Goal: Task Accomplishment & Management: Use online tool/utility

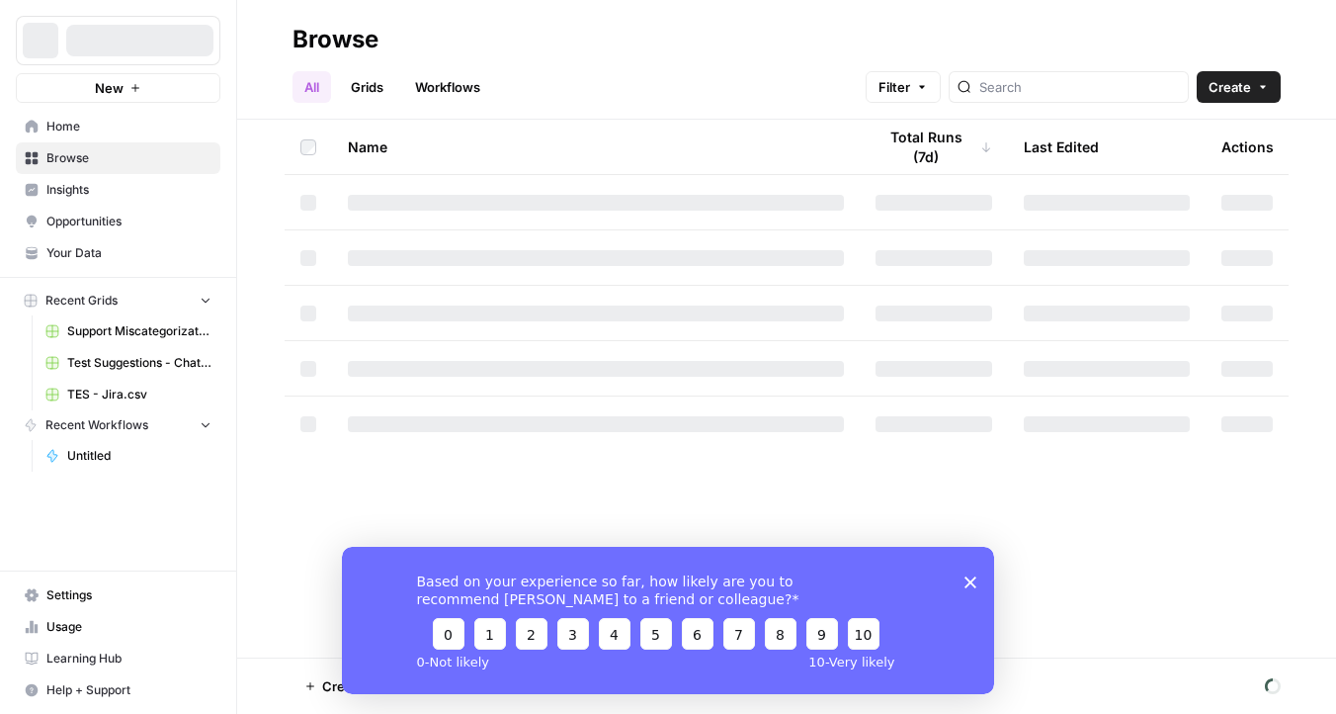
click at [975, 581] on icon "Close survey" at bounding box center [971, 581] width 12 height 12
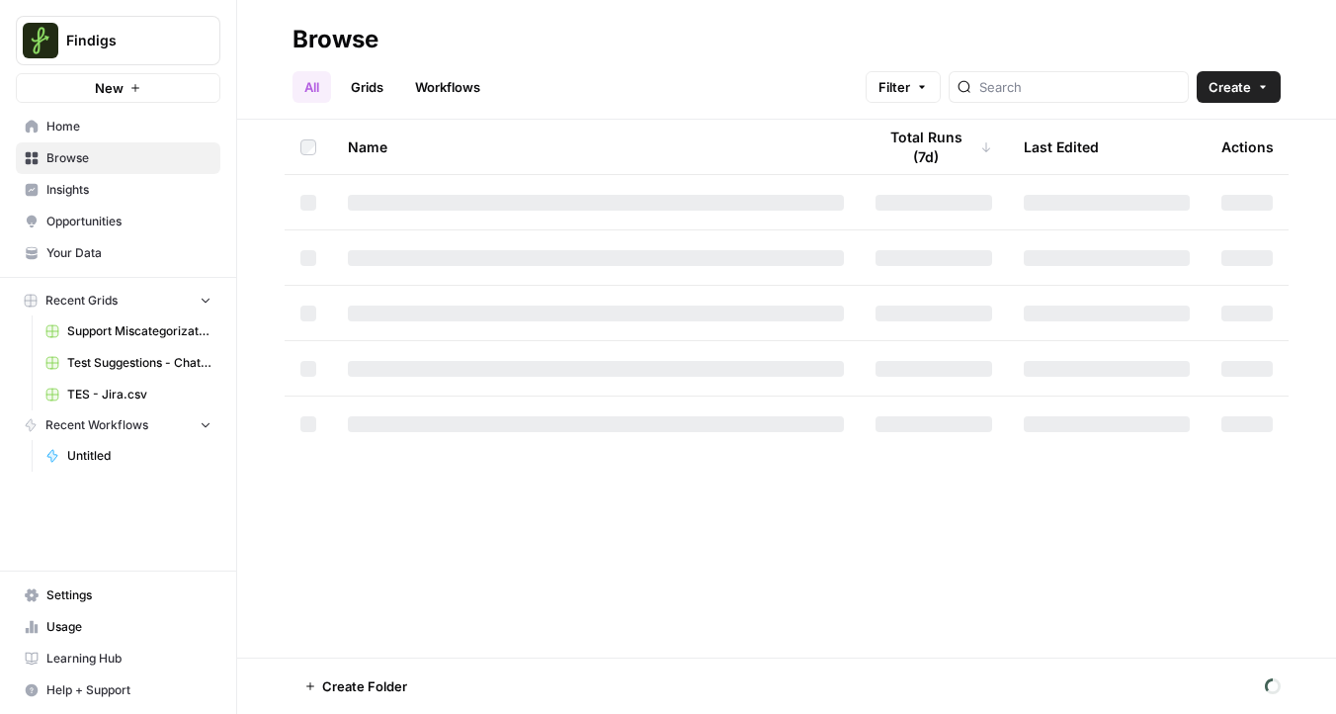
click at [373, 94] on link "Grids" at bounding box center [367, 87] width 56 height 32
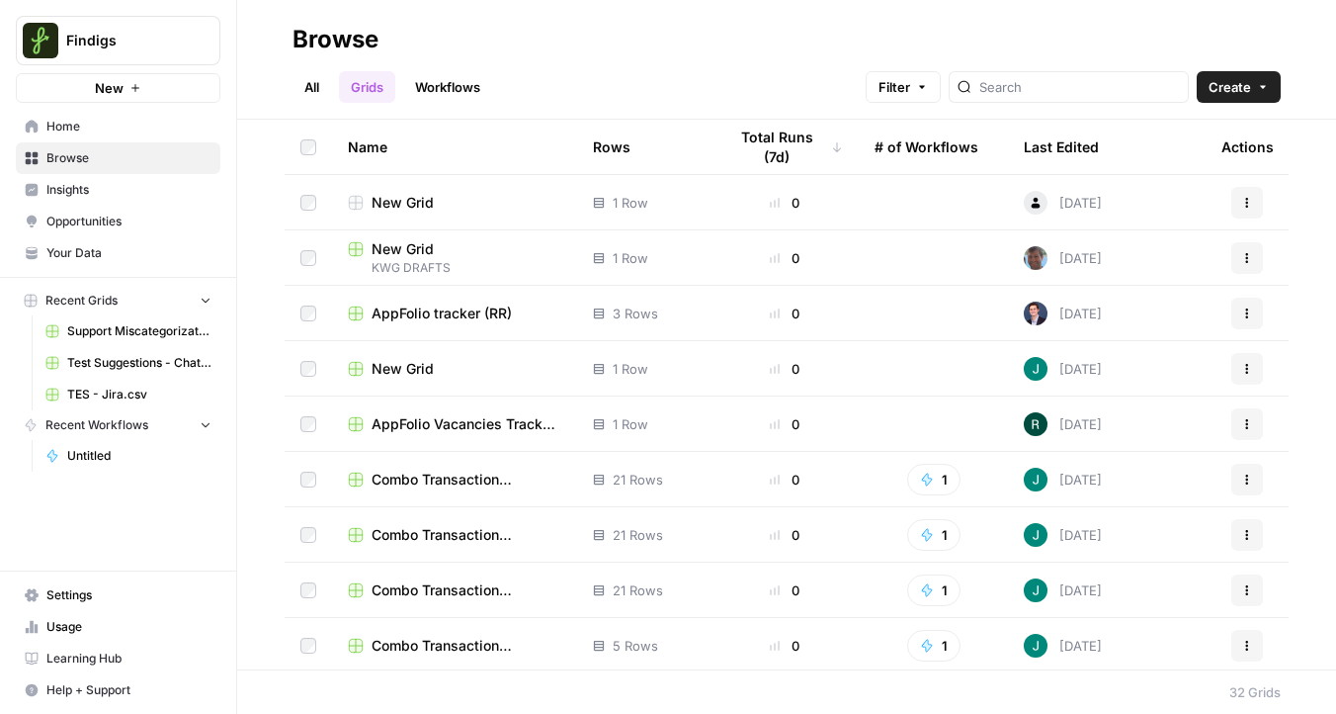
click at [1221, 77] on span "Create" at bounding box center [1230, 87] width 42 height 20
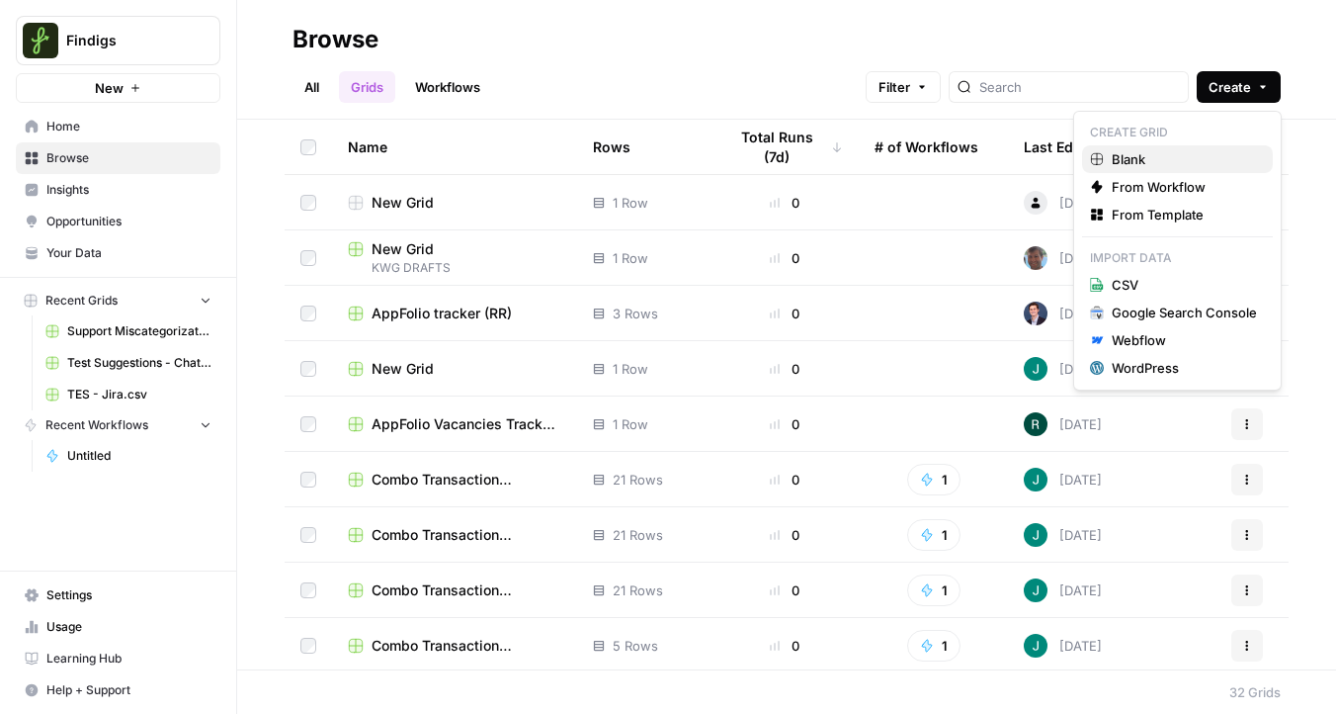
click at [1141, 147] on link "Blank" at bounding box center [1177, 159] width 191 height 28
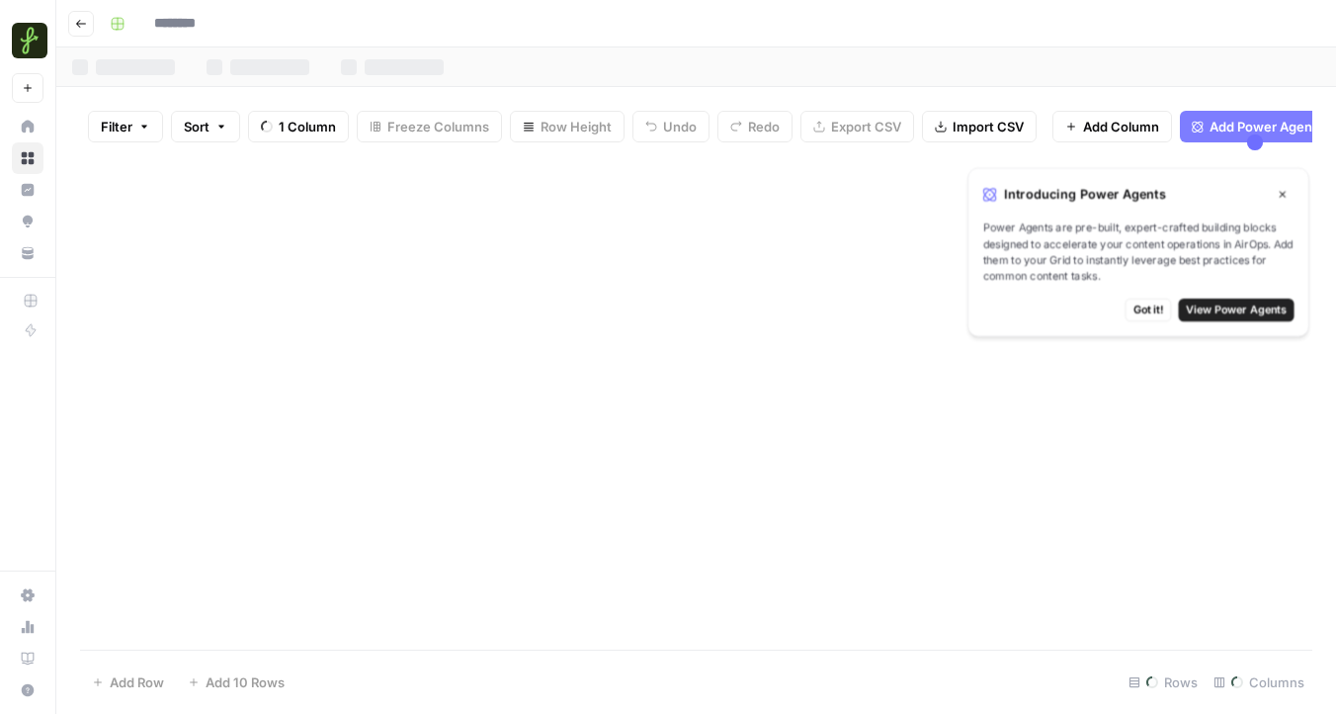
type input "********"
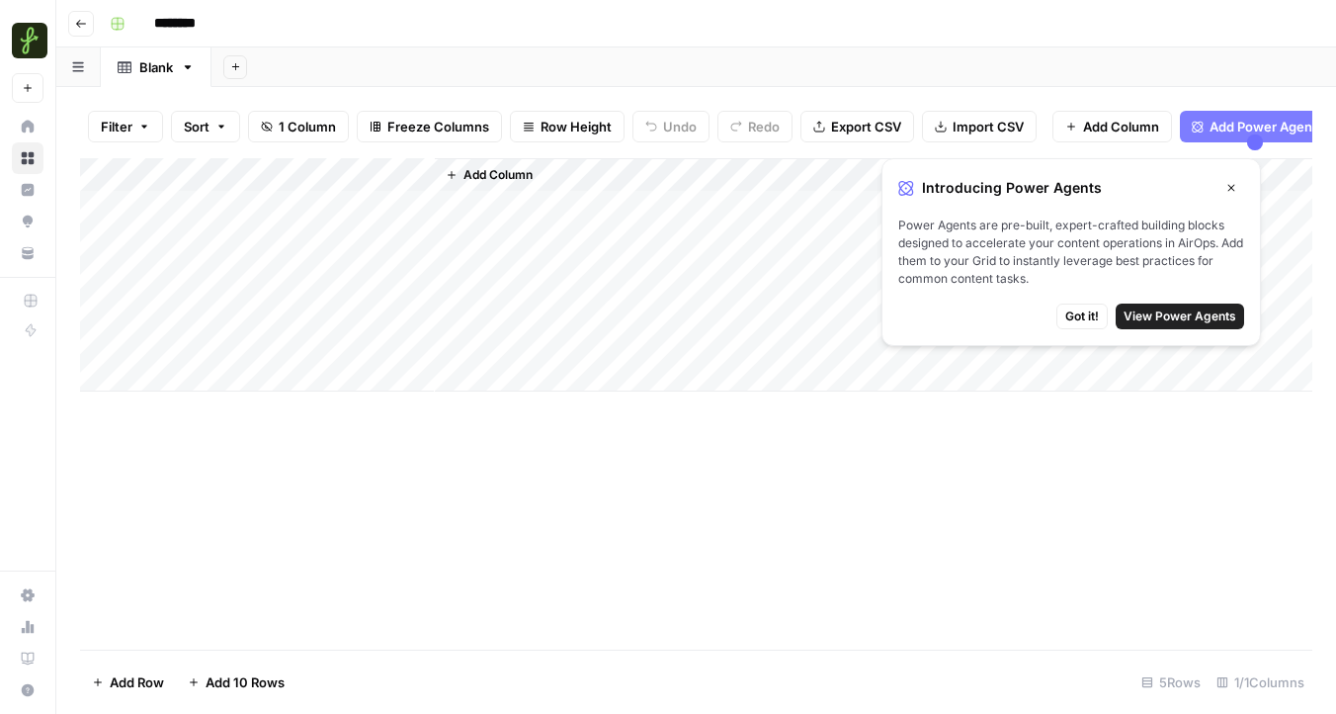
click at [1093, 318] on span "Got it!" at bounding box center [1082, 316] width 34 height 18
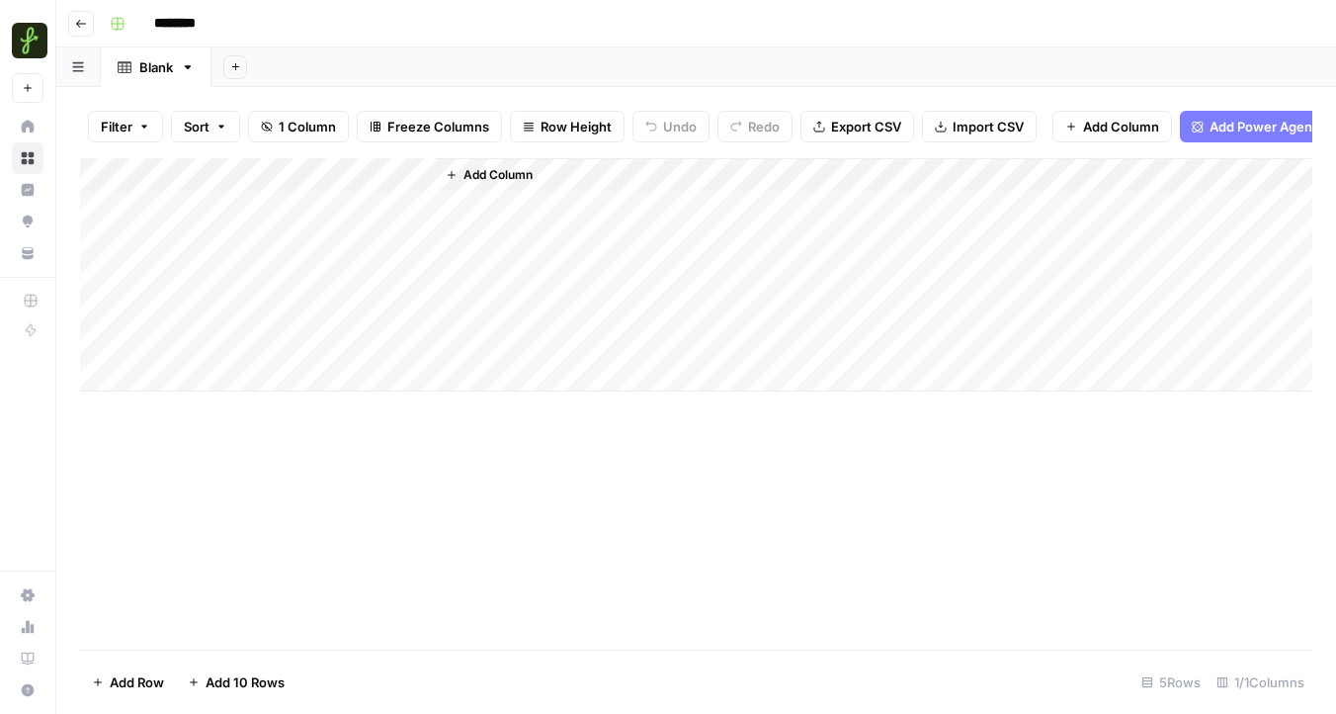
click at [251, 174] on div "Add Column" at bounding box center [696, 274] width 1232 height 233
click at [251, 174] on div at bounding box center [292, 178] width 286 height 40
click at [247, 205] on div "Title Text Sort Ascending Sort Descending Filter Hide Column Remove Column" at bounding box center [267, 331] width 236 height 266
click at [247, 212] on input "Title" at bounding box center [267, 222] width 201 height 20
drag, startPoint x: 240, startPoint y: 213, endPoint x: 32, endPoint y: 206, distance: 208.7
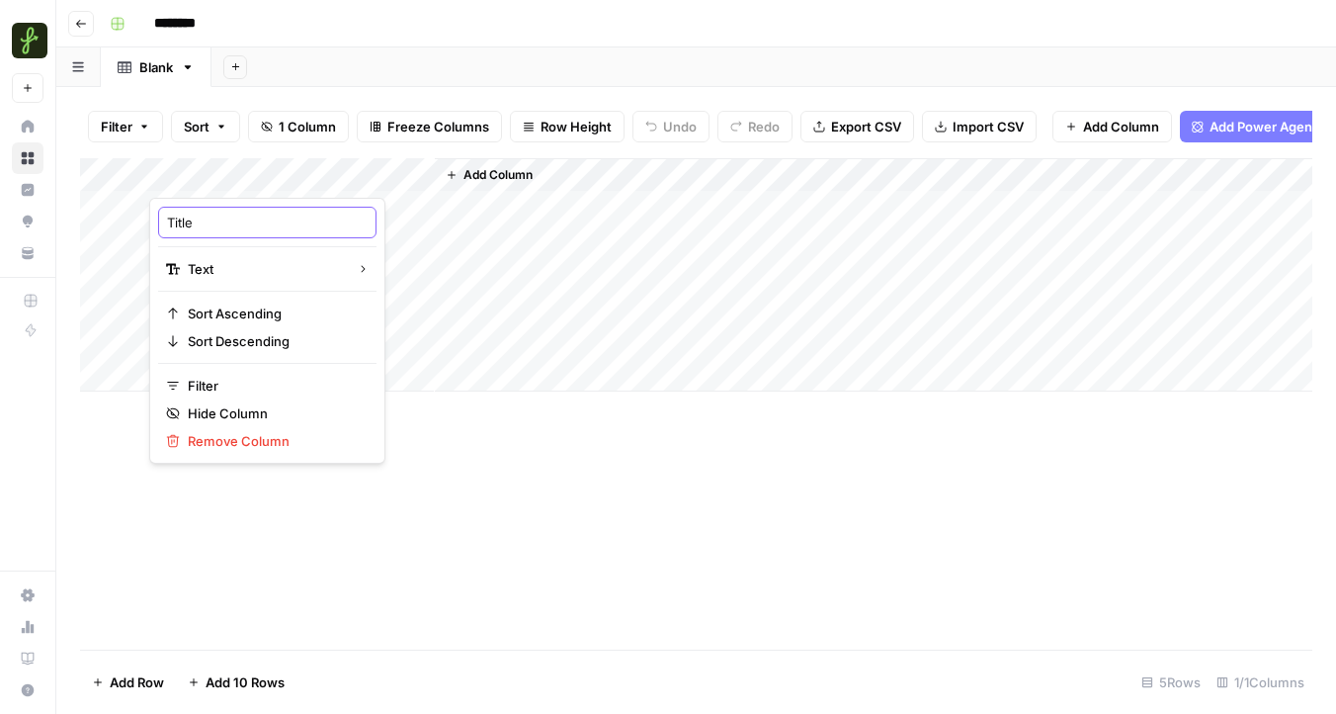
click at [32, 206] on body "Findigs New Home Browse Insights Opportunities Your Data Recent Grids New Grid …" at bounding box center [668, 357] width 1336 height 714
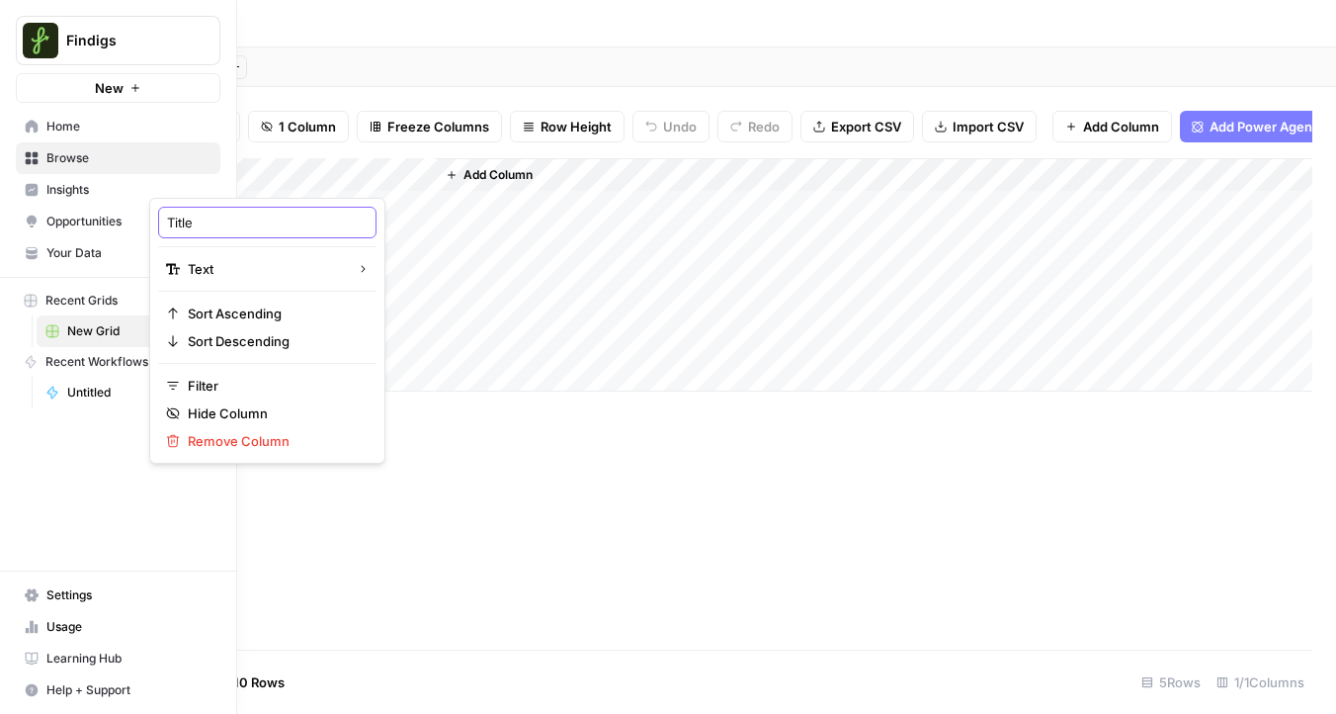
drag, startPoint x: 217, startPoint y: 221, endPoint x: 123, endPoint y: 220, distance: 94.9
click at [123, 220] on body "Findigs New Home Browse Insights Opportunities Your Data Recent Grids New Grid …" at bounding box center [668, 357] width 1336 height 714
click at [206, 224] on input "Title" at bounding box center [267, 222] width 201 height 20
type input "Listings URL"
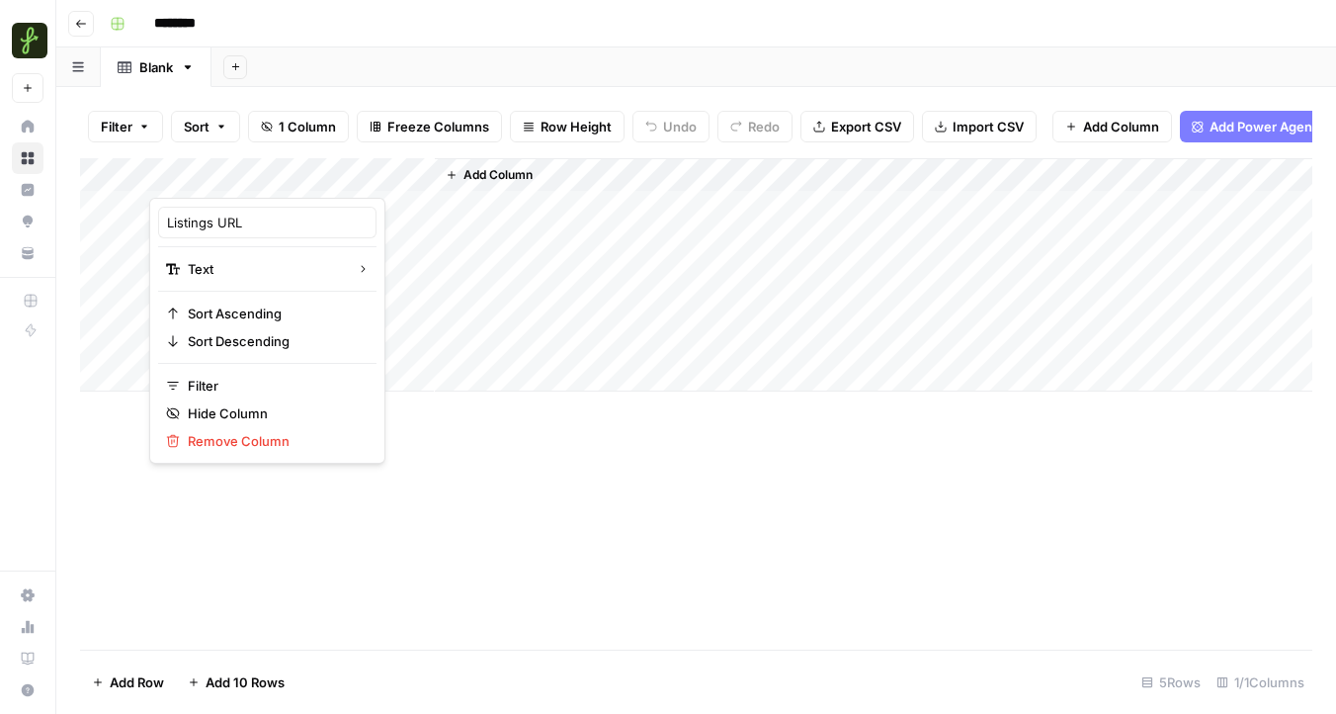
click at [496, 168] on span "Add Column" at bounding box center [498, 175] width 69 height 18
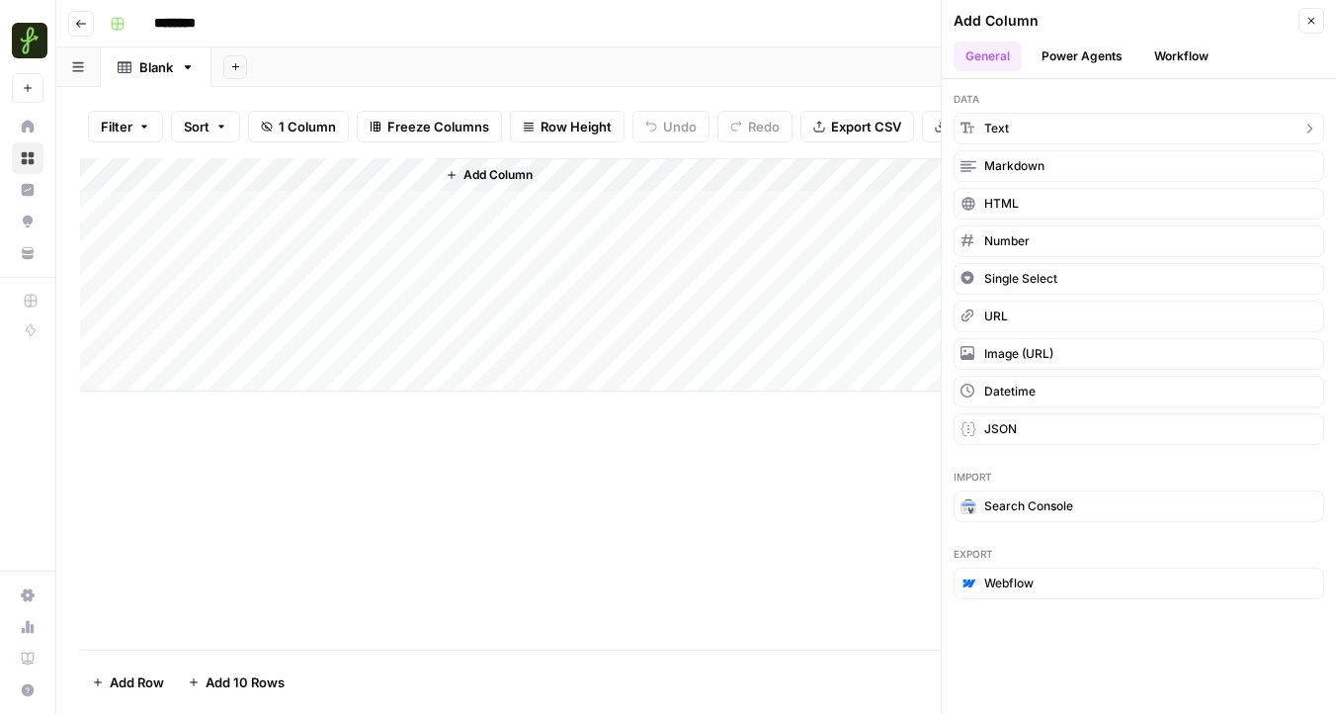
click at [1049, 126] on button "Text" at bounding box center [1139, 129] width 371 height 32
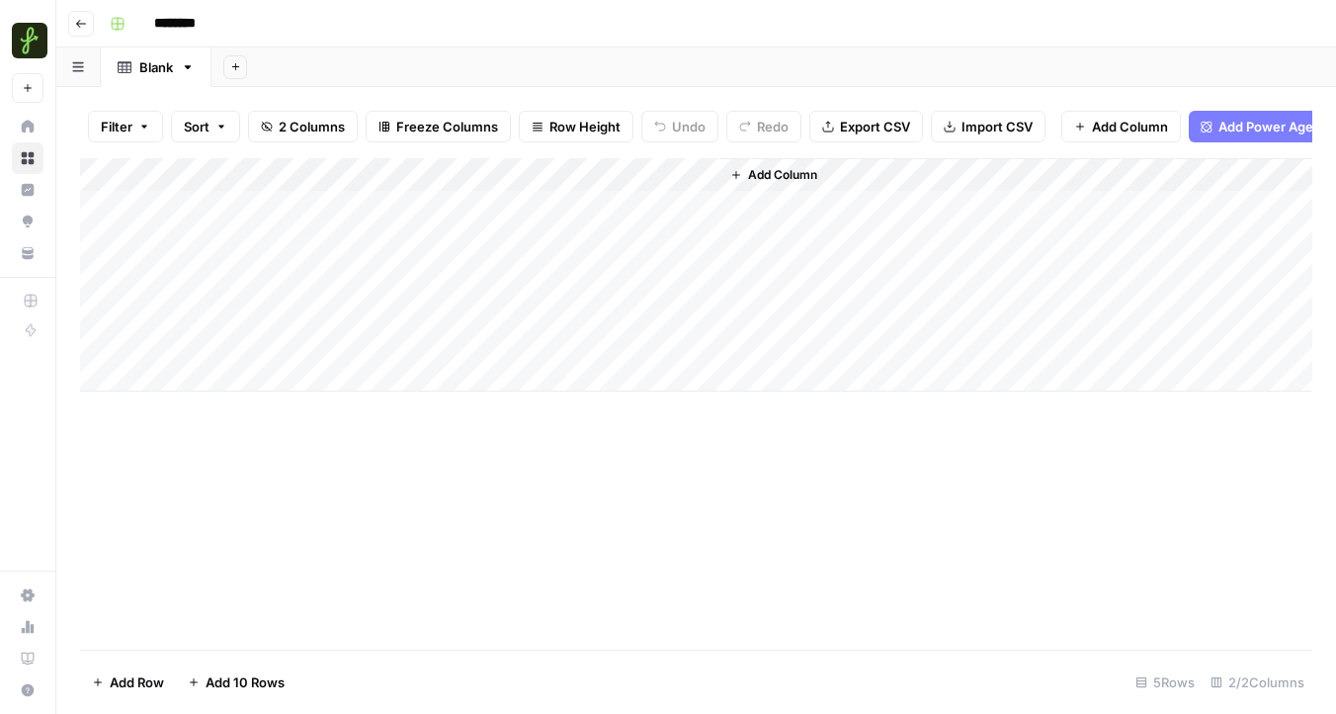
click at [501, 170] on div "Add Column" at bounding box center [696, 274] width 1232 height 233
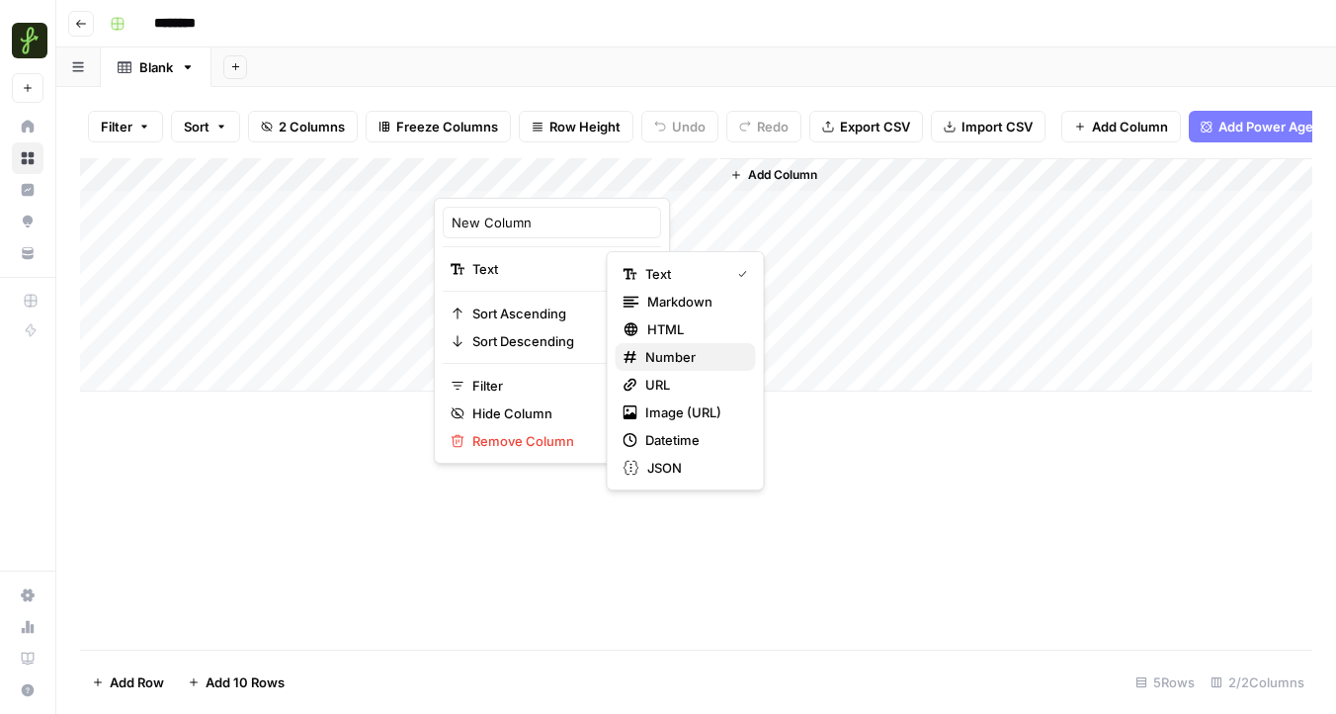
click at [676, 363] on span "Number" at bounding box center [692, 357] width 95 height 20
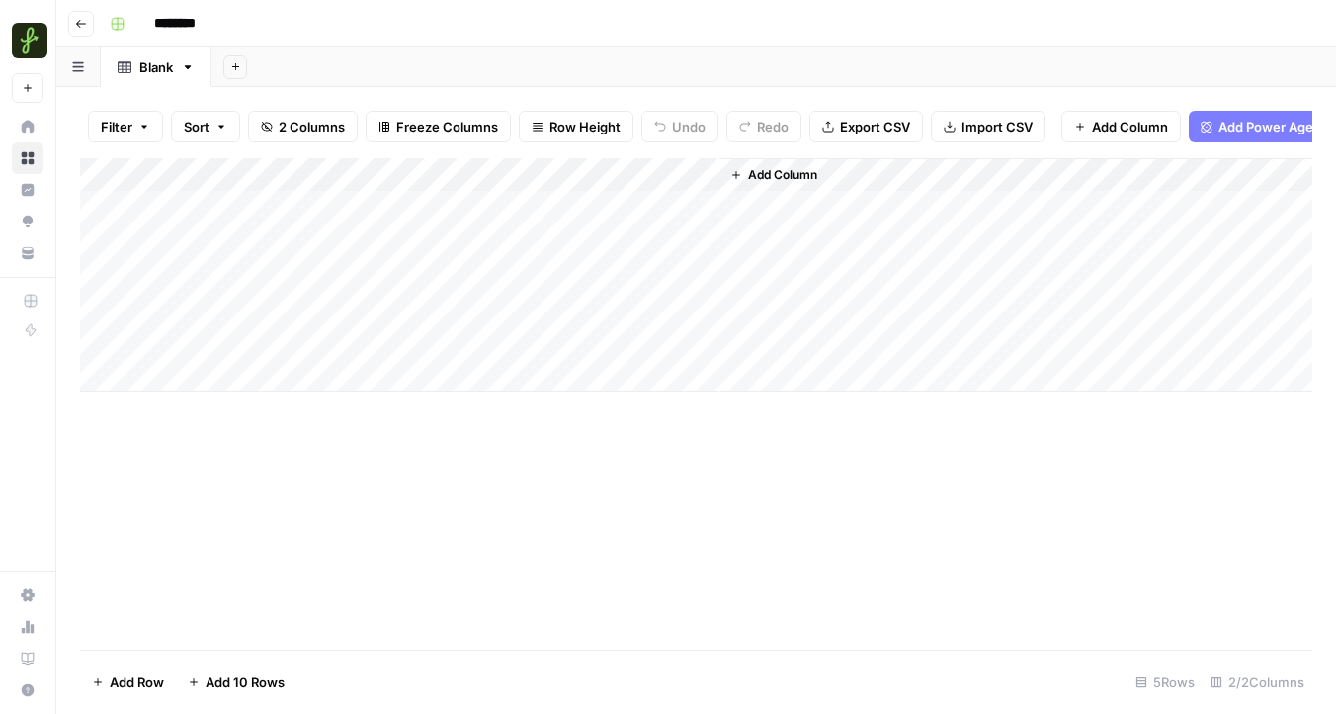
click at [460, 175] on div "Add Column" at bounding box center [696, 274] width 1232 height 233
click at [460, 175] on div at bounding box center [577, 178] width 286 height 40
click at [482, 175] on div at bounding box center [577, 178] width 286 height 40
click at [482, 221] on input "New Column" at bounding box center [552, 222] width 201 height 20
type input "Phone"
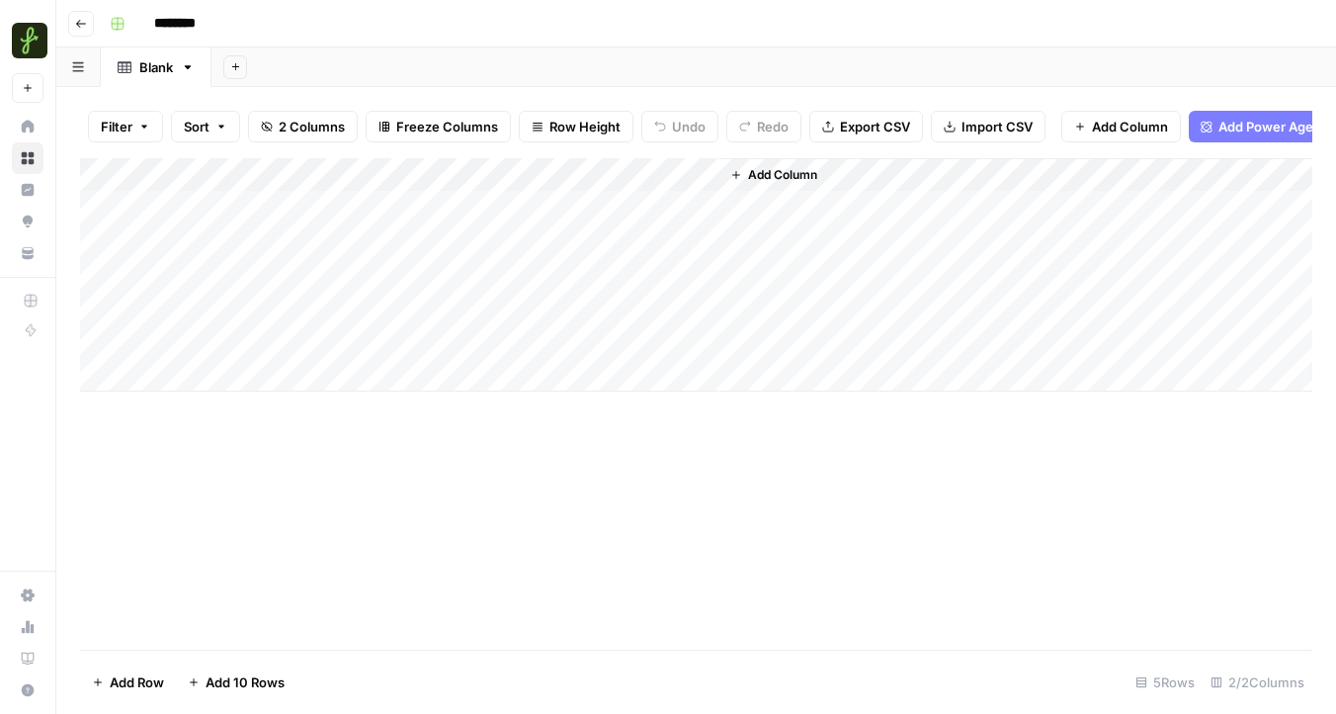
click at [311, 216] on div "Add Column" at bounding box center [696, 274] width 1232 height 233
click at [787, 174] on span "Add Column" at bounding box center [782, 175] width 69 height 18
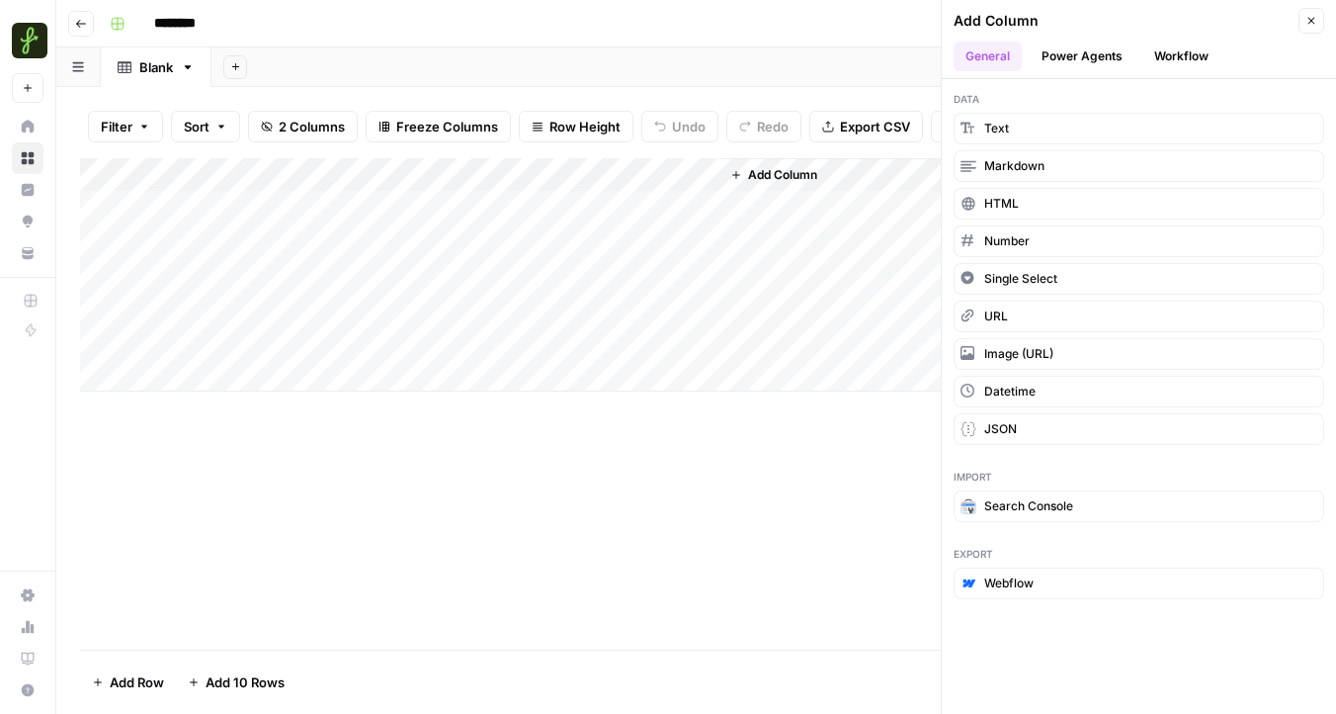
click at [1102, 60] on button "Power Agents" at bounding box center [1082, 57] width 105 height 30
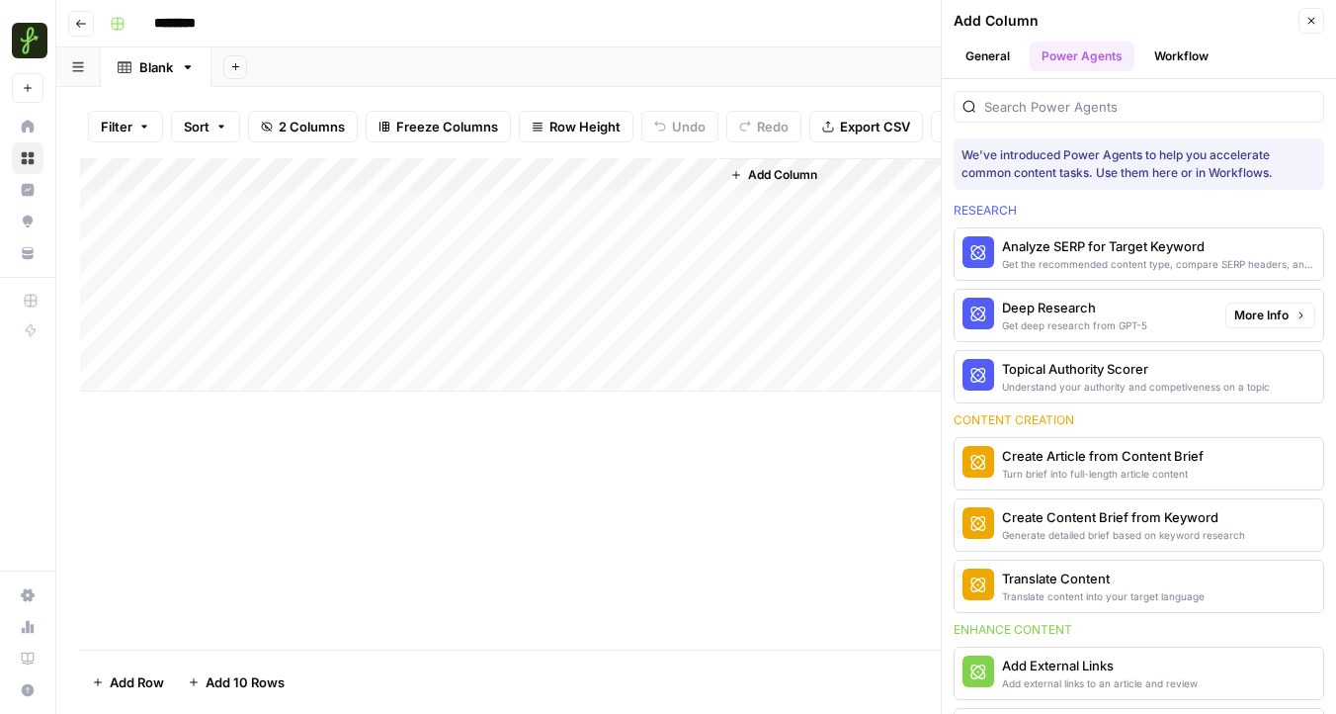
click at [1133, 317] on div "Get deep research from GPT-5" at bounding box center [1074, 325] width 145 height 16
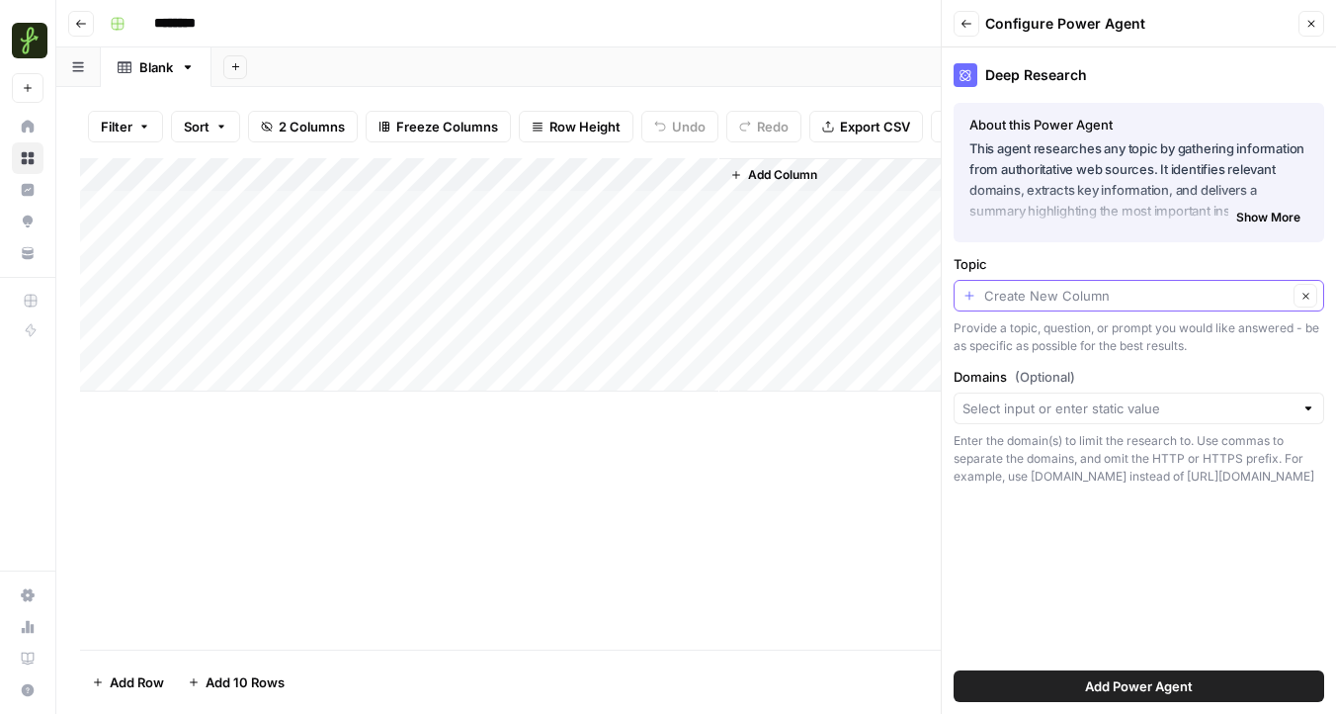
click at [1094, 300] on input "Topic" at bounding box center [1135, 296] width 303 height 20
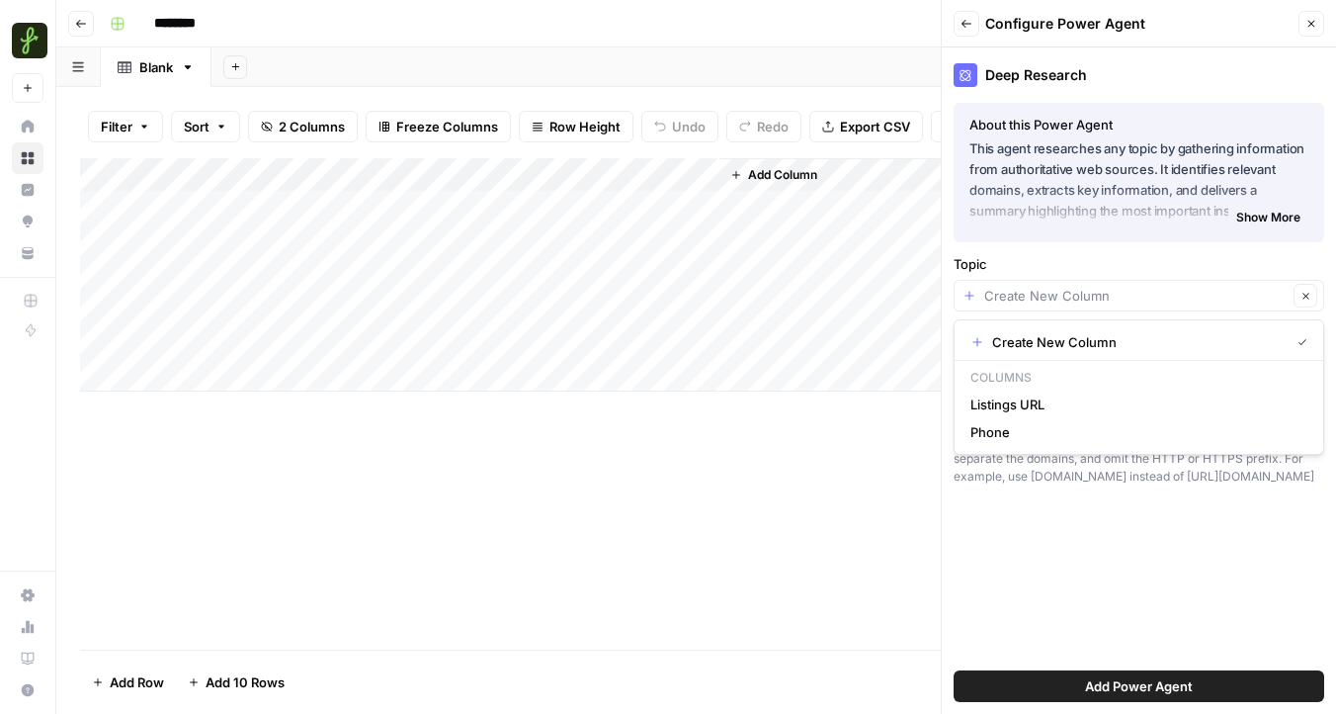
type input "Create New Column"
click at [1057, 262] on label "Topic" at bounding box center [1139, 264] width 371 height 20
click at [1057, 286] on input "Create New Column" at bounding box center [1135, 296] width 303 height 20
click at [1038, 332] on span "Create New Column" at bounding box center [1137, 342] width 290 height 20
type input "Create New Column"
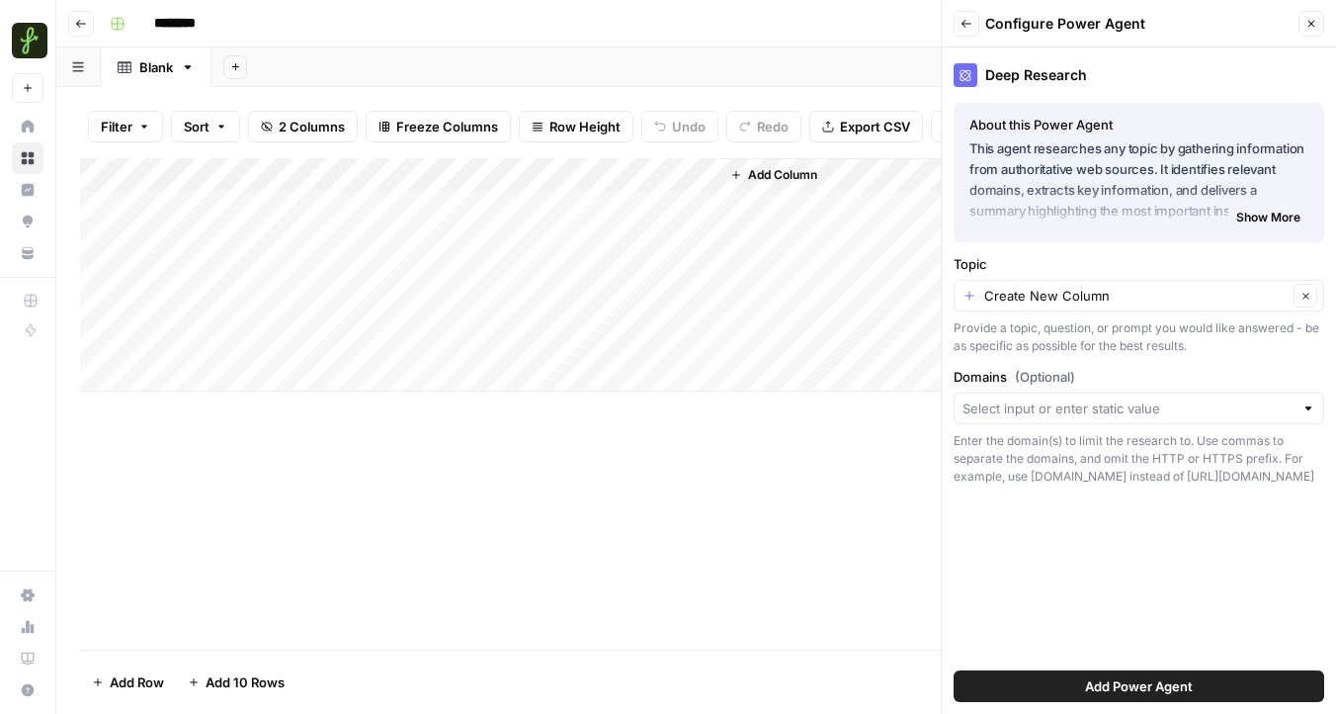
click at [1087, 678] on span "Add Power Agent" at bounding box center [1139, 686] width 108 height 20
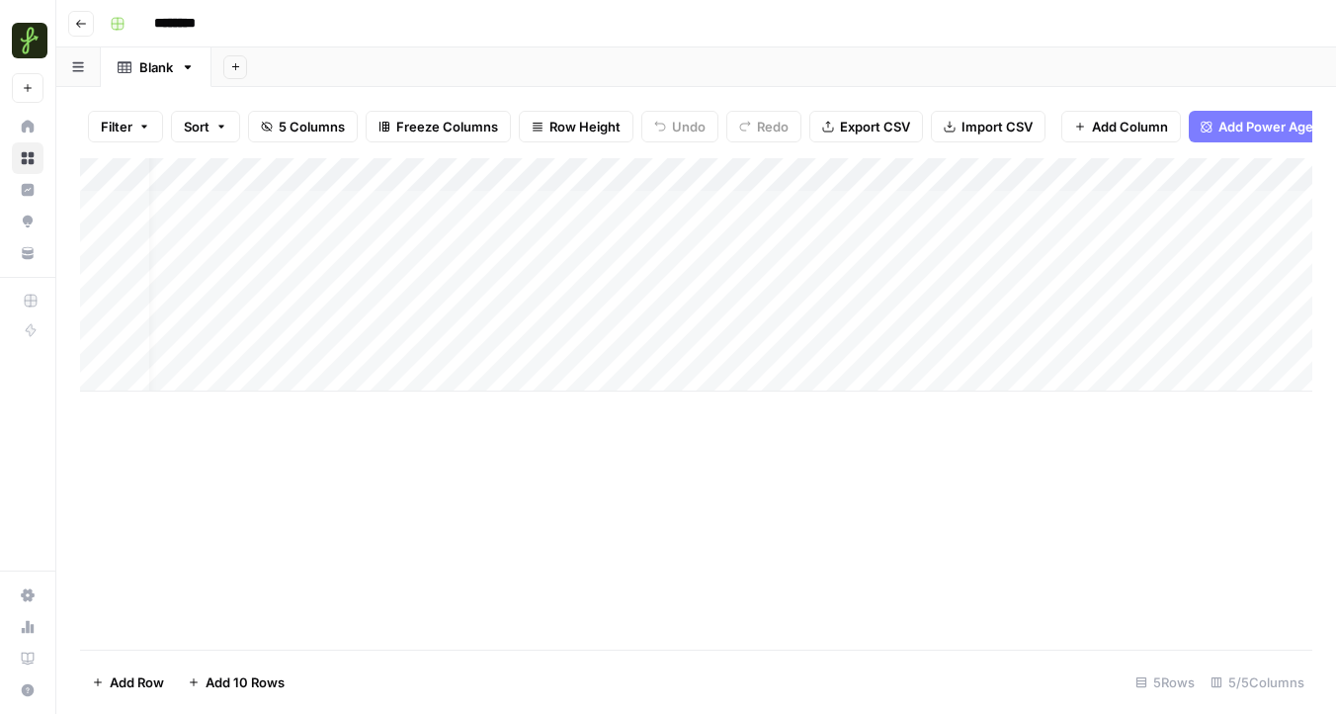
scroll to position [0, 28]
click at [1121, 173] on div "Add Column" at bounding box center [696, 274] width 1232 height 233
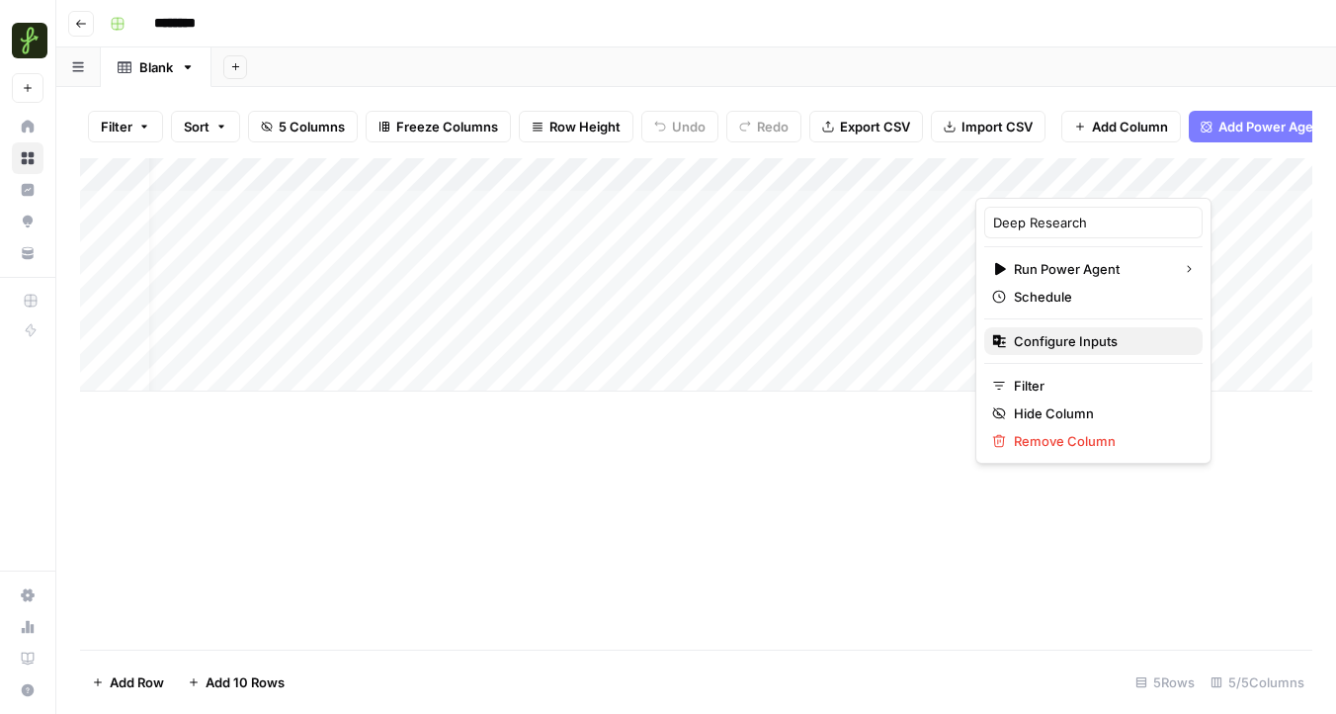
click at [1083, 338] on span "Configure Inputs" at bounding box center [1100, 341] width 173 height 20
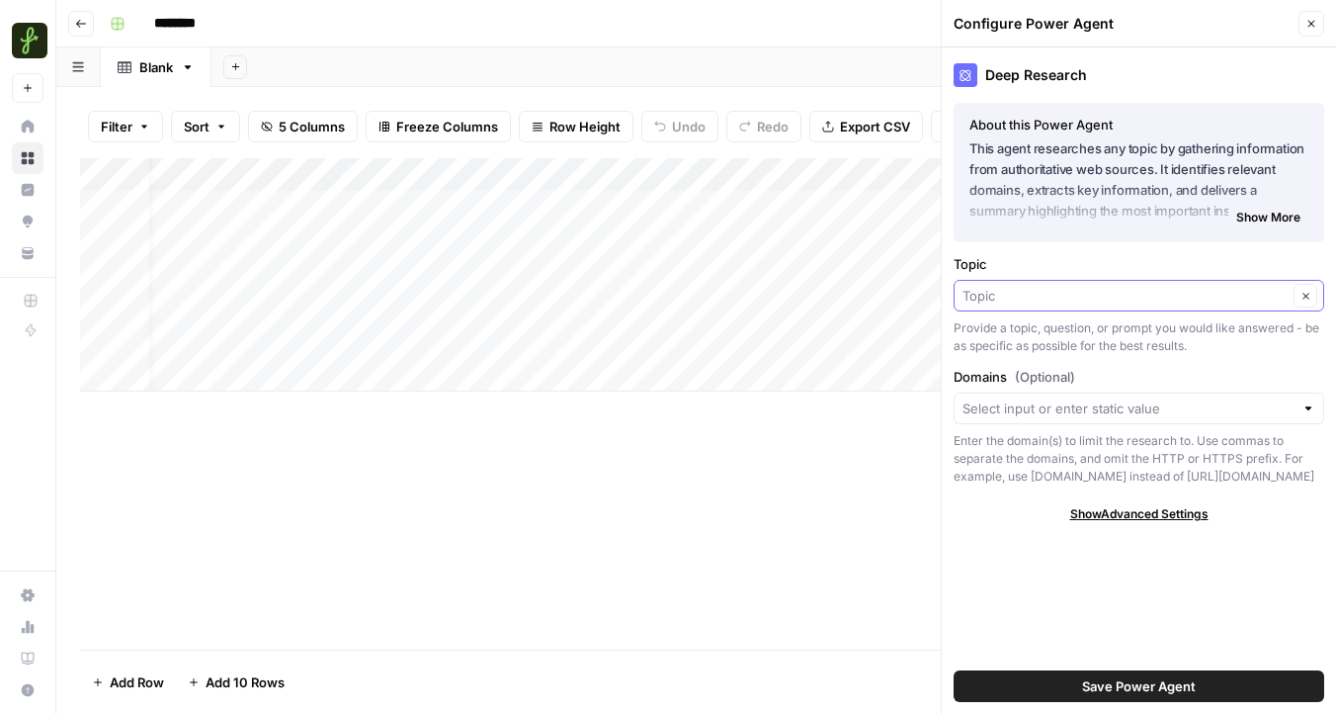
click at [1059, 298] on input "Topic" at bounding box center [1125, 296] width 325 height 20
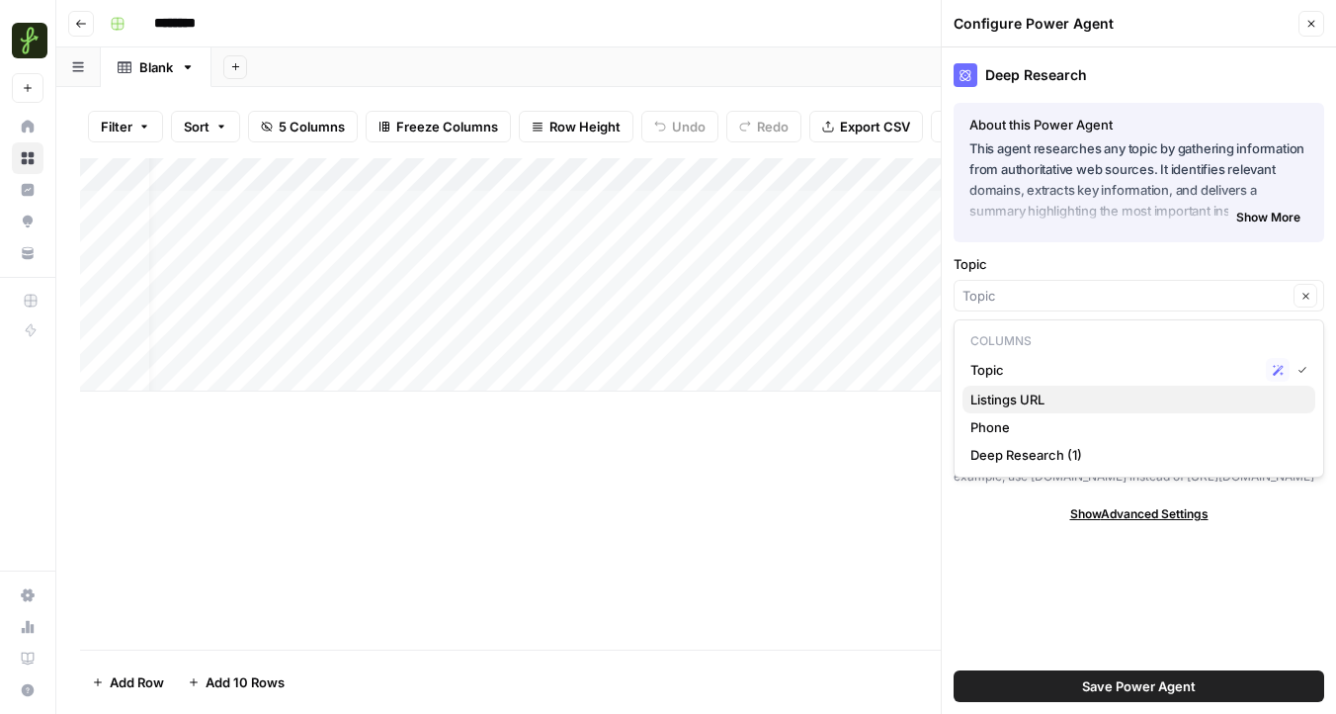
click at [1059, 402] on span "Listings URL" at bounding box center [1135, 399] width 329 height 20
type input "Listings URL"
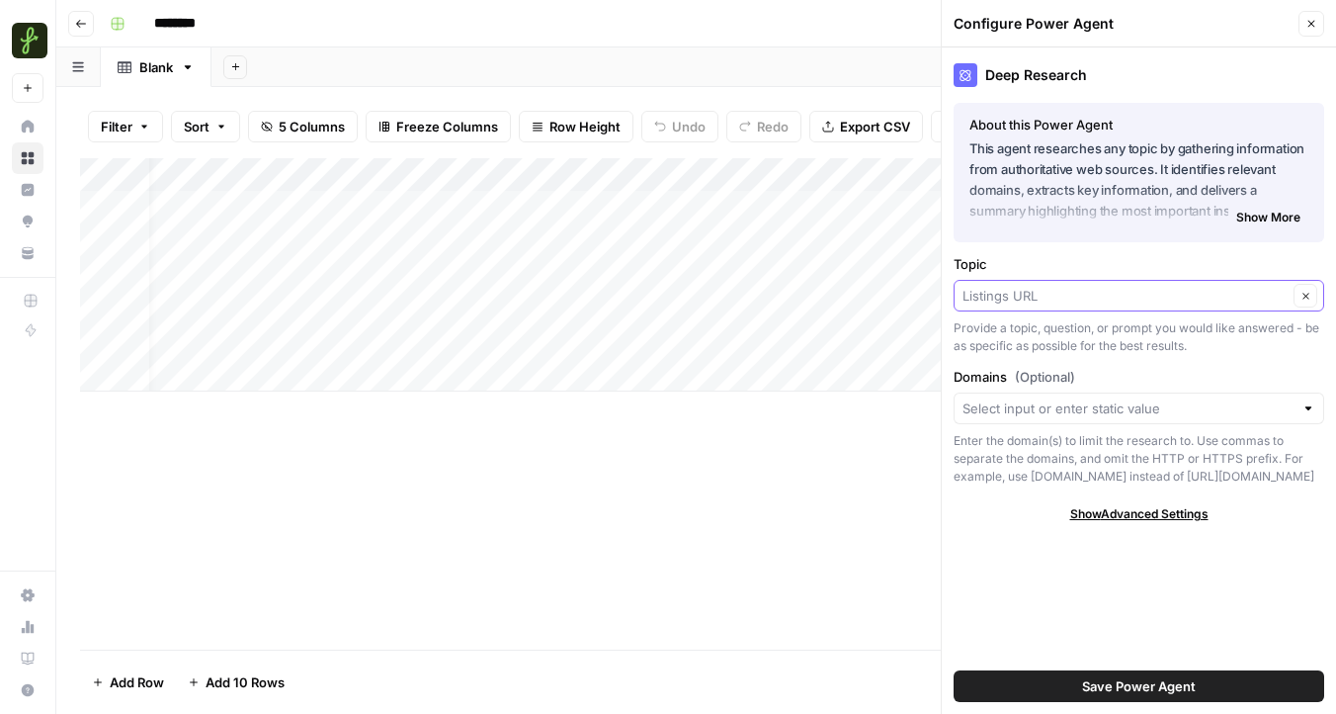
click at [1071, 298] on input "Topic" at bounding box center [1125, 296] width 325 height 20
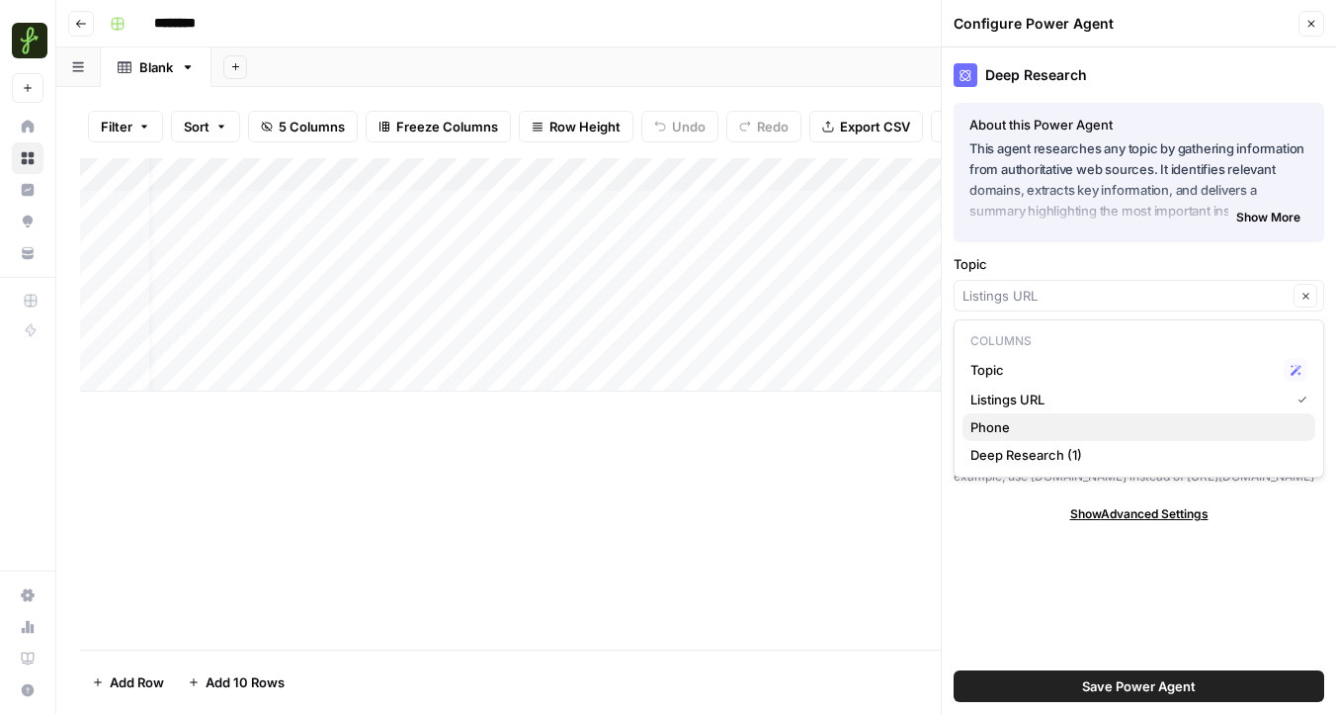
click at [1055, 423] on span "Phone" at bounding box center [1135, 427] width 329 height 20
type input "Phone"
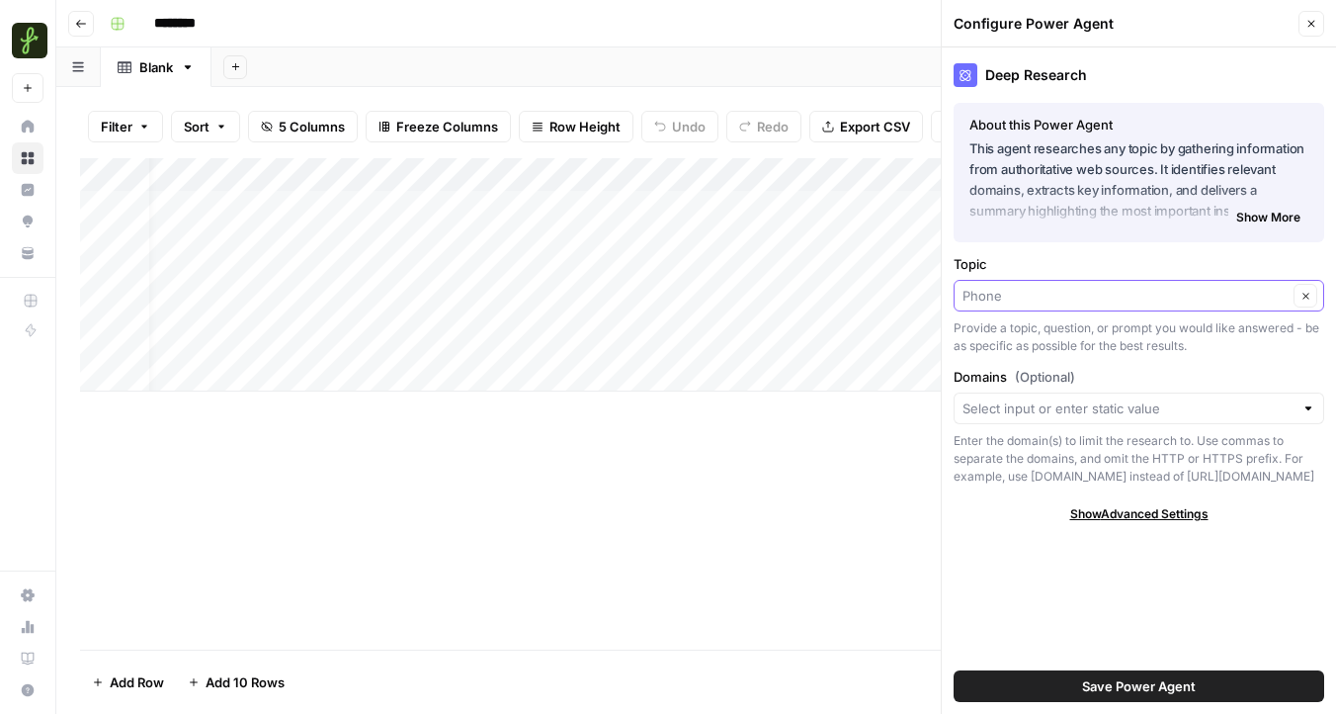
click at [1062, 289] on input "Topic" at bounding box center [1125, 296] width 325 height 20
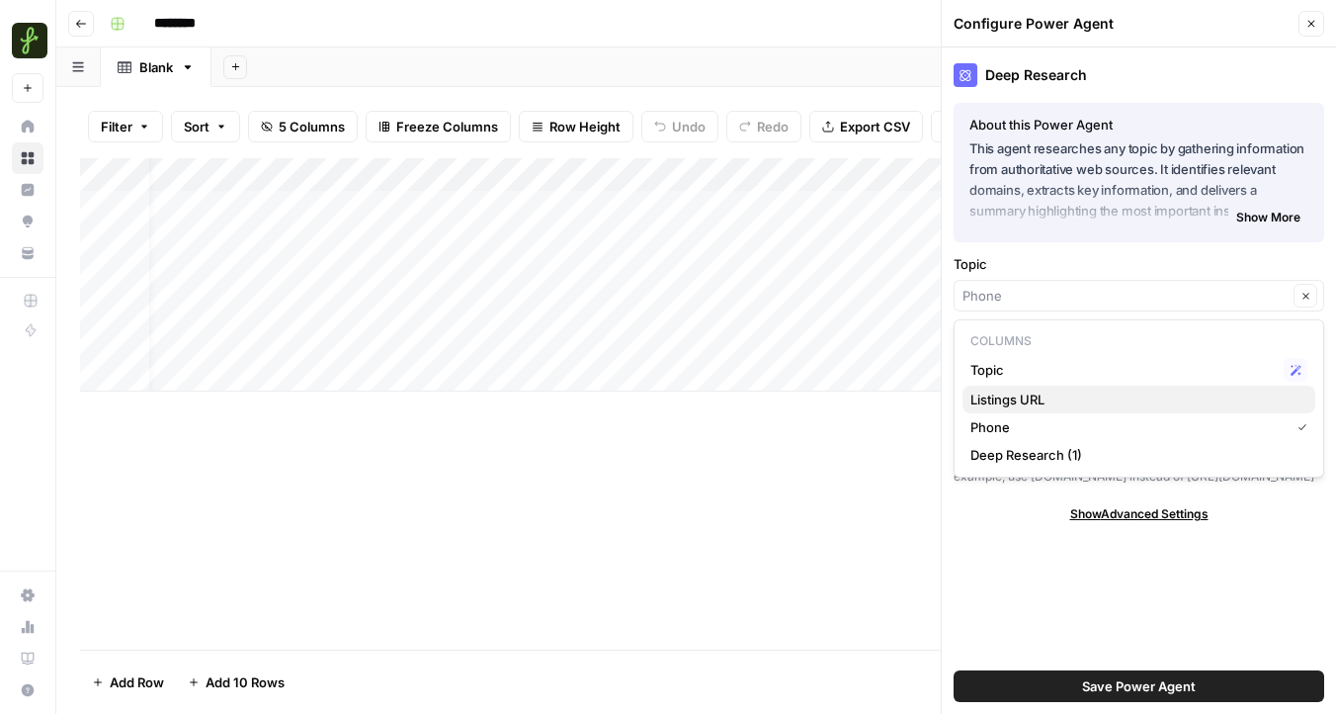
click at [1080, 401] on span "Listings URL" at bounding box center [1135, 399] width 329 height 20
type input "Listings URL"
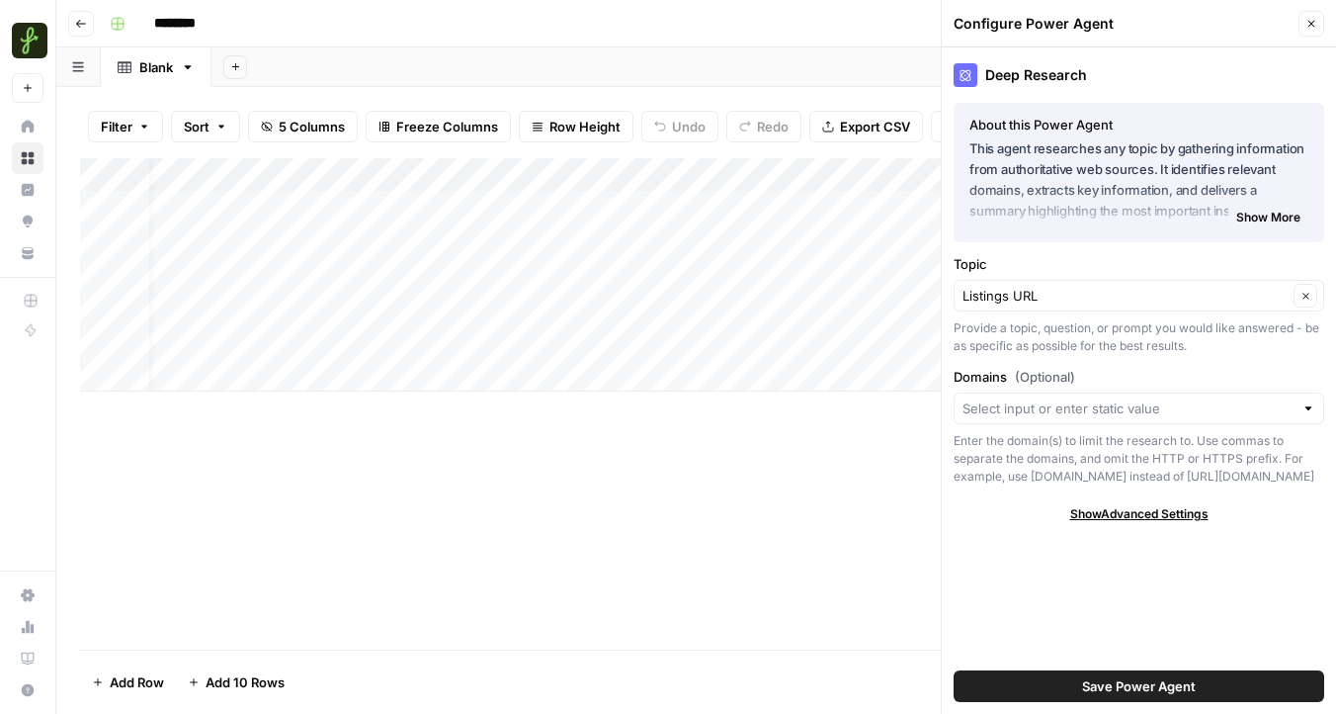
click at [1117, 518] on span "Show Advanced Settings" at bounding box center [1139, 514] width 138 height 18
click at [1270, 214] on span "Show More" at bounding box center [1268, 218] width 64 height 18
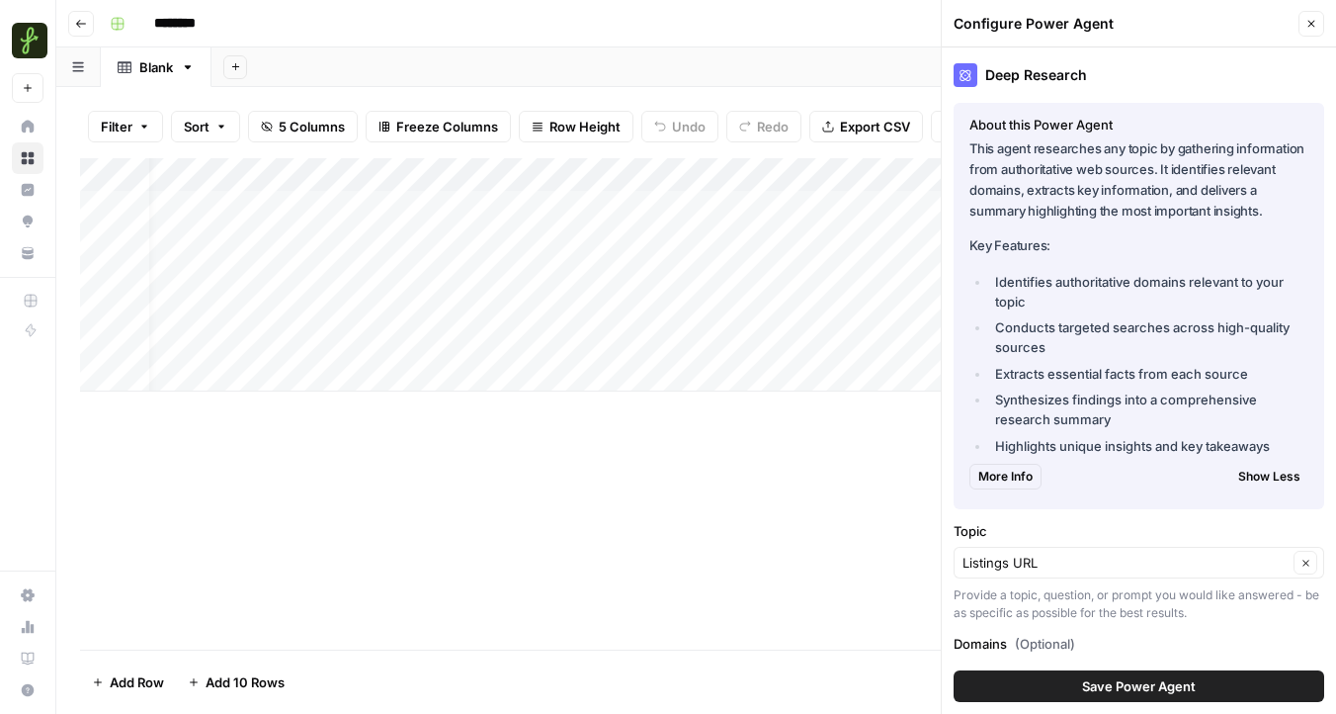
scroll to position [209, 0]
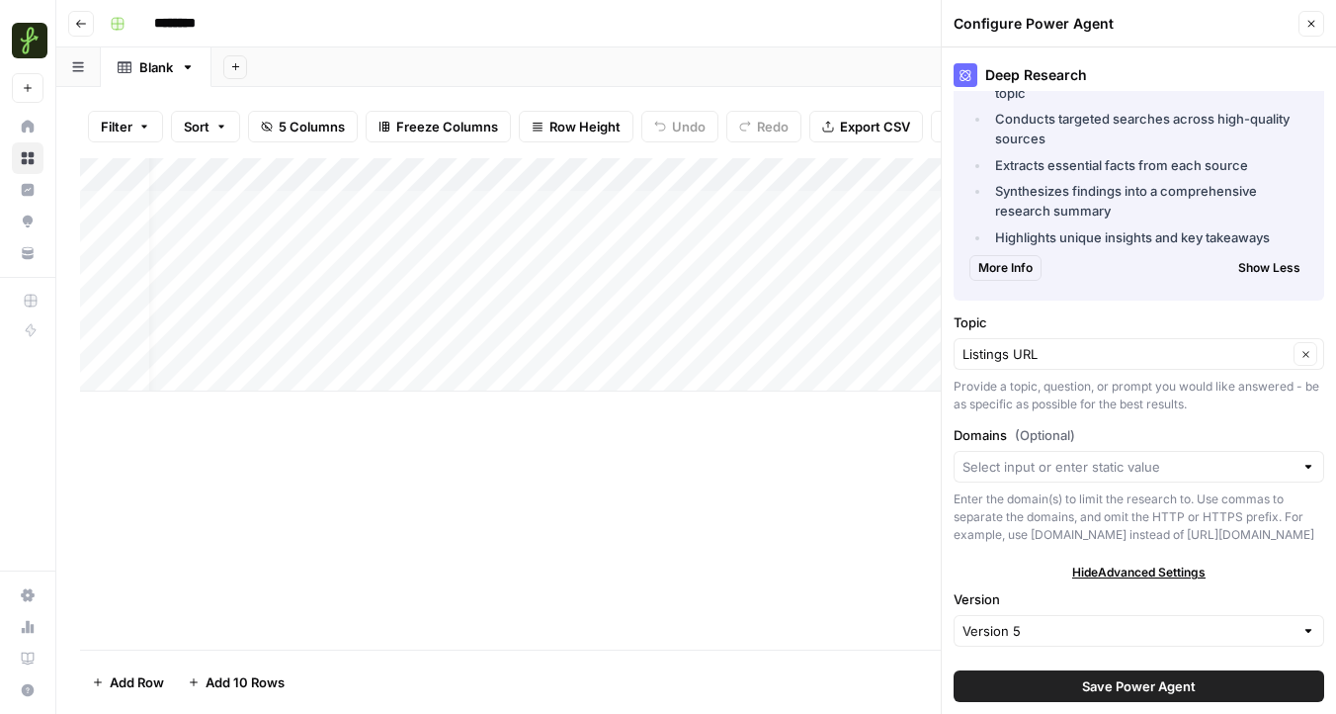
click at [1115, 678] on span "Save Power Agent" at bounding box center [1139, 686] width 114 height 20
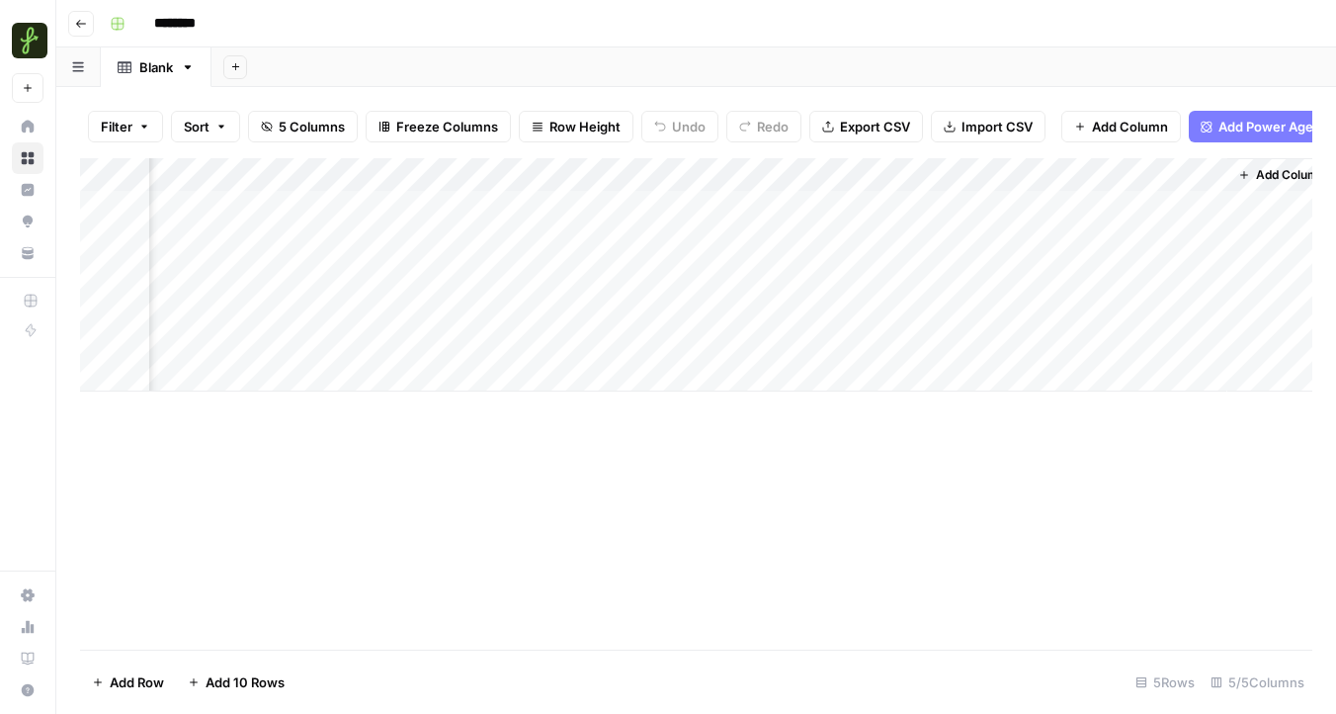
scroll to position [0, 167]
click at [1184, 171] on div "Add Column" at bounding box center [696, 274] width 1232 height 233
click at [1042, 542] on div "Add Column" at bounding box center [696, 403] width 1232 height 491
click at [297, 215] on div "Add Column" at bounding box center [696, 274] width 1232 height 233
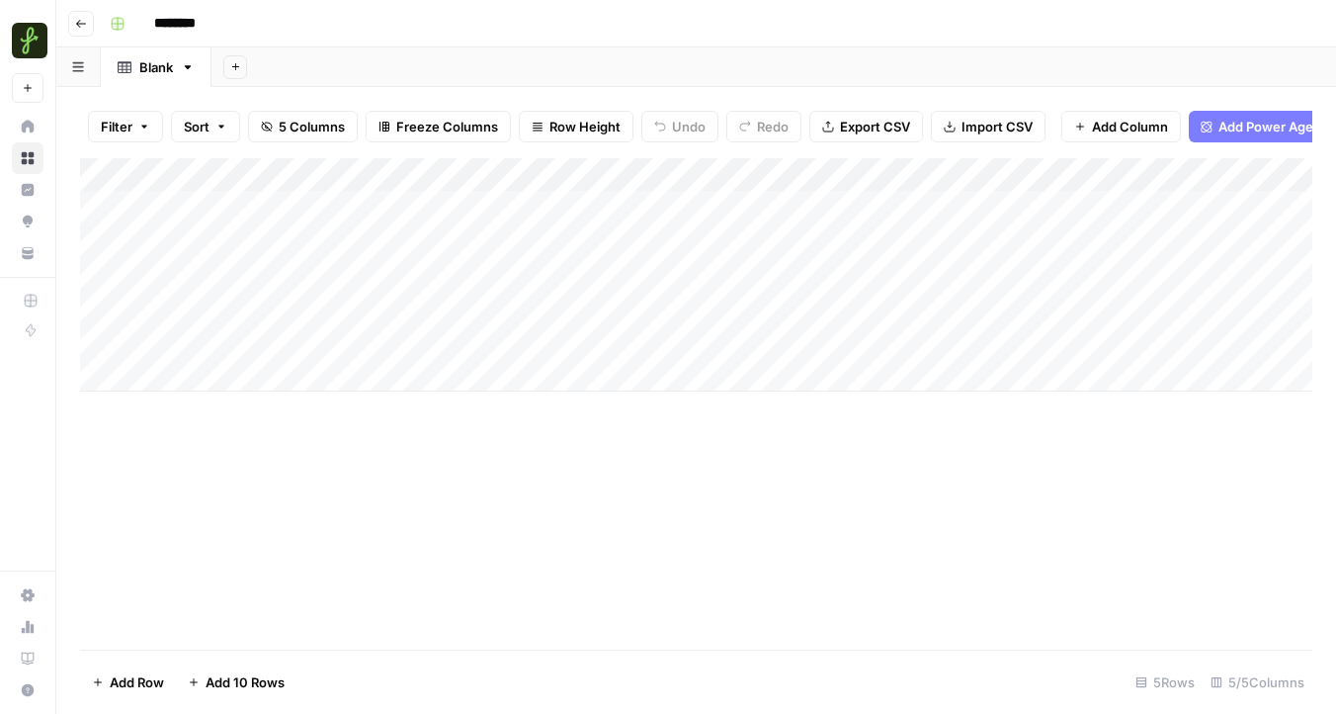
click at [263, 214] on div "Add Column" at bounding box center [696, 274] width 1232 height 233
click at [263, 214] on body "Findigs New Home Browse Insights Opportunities Your Data Recent Grids New Grid …" at bounding box center [668, 357] width 1336 height 714
type textarea "**********"
click at [428, 506] on div "Add Column" at bounding box center [696, 403] width 1232 height 491
click at [1177, 171] on div "Add Column" at bounding box center [696, 274] width 1232 height 233
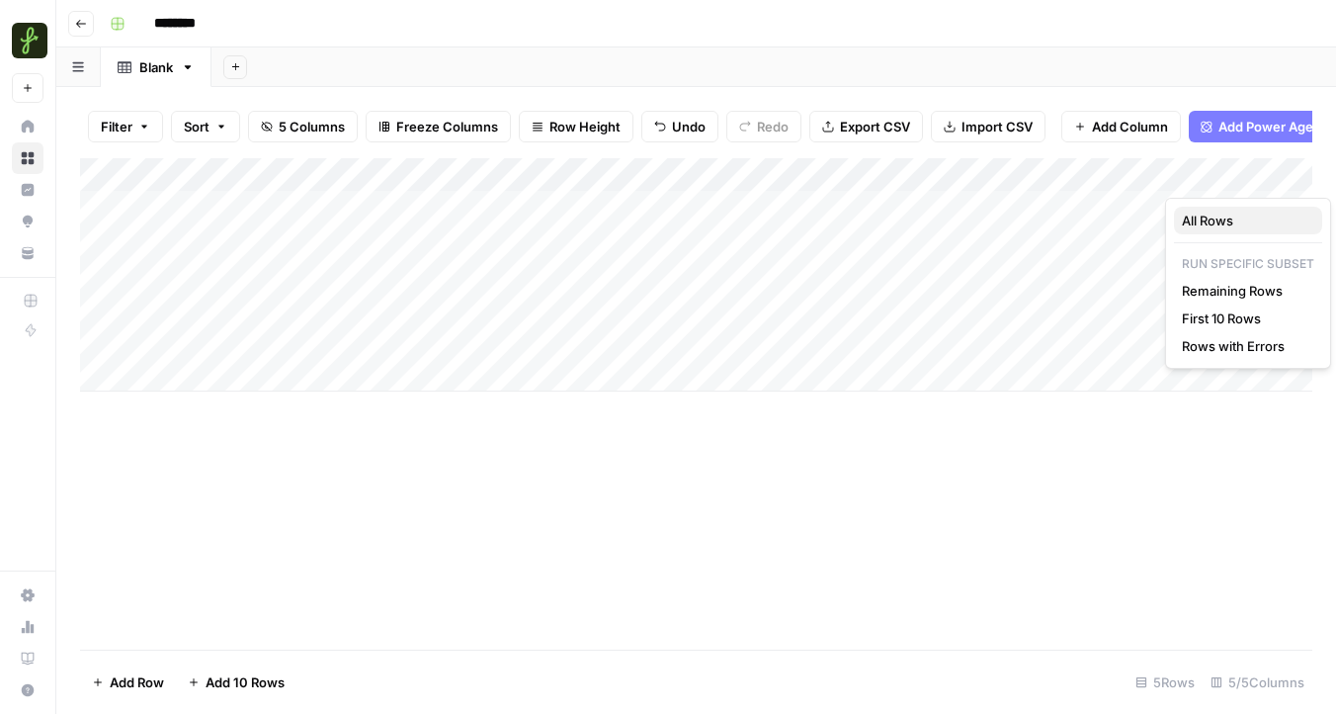
click at [1198, 224] on span "All Rows" at bounding box center [1244, 221] width 125 height 20
click at [1103, 204] on div "Add Column" at bounding box center [696, 274] width 1232 height 233
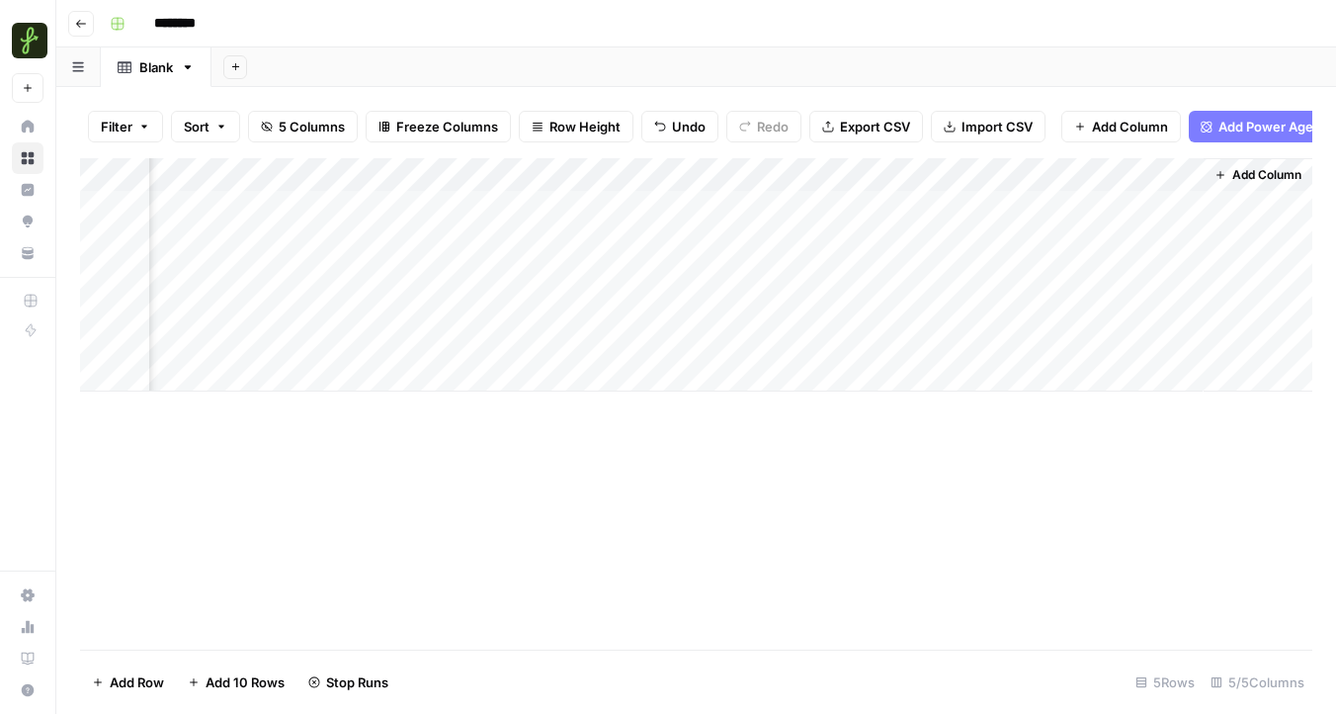
click at [718, 174] on div "Add Column" at bounding box center [696, 274] width 1232 height 233
click at [298, 168] on div "Add Column" at bounding box center [696, 274] width 1232 height 233
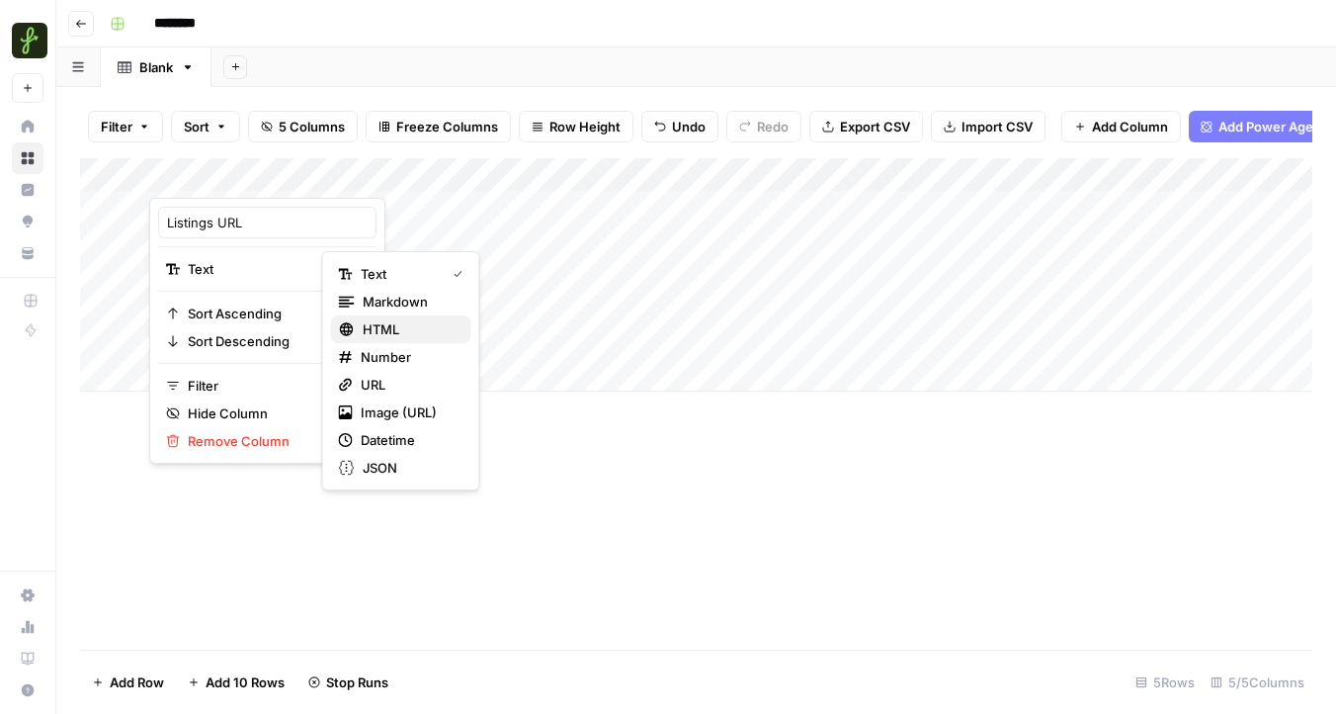
click at [388, 326] on span "HTML" at bounding box center [409, 329] width 93 height 20
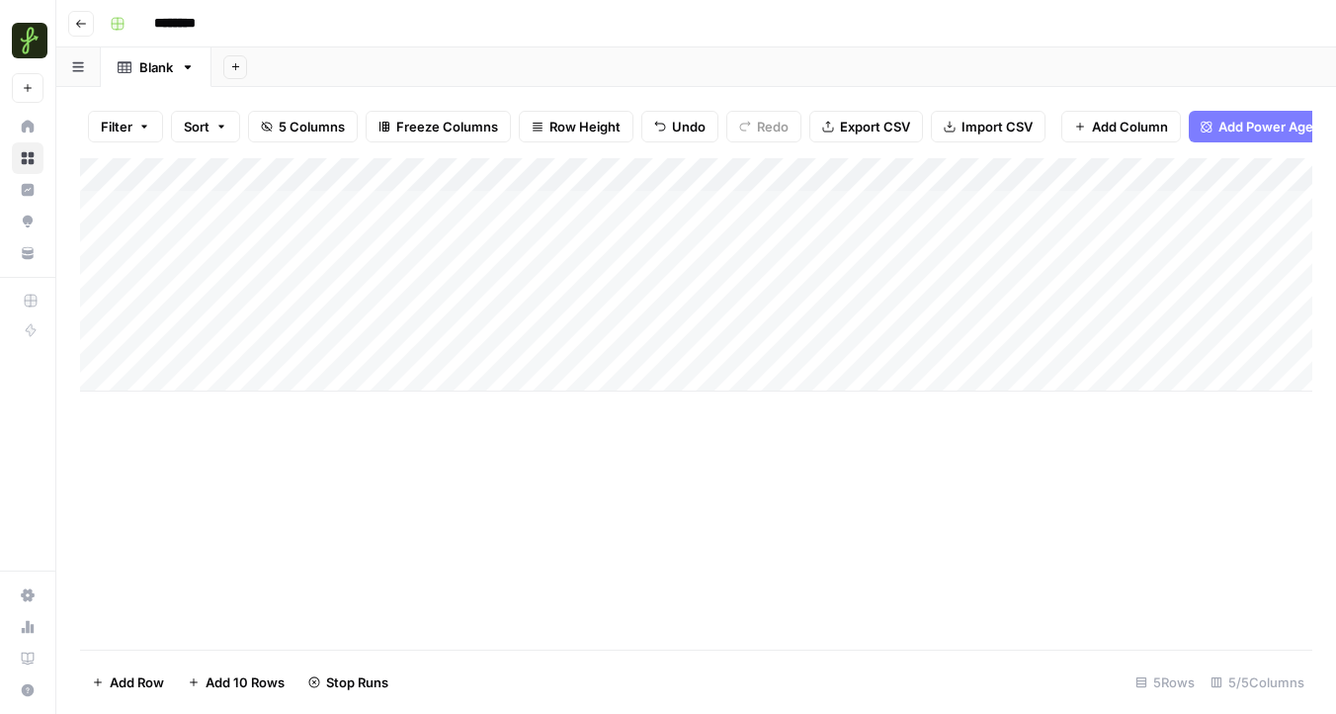
click at [632, 322] on div "Add Column" at bounding box center [696, 274] width 1232 height 233
click at [795, 180] on div "Add Column" at bounding box center [696, 274] width 1232 height 233
click at [787, 438] on span "Remove Column" at bounding box center [843, 441] width 173 height 20
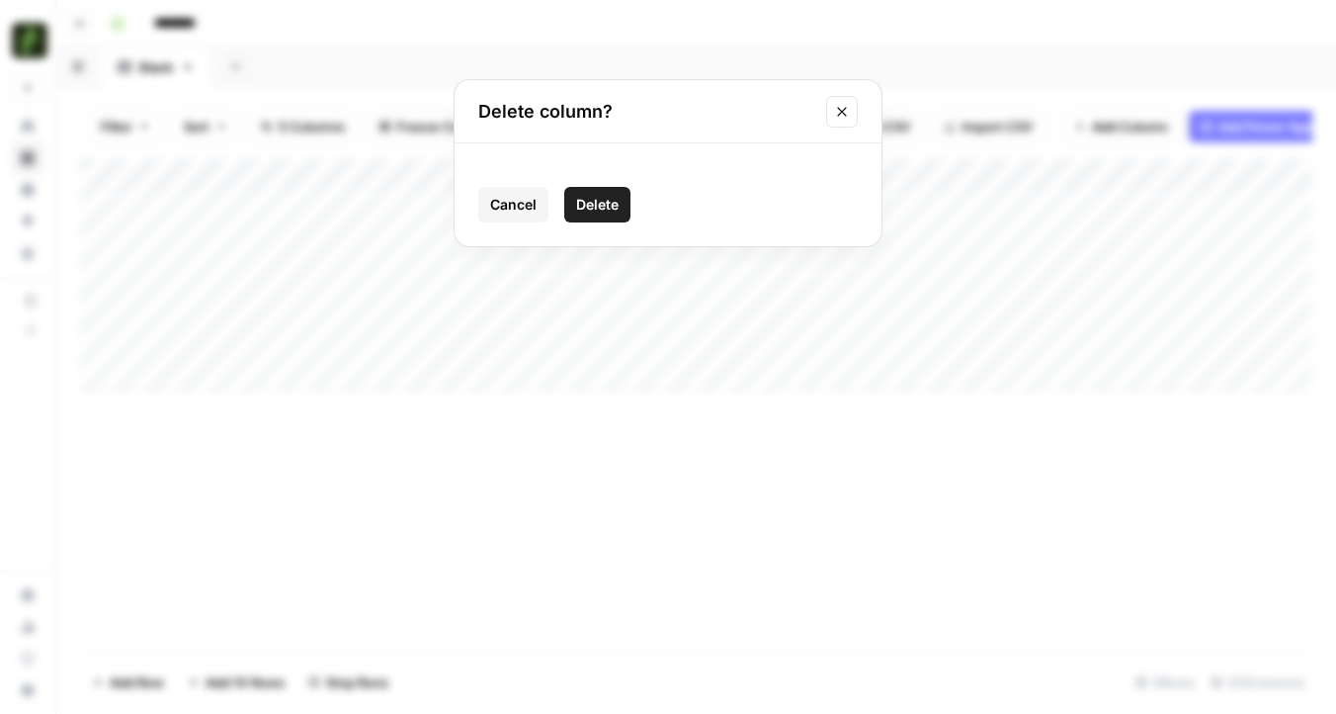
click at [620, 200] on button "Delete" at bounding box center [597, 205] width 66 height 36
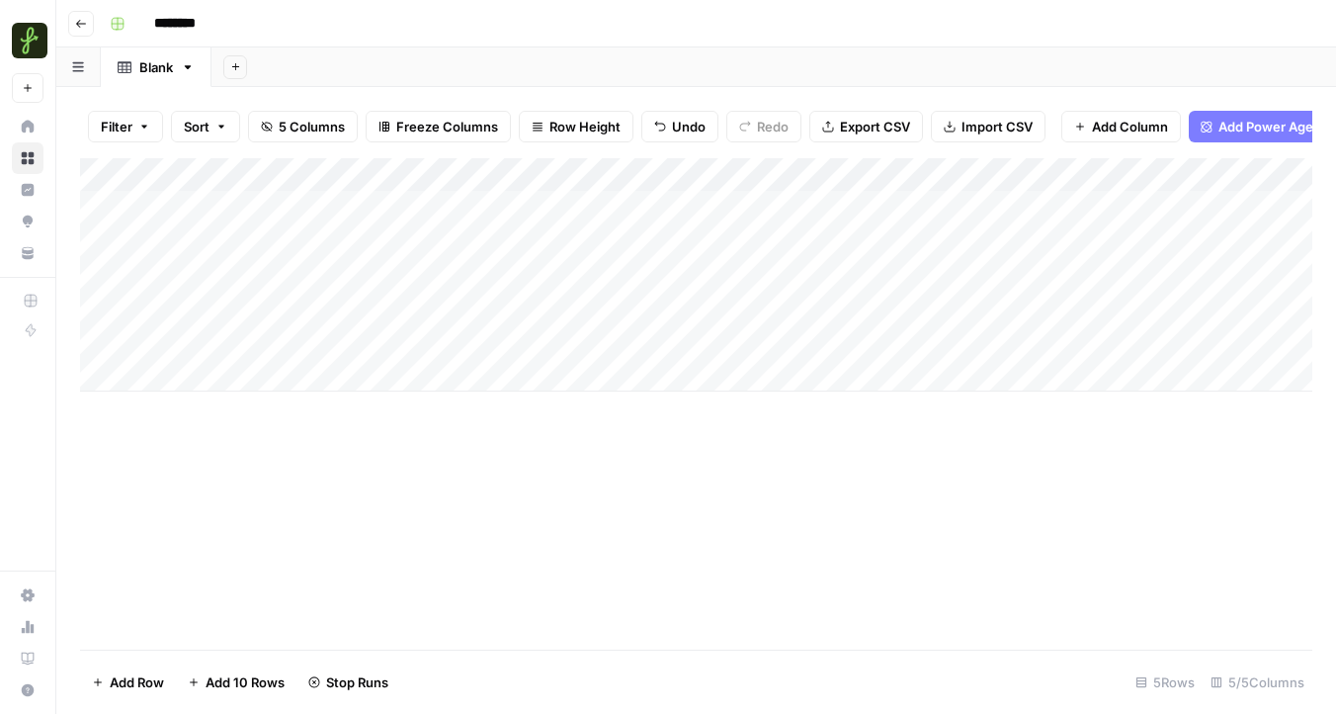
click at [1143, 206] on div "Add Column" at bounding box center [696, 274] width 1232 height 233
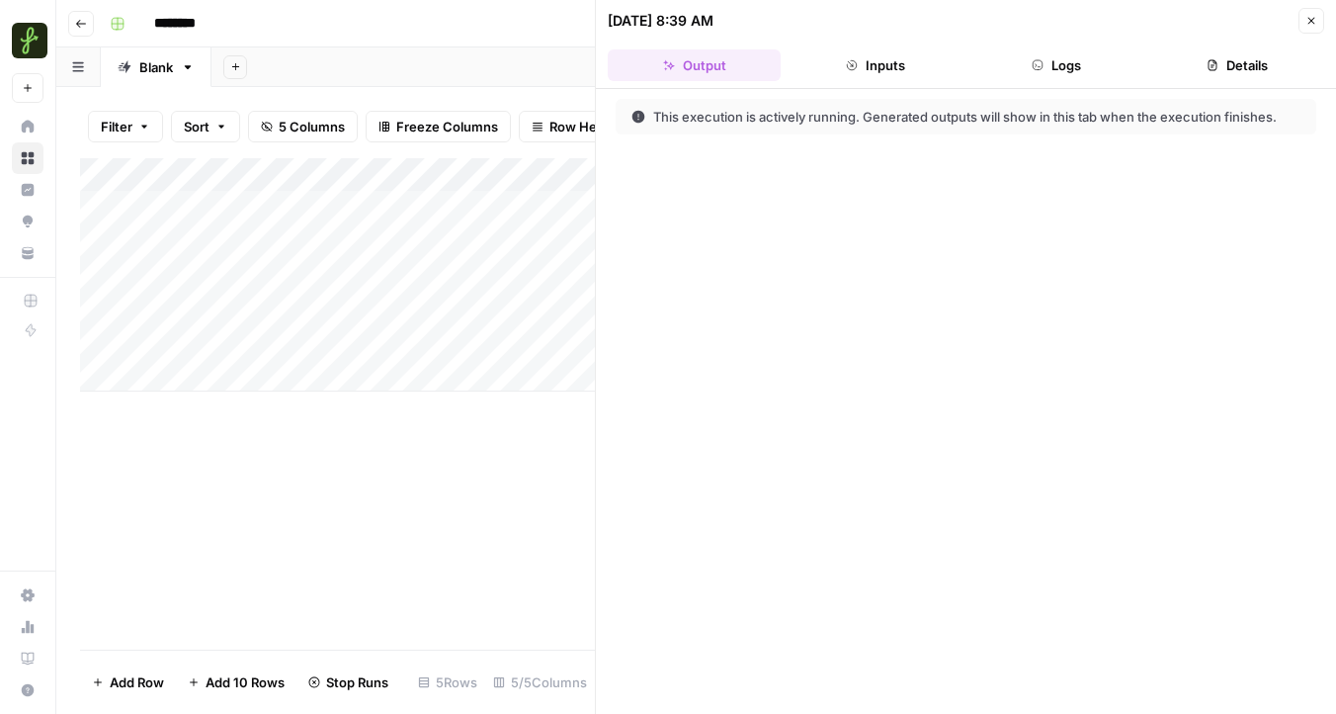
click at [1236, 58] on button "Details" at bounding box center [1237, 65] width 173 height 32
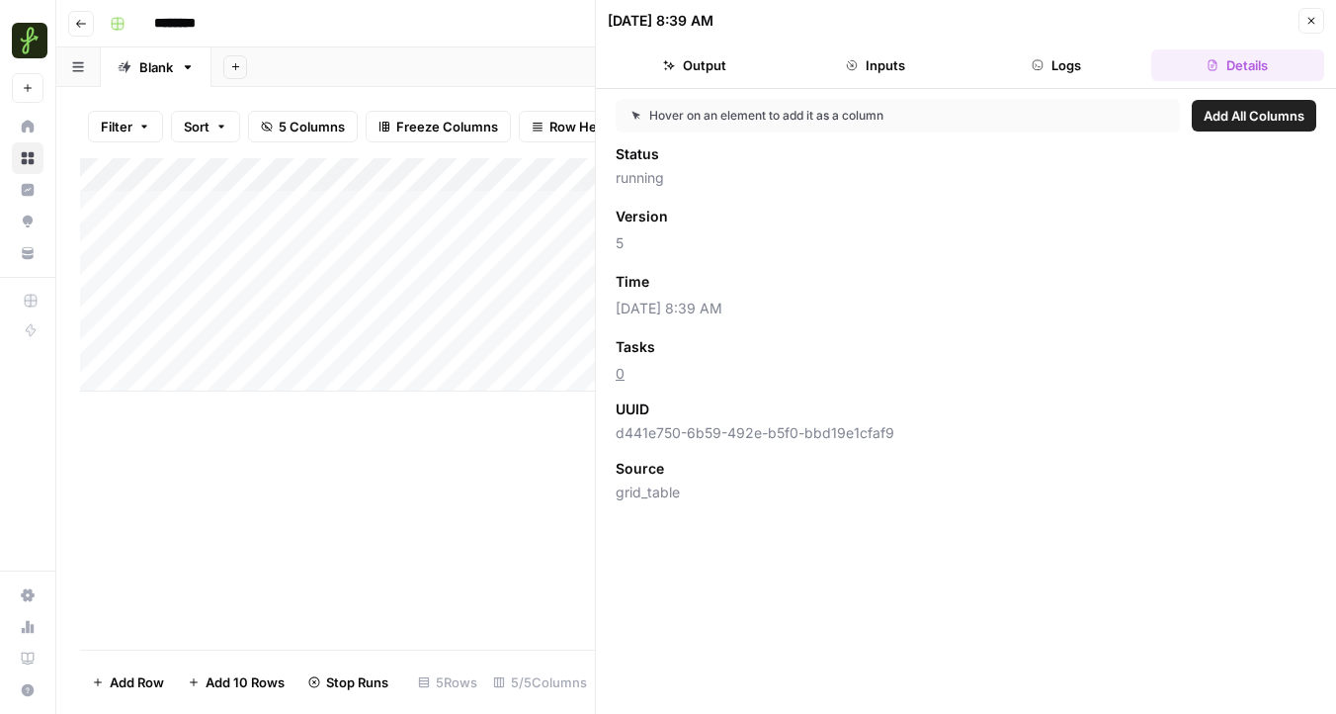
click at [797, 83] on header "[DATE] 8:39 AM Close Output Inputs Logs Details" at bounding box center [966, 44] width 740 height 89
click at [889, 74] on button "Inputs" at bounding box center [875, 65] width 173 height 32
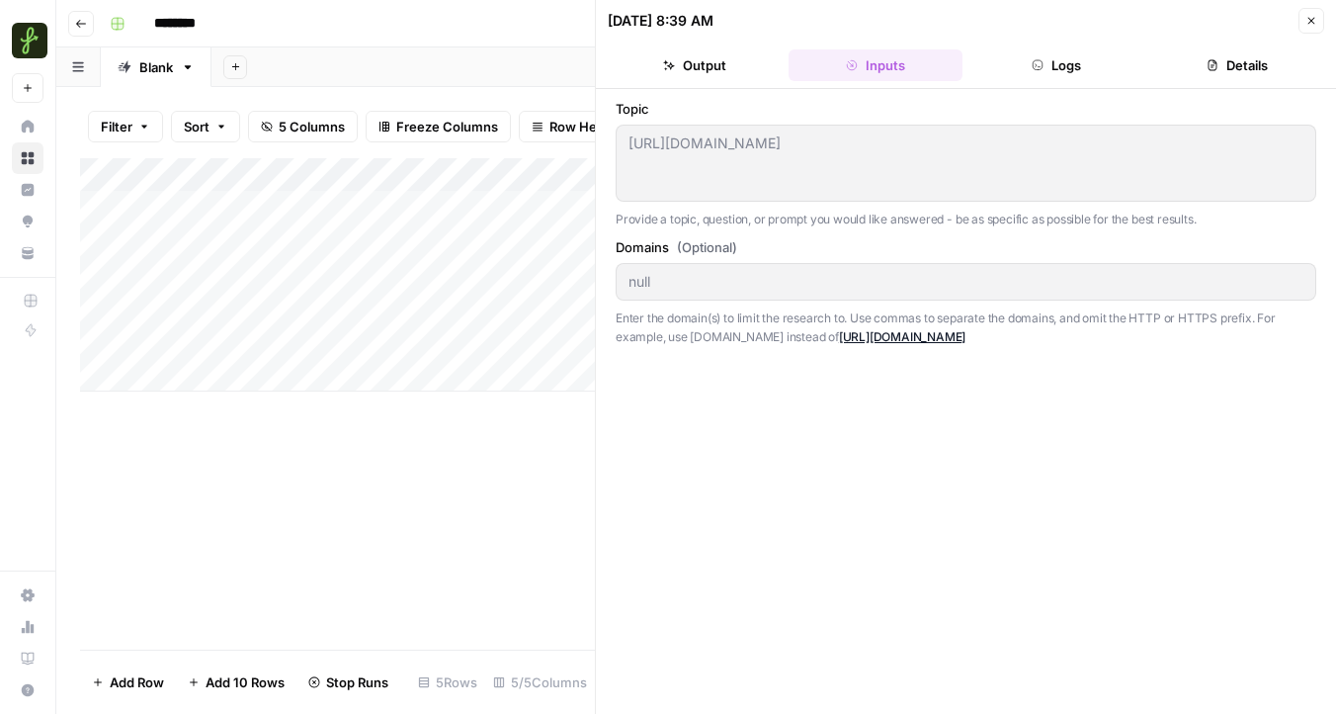
click at [724, 63] on button "Output" at bounding box center [694, 65] width 173 height 32
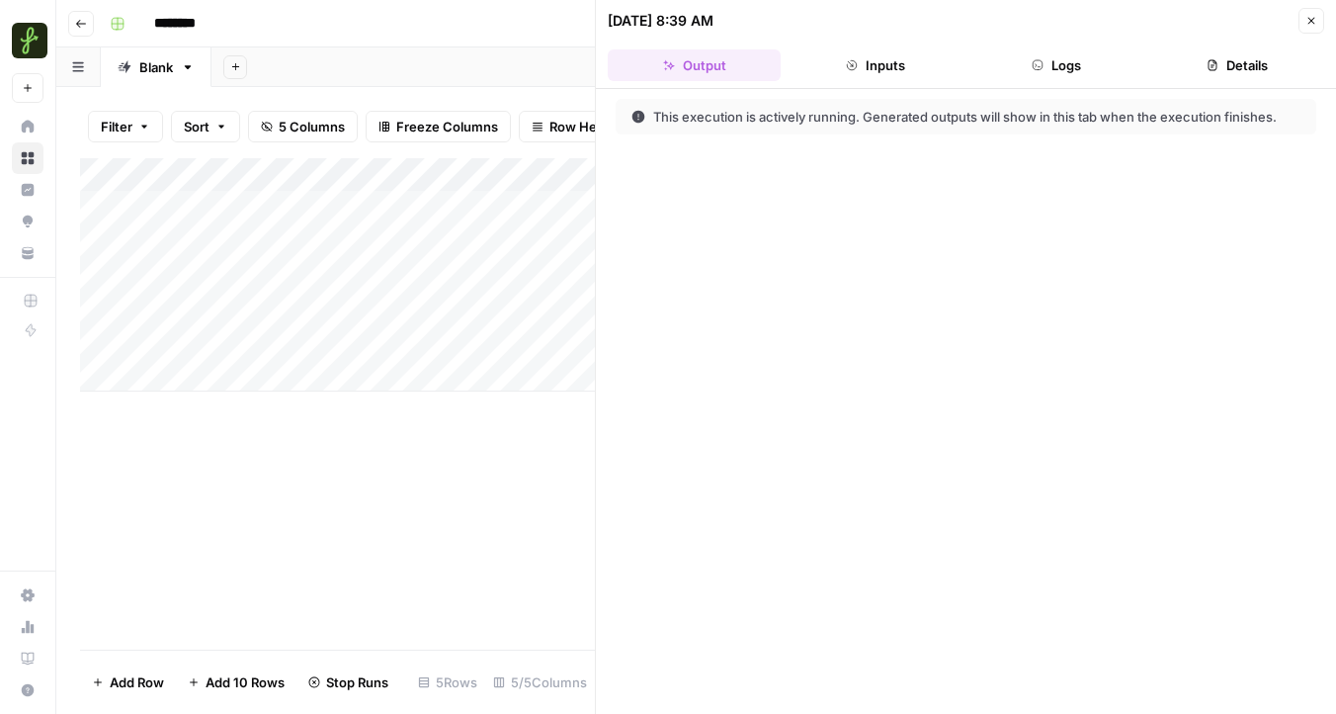
click at [859, 62] on button "Inputs" at bounding box center [875, 65] width 173 height 32
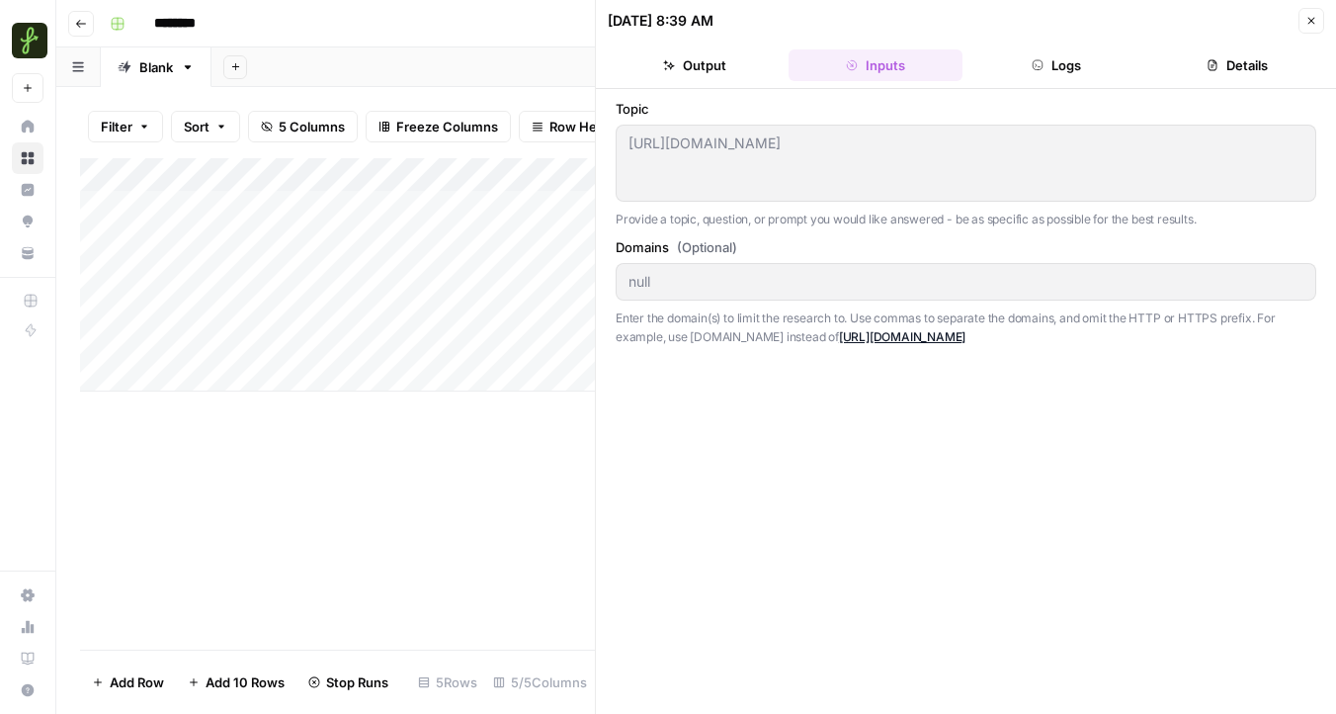
click at [1310, 22] on icon "button" at bounding box center [1312, 21] width 7 height 7
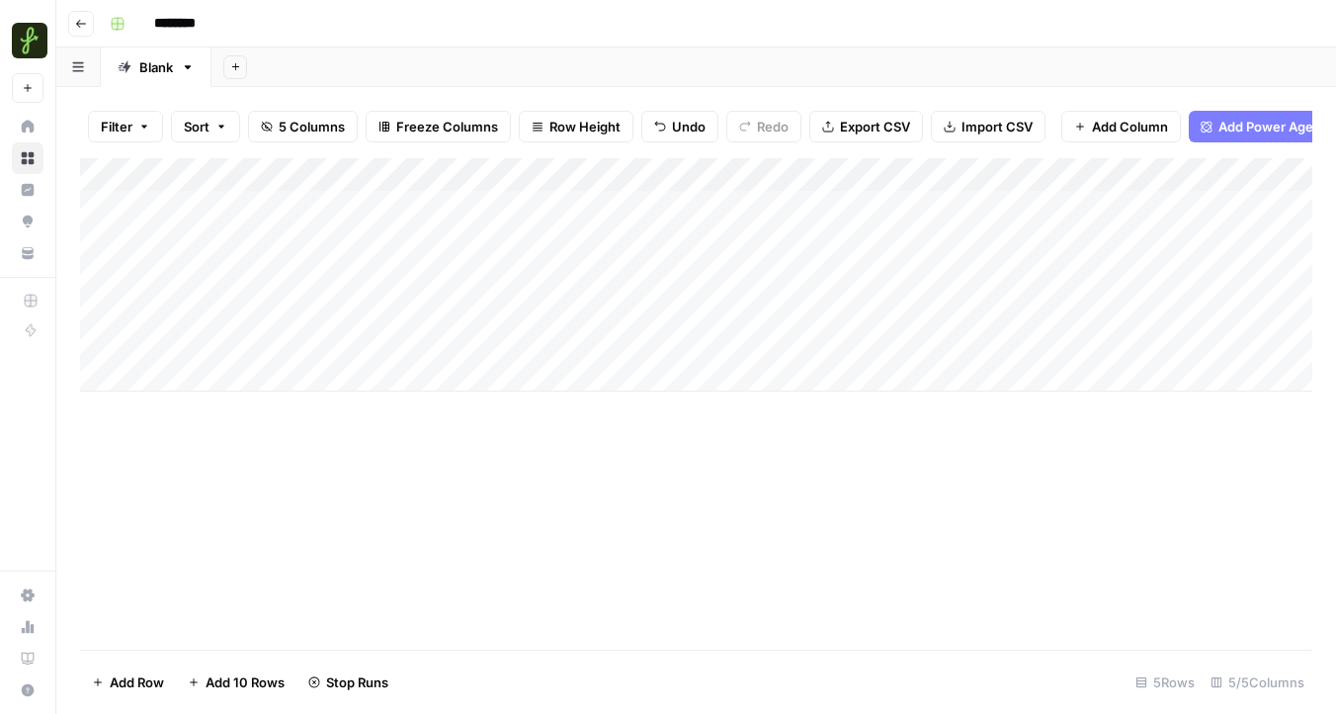
click at [1170, 176] on div "Add Column" at bounding box center [696, 274] width 1232 height 233
click at [1181, 167] on div "Add Column" at bounding box center [696, 274] width 1232 height 233
click at [1118, 205] on div "Add Column" at bounding box center [696, 274] width 1232 height 233
click at [1109, 180] on div "Add Column" at bounding box center [696, 274] width 1232 height 233
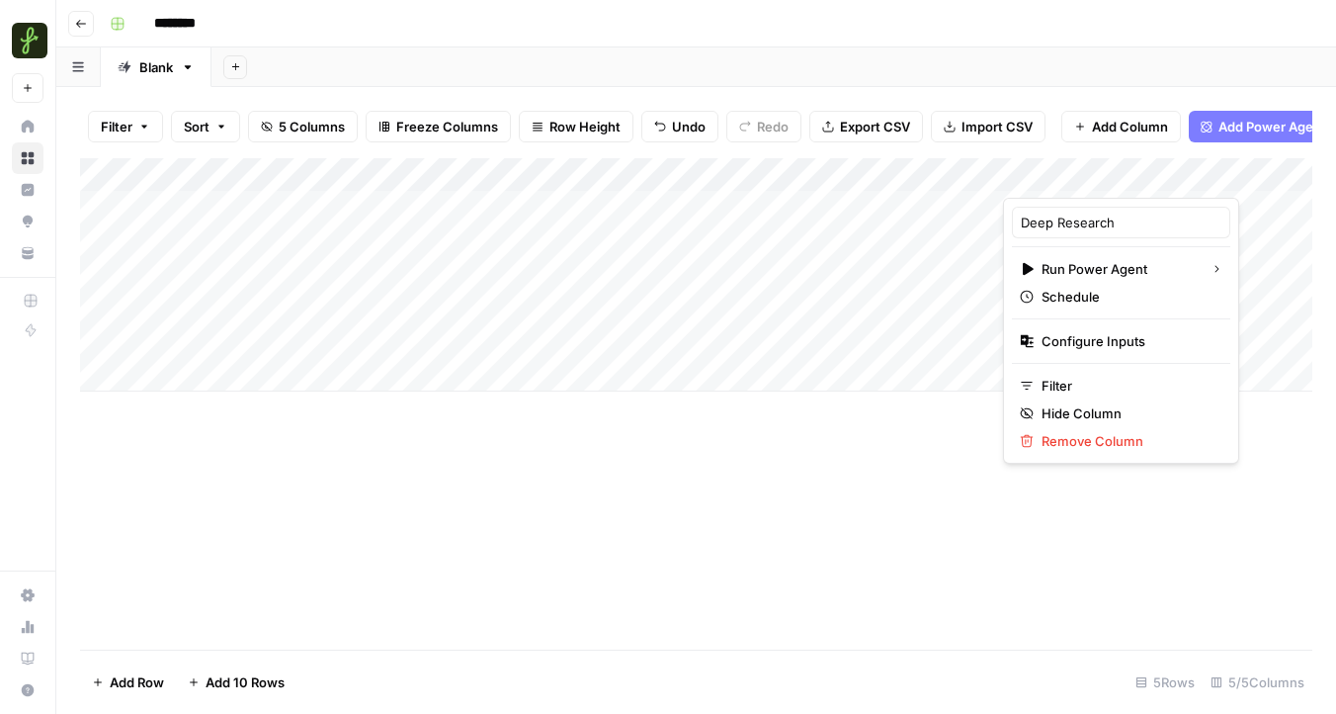
click at [1149, 177] on div at bounding box center [1097, 178] width 189 height 40
click at [1103, 334] on span "Configure Inputs" at bounding box center [1128, 341] width 173 height 20
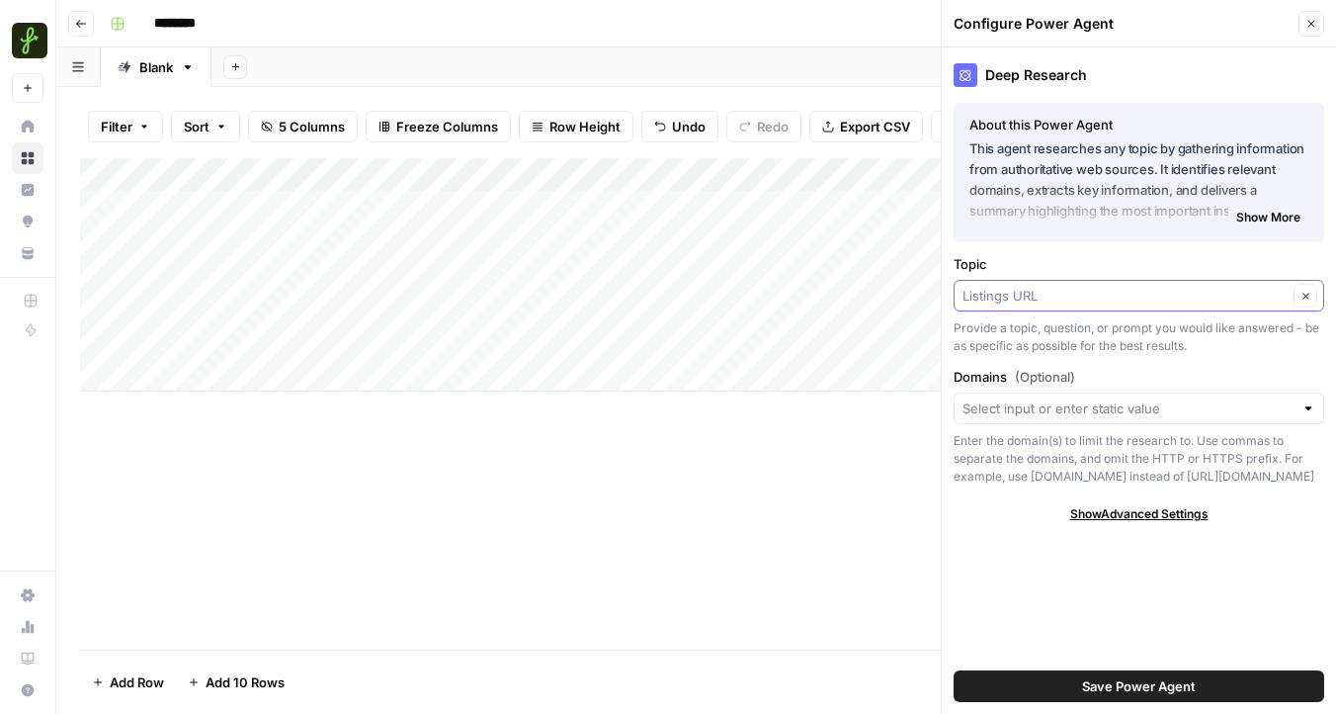
drag, startPoint x: 1059, startPoint y: 294, endPoint x: 882, endPoint y: 275, distance: 177.9
click at [882, 275] on div "Go back ******** Blank Add Sheet Filter Sort 5 Columns Freeze Columns Row Heigh…" at bounding box center [696, 357] width 1280 height 714
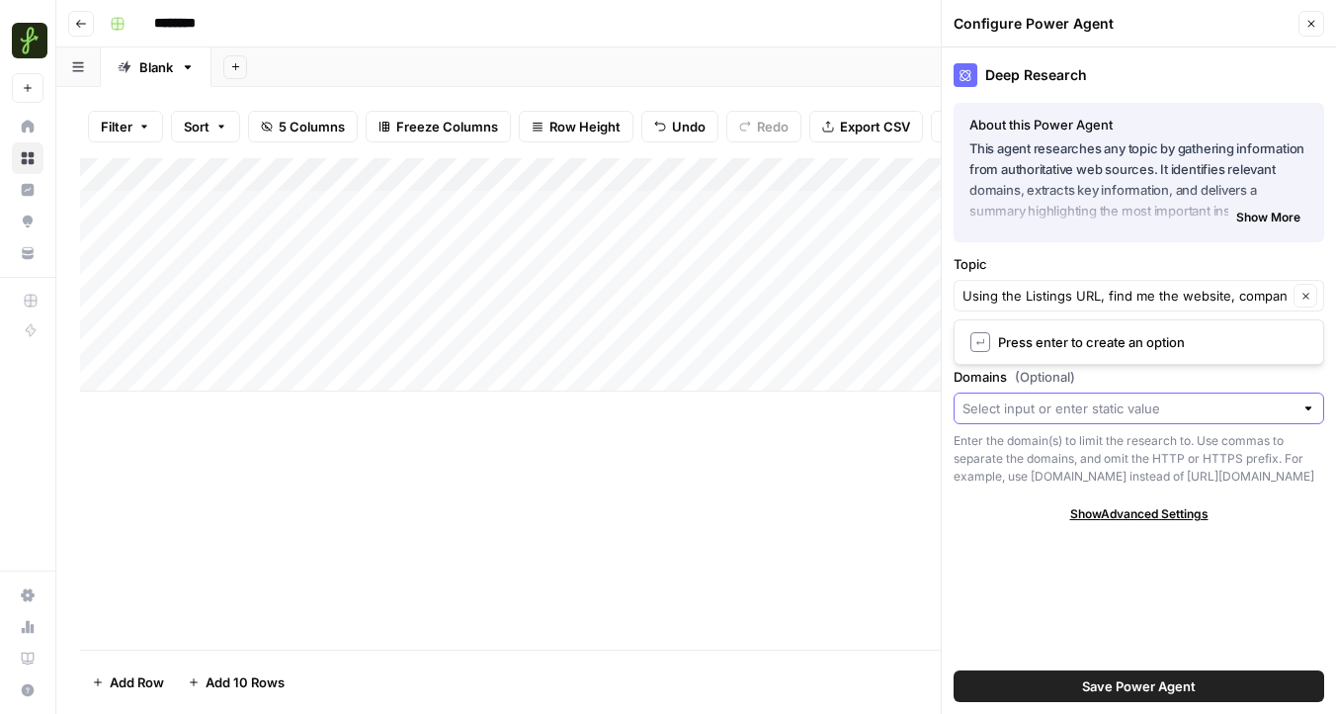
type input "Listings URL"
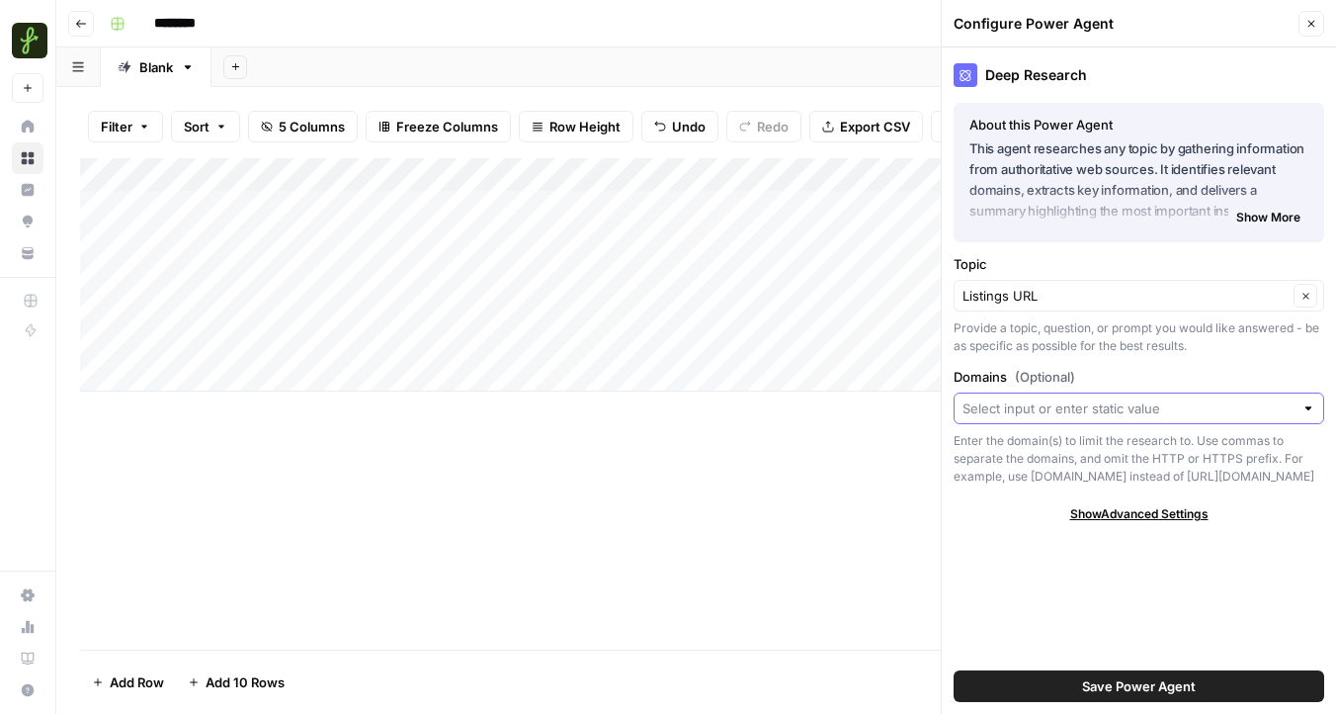
click at [1135, 415] on input "Domains (Optional)" at bounding box center [1128, 408] width 331 height 20
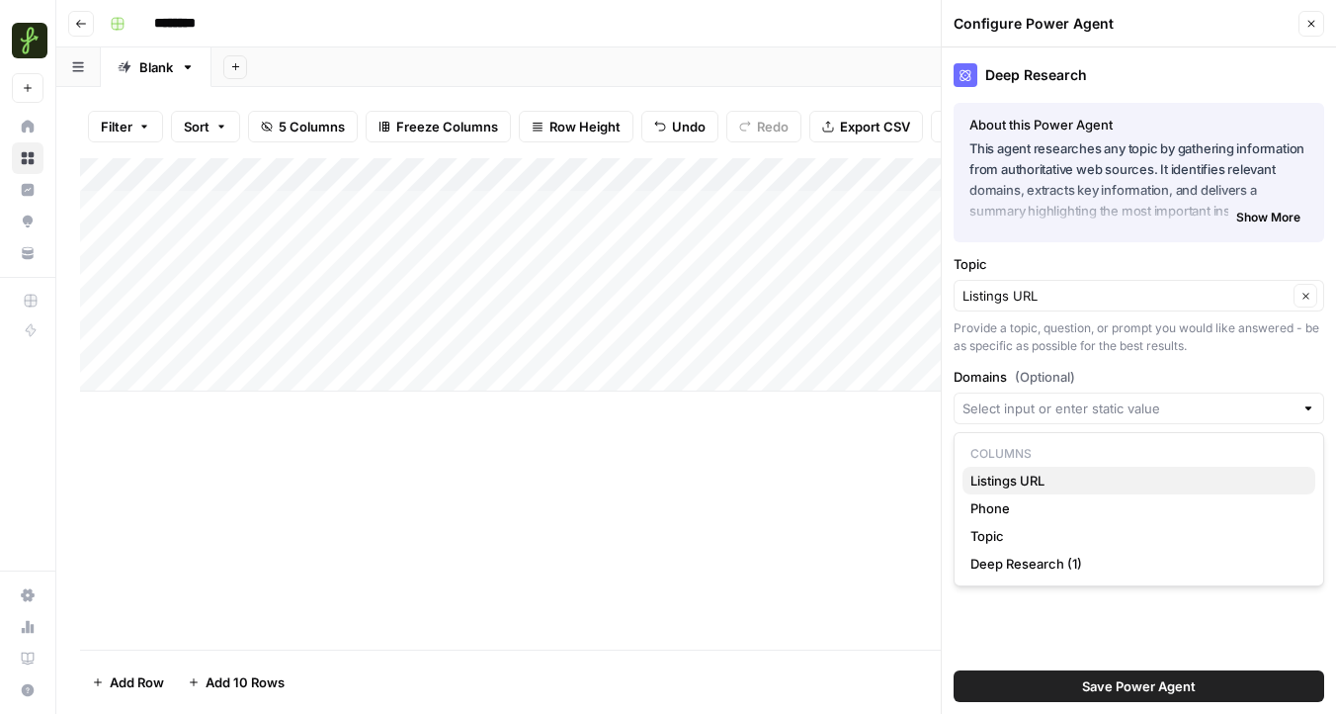
click at [1037, 480] on span "Listings URL" at bounding box center [1135, 480] width 329 height 20
type input "Listings URL"
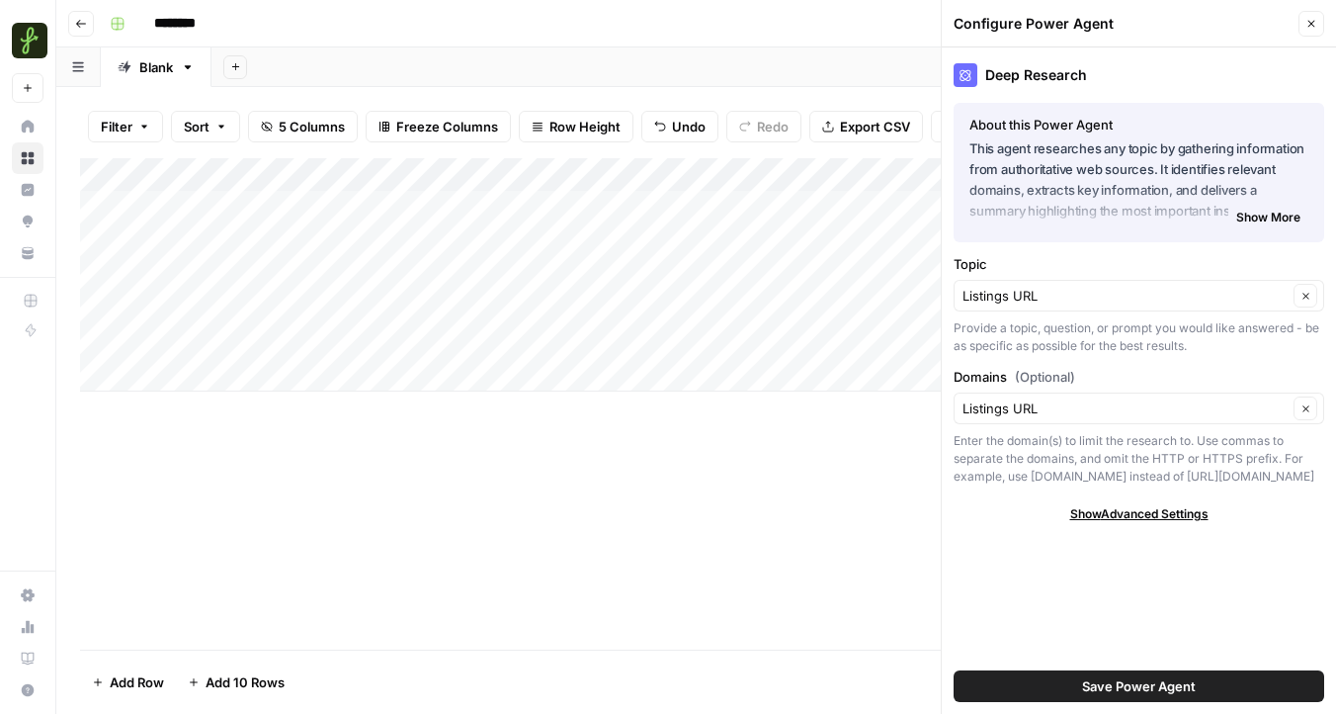
click at [1184, 677] on span "Save Power Agent" at bounding box center [1139, 686] width 114 height 20
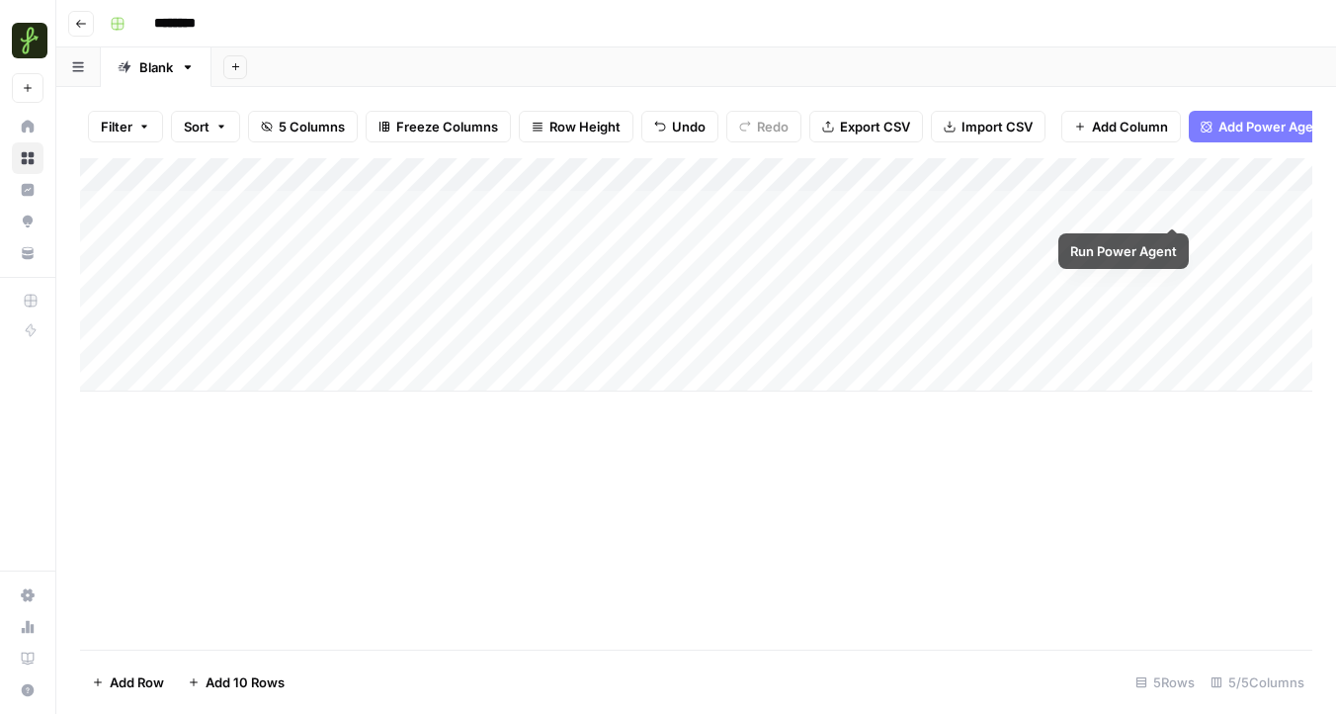
click at [1168, 204] on div "Add Column" at bounding box center [696, 274] width 1232 height 233
click at [1189, 176] on div "Add Column" at bounding box center [696, 274] width 1232 height 233
click at [1124, 467] on div "Add Column" at bounding box center [696, 403] width 1232 height 491
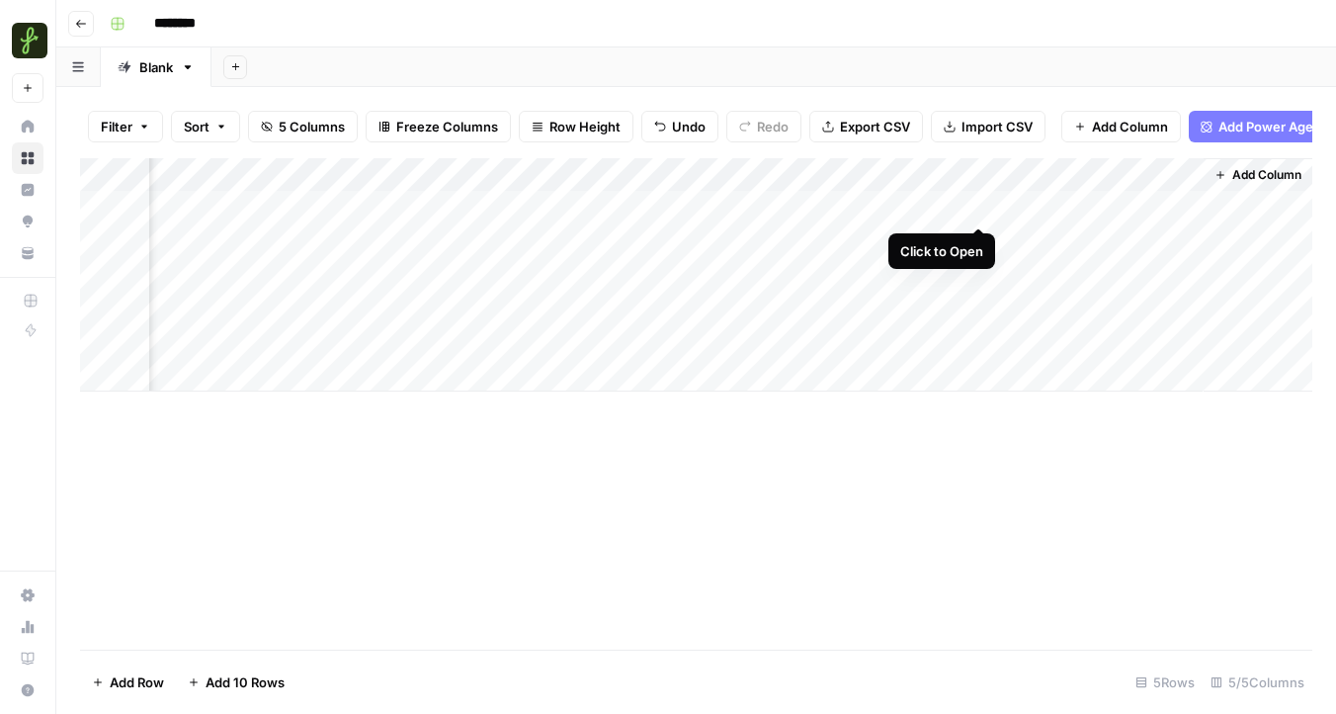
click at [980, 205] on div "Add Column" at bounding box center [696, 274] width 1232 height 233
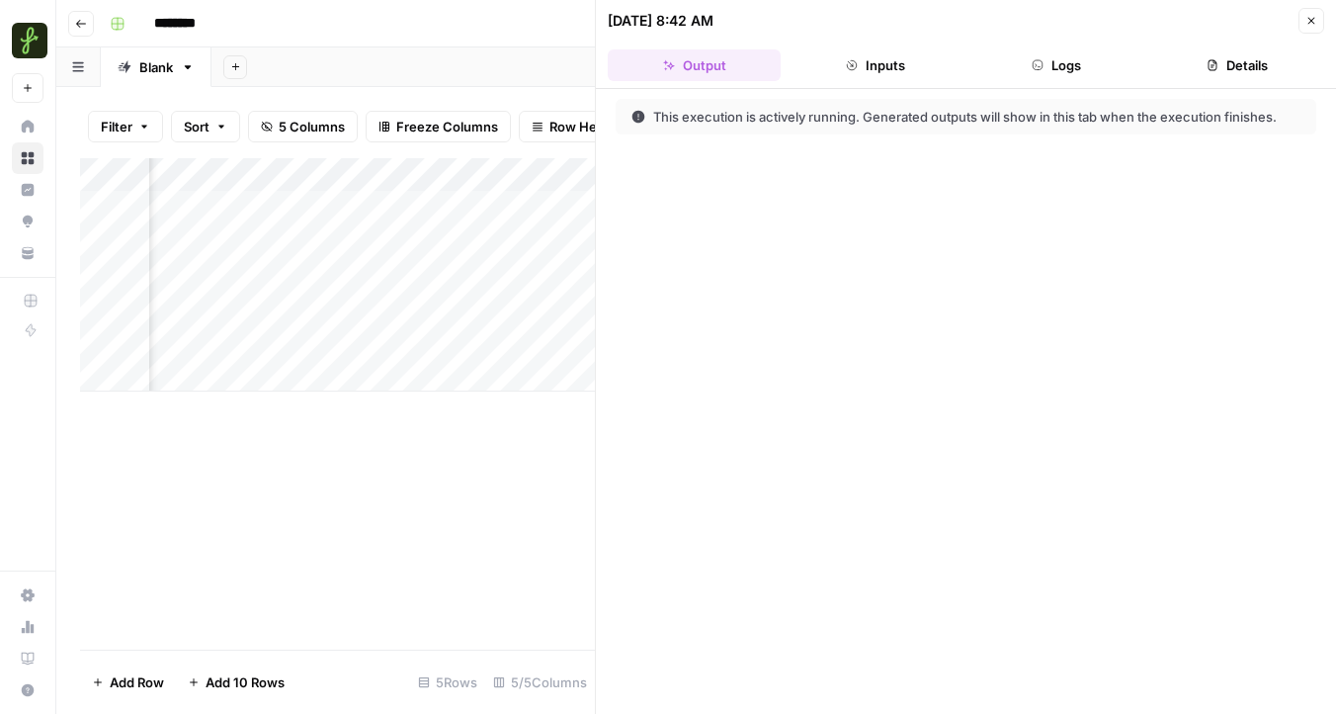
click at [908, 75] on button "Inputs" at bounding box center [875, 65] width 173 height 32
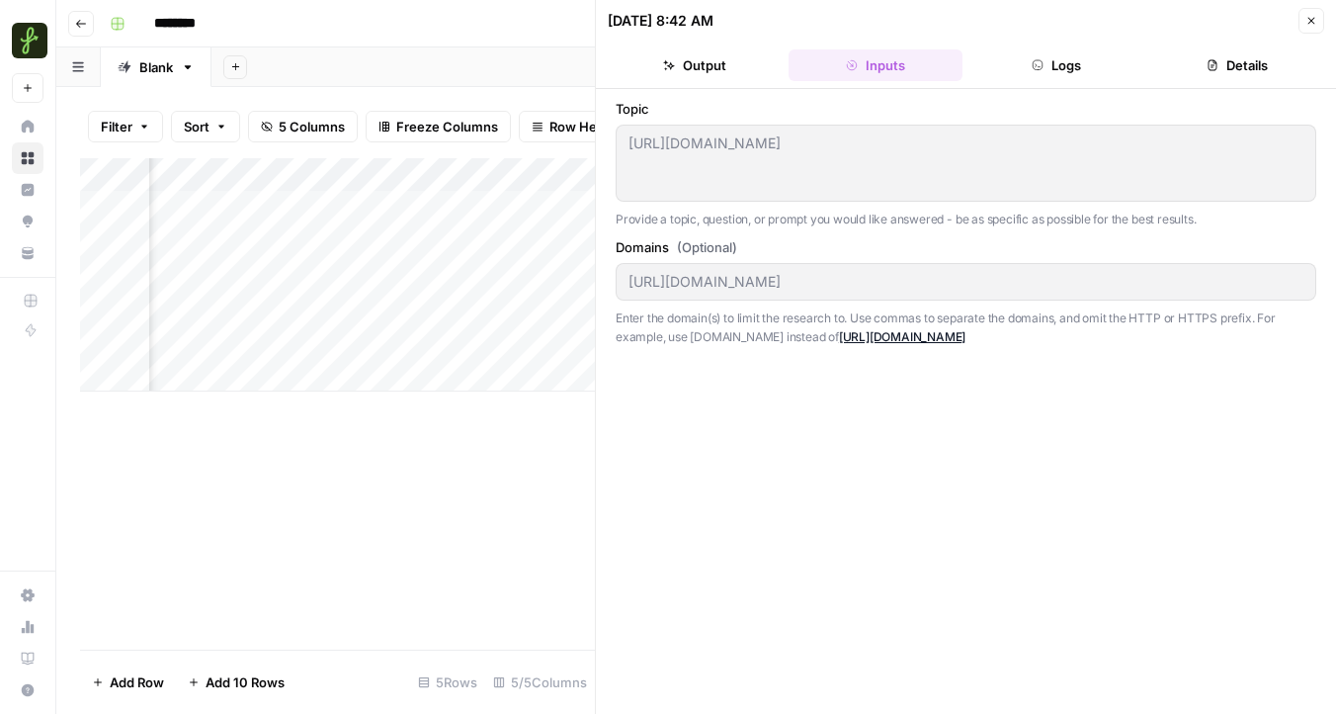
click at [1073, 73] on button "Logs" at bounding box center [1057, 65] width 173 height 32
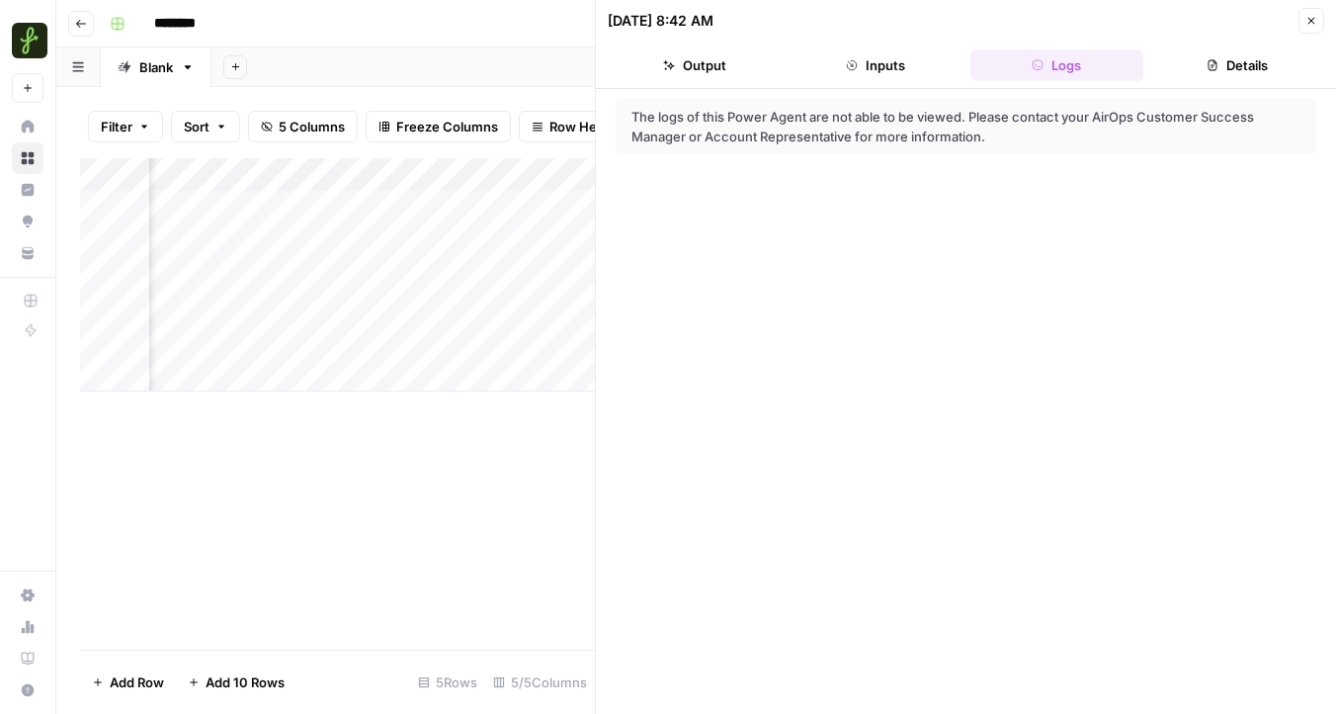
click at [894, 70] on button "Inputs" at bounding box center [875, 65] width 173 height 32
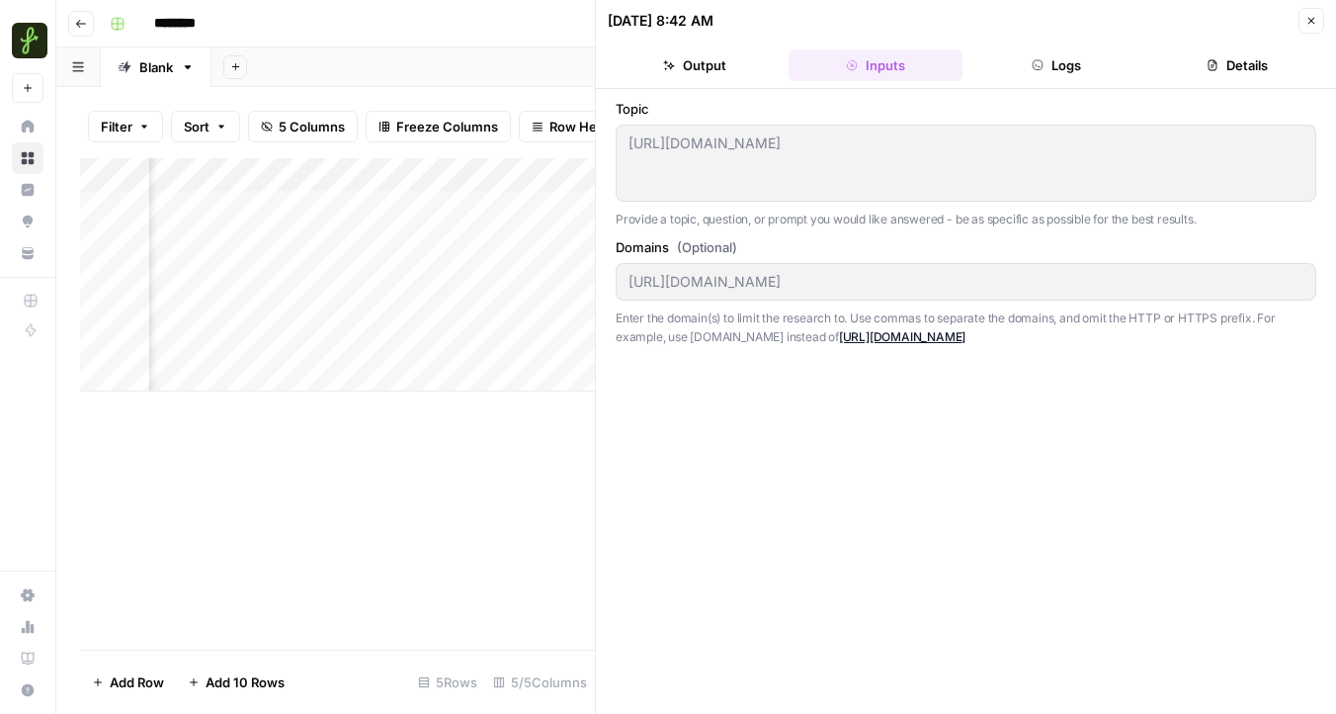
click at [1260, 61] on button "Details" at bounding box center [1237, 65] width 173 height 32
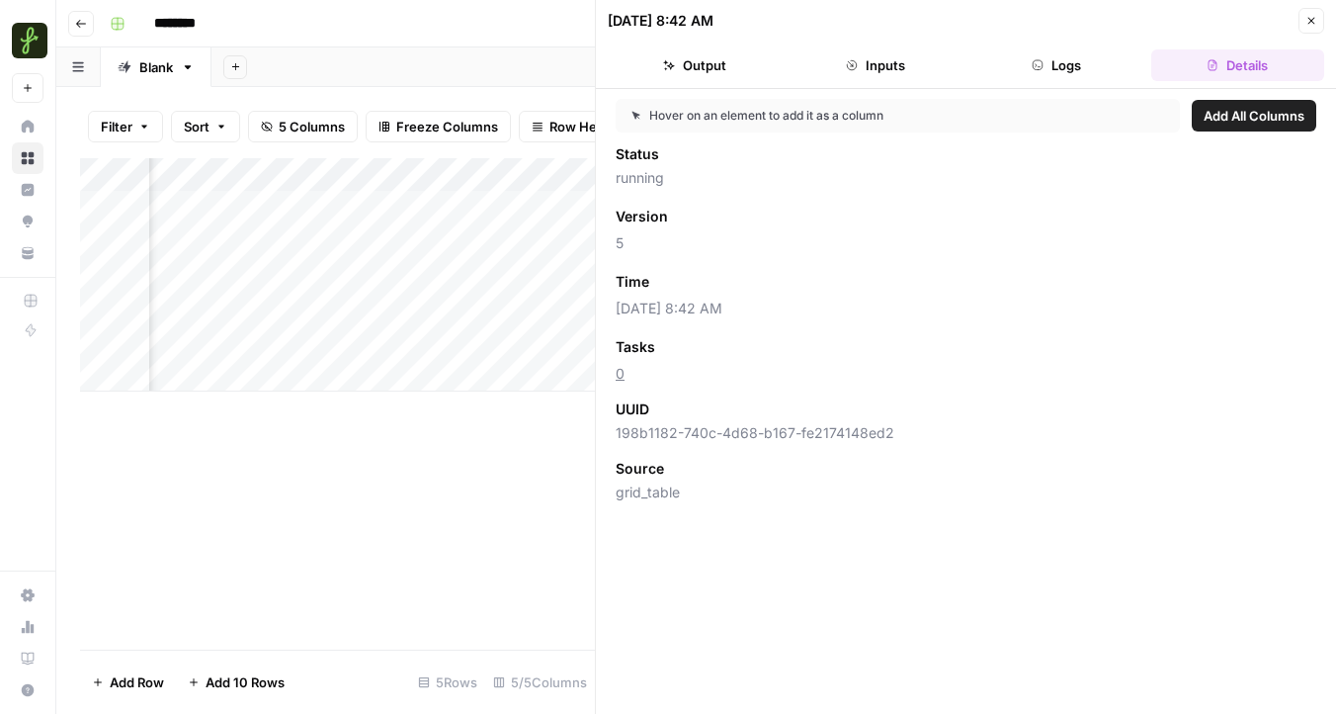
click at [817, 62] on button "Inputs" at bounding box center [875, 65] width 173 height 32
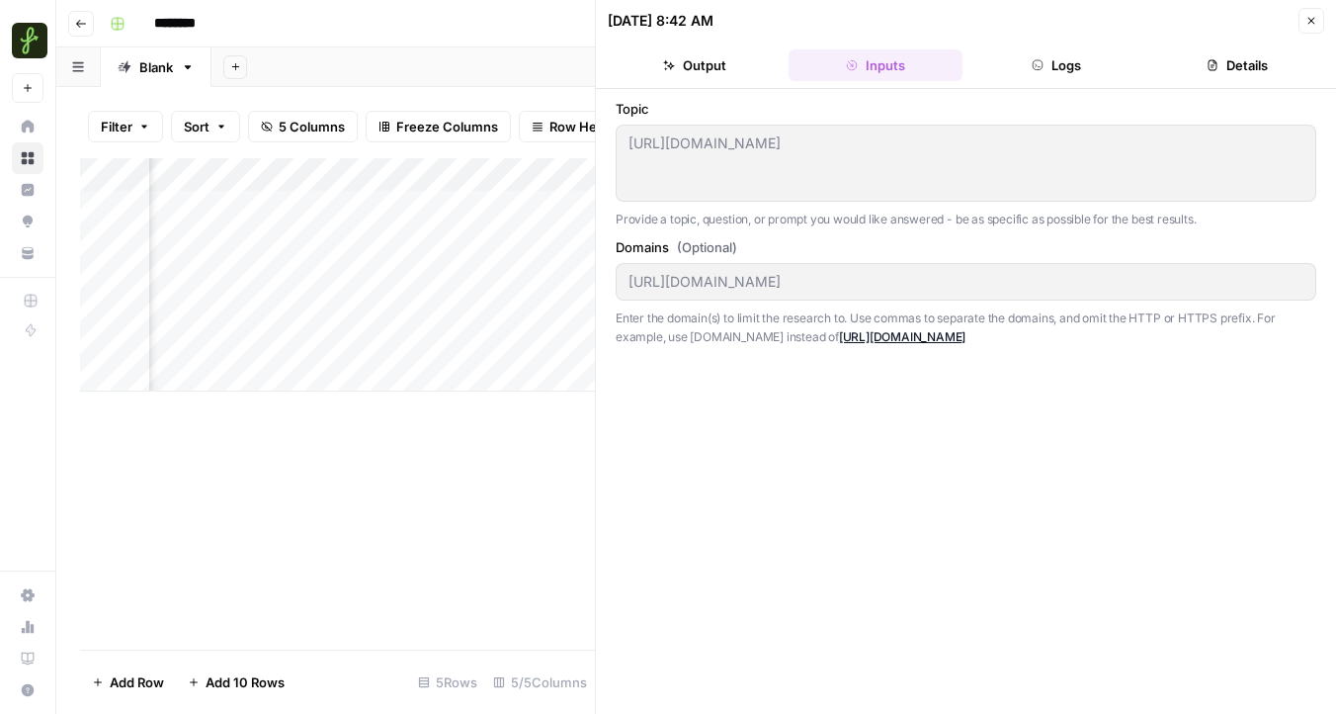
click at [681, 62] on button "Output" at bounding box center [694, 65] width 173 height 32
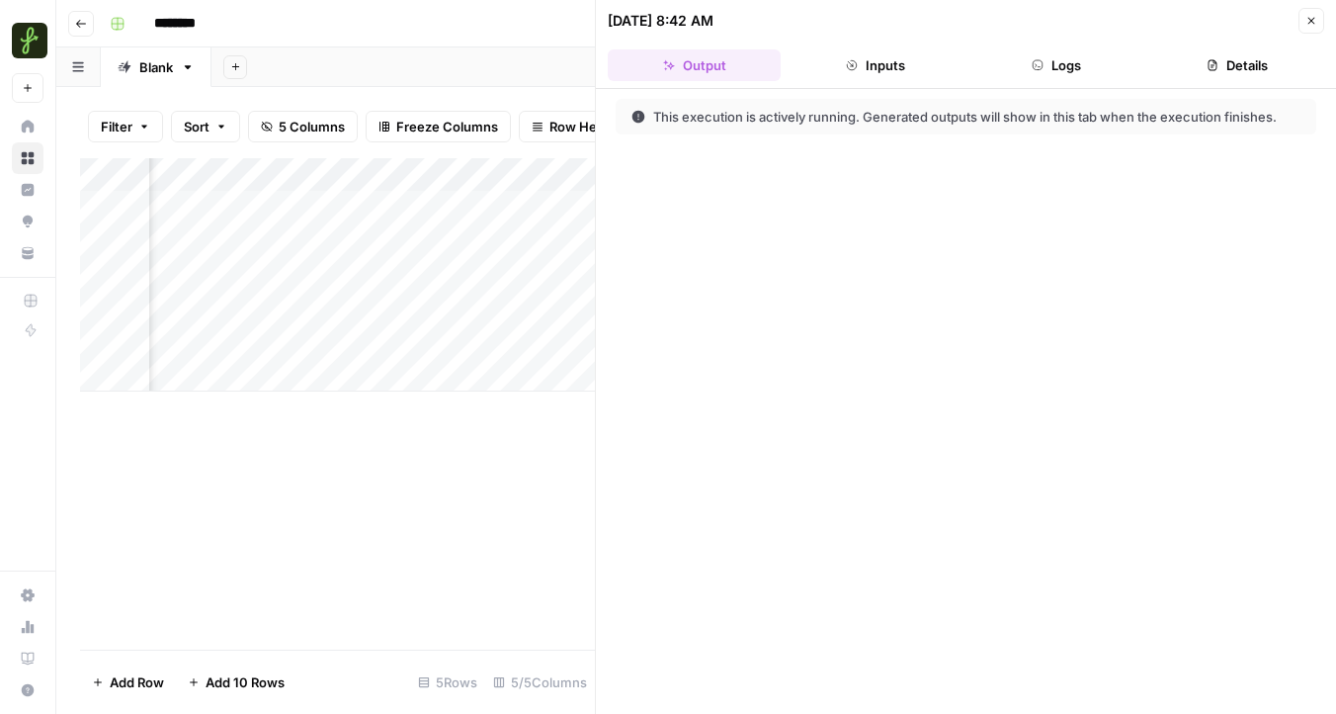
click at [1306, 16] on icon "button" at bounding box center [1312, 21] width 12 height 12
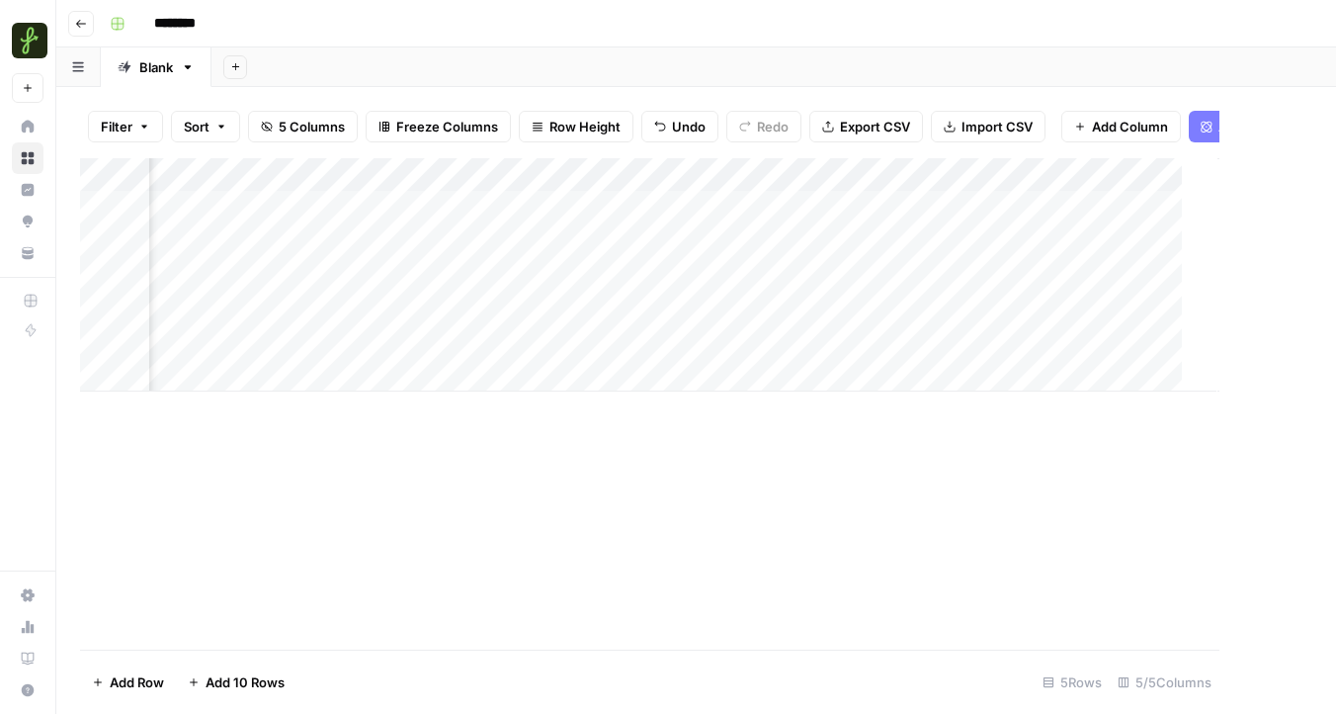
scroll to position [0, 143]
click at [1003, 173] on div "Add Column" at bounding box center [696, 274] width 1232 height 233
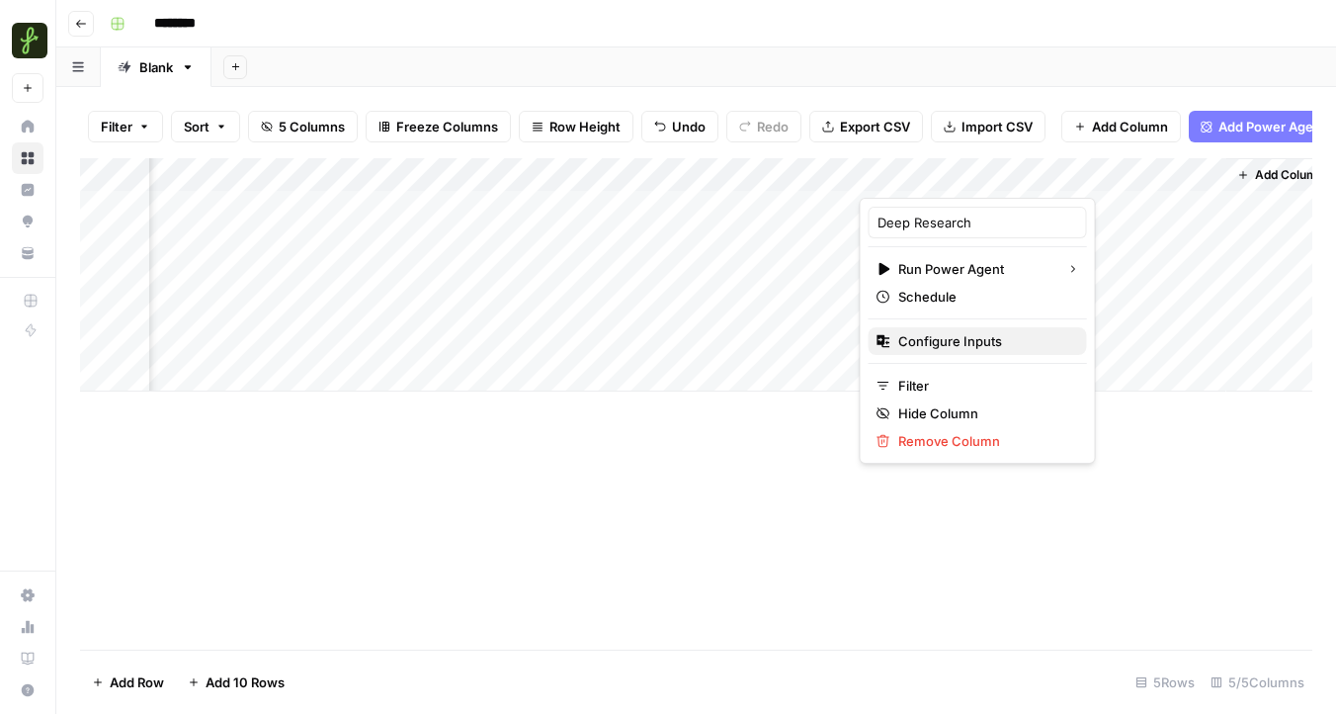
click at [939, 336] on span "Configure Inputs" at bounding box center [984, 341] width 173 height 20
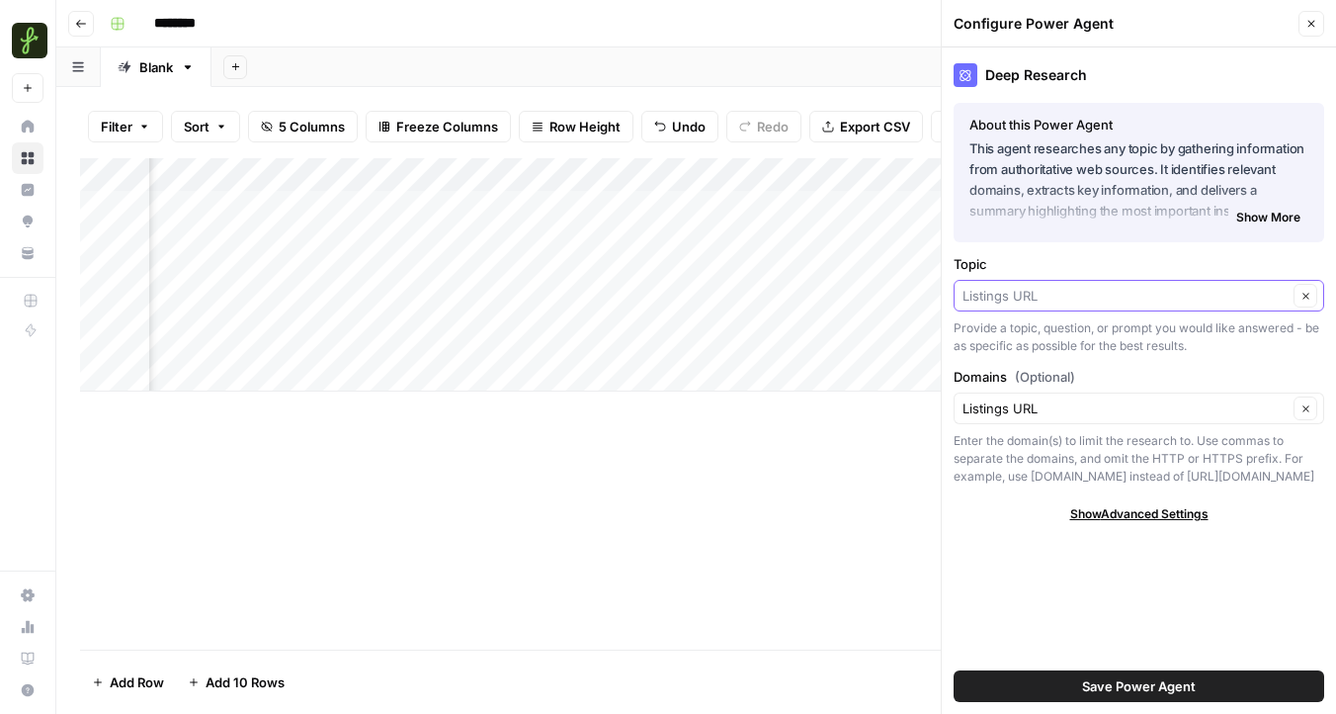
click at [1056, 289] on input "Topic" at bounding box center [1125, 296] width 325 height 20
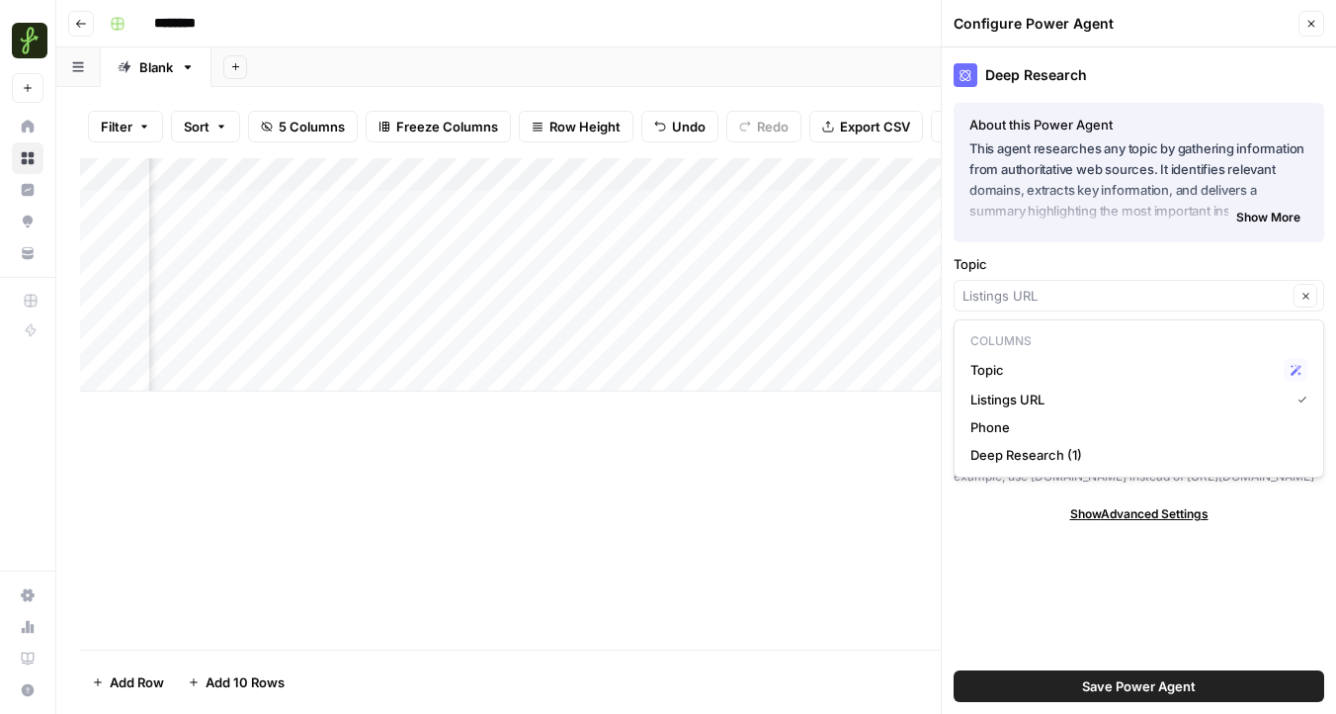
type input "Listings URL"
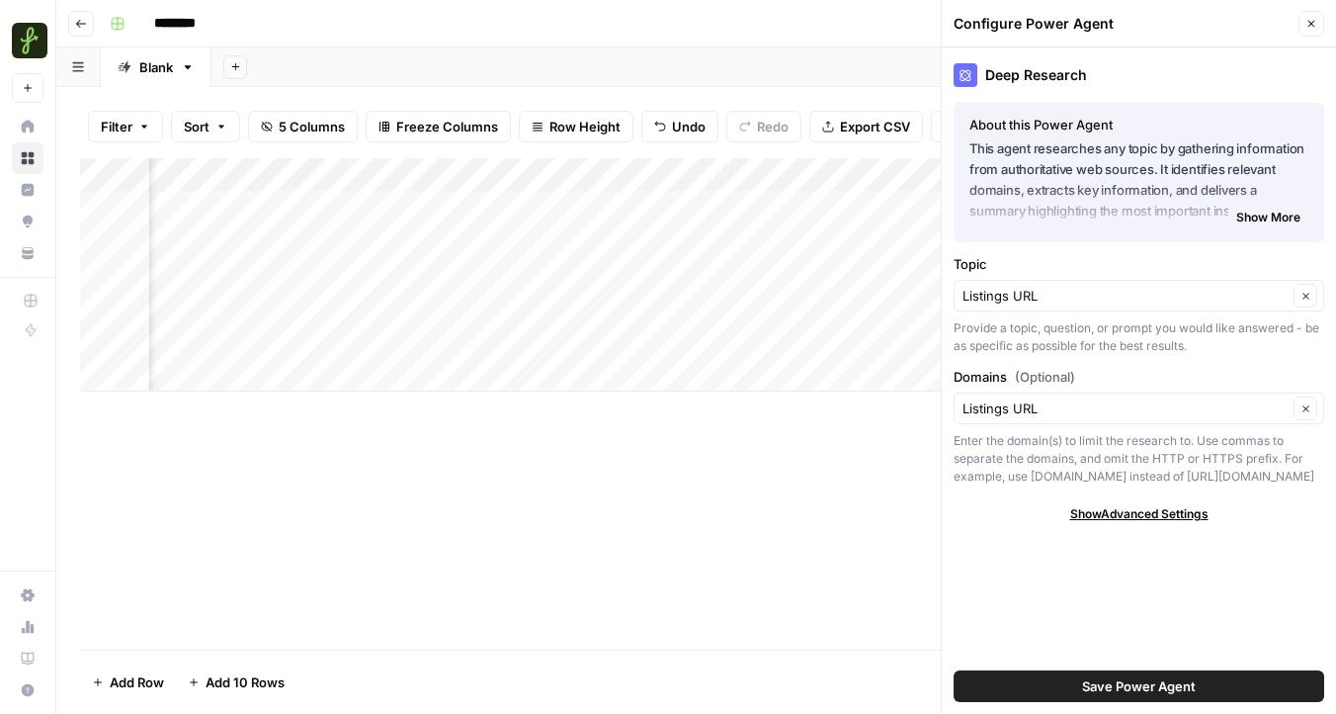
click at [1274, 219] on span "Show More" at bounding box center [1268, 218] width 64 height 18
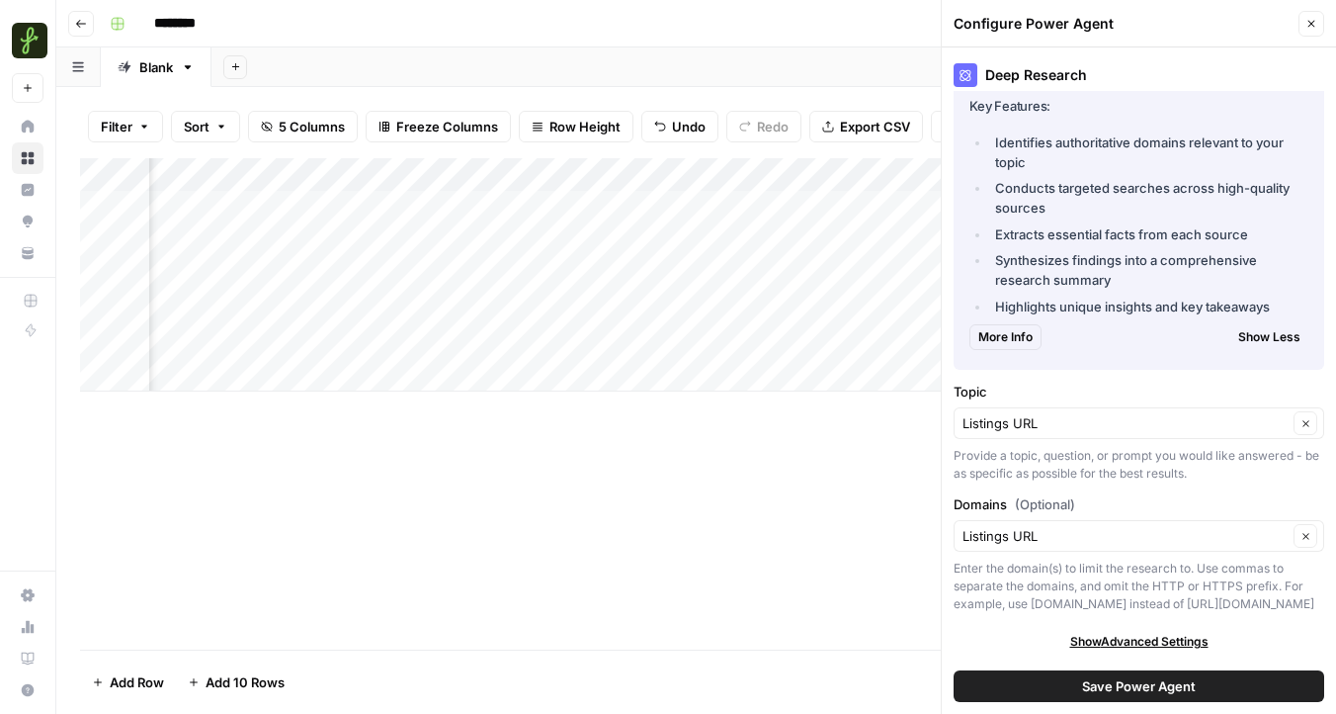
scroll to position [137, 0]
click at [1050, 420] on input "Topic" at bounding box center [1125, 425] width 325 height 20
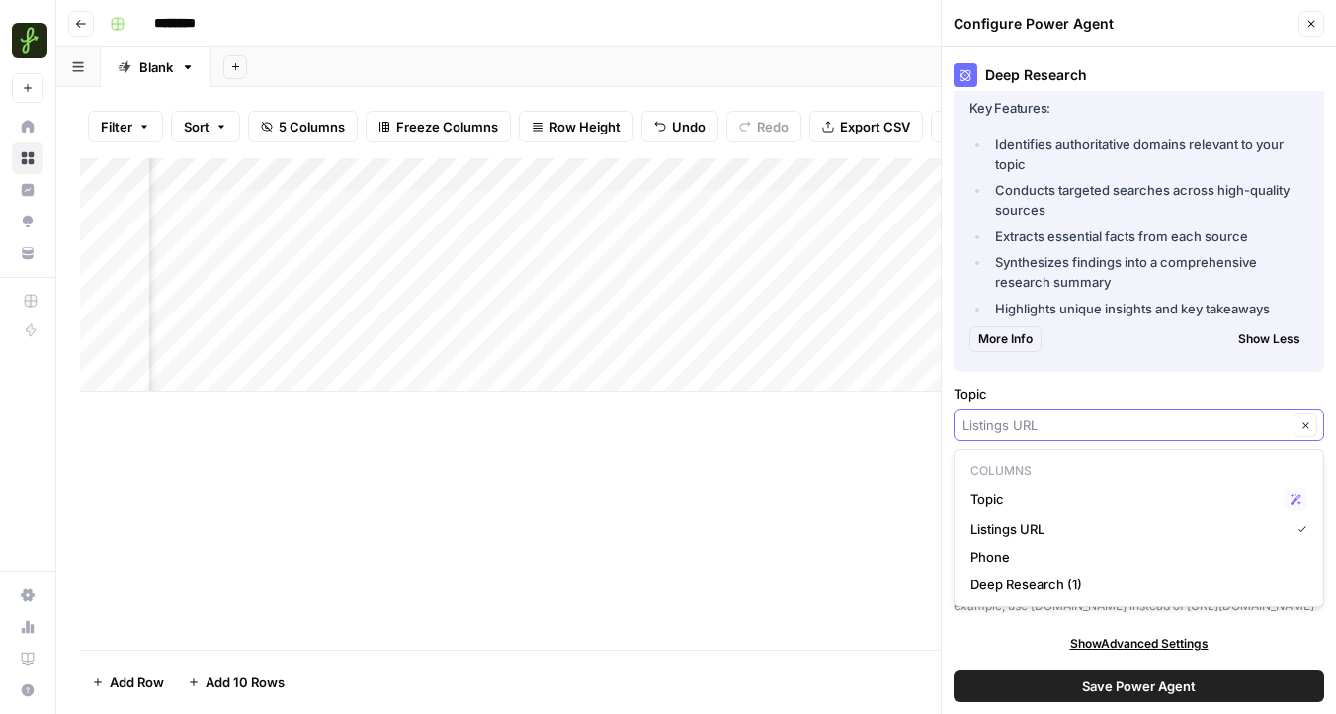
click at [1010, 417] on input "Topic" at bounding box center [1125, 425] width 325 height 20
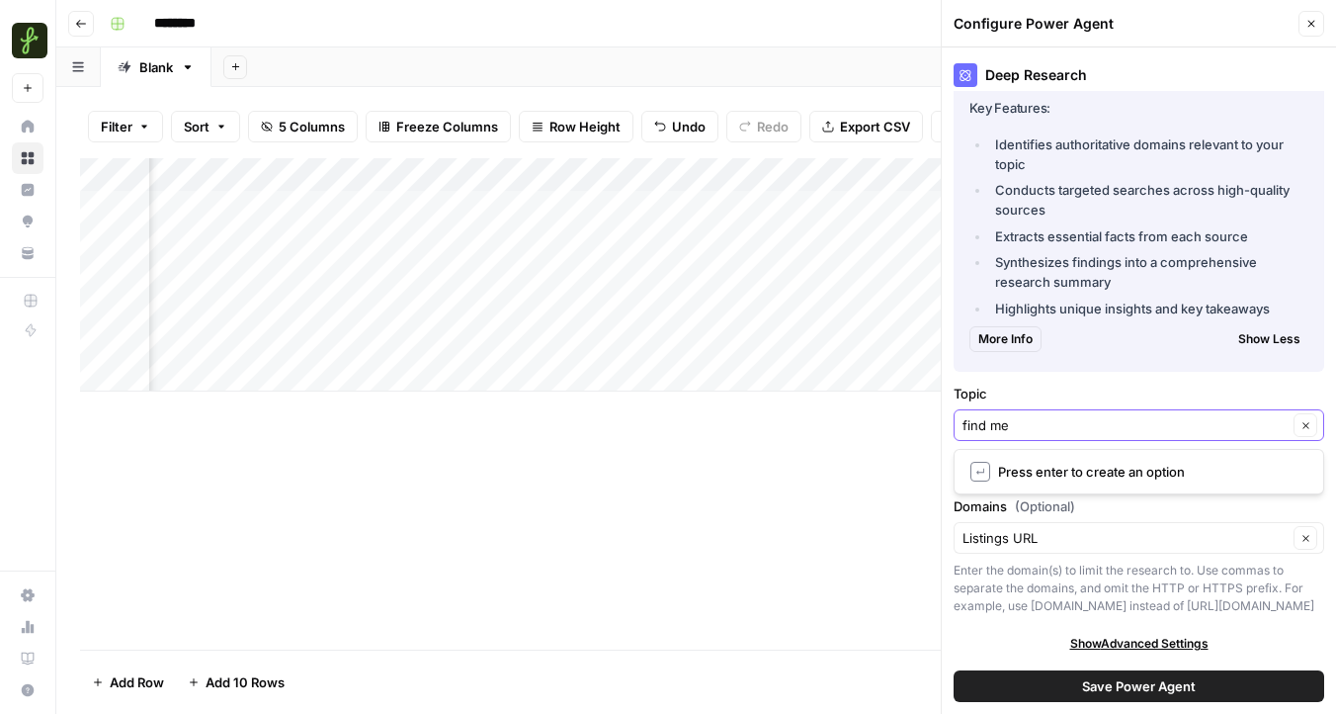
type input "find me"
click at [972, 475] on span "↵" at bounding box center [981, 472] width 20 height 20
click at [1028, 427] on input "Topic" at bounding box center [1125, 425] width 325 height 20
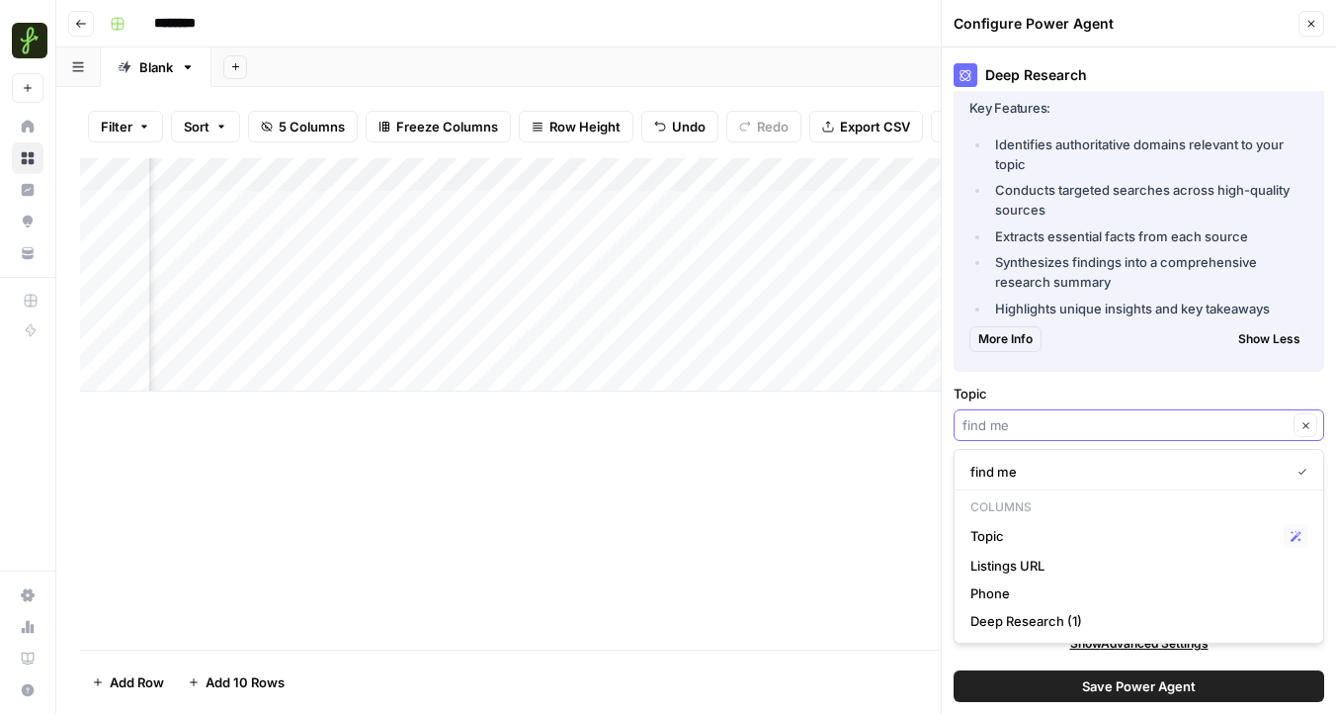
click at [1030, 429] on input "Topic" at bounding box center [1125, 425] width 325 height 20
click at [1310, 424] on icon "button" at bounding box center [1306, 425] width 11 height 11
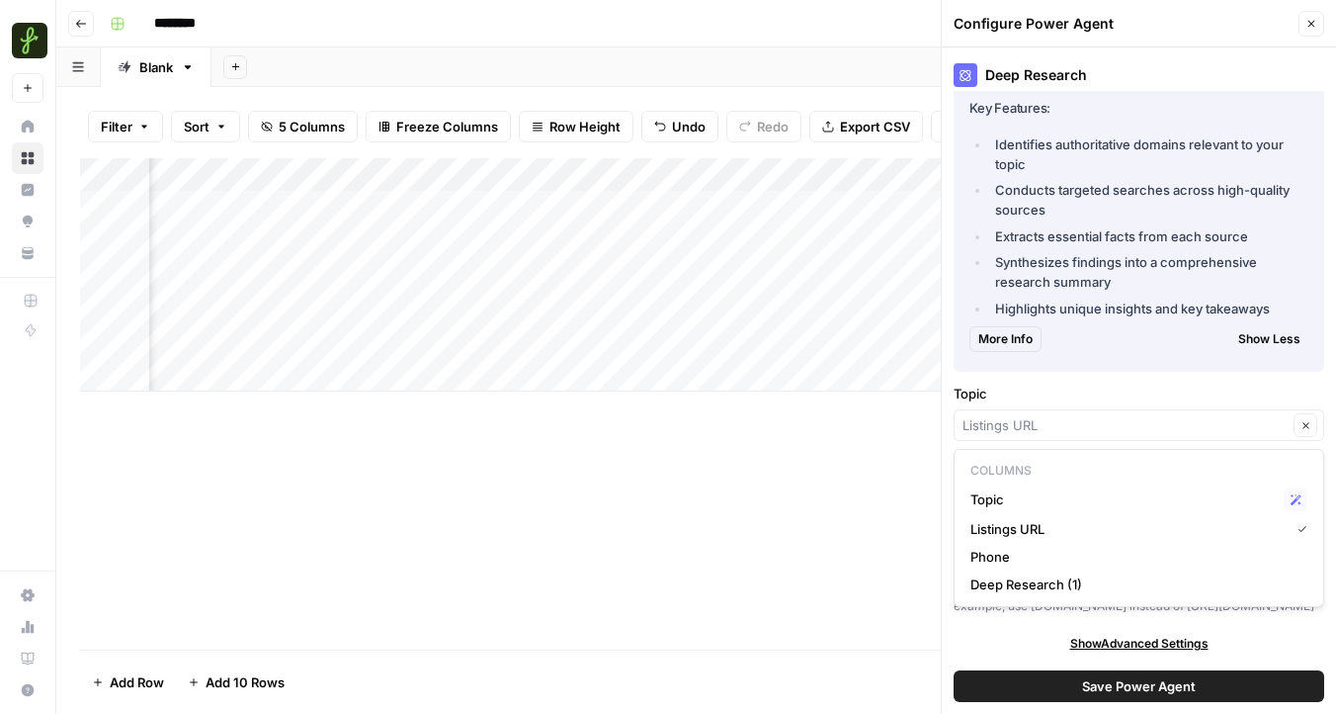
click at [1126, 436] on div "Clear" at bounding box center [1139, 425] width 371 height 32
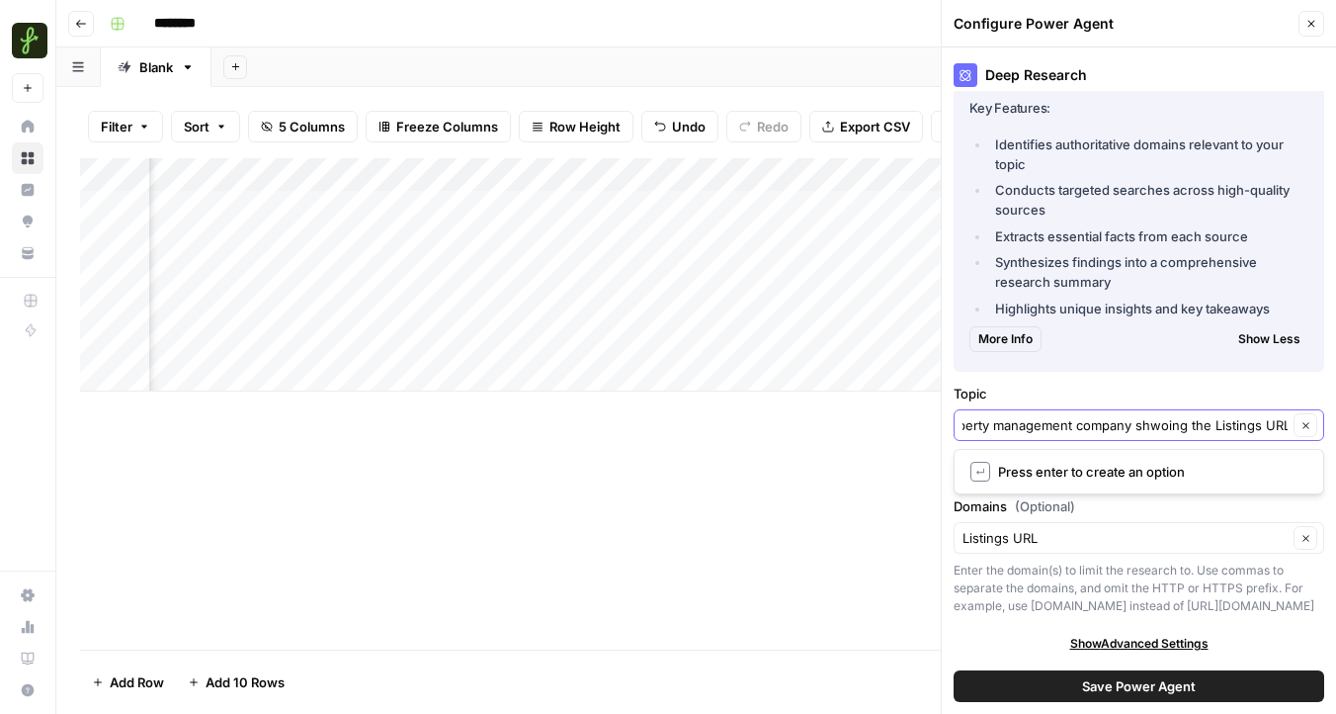
scroll to position [0, 355]
click at [1157, 427] on input "Find me the company name and phone number of the property management company sh…" at bounding box center [1125, 425] width 325 height 20
type input "Find me the company name and phone number of the property management company sh…"
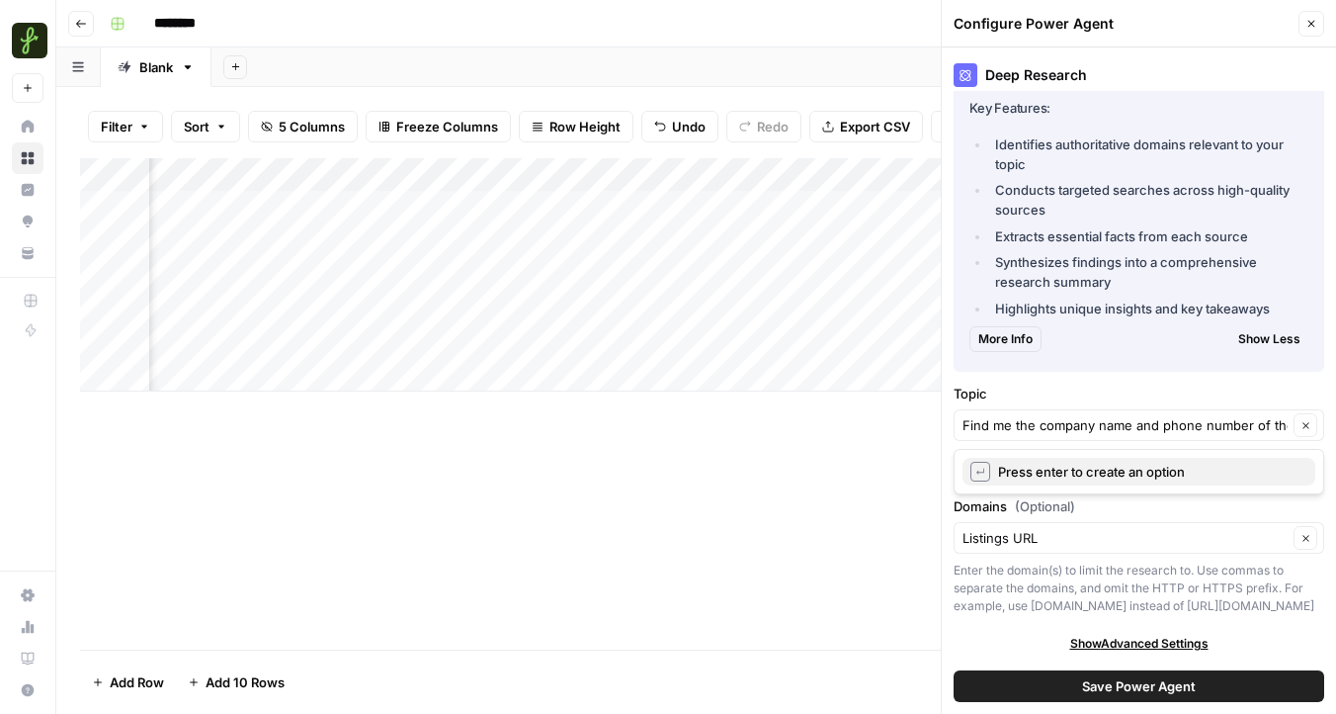
click at [974, 473] on span "↵" at bounding box center [981, 472] width 20 height 20
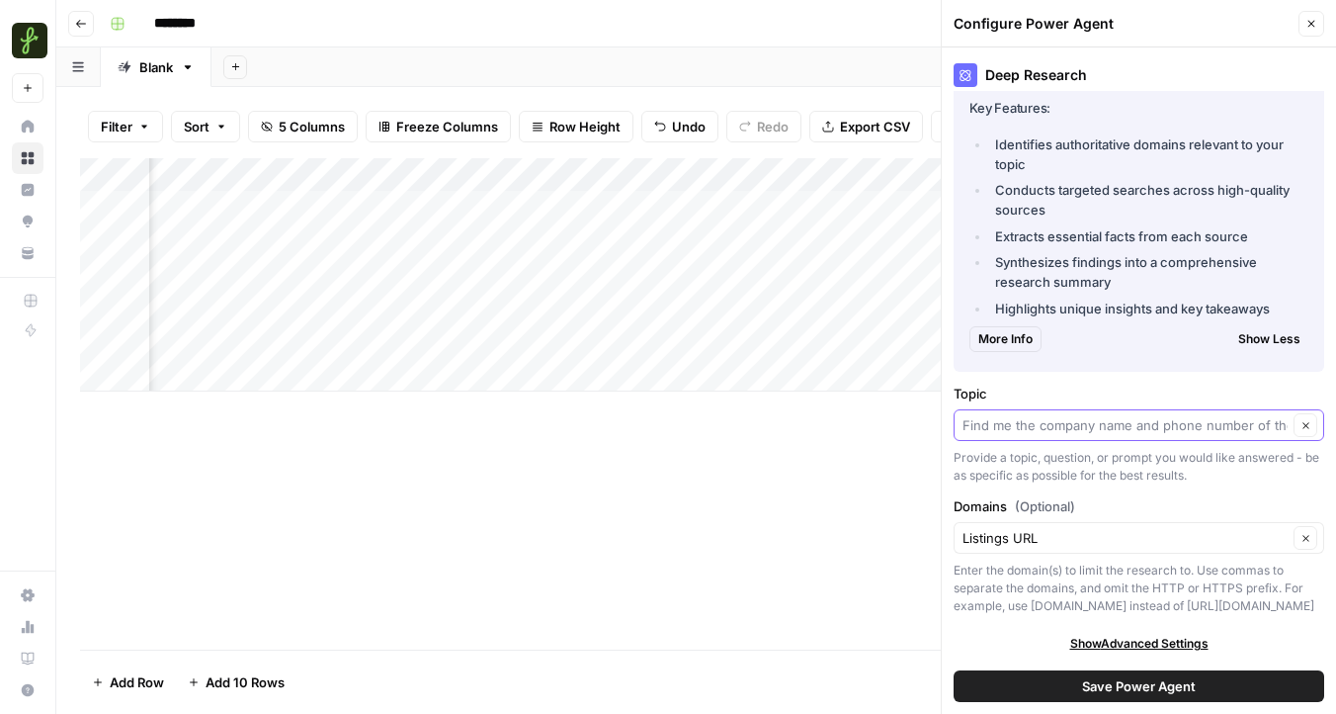
click at [1058, 434] on input "Topic" at bounding box center [1125, 425] width 325 height 20
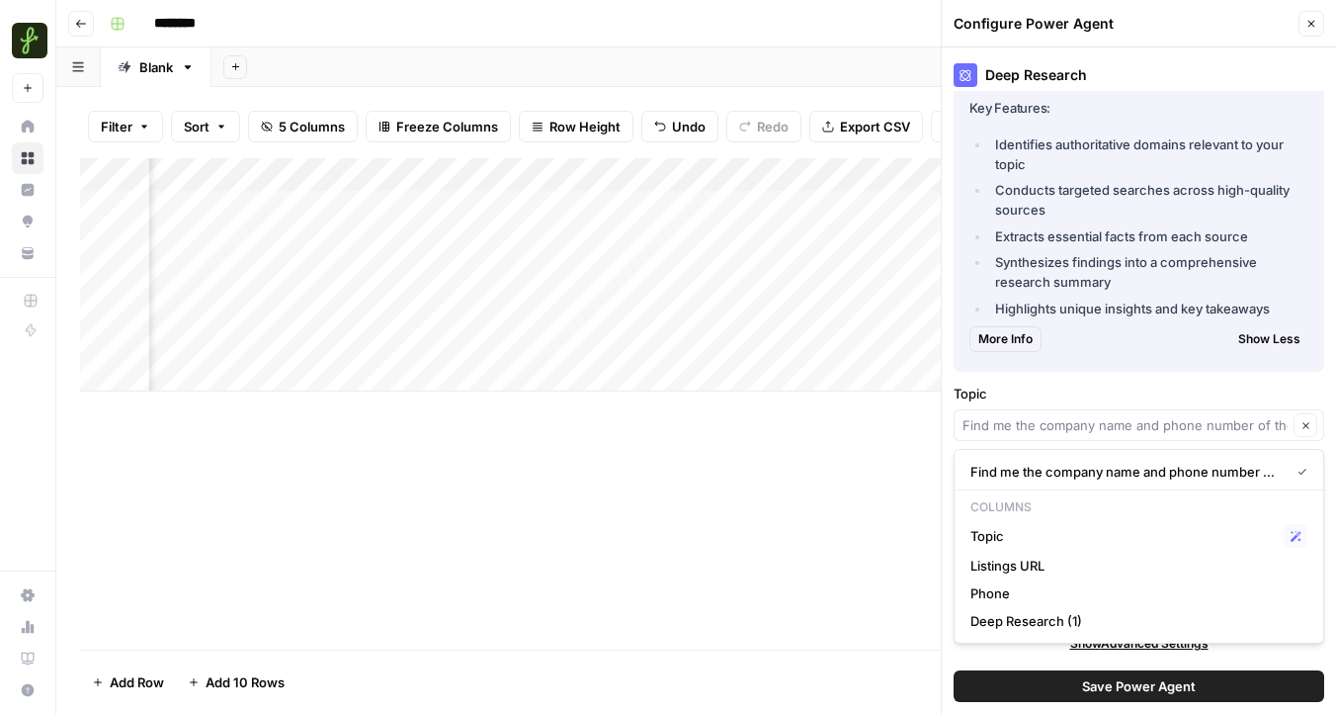
type input "Find me the company name and phone number of the property management company sh…"
click at [1134, 372] on div "Deep Research About this Power Agent This agent researches any topic by gatheri…" at bounding box center [1139, 380] width 394 height 666
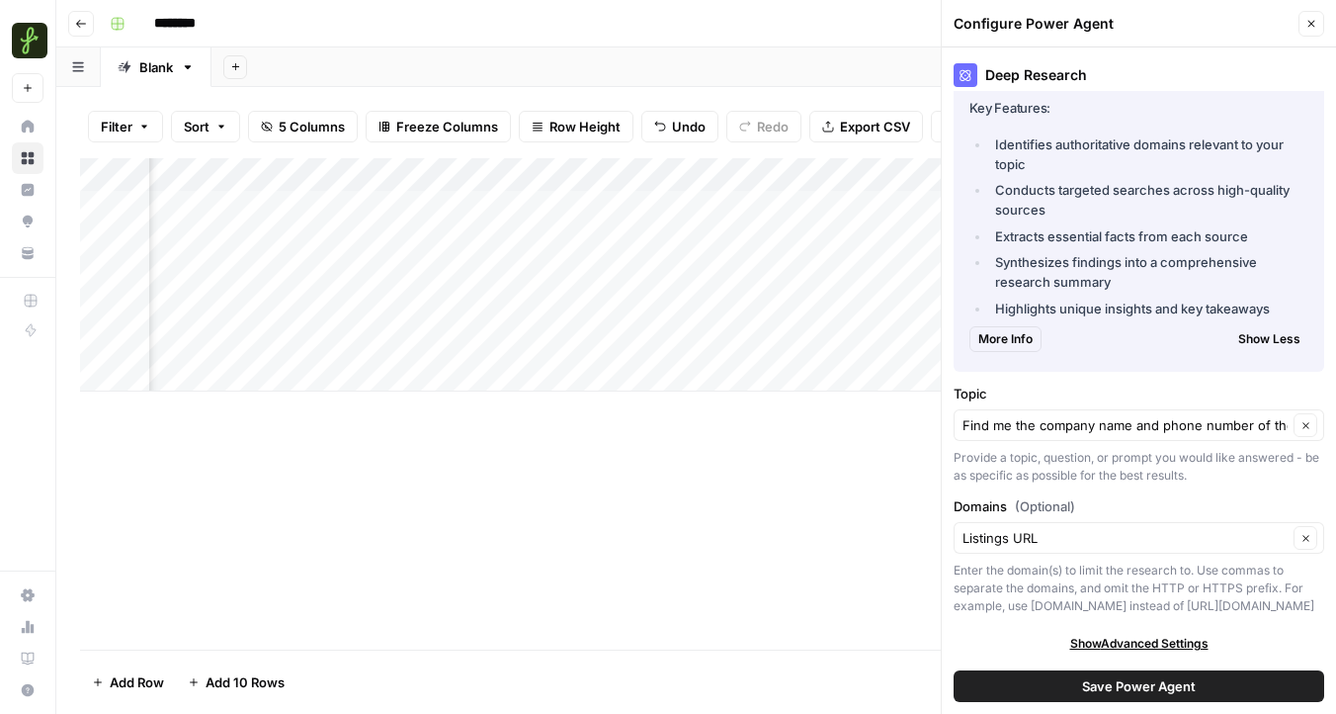
click at [1110, 685] on span "Save Power Agent" at bounding box center [1139, 686] width 114 height 20
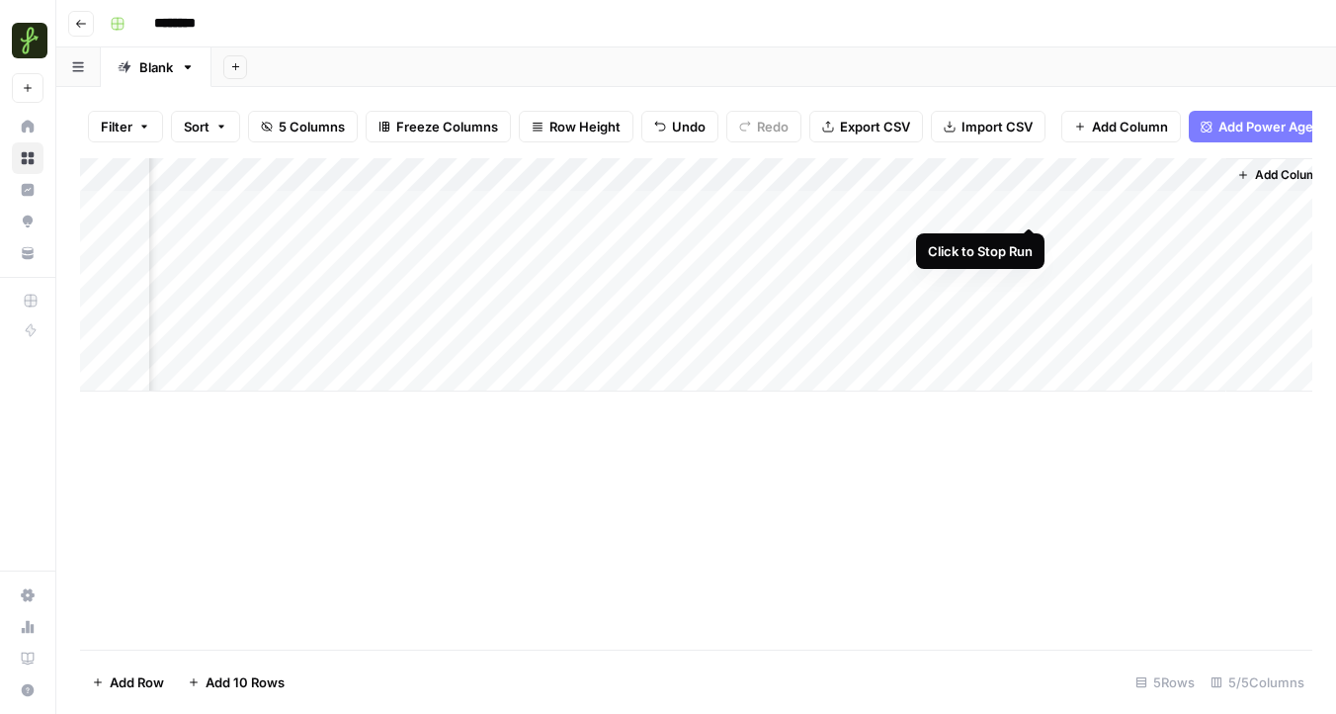
click at [1031, 205] on div "Add Column" at bounding box center [696, 274] width 1232 height 233
click at [1031, 207] on div "Add Column" at bounding box center [696, 274] width 1232 height 233
click at [1128, 213] on div "Add Column" at bounding box center [696, 274] width 1232 height 233
click at [1000, 207] on div "Add Column" at bounding box center [696, 274] width 1232 height 233
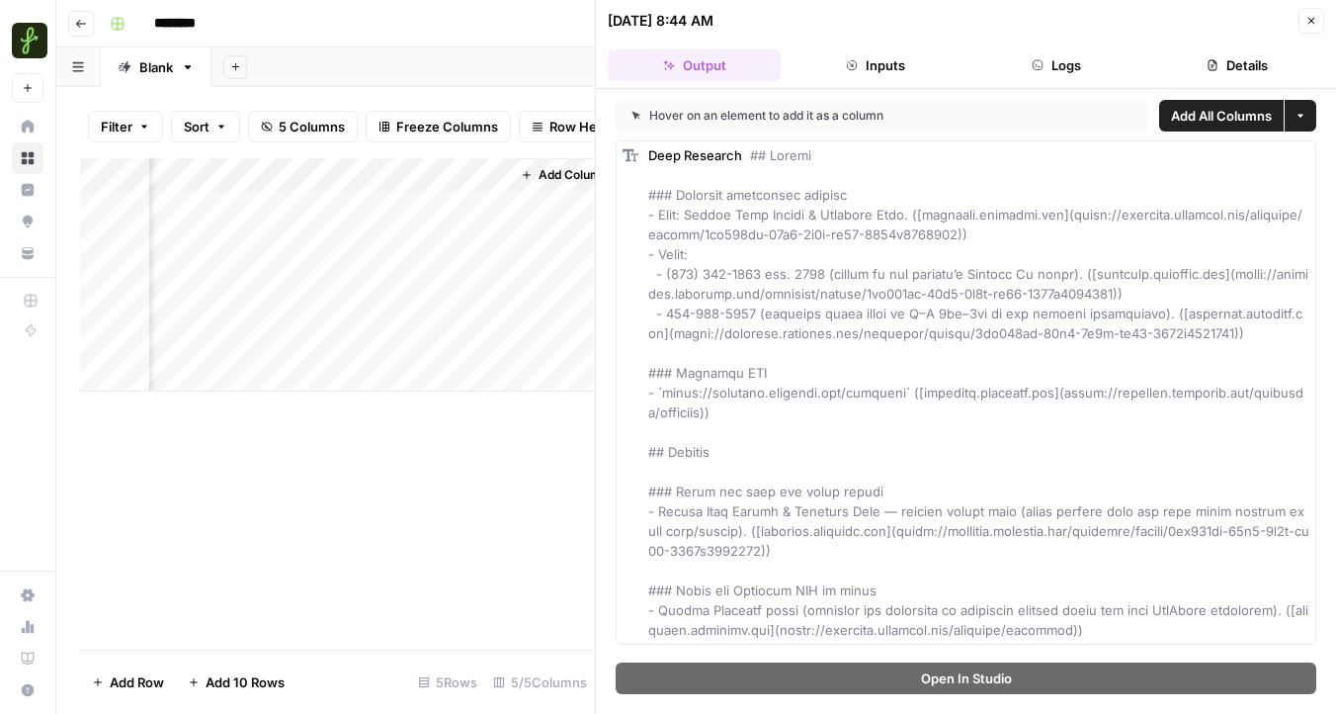
scroll to position [0, 885]
drag, startPoint x: 702, startPoint y: 219, endPoint x: 918, endPoint y: 212, distance: 216.6
click at [918, 212] on span at bounding box center [978, 392] width 661 height 490
copy span "Gavish Real Estate & Property Mgmt"
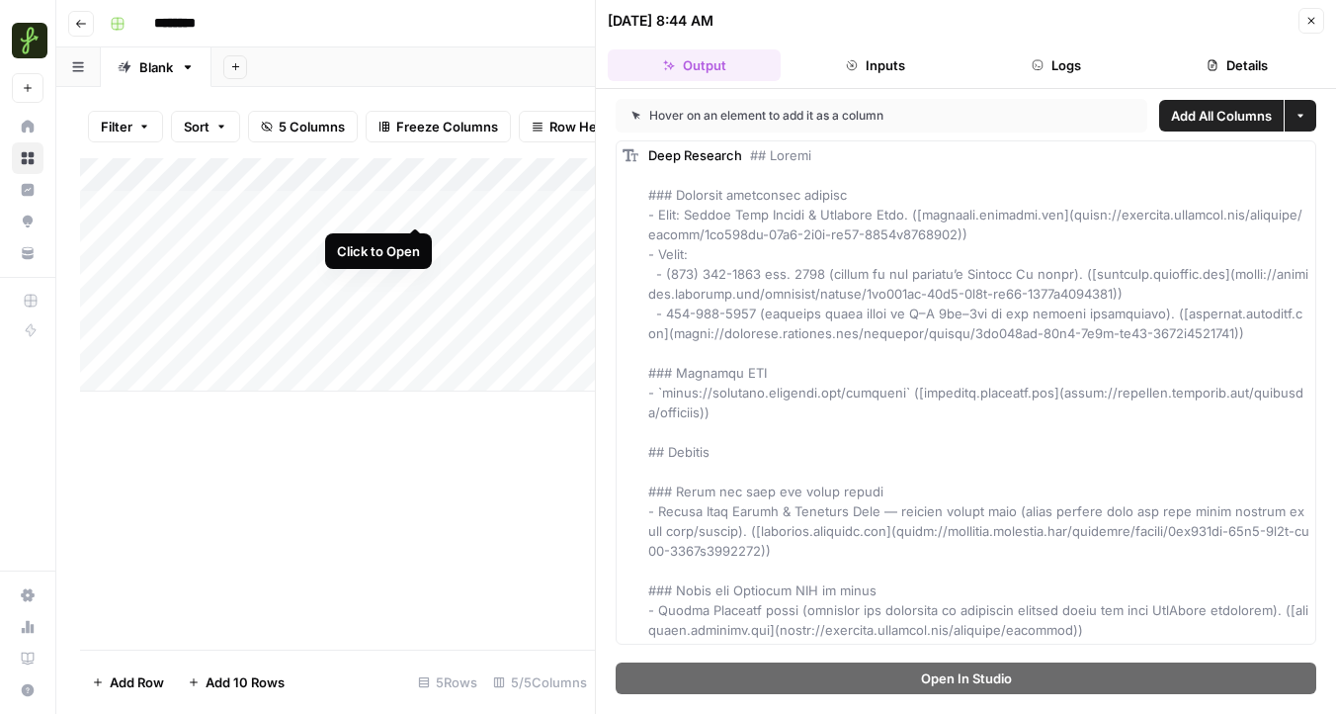
click at [415, 203] on div "Add Column" at bounding box center [337, 274] width 515 height 233
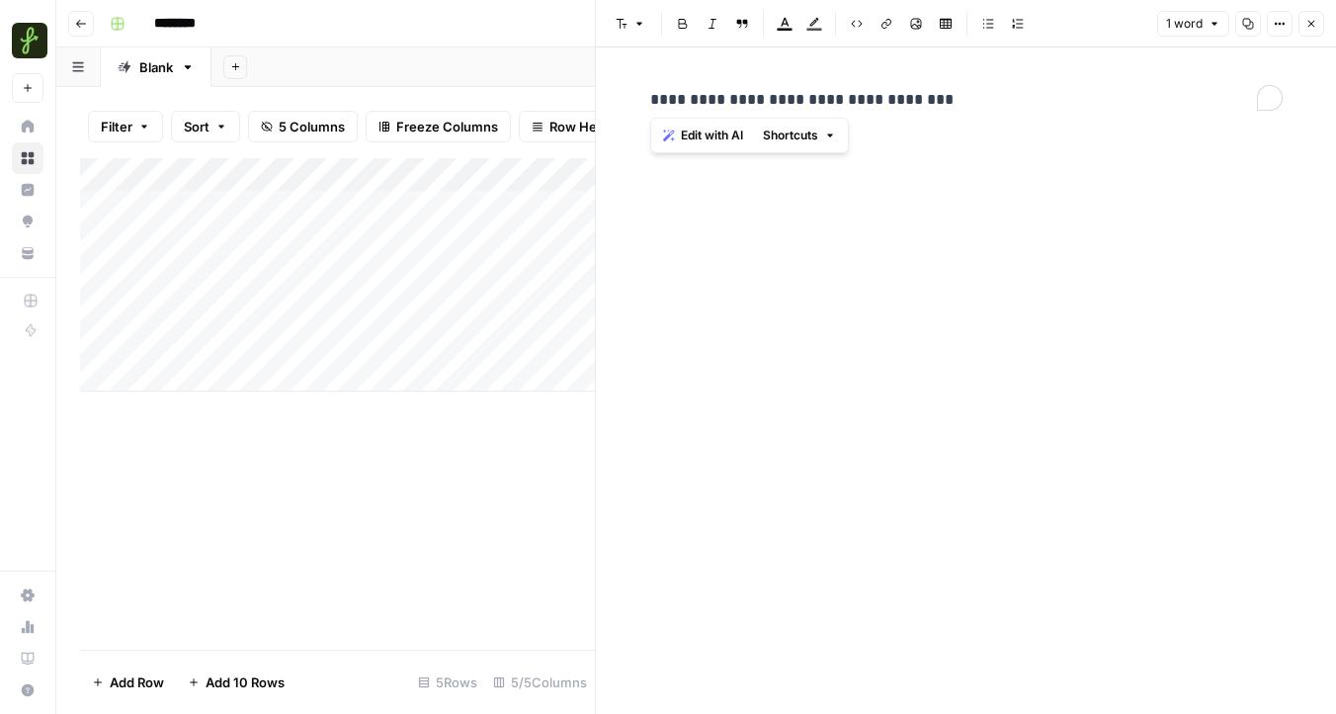
drag, startPoint x: 945, startPoint y: 93, endPoint x: 550, endPoint y: 91, distance: 395.4
click at [550, 91] on body "Findigs New Home Browse Insights Opportunities Your Data Recent Grids New Grid …" at bounding box center [668, 357] width 1336 height 714
click at [256, 175] on div "Add Column" at bounding box center [337, 274] width 515 height 233
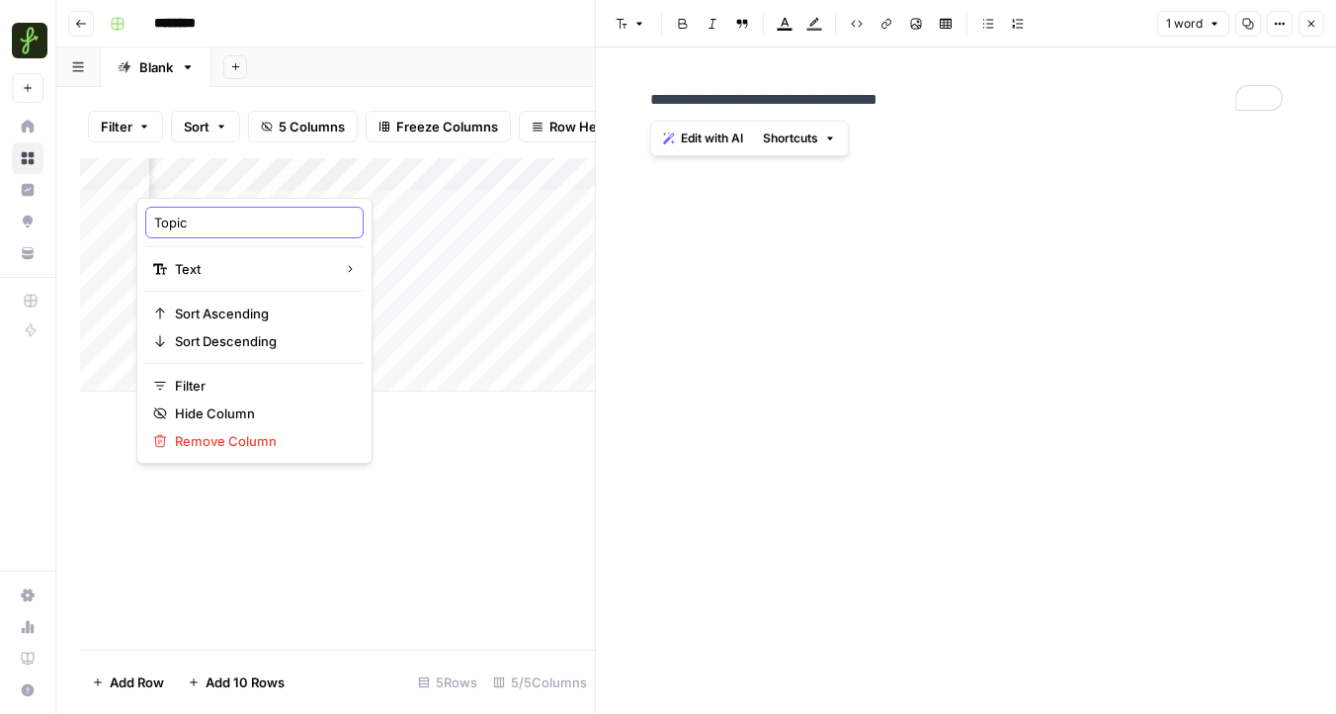
drag, startPoint x: 210, startPoint y: 219, endPoint x: 118, endPoint y: 216, distance: 92.0
click at [118, 216] on body "Findigs New Home Browse Insights Opportunities Your Data Recent Grids New Grid …" at bounding box center [668, 357] width 1336 height 714
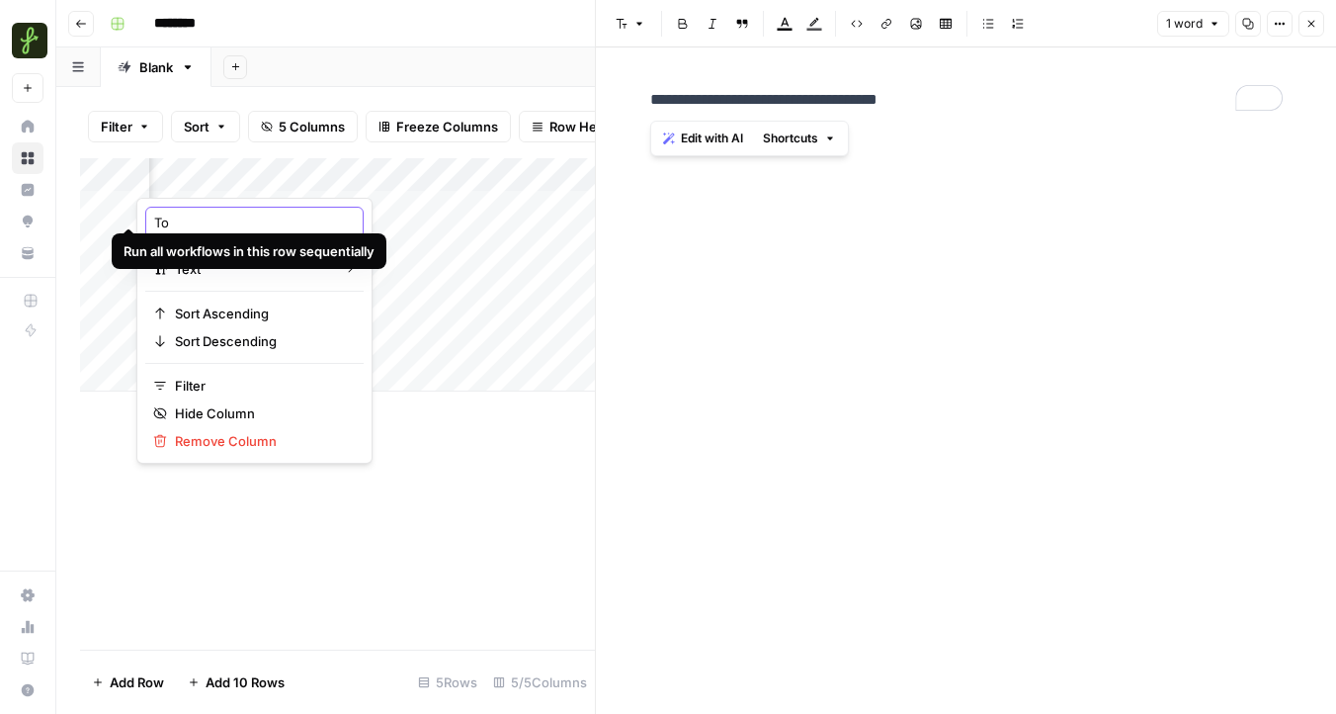
type input "T"
type input "Company Name"
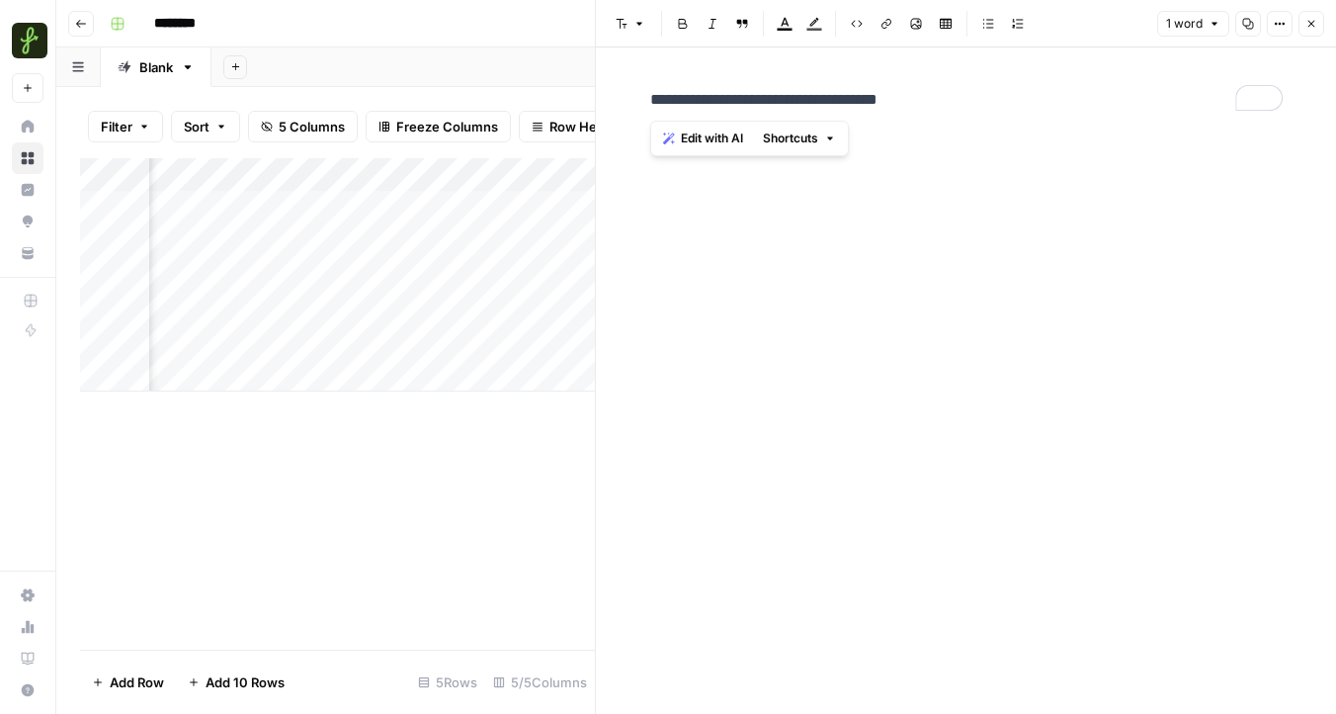
click at [295, 497] on div "Add Column" at bounding box center [337, 403] width 515 height 491
click at [299, 382] on div "Add Column" at bounding box center [337, 274] width 515 height 233
click at [423, 206] on div "Add Column" at bounding box center [337, 291] width 515 height 267
click at [464, 205] on div "Add Column" at bounding box center [337, 291] width 515 height 267
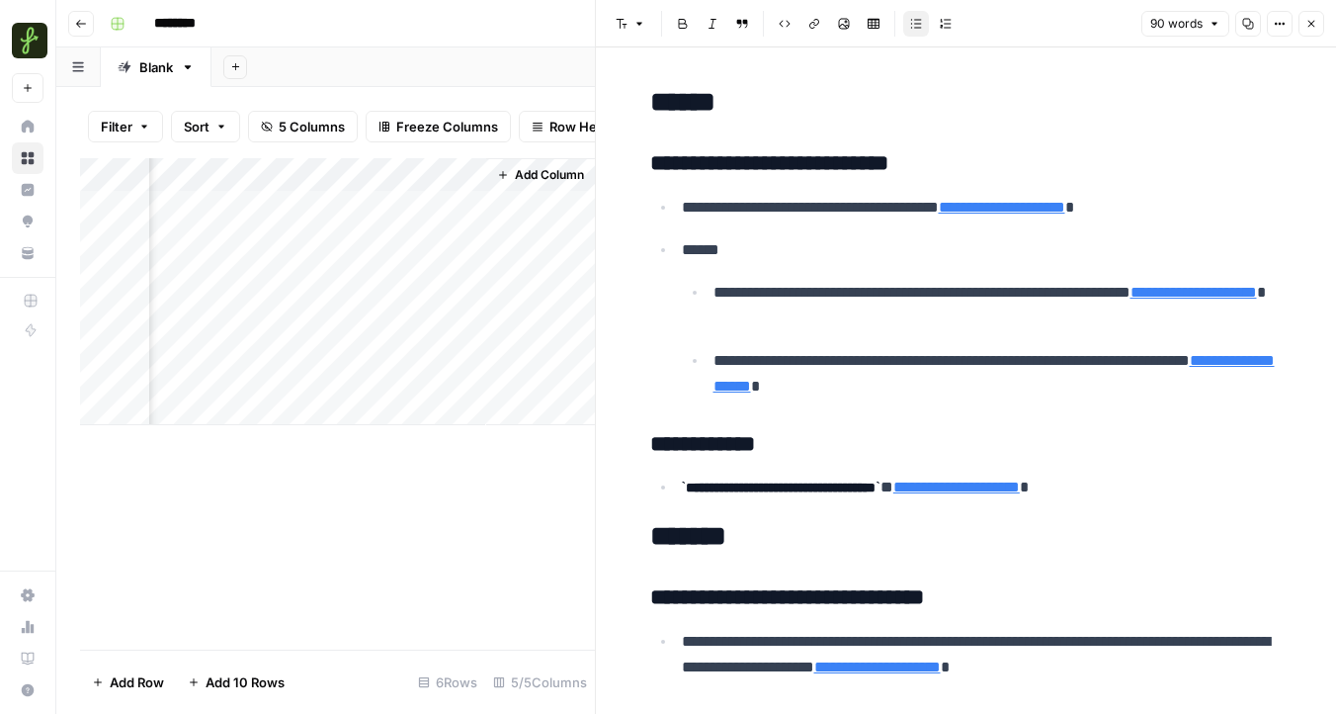
click at [471, 176] on div "Add Column" at bounding box center [337, 291] width 515 height 267
click at [510, 295] on div "Add Column" at bounding box center [540, 291] width 109 height 267
click at [260, 206] on div "Add Column" at bounding box center [337, 291] width 515 height 267
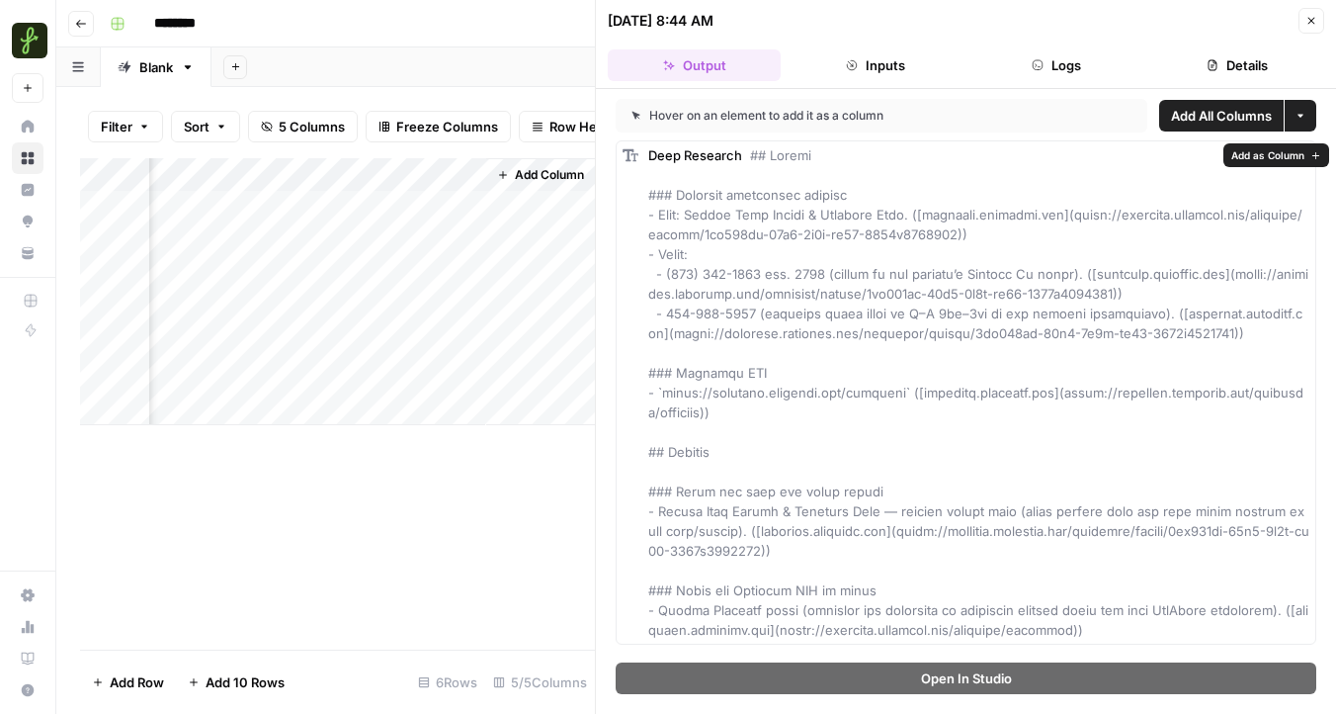
click at [742, 219] on span at bounding box center [978, 392] width 661 height 490
click at [735, 214] on span at bounding box center [978, 392] width 661 height 490
click at [1289, 153] on span "Add as Column" at bounding box center [1268, 155] width 73 height 16
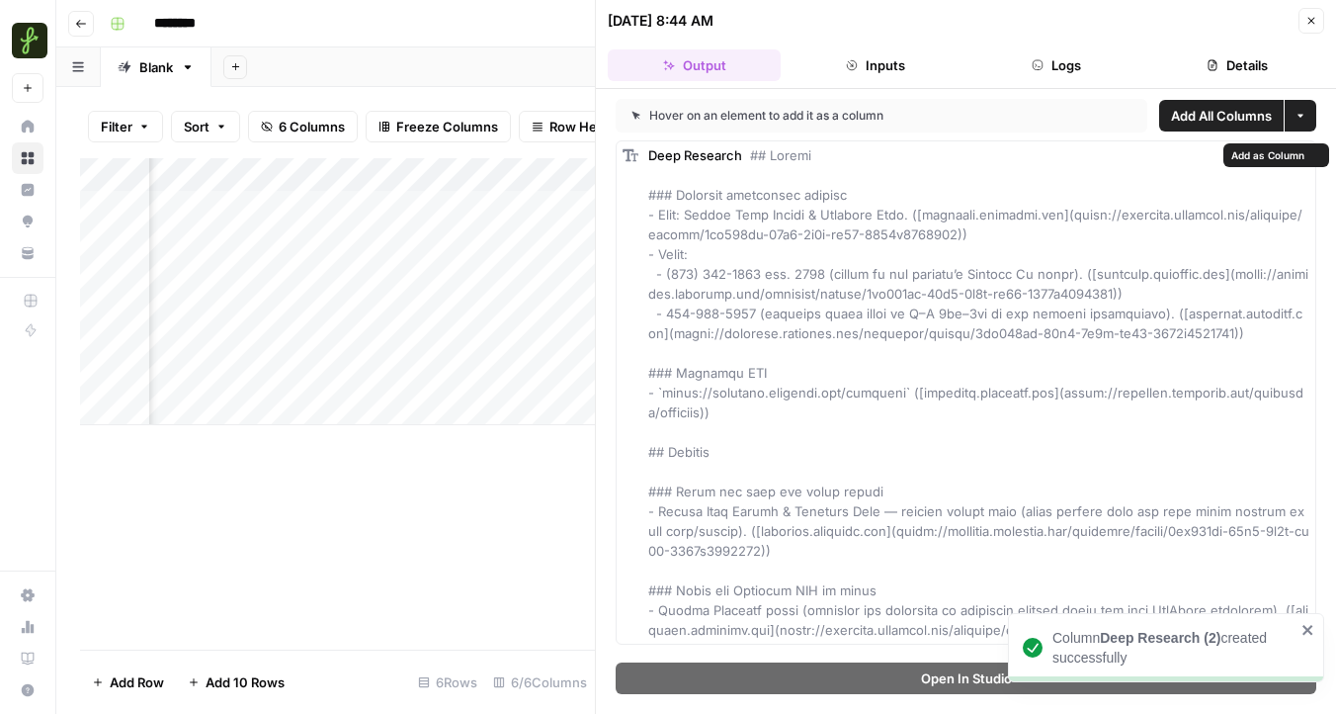
scroll to position [0, 923]
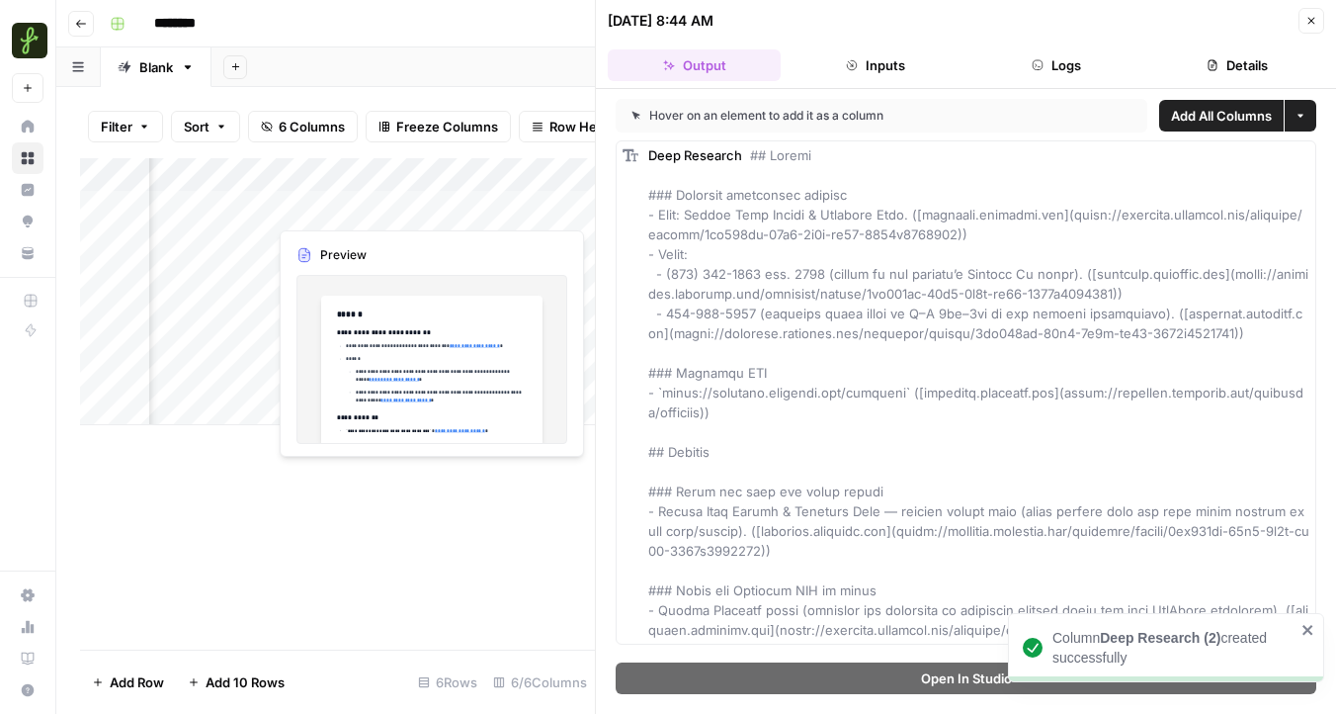
click at [347, 205] on div "Add Column" at bounding box center [337, 291] width 515 height 267
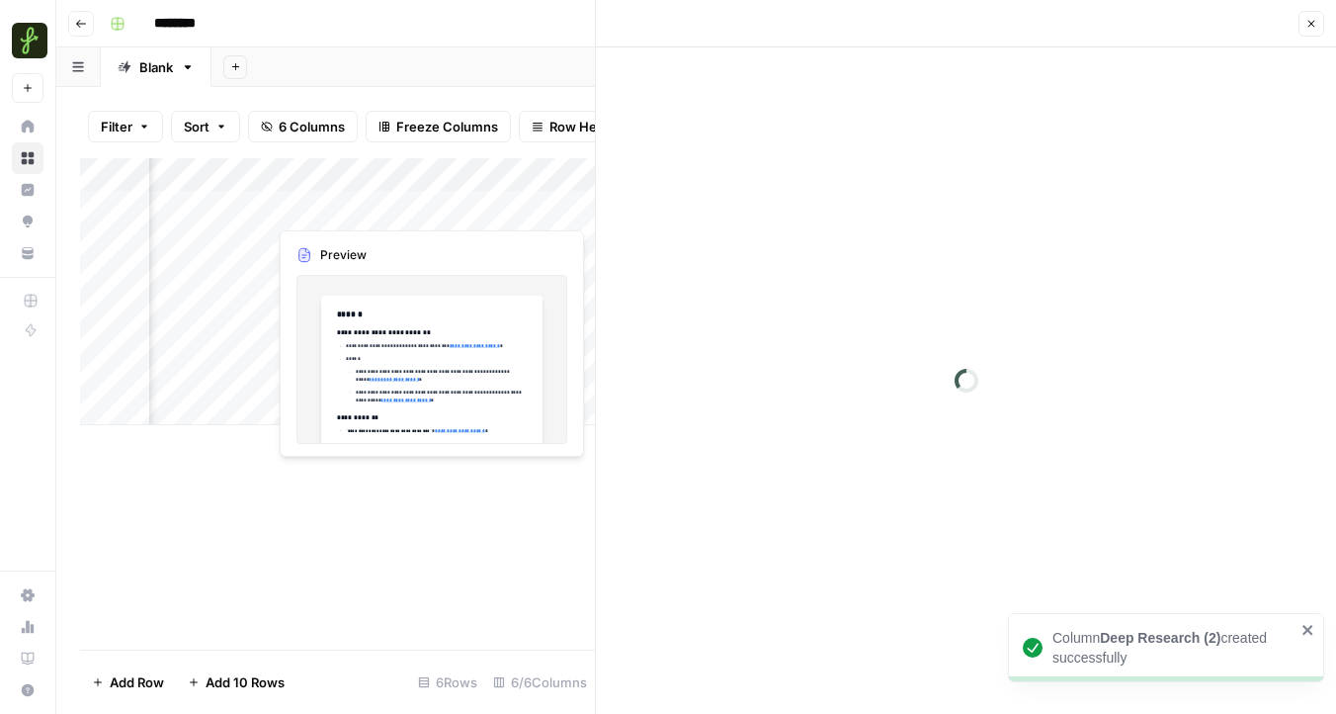
click at [347, 205] on div at bounding box center [357, 207] width 181 height 37
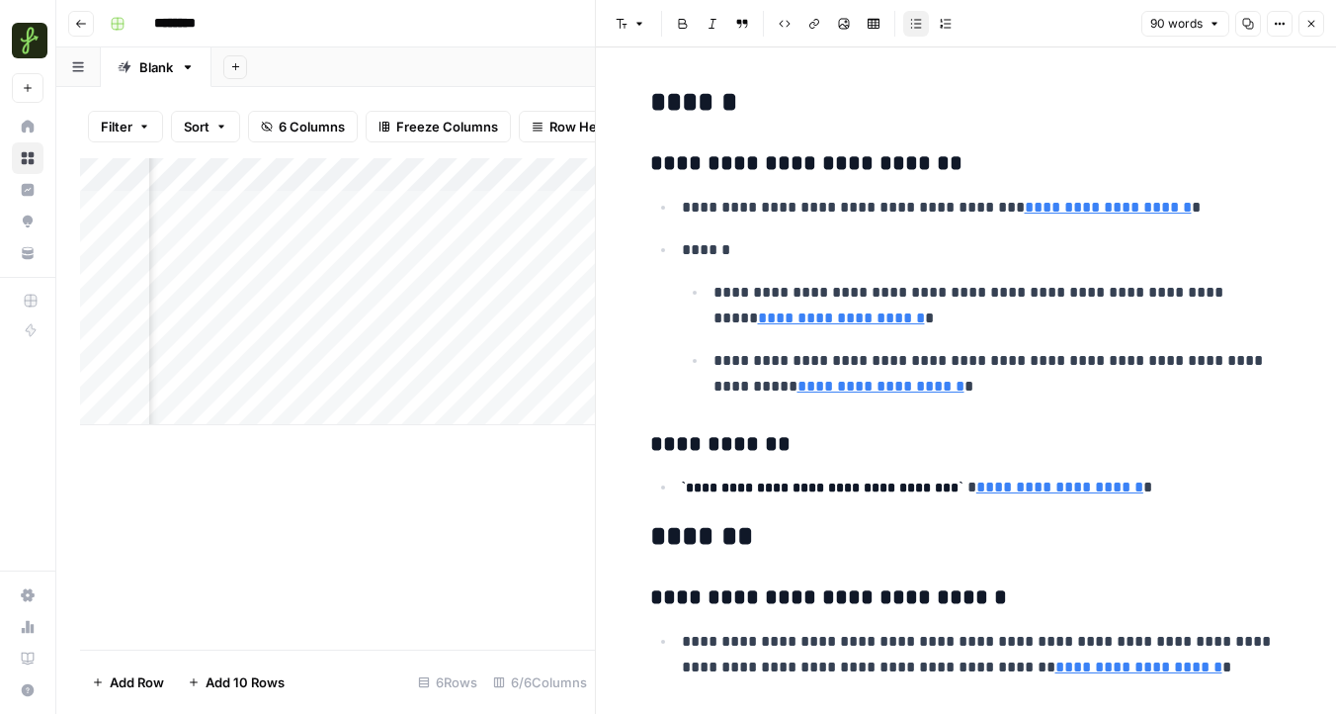
scroll to position [0, 677]
click at [1316, 27] on icon "button" at bounding box center [1312, 24] width 12 height 12
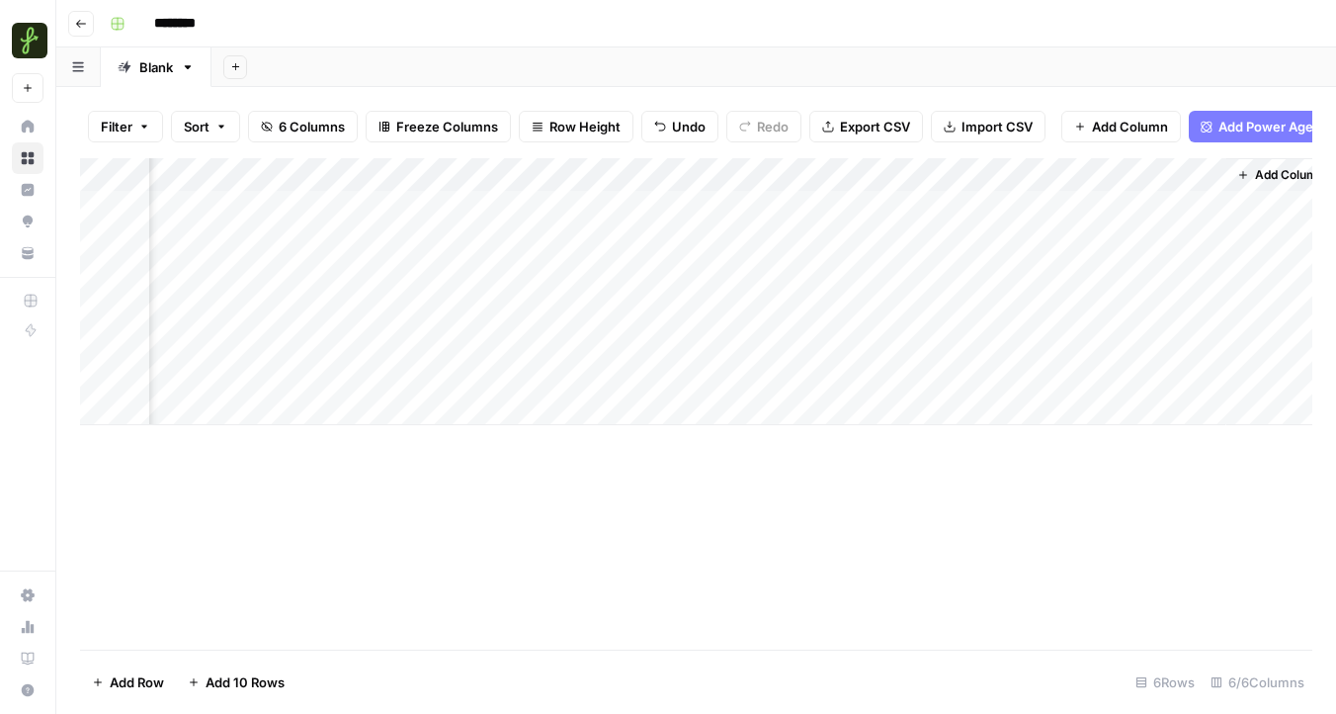
scroll to position [0, 345]
click at [950, 207] on div "Add Column" at bounding box center [696, 291] width 1232 height 267
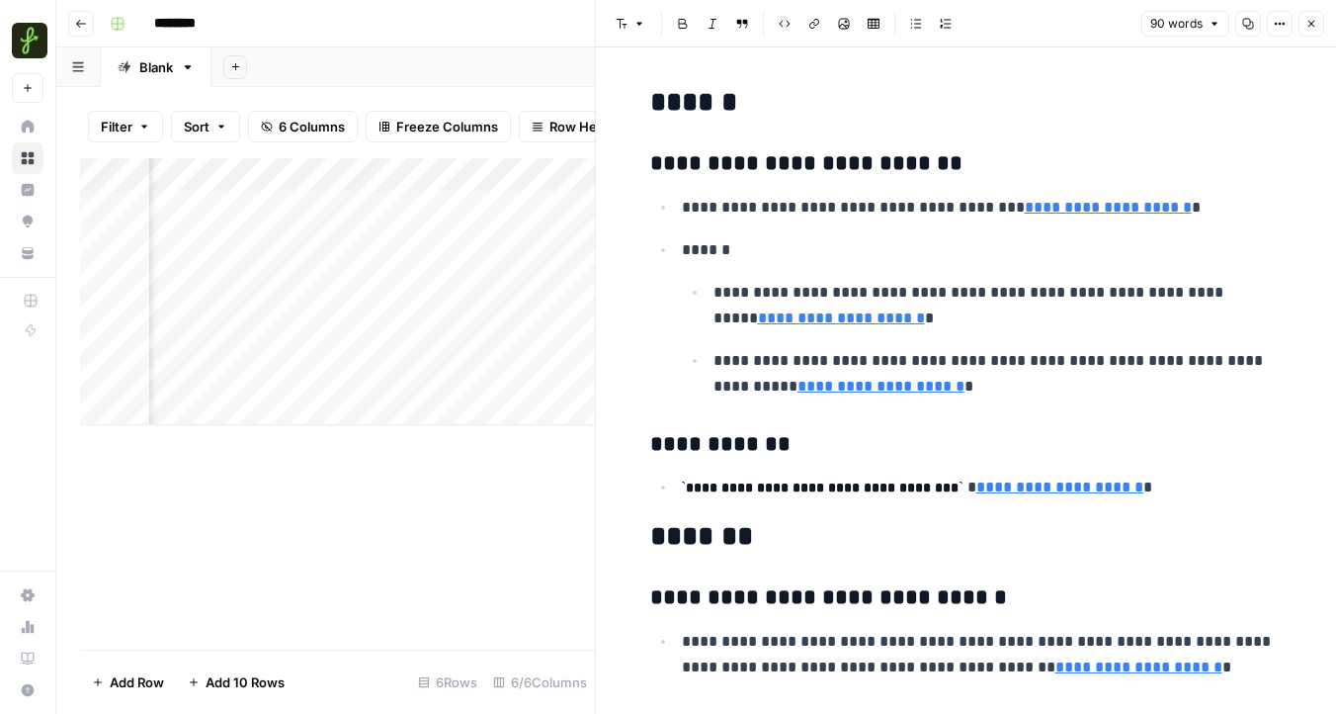
click at [735, 208] on p "**********" at bounding box center [982, 208] width 601 height 26
drag, startPoint x: 735, startPoint y: 208, endPoint x: 994, endPoint y: 215, distance: 259.1
click at [994, 215] on p "**********" at bounding box center [982, 208] width 601 height 26
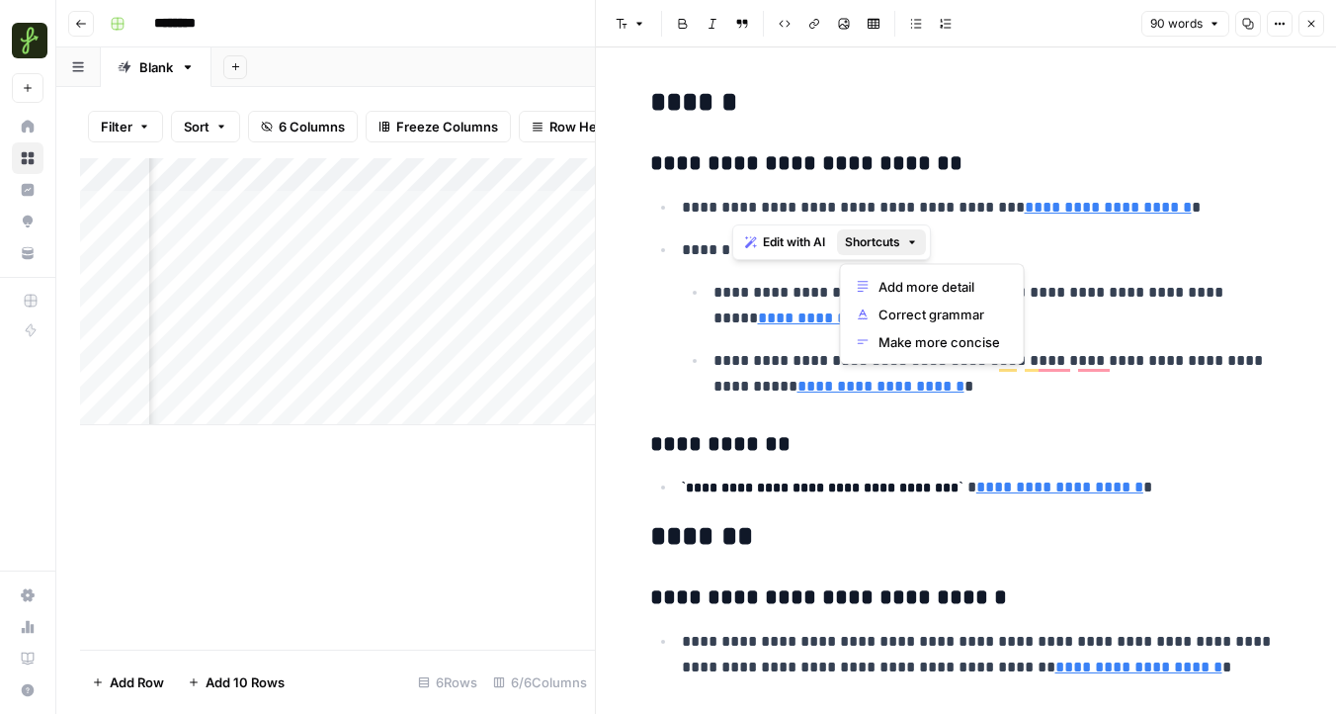
click at [900, 245] on span "Shortcuts" at bounding box center [872, 242] width 55 height 18
click at [1006, 252] on p "******" at bounding box center [982, 250] width 601 height 26
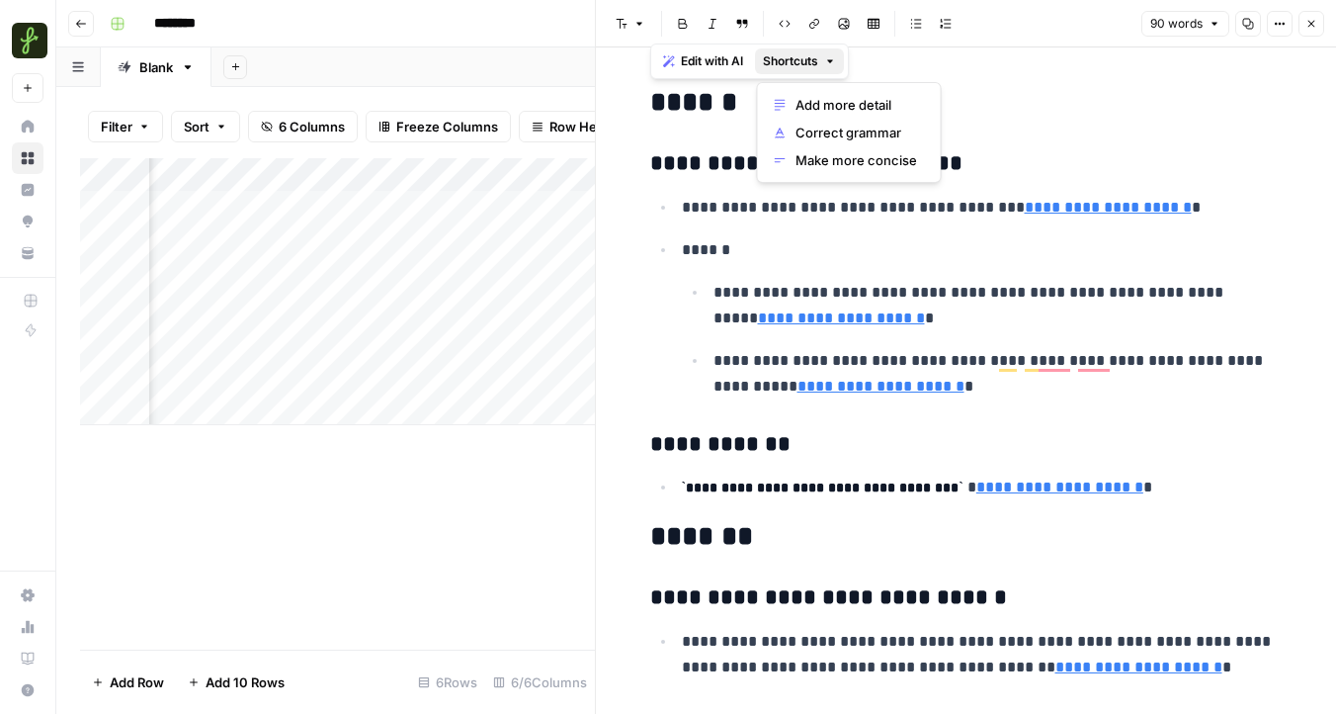
click at [810, 63] on span "Shortcuts" at bounding box center [790, 61] width 55 height 18
click at [814, 161] on span "Make more concise" at bounding box center [857, 160] width 122 height 20
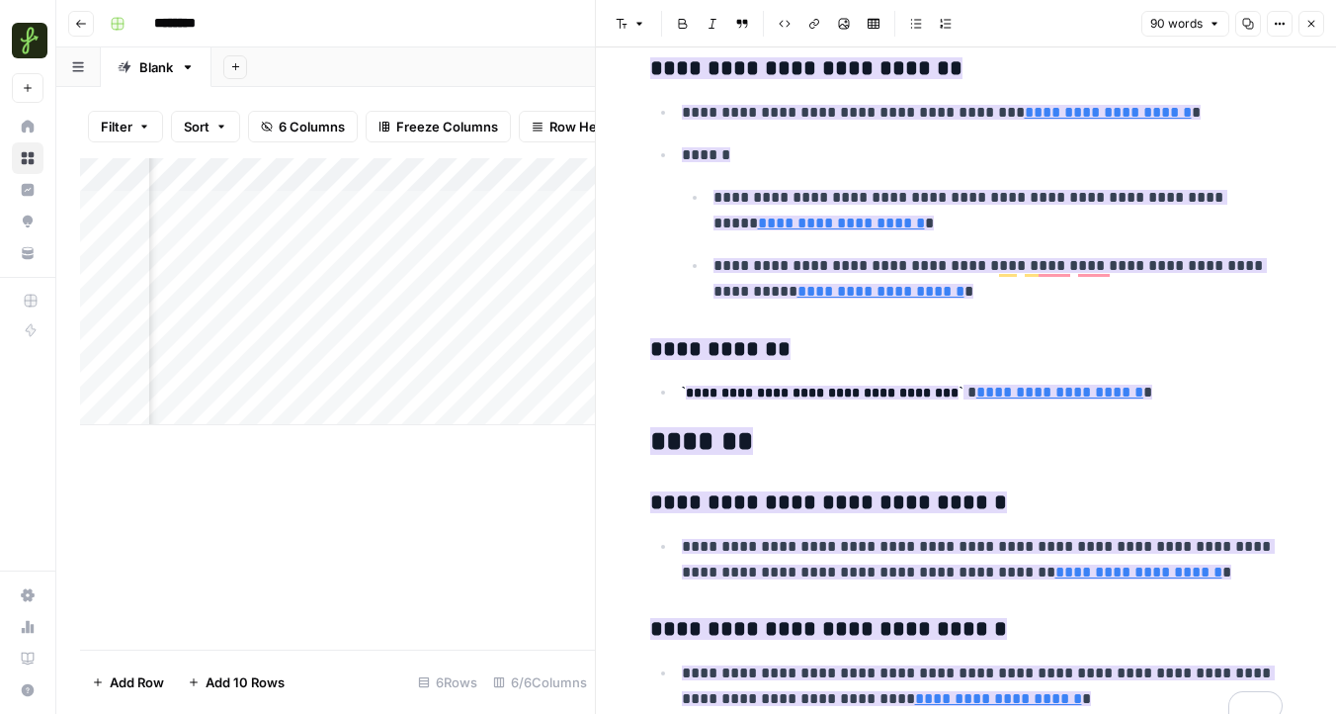
scroll to position [0, 683]
click at [466, 175] on div "Add Column" at bounding box center [337, 291] width 515 height 267
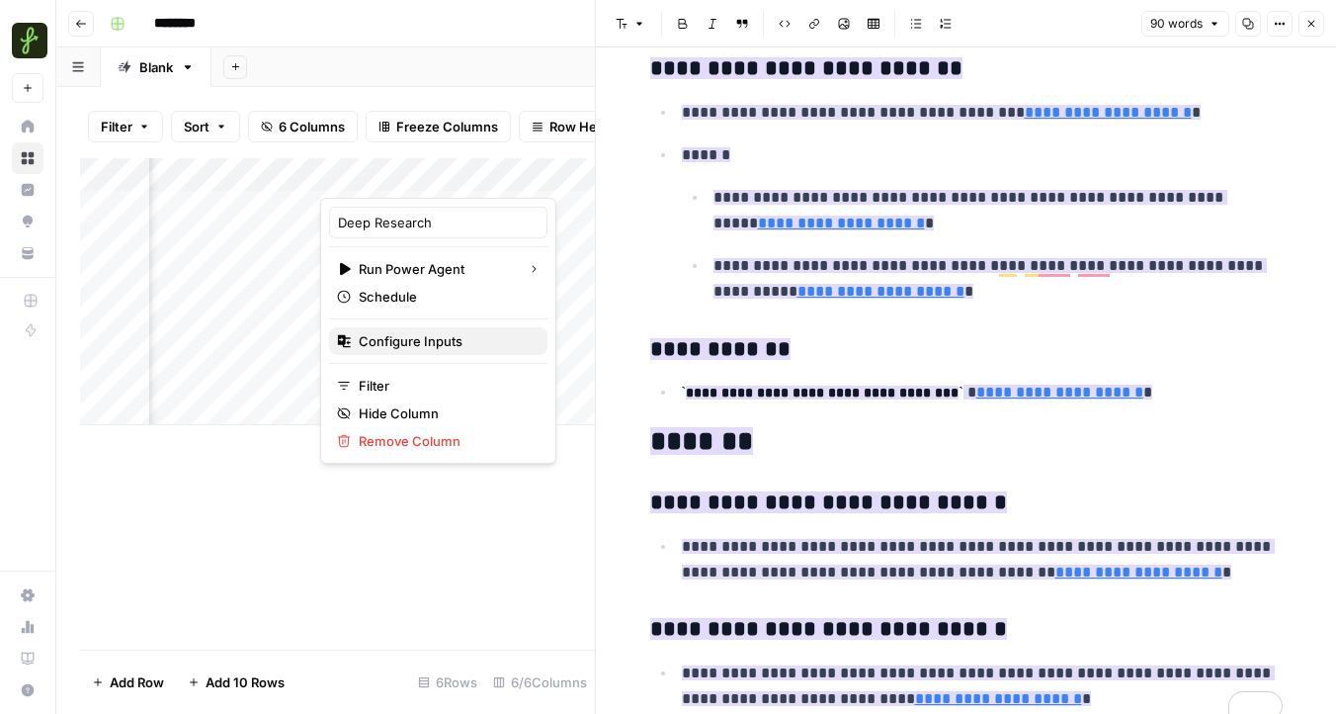
click at [401, 343] on span "Configure Inputs" at bounding box center [445, 341] width 173 height 20
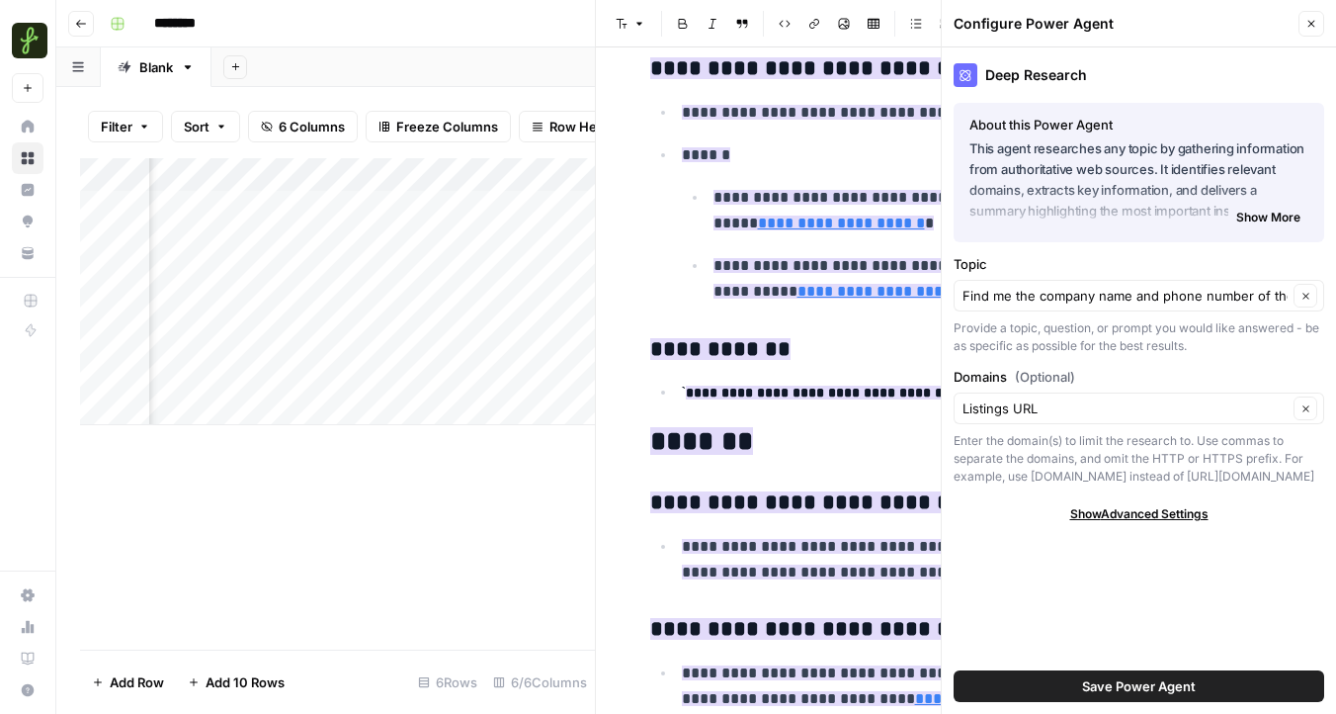
click at [1181, 307] on div "Find me the company name and phone number of the property management company sh…" at bounding box center [1139, 296] width 371 height 32
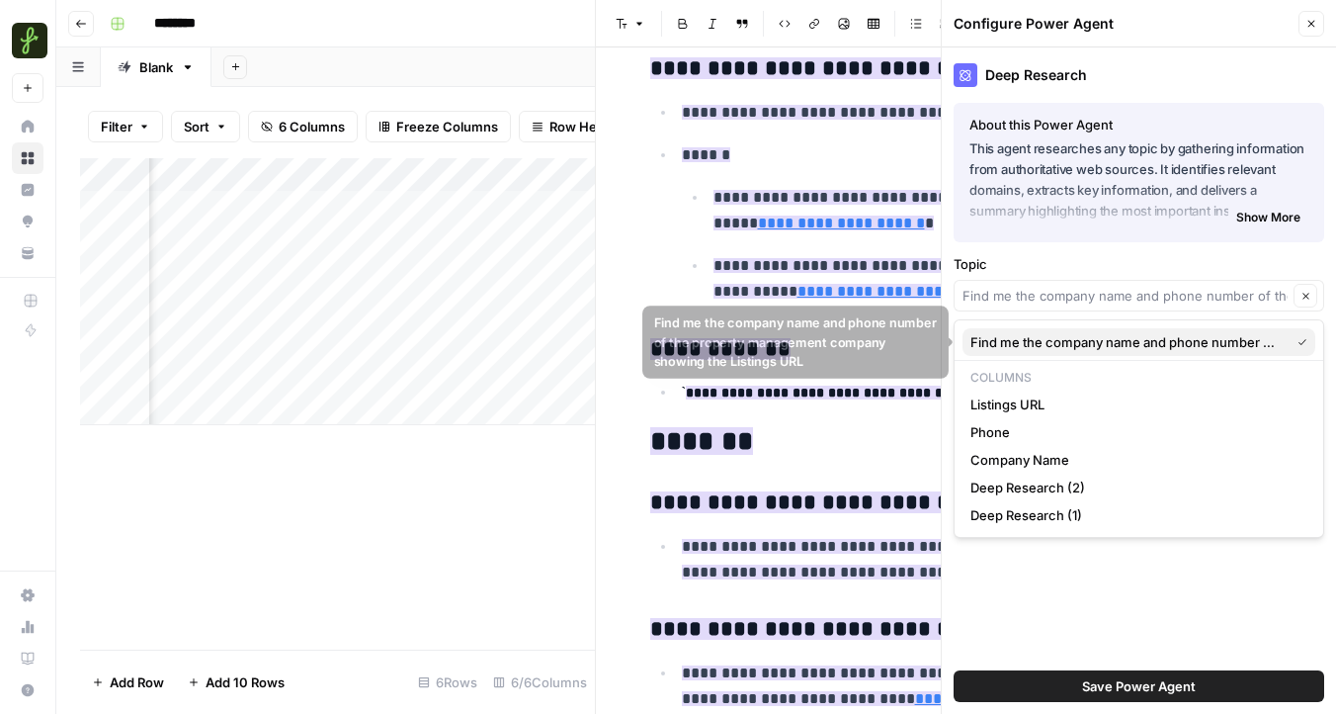
click at [1061, 341] on span "Find me the company name and phone number of the property management company sh…" at bounding box center [1126, 342] width 311 height 20
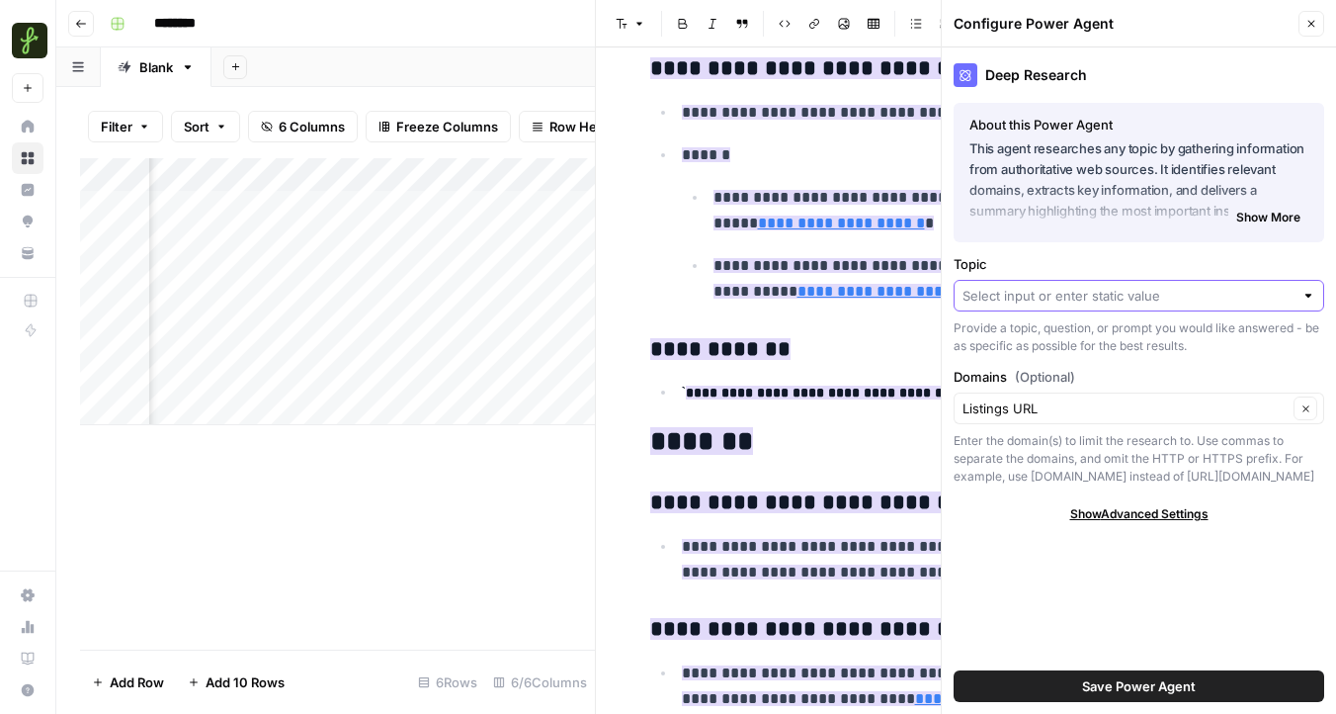
click at [1051, 300] on input "Topic" at bounding box center [1128, 296] width 331 height 20
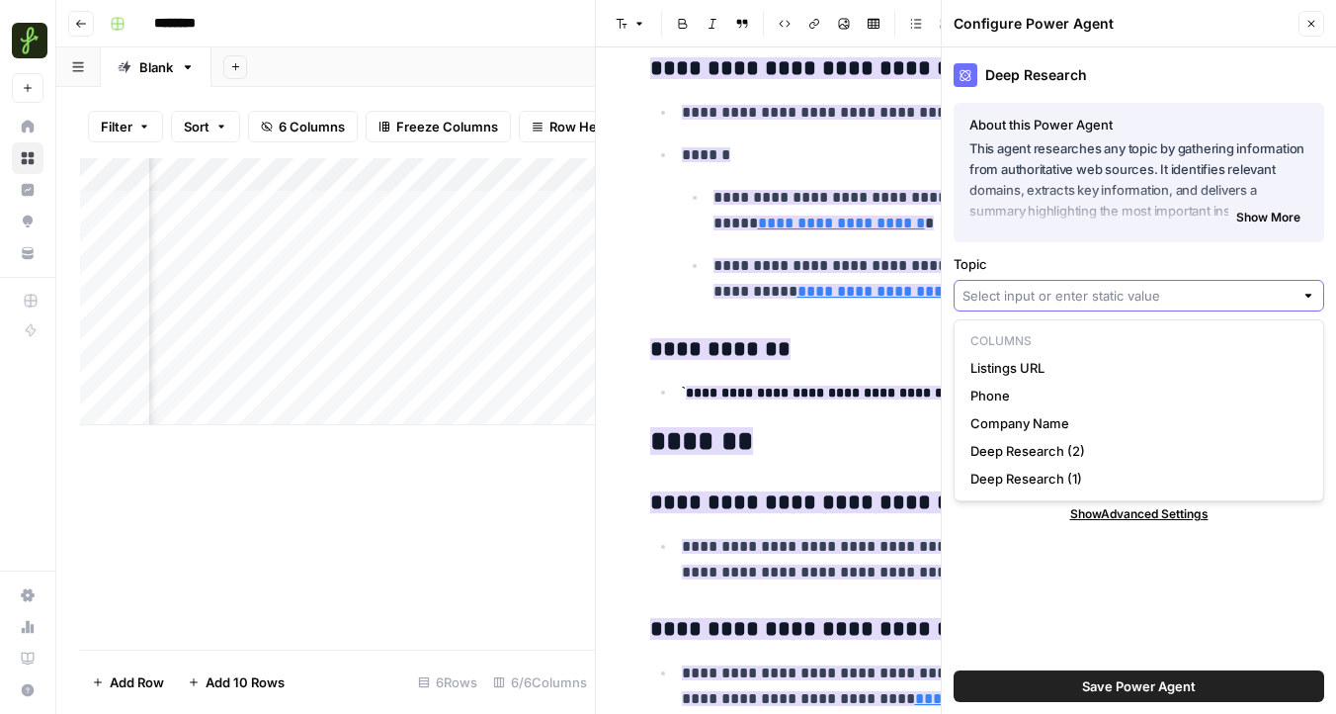
click at [1051, 297] on input "Topic" at bounding box center [1128, 296] width 331 height 20
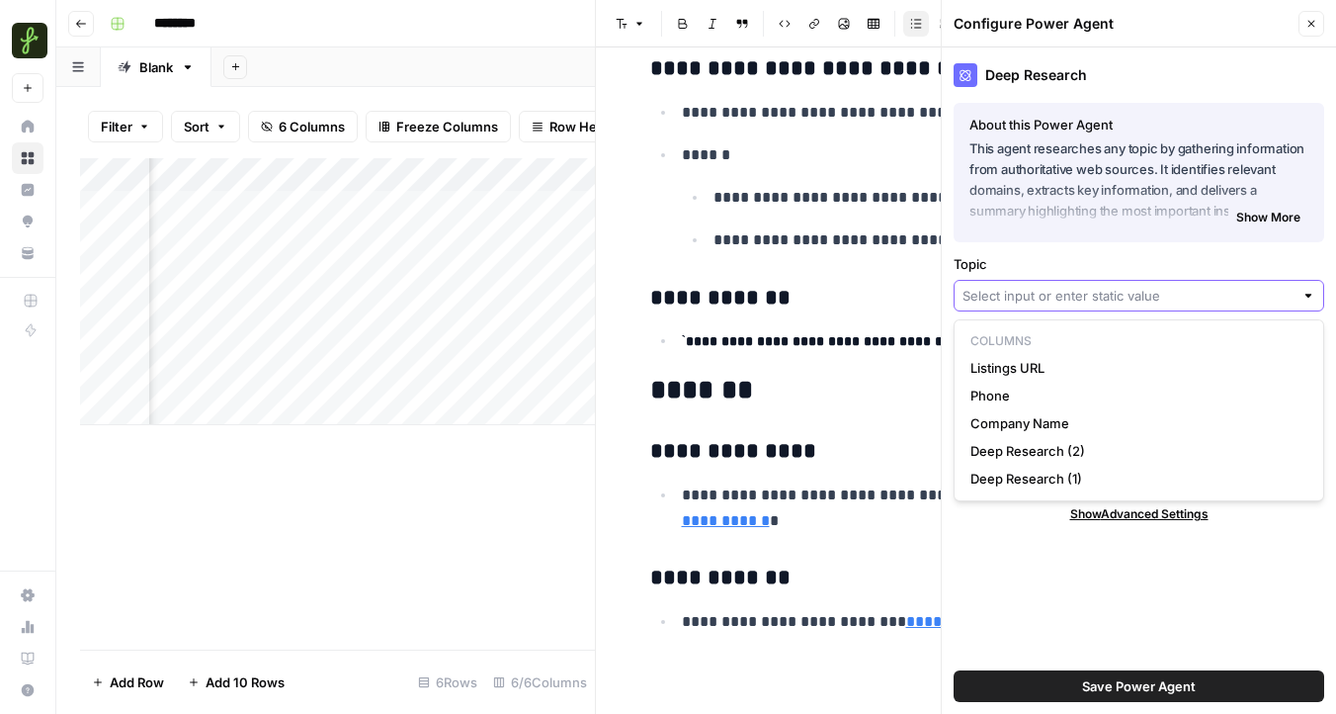
click at [1081, 302] on input "Topic" at bounding box center [1128, 296] width 331 height 20
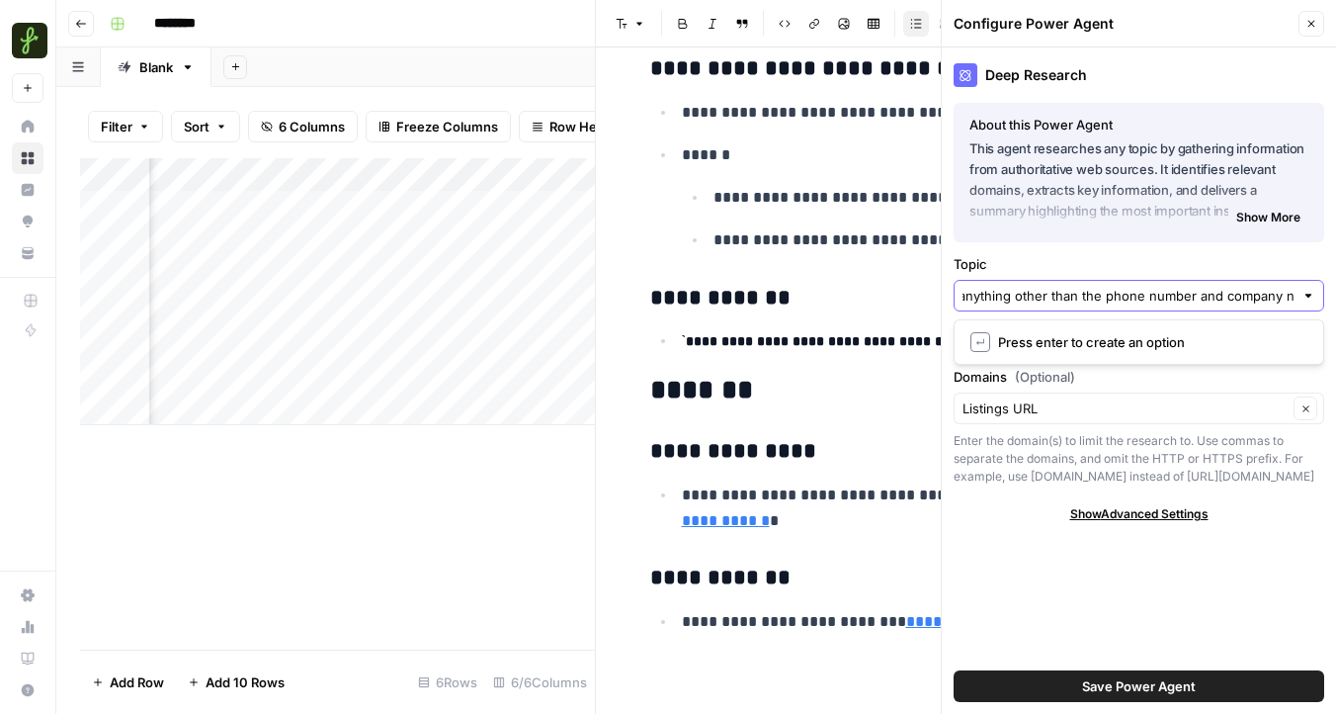
scroll to position [0, 858]
type input "Find me the Company Name and the phone number of the property management compan…"
click at [978, 345] on span "↵" at bounding box center [981, 342] width 20 height 20
click at [1071, 681] on button "Save Power Agent" at bounding box center [1139, 686] width 371 height 32
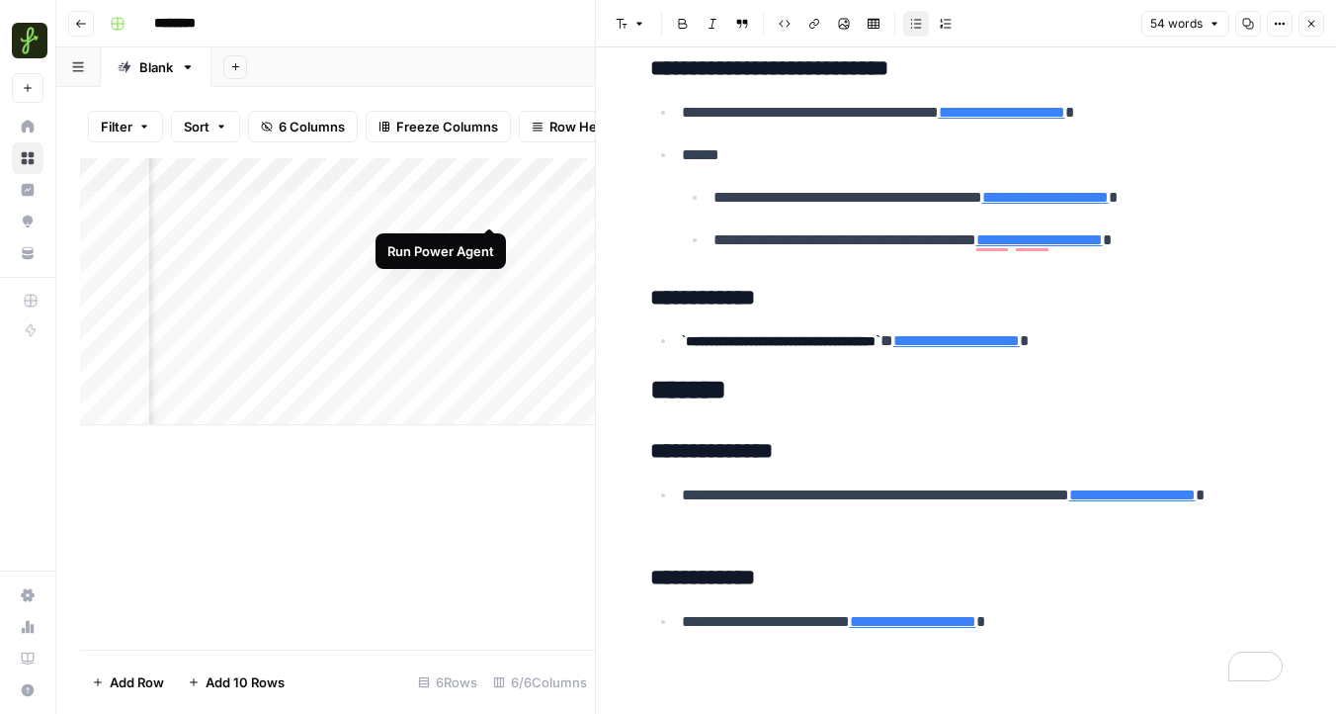
click at [487, 205] on div "Add Column" at bounding box center [337, 291] width 515 height 267
click at [1306, 21] on icon "button" at bounding box center [1312, 24] width 12 height 12
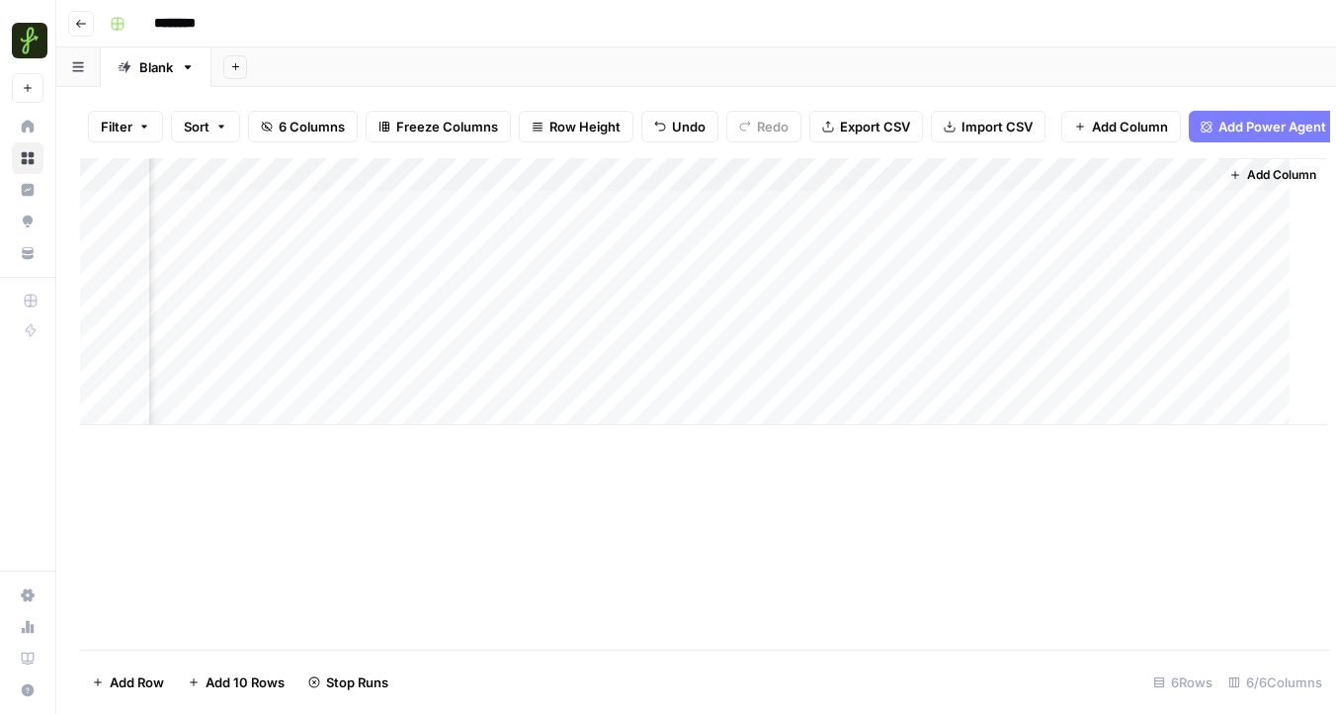
scroll to position [0, 321]
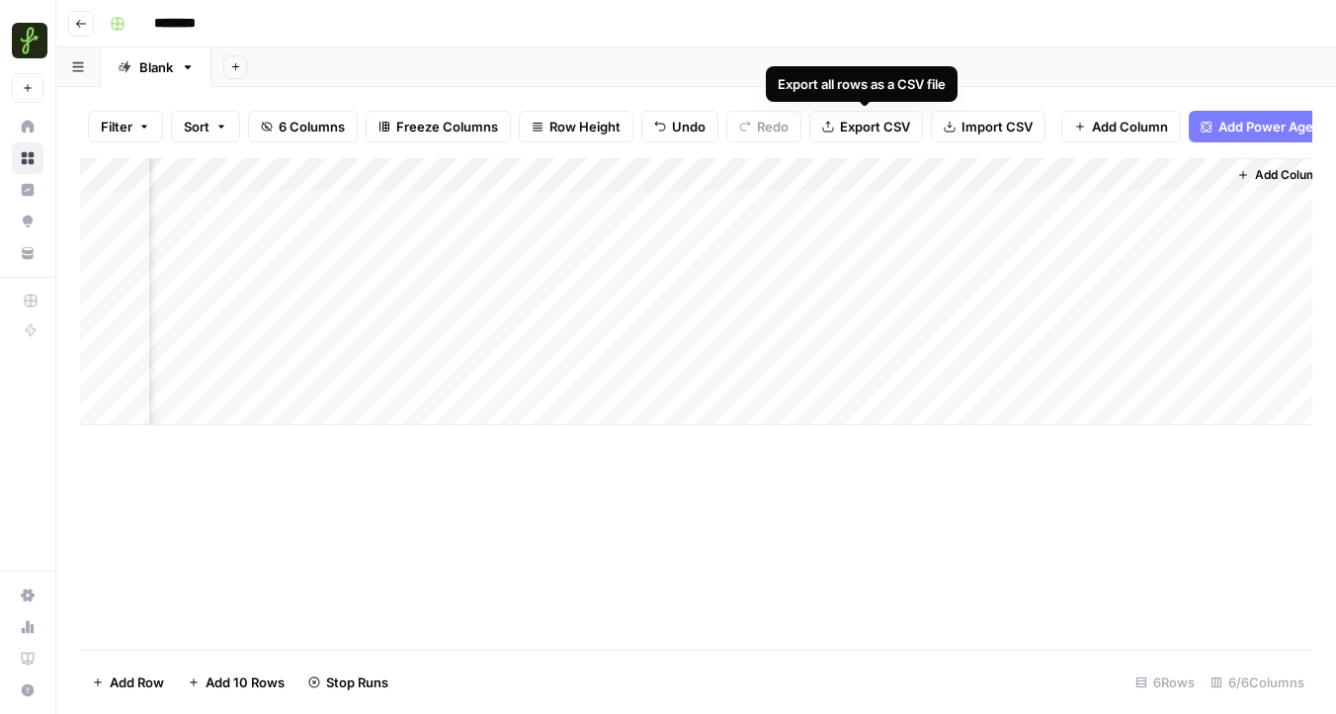
click at [1038, 177] on div "Add Column" at bounding box center [696, 291] width 1232 height 267
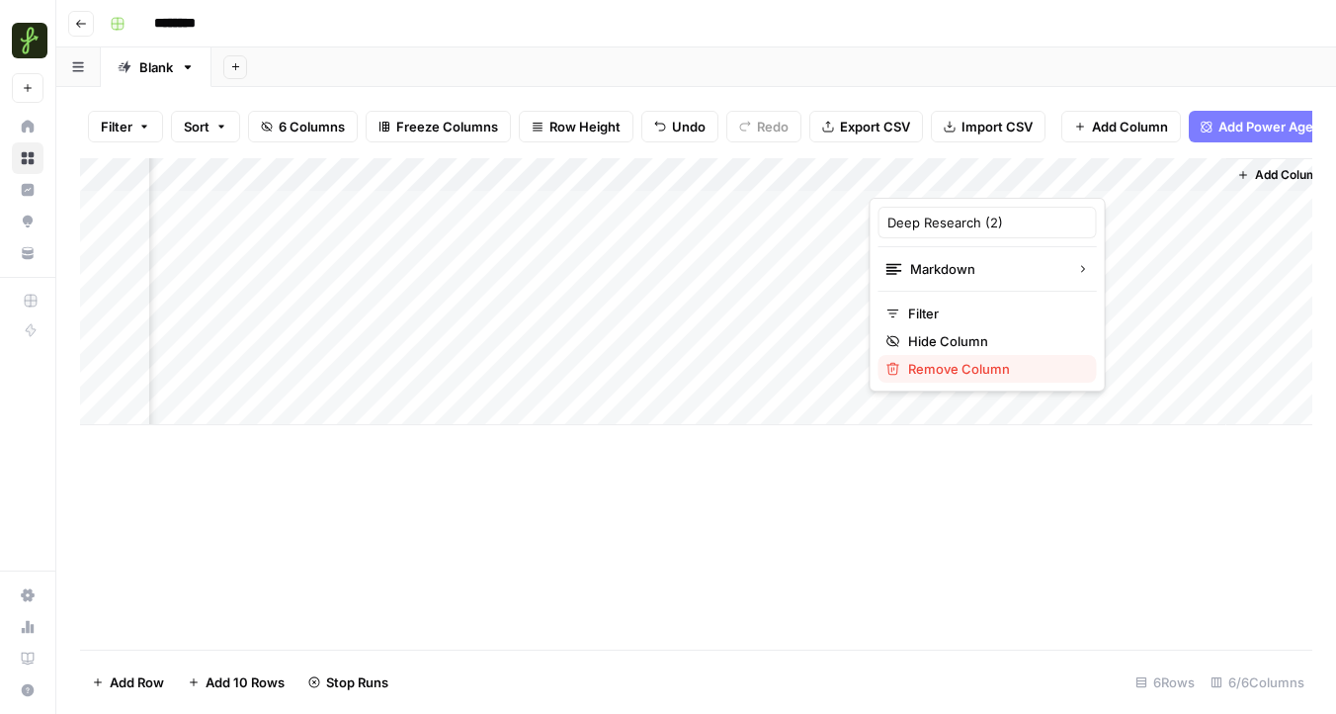
click at [945, 359] on span "Remove Column" at bounding box center [994, 369] width 173 height 20
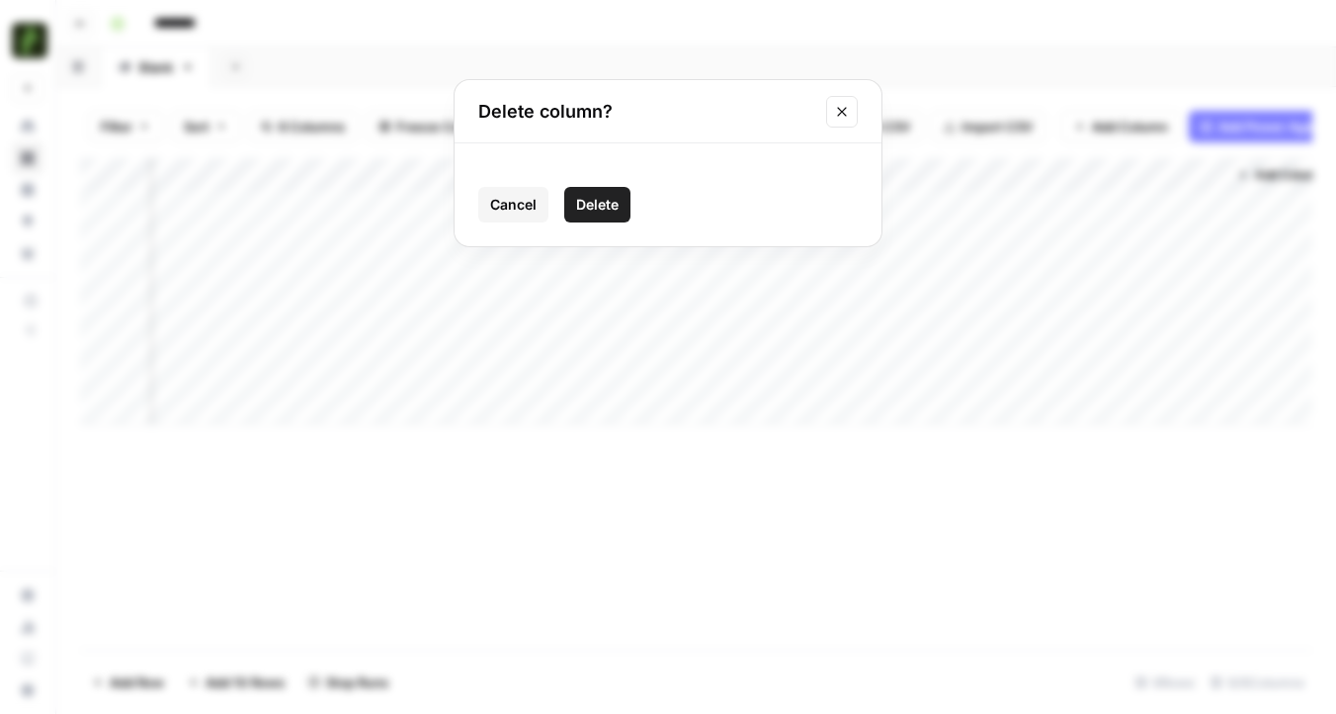
click at [612, 206] on span "Delete" at bounding box center [597, 205] width 42 height 20
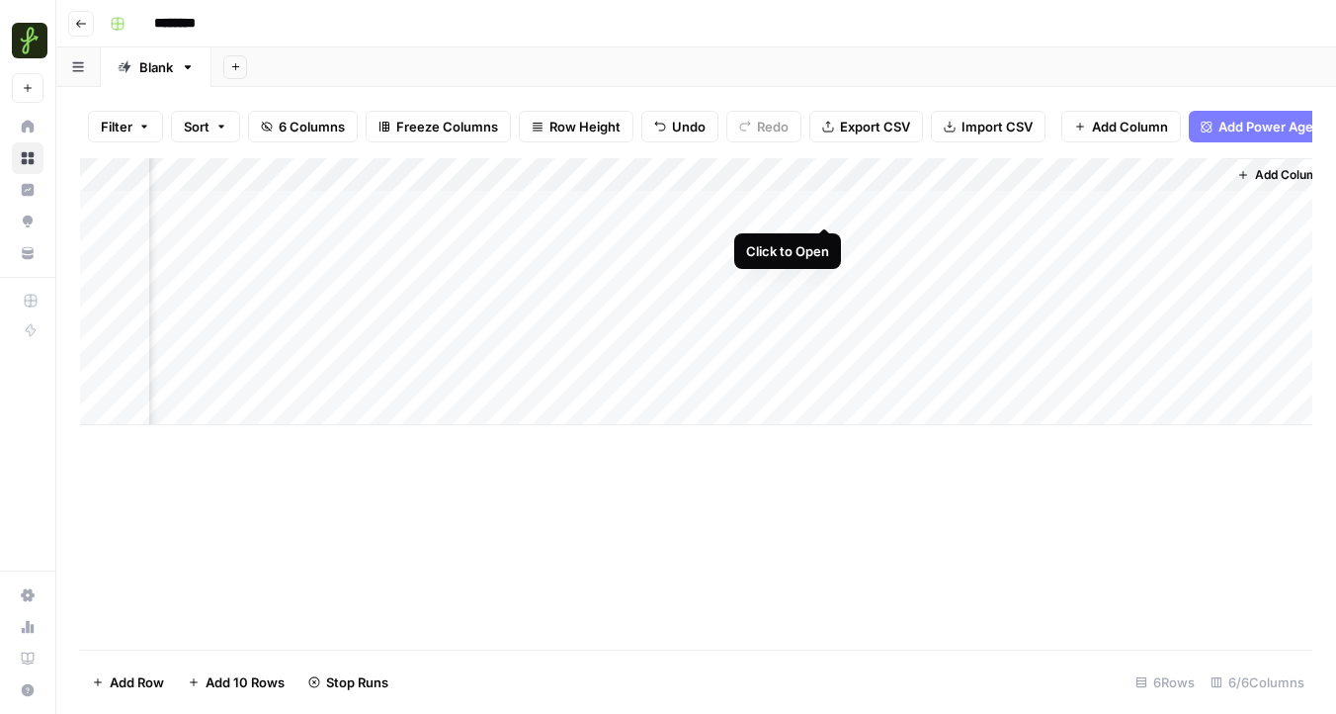
scroll to position [0, 167]
click at [229, 124] on button "Sort" at bounding box center [205, 127] width 69 height 32
click at [344, 509] on div "Add Column" at bounding box center [696, 403] width 1232 height 491
click at [432, 209] on div "Add Column" at bounding box center [696, 291] width 1232 height 267
click at [435, 210] on div "Add Column" at bounding box center [696, 291] width 1232 height 267
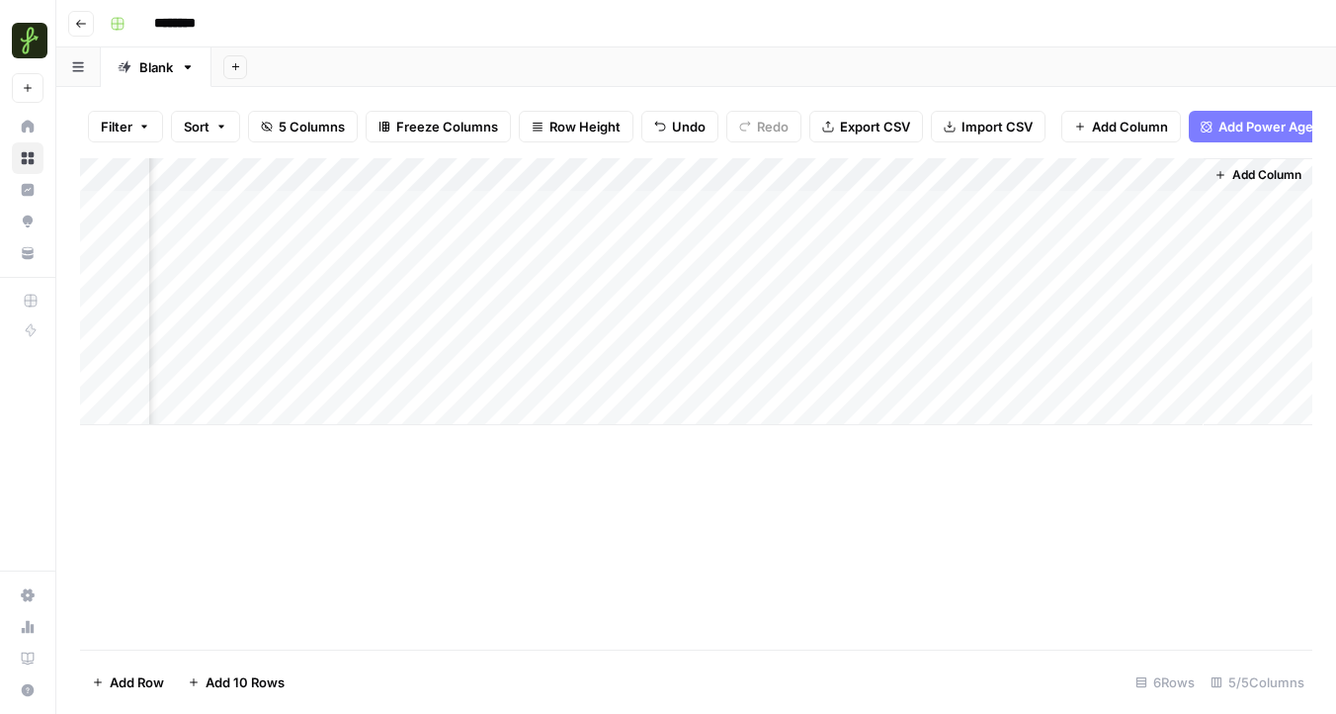
click at [534, 174] on div "Add Column" at bounding box center [696, 291] width 1232 height 267
click at [520, 529] on div "Add Column" at bounding box center [696, 403] width 1232 height 491
click at [191, 24] on input "********" at bounding box center [200, 24] width 111 height 32
click at [228, 31] on input "********" at bounding box center [200, 24] width 111 height 32
type input "**********"
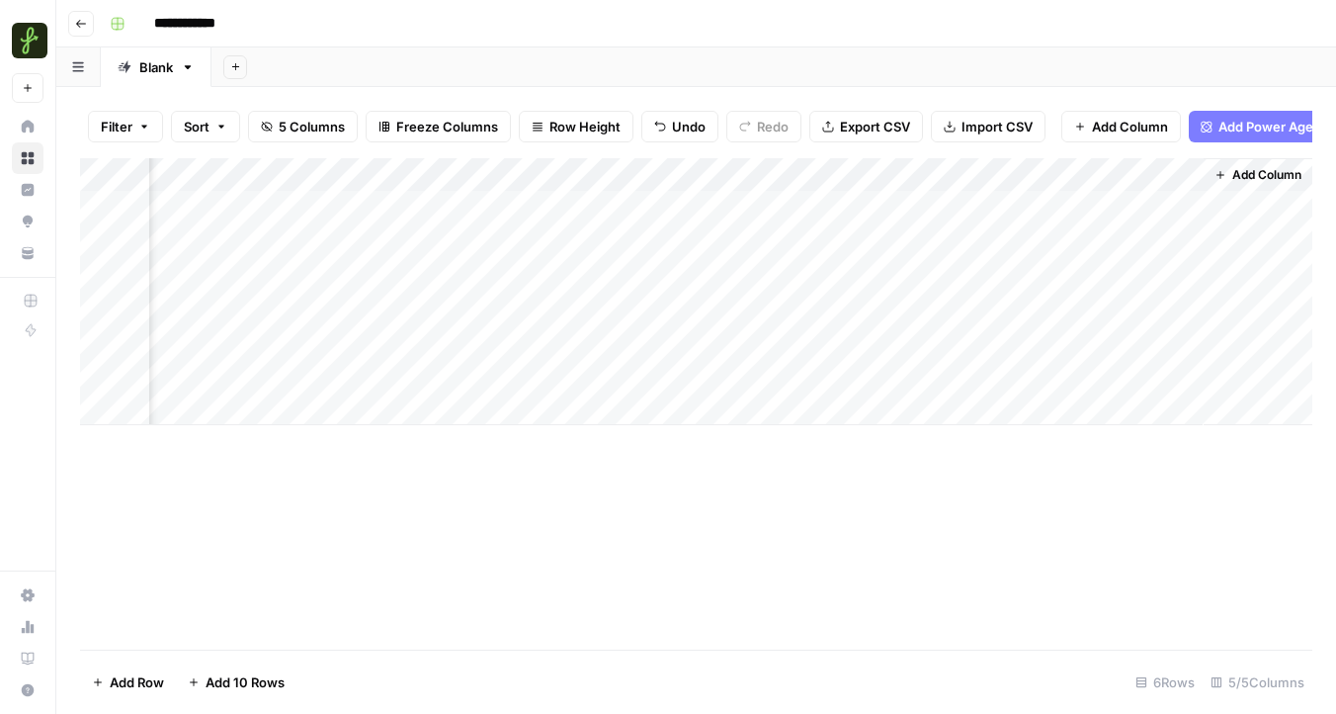
click at [413, 482] on div "Add Column" at bounding box center [696, 403] width 1232 height 491
click at [1122, 206] on div "Add Column" at bounding box center [696, 291] width 1232 height 267
click at [1182, 206] on div "Add Column" at bounding box center [696, 291] width 1232 height 267
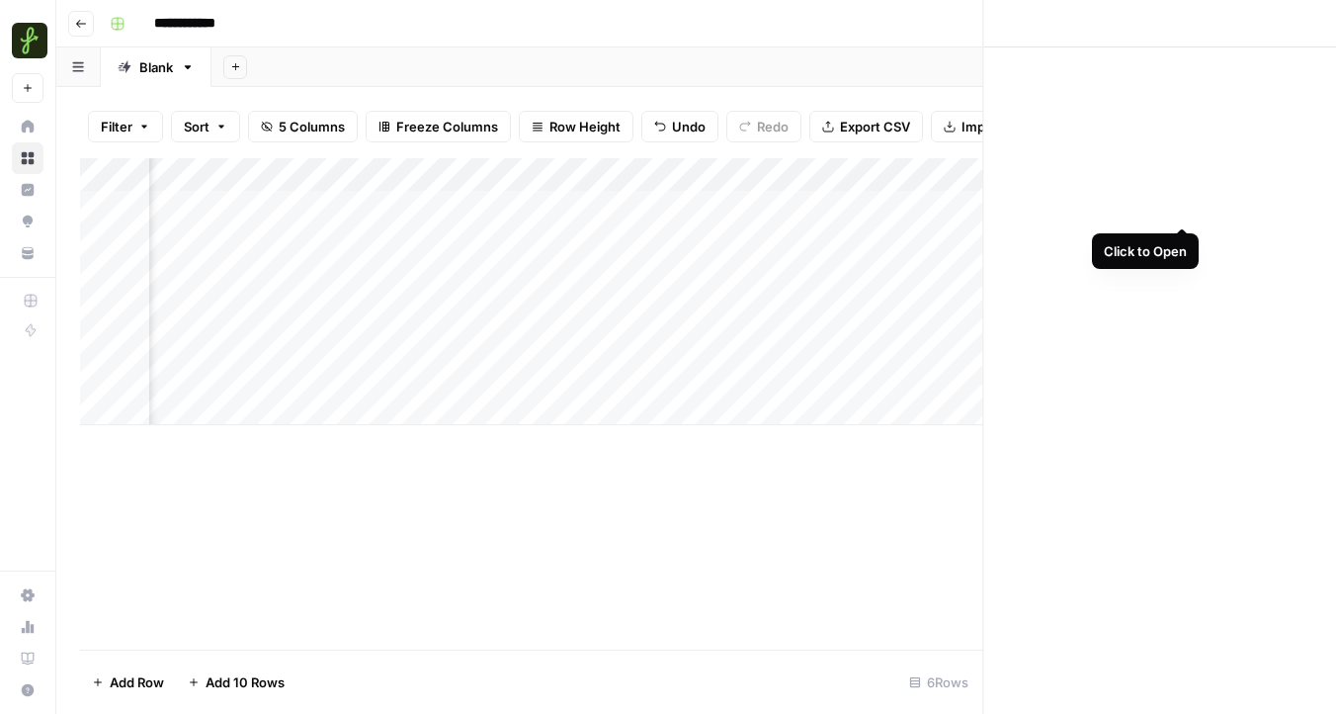
scroll to position [0, 161]
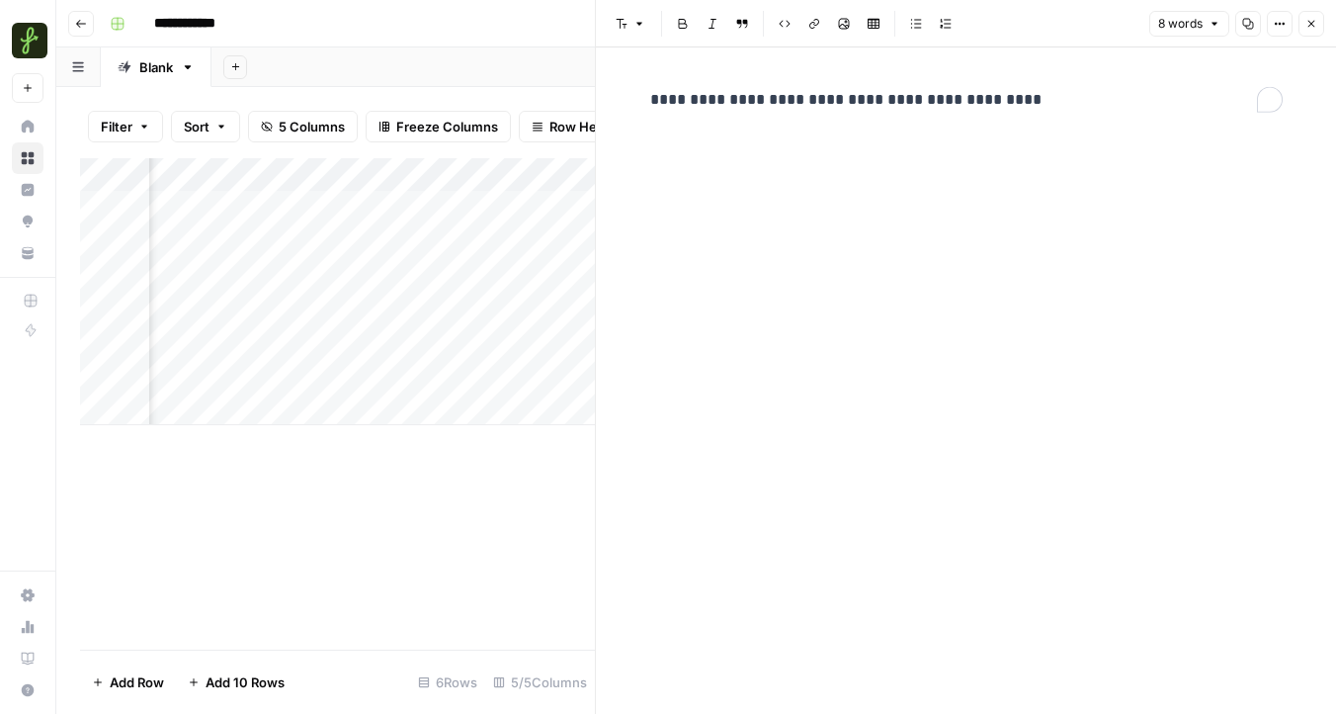
click at [914, 100] on p "**********" at bounding box center [966, 100] width 633 height 26
click at [1301, 27] on button "Close" at bounding box center [1312, 24] width 26 height 26
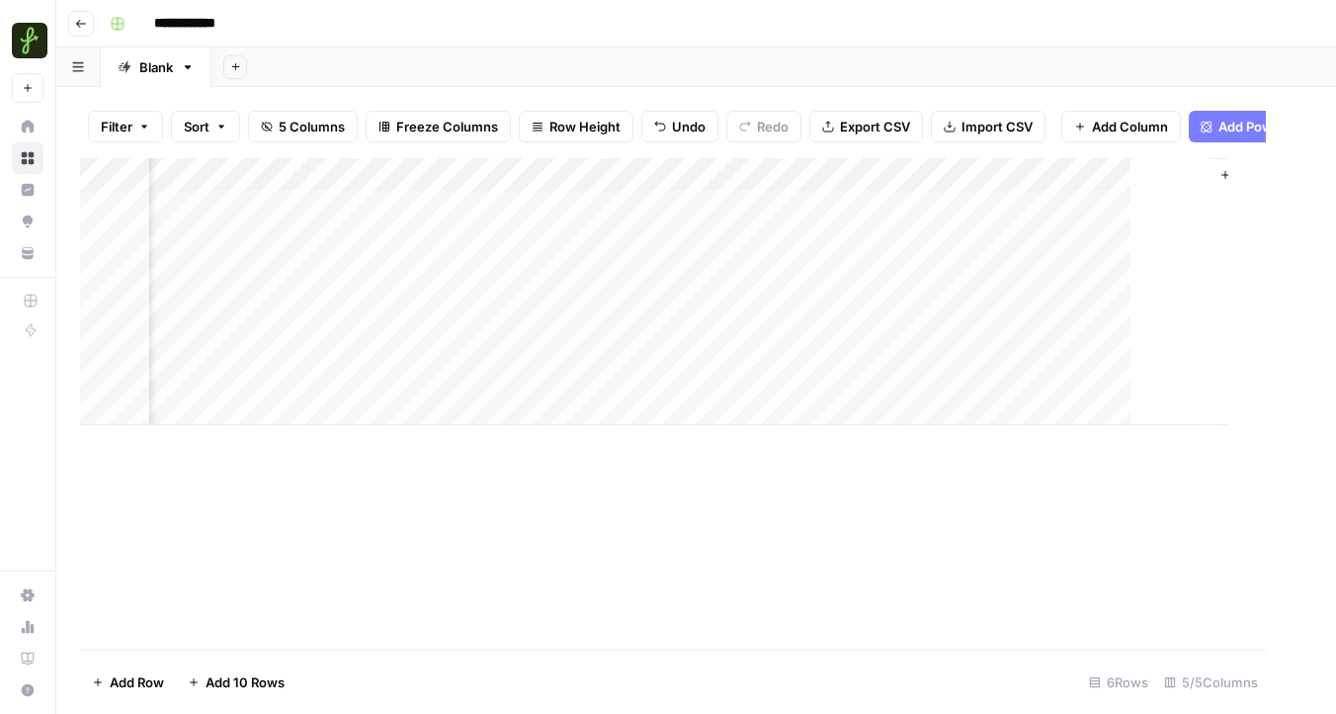
scroll to position [0, 143]
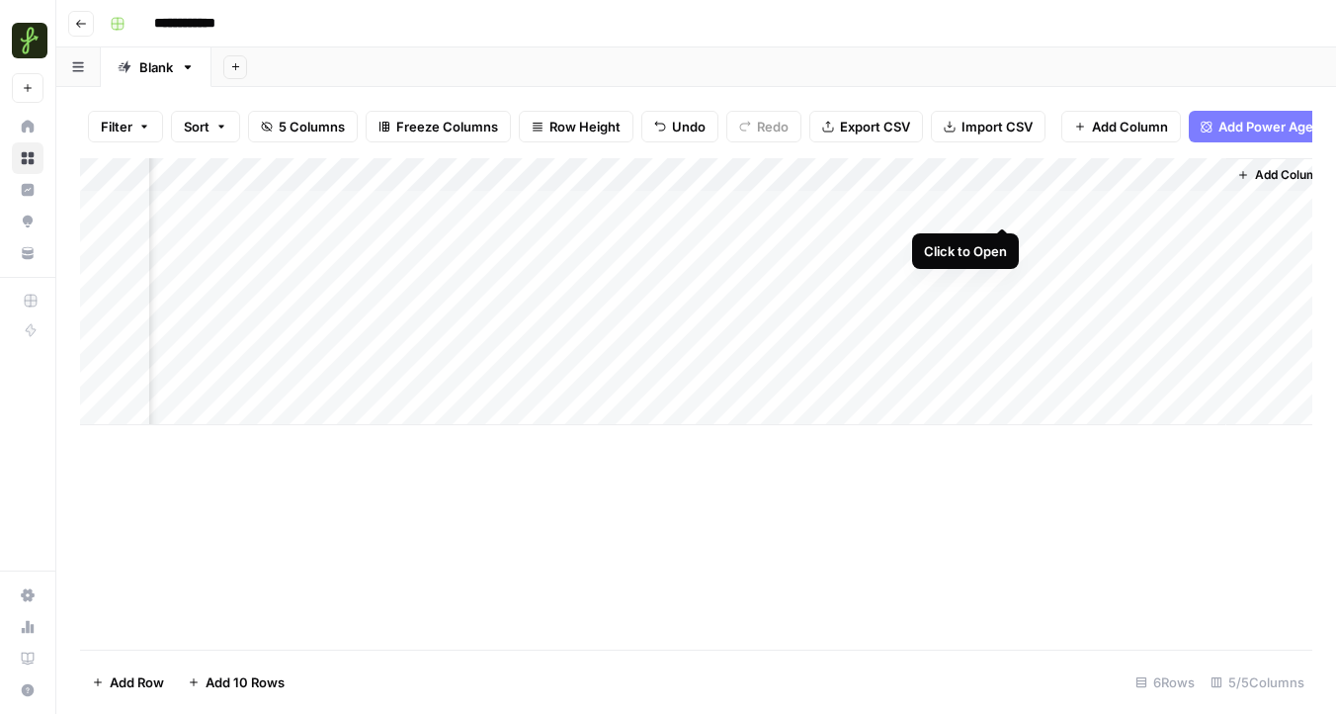
click at [1001, 207] on div "Add Column" at bounding box center [696, 291] width 1232 height 267
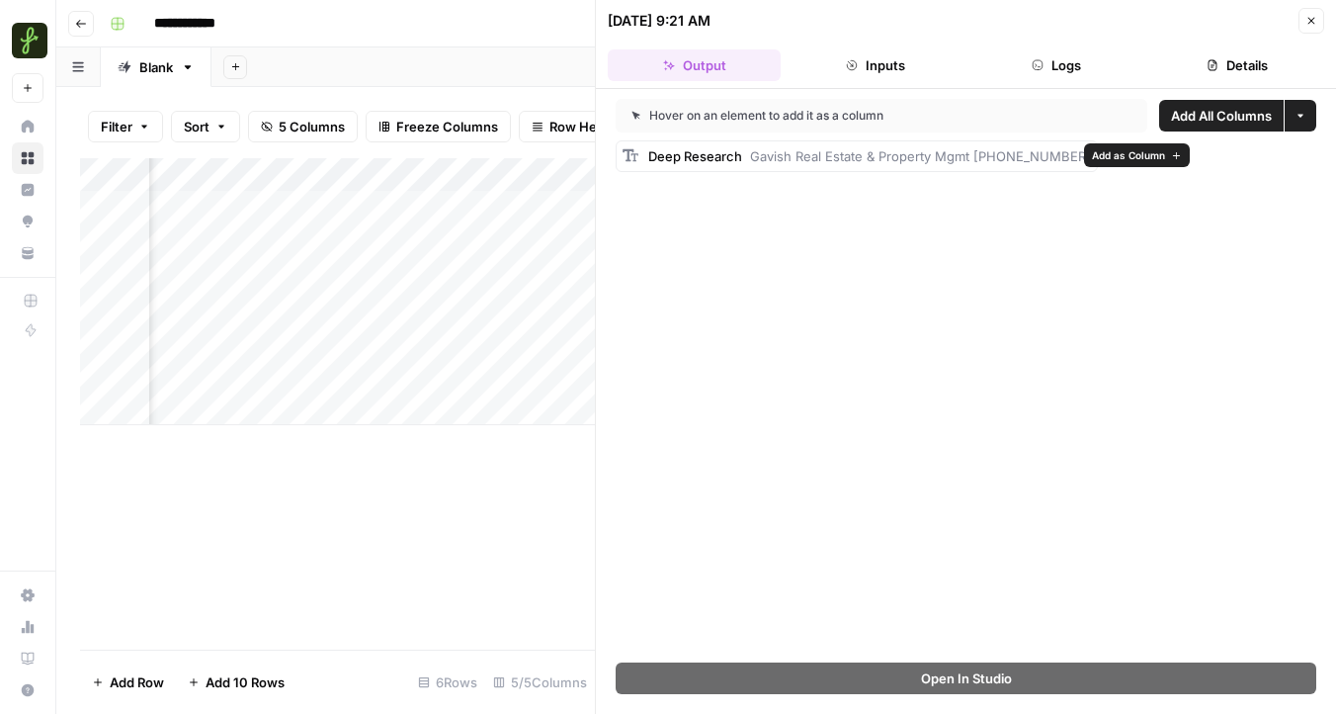
click at [997, 154] on span "Gavish Real Estate & Property Mgmt [PHONE_NUMBER]" at bounding box center [920, 156] width 341 height 16
click at [955, 156] on span "Gavish Real Estate & Property Mgmt [PHONE_NUMBER]" at bounding box center [920, 156] width 341 height 16
click at [965, 158] on span "Gavish Real Estate & Property Mgmt [PHONE_NUMBER]" at bounding box center [920, 156] width 341 height 16
click at [986, 158] on span "Gavish Real Estate & Property Mgmt [PHONE_NUMBER]" at bounding box center [920, 156] width 341 height 16
click at [1111, 153] on span "Add as Column" at bounding box center [1128, 155] width 73 height 16
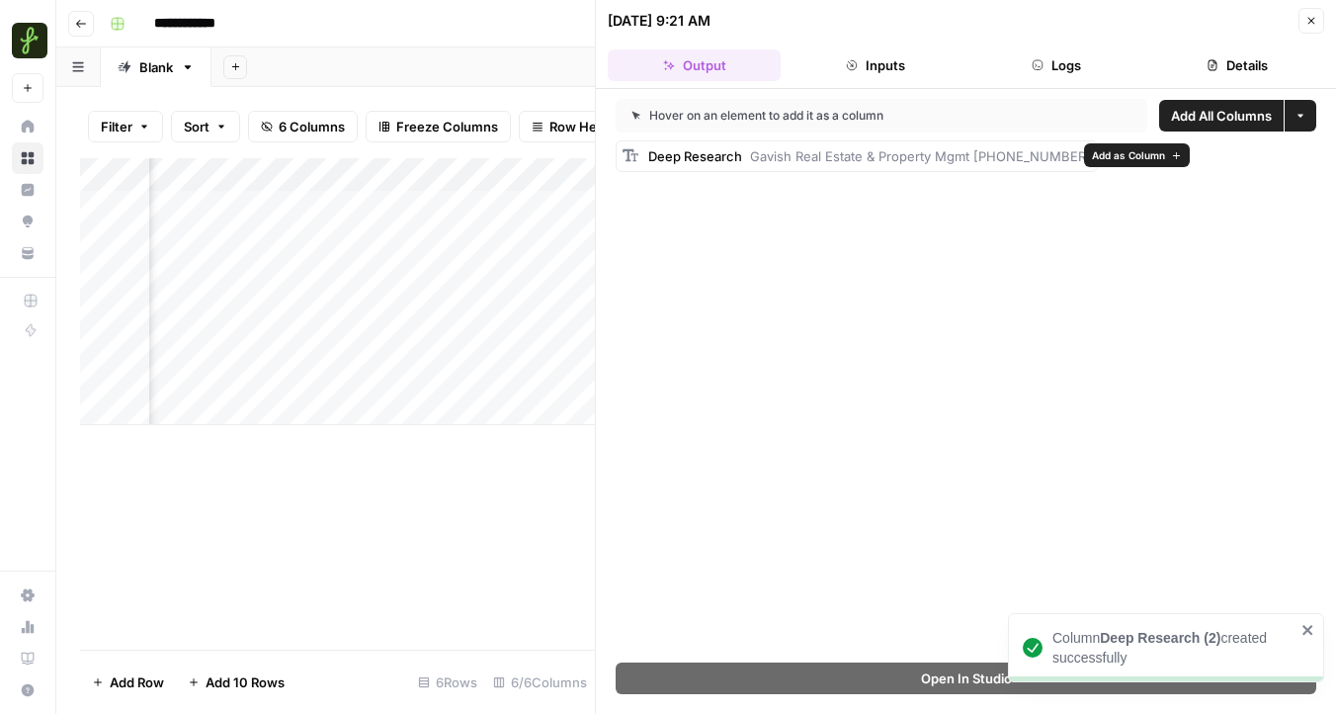
scroll to position [0, 923]
click at [1309, 17] on icon "button" at bounding box center [1312, 21] width 12 height 12
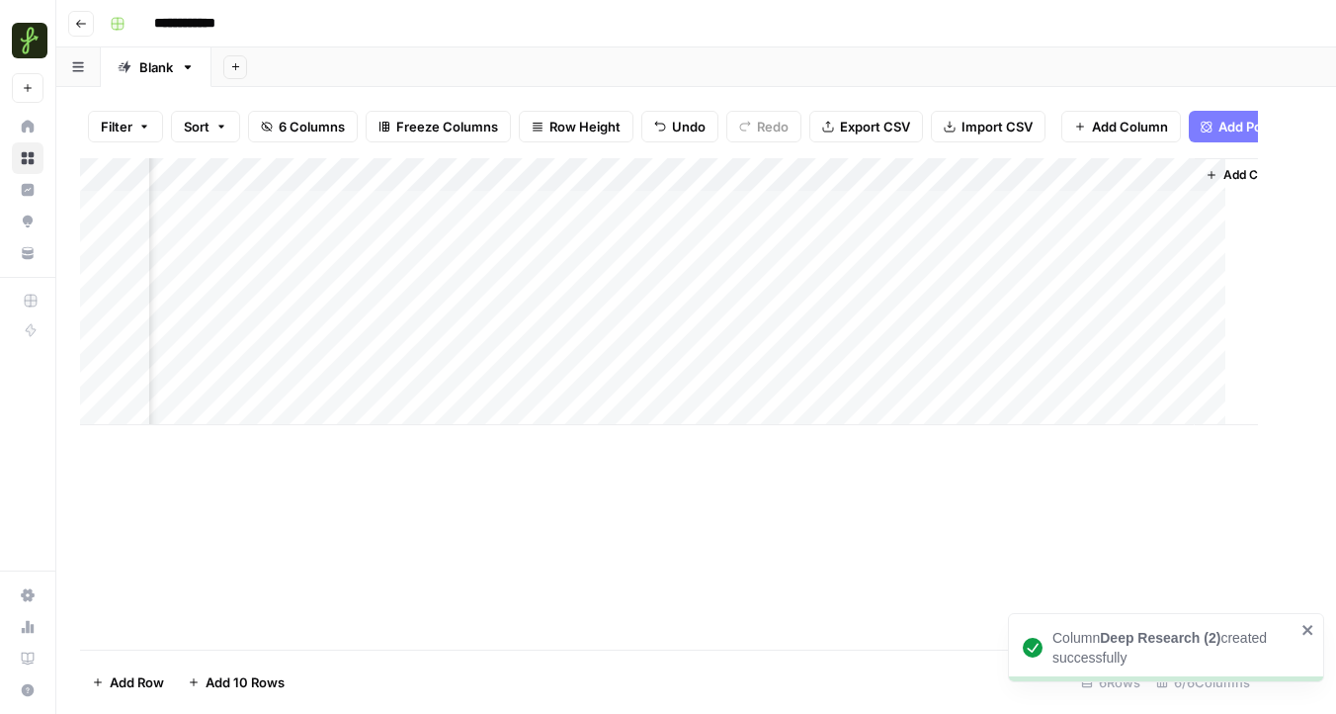
scroll to position [0, 321]
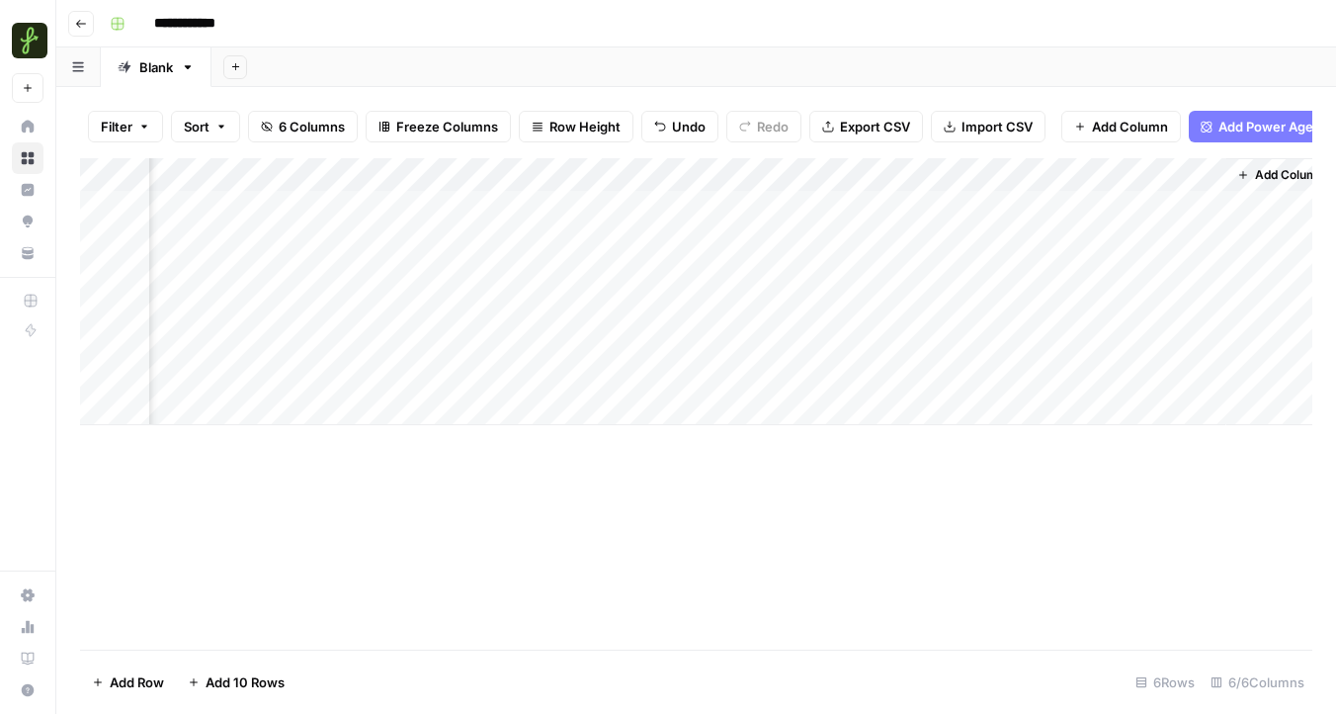
click at [825, 181] on div "Add Column" at bounding box center [696, 291] width 1232 height 267
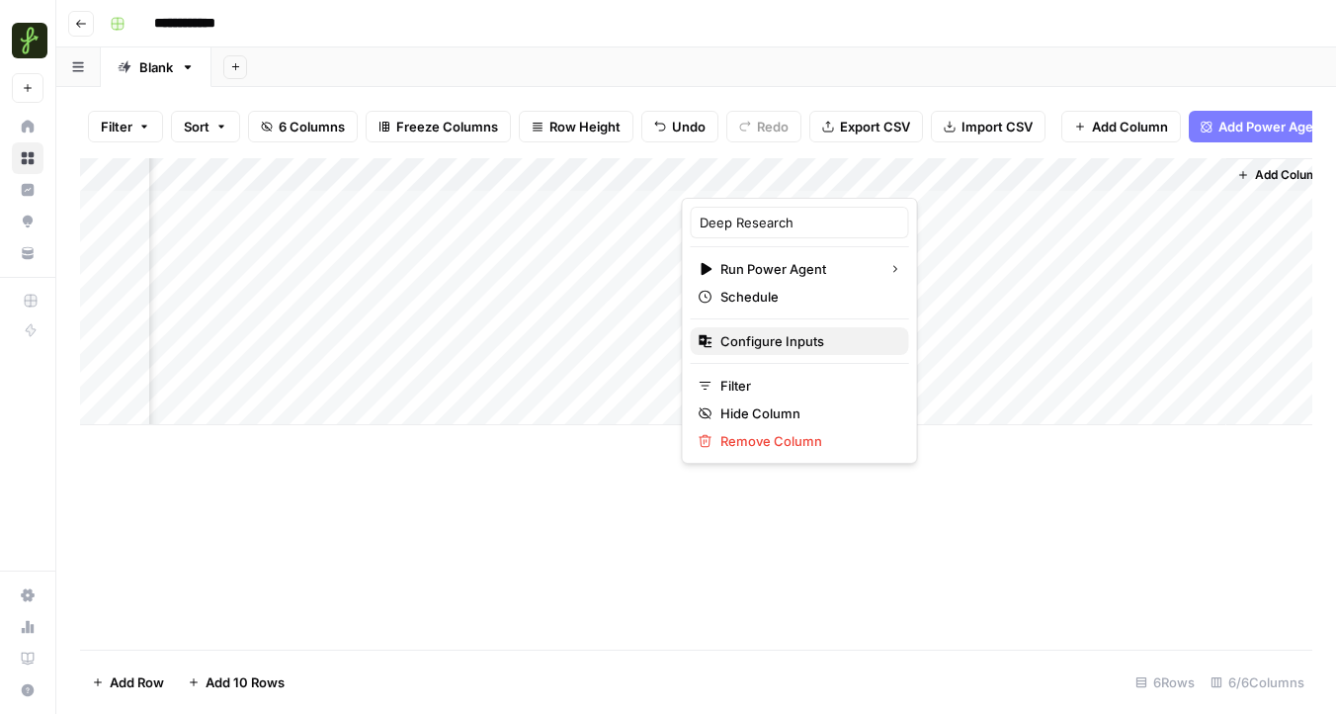
click at [824, 338] on span "Configure Inputs" at bounding box center [807, 341] width 173 height 20
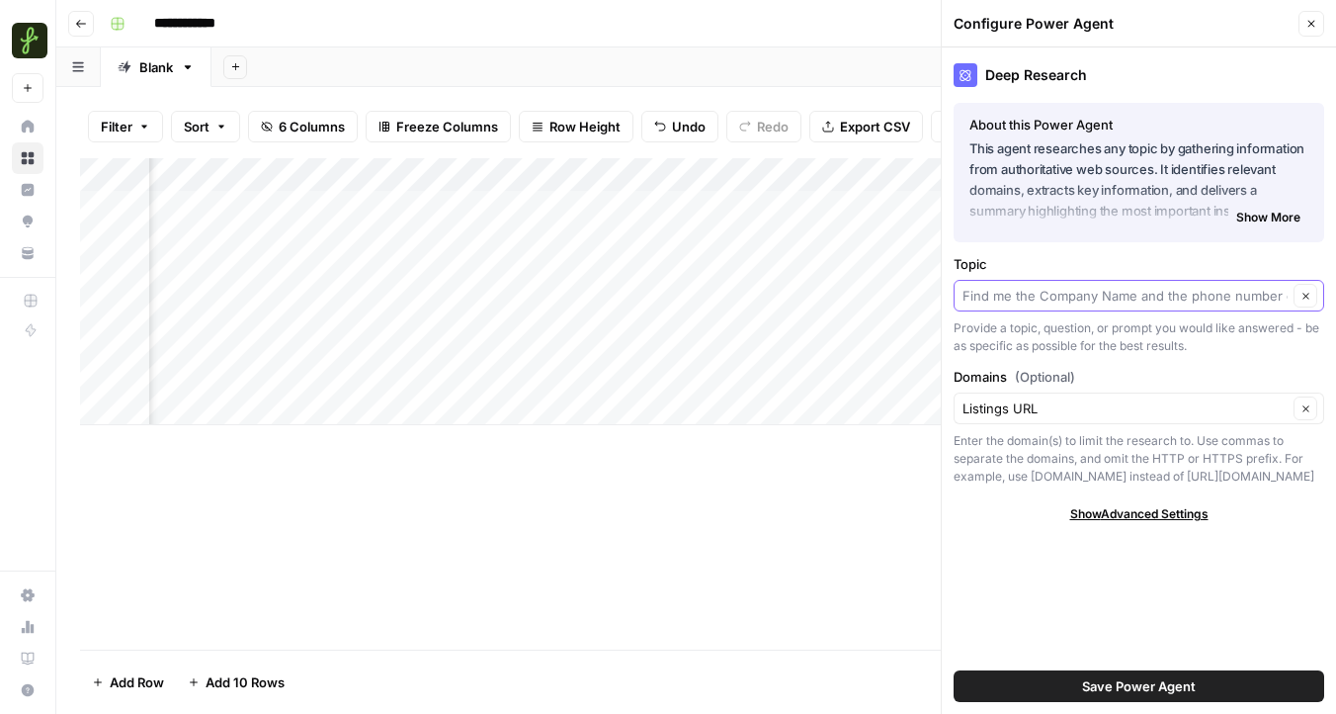
click at [1016, 295] on input "Topic" at bounding box center [1125, 296] width 325 height 20
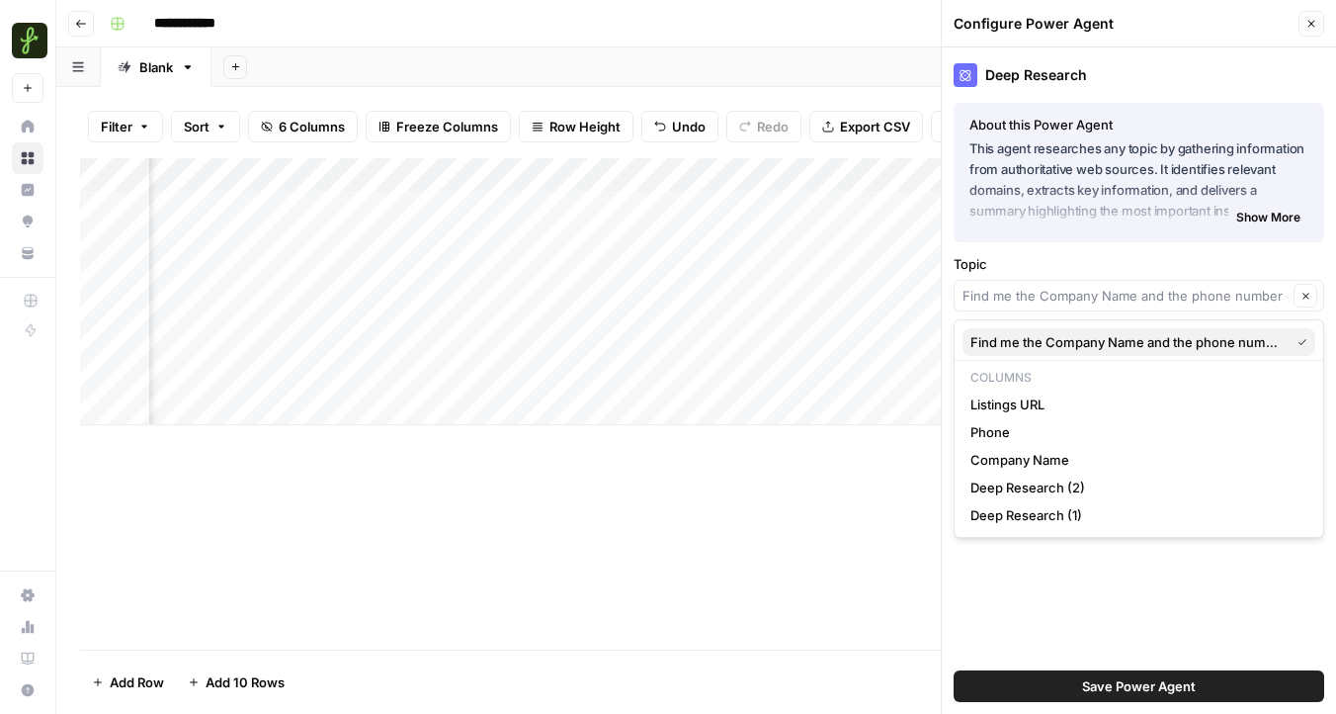
drag, startPoint x: 973, startPoint y: 341, endPoint x: 1259, endPoint y: 353, distance: 286.9
click at [1259, 353] on button "Find me the Company Name and the phone number of the property management compan…" at bounding box center [1139, 342] width 353 height 28
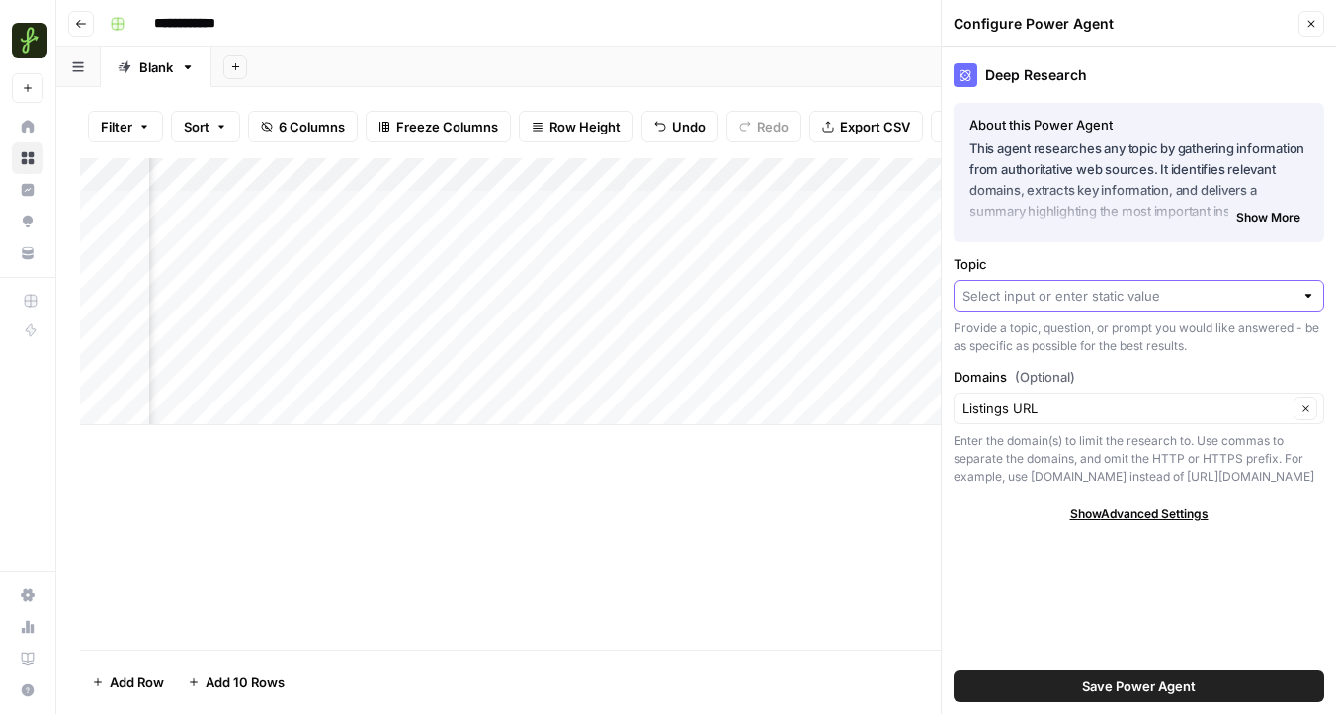
click at [1141, 303] on input "Topic" at bounding box center [1128, 296] width 331 height 20
type input "i"
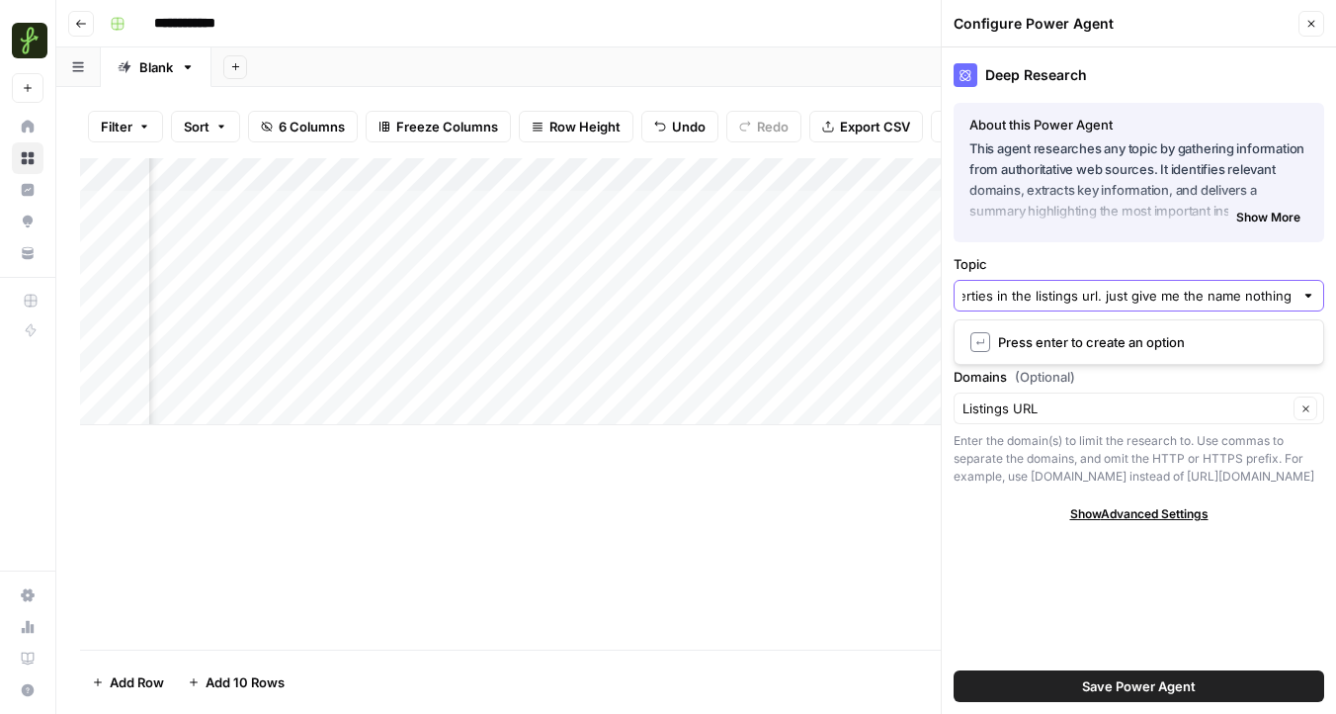
scroll to position [0, 530]
type input "Find me the company name of the property management company listings the proper…"
click at [974, 343] on span "↵" at bounding box center [981, 342] width 20 height 20
click at [1028, 696] on button "Save Power Agent" at bounding box center [1139, 686] width 371 height 32
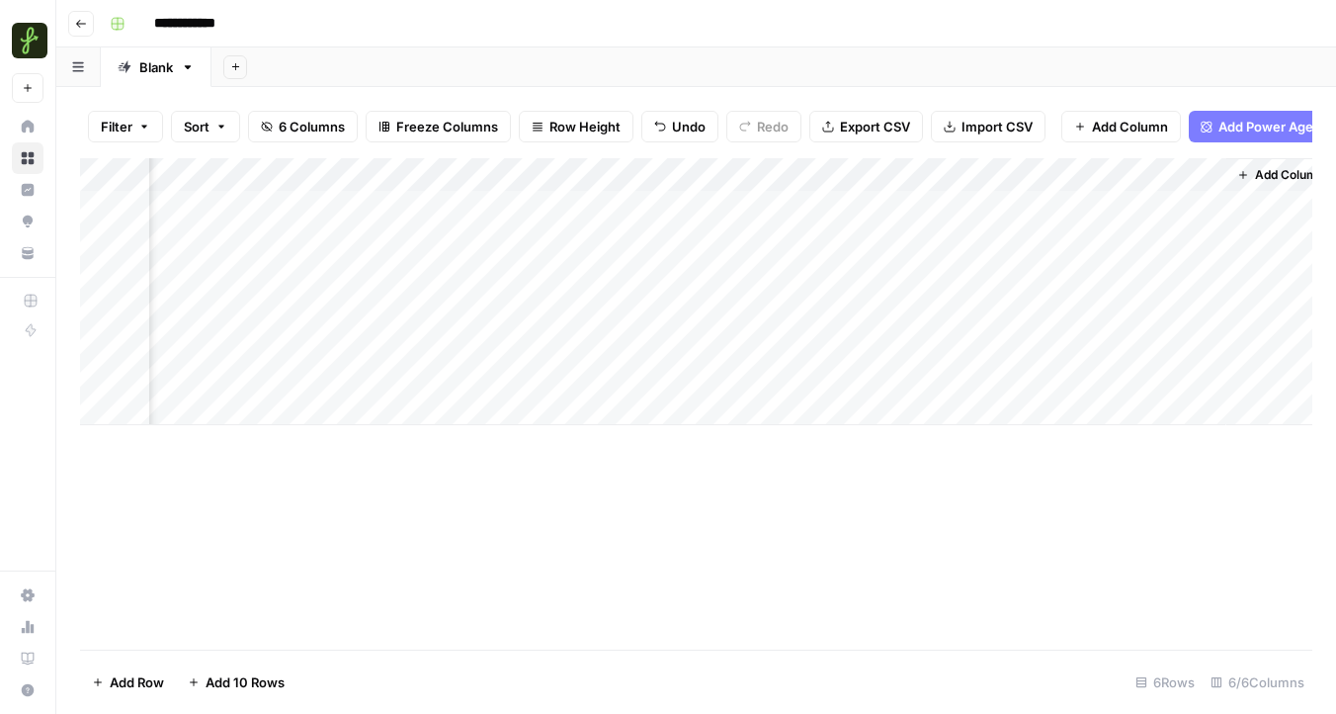
click at [830, 176] on div "Add Column" at bounding box center [696, 291] width 1232 height 267
click at [928, 222] on div "Add Column" at bounding box center [696, 291] width 1232 height 267
click at [856, 204] on div "Add Column" at bounding box center [696, 291] width 1232 height 267
click at [699, 170] on div "Add Column" at bounding box center [696, 291] width 1232 height 267
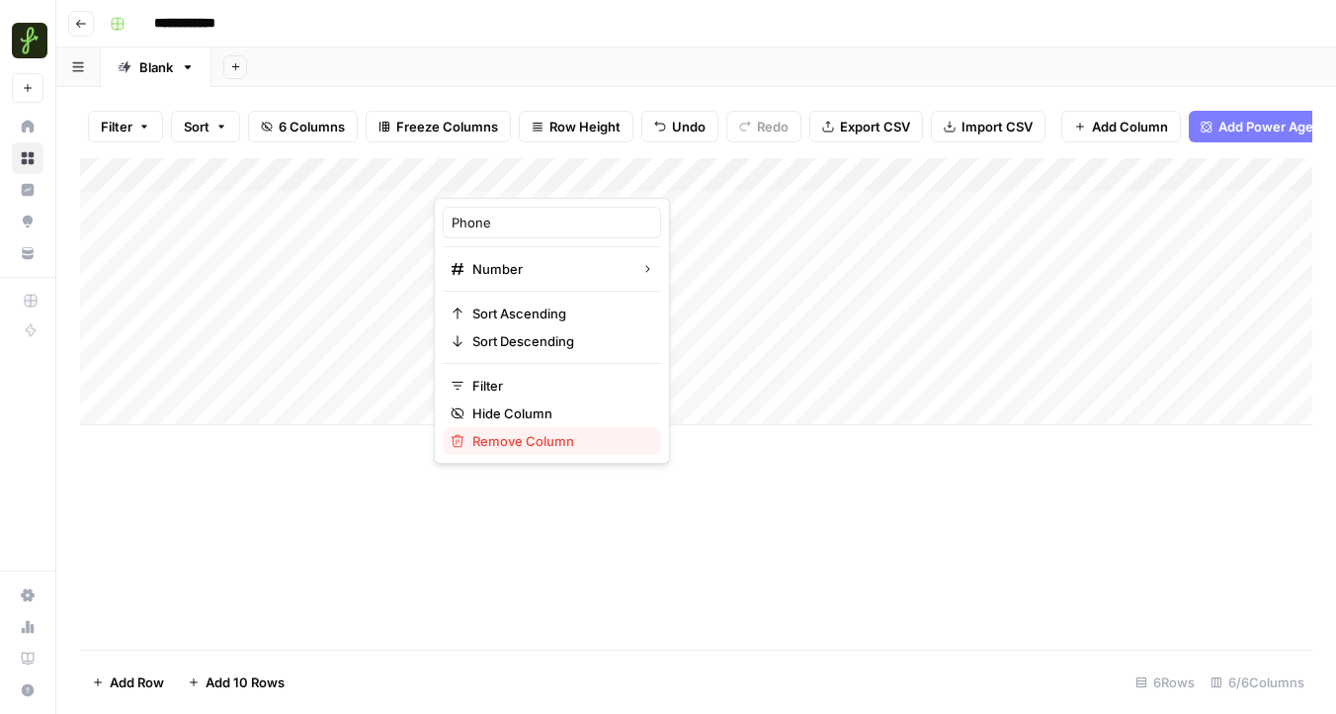
click at [531, 437] on span "Remove Column" at bounding box center [558, 441] width 173 height 20
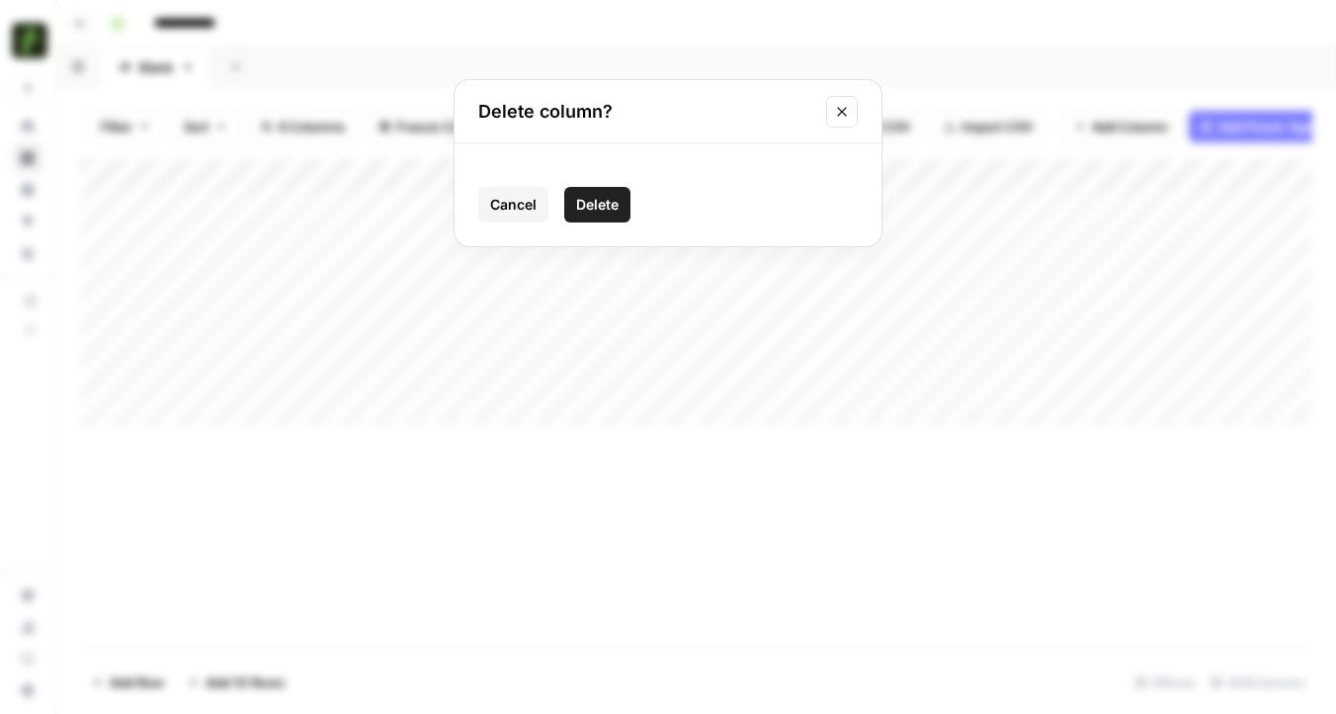
click at [617, 203] on span "Delete" at bounding box center [597, 205] width 42 height 20
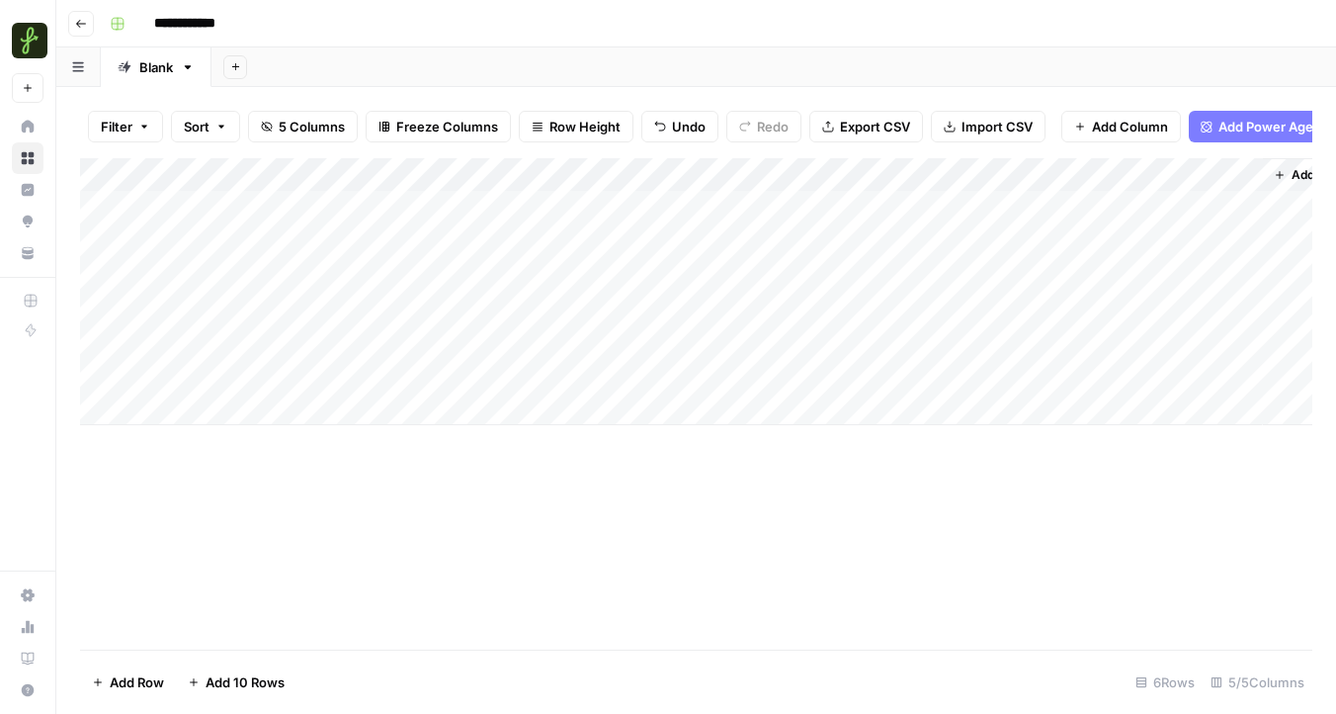
click at [701, 175] on div "Add Column" at bounding box center [696, 291] width 1232 height 267
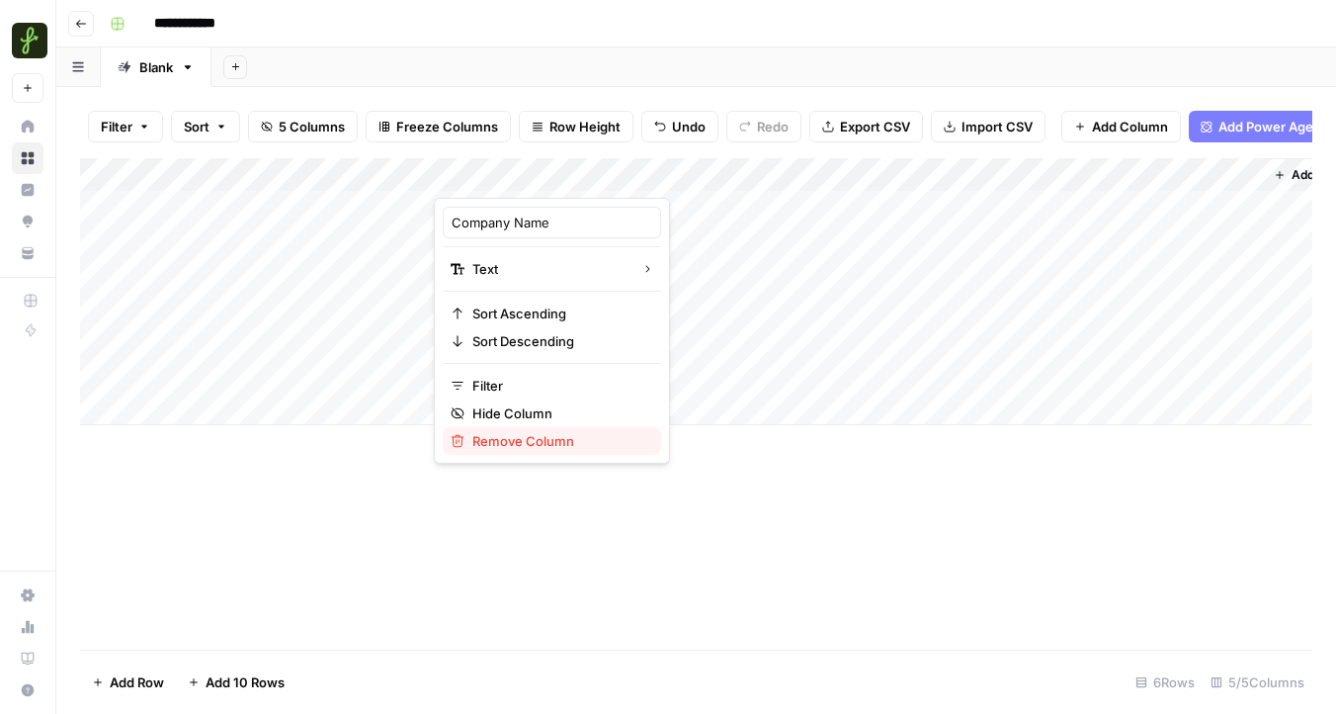
click at [516, 439] on span "Remove Column" at bounding box center [558, 441] width 173 height 20
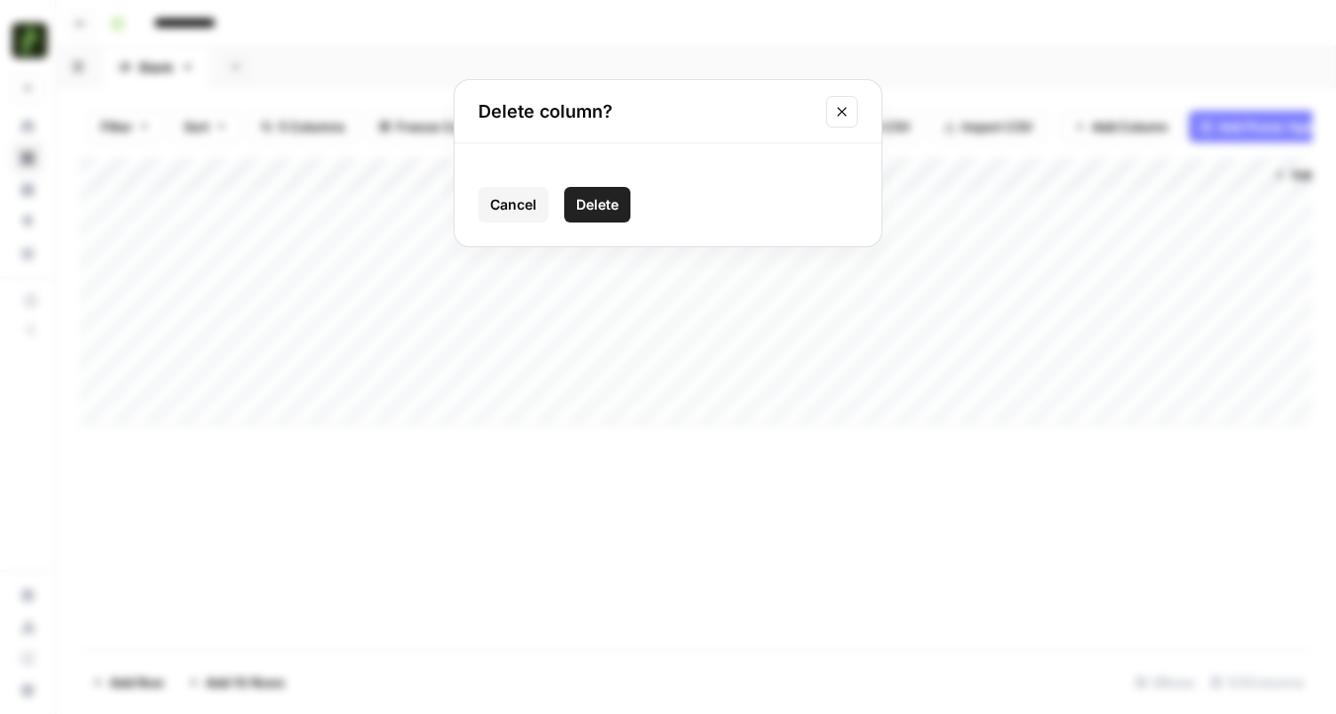
click at [594, 193] on button "Delete" at bounding box center [597, 205] width 66 height 36
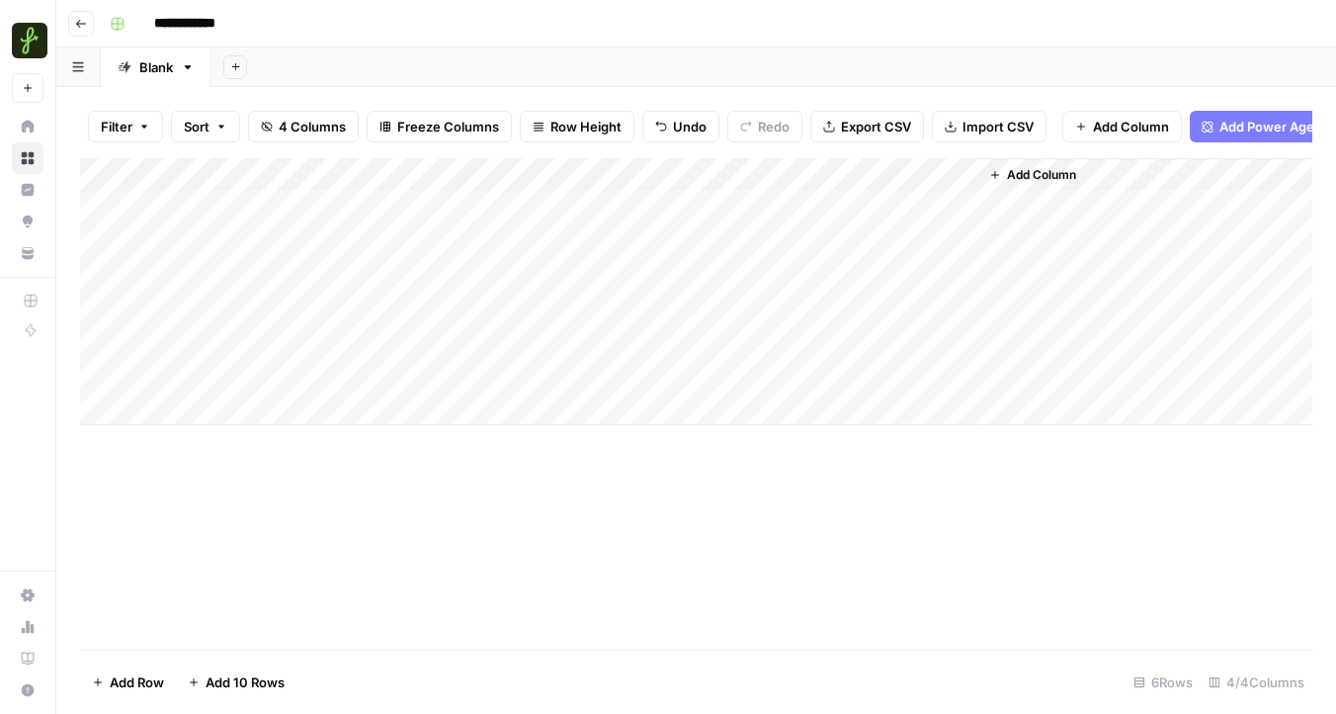
click at [784, 177] on div "Add Column" at bounding box center [696, 291] width 1232 height 267
click at [726, 366] on span "Remove Column" at bounding box center [746, 369] width 173 height 20
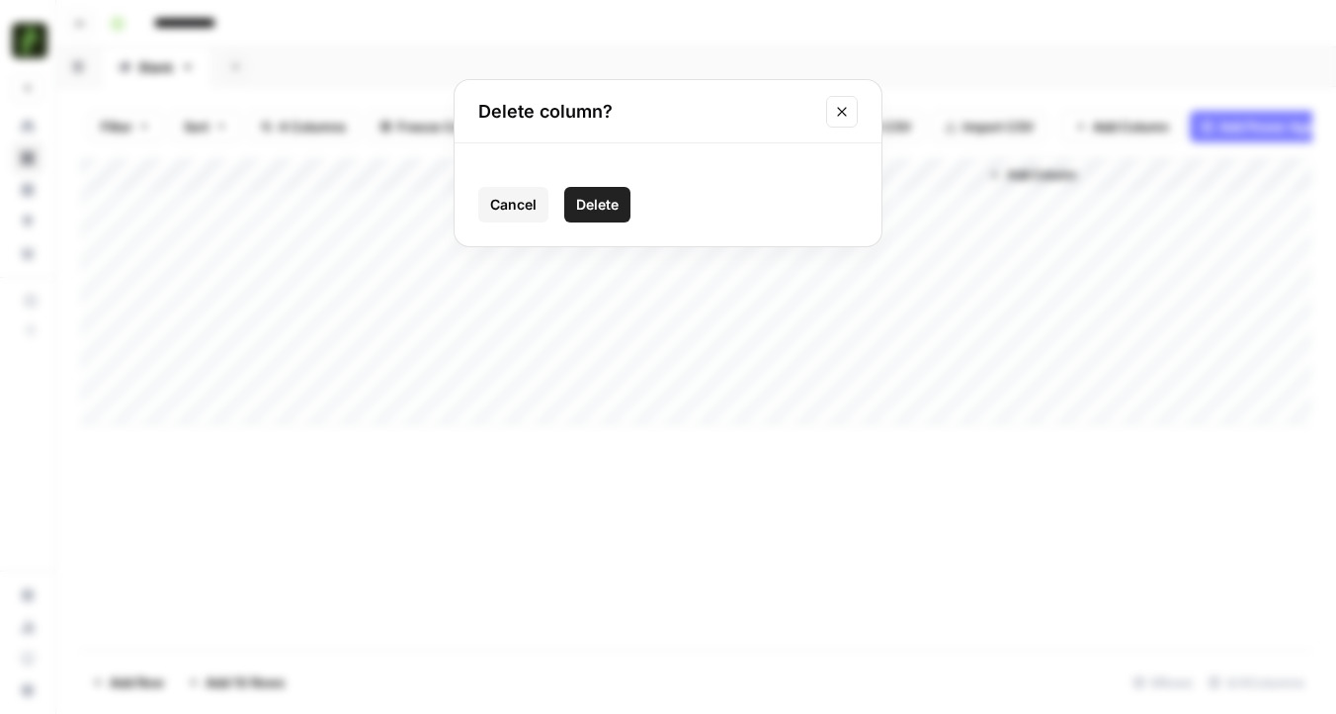
click at [599, 210] on span "Delete" at bounding box center [597, 205] width 42 height 20
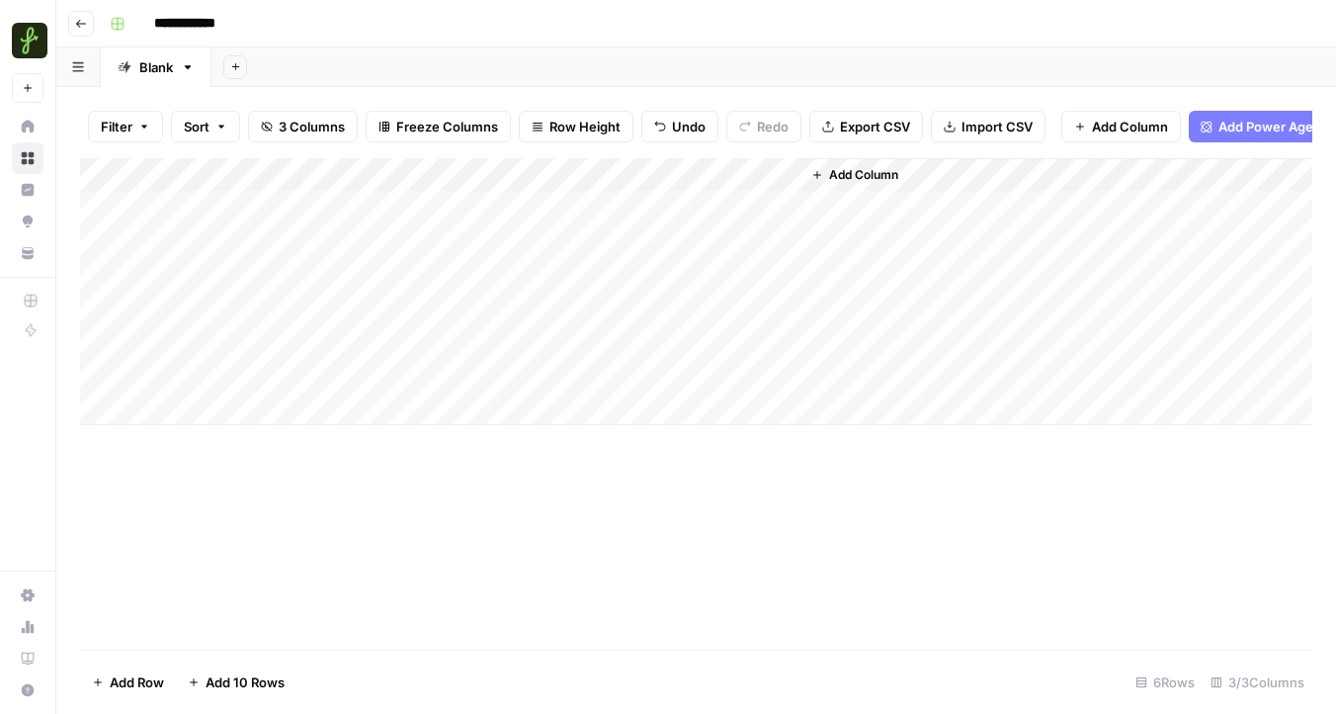
click at [831, 184] on button "Add Column" at bounding box center [855, 175] width 103 height 26
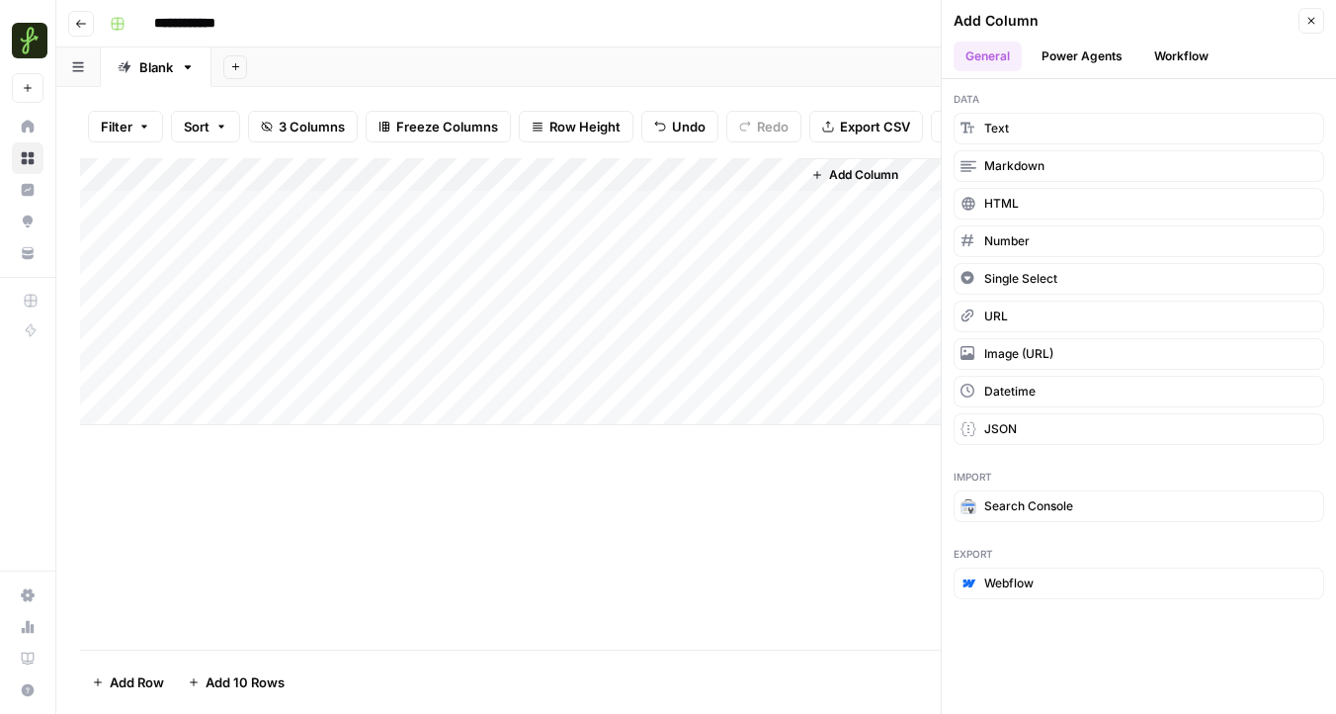
click at [1169, 58] on button "Workflow" at bounding box center [1182, 57] width 78 height 30
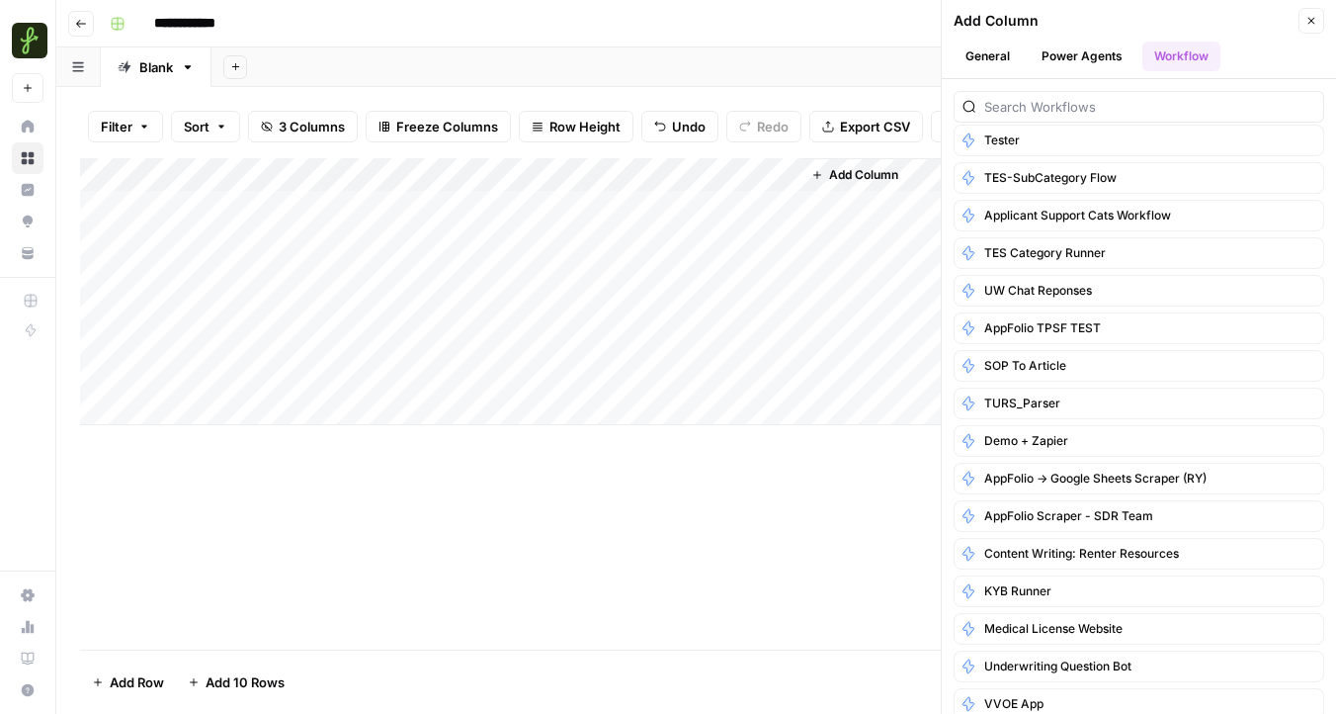
scroll to position [677, 0]
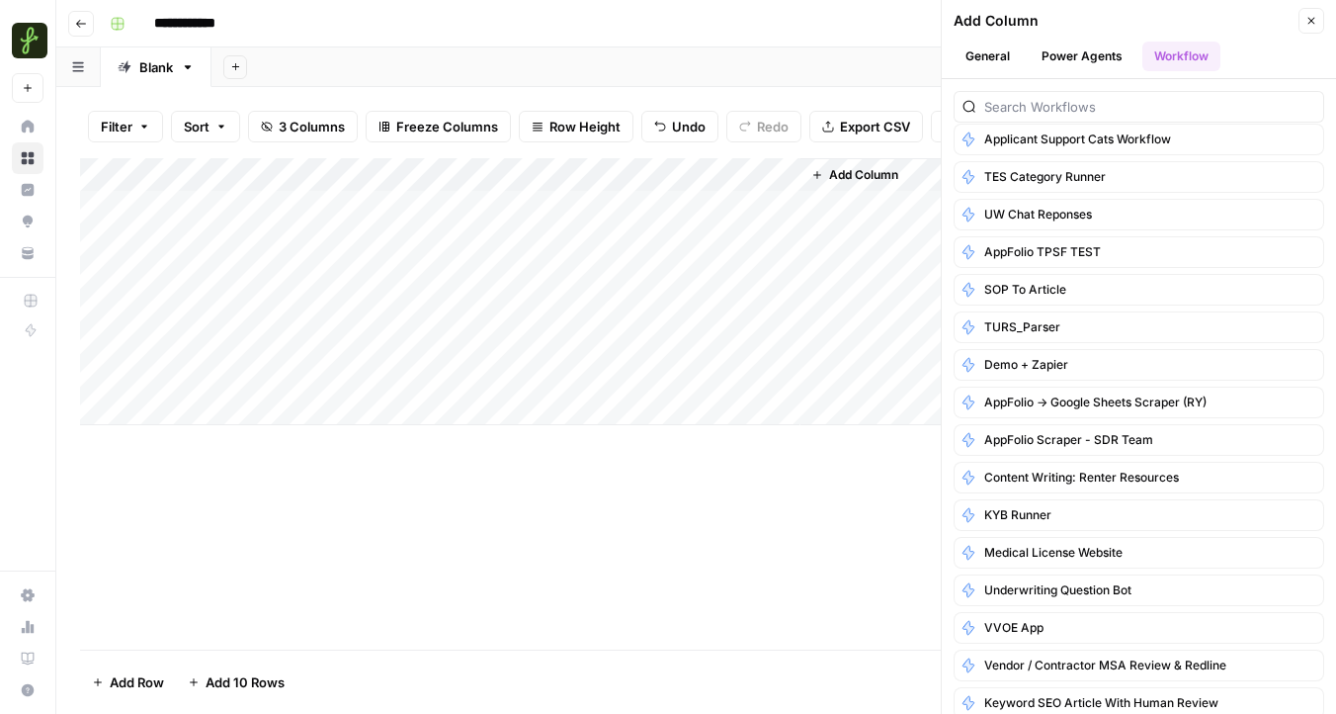
click at [1077, 68] on button "Power Agents" at bounding box center [1082, 57] width 105 height 30
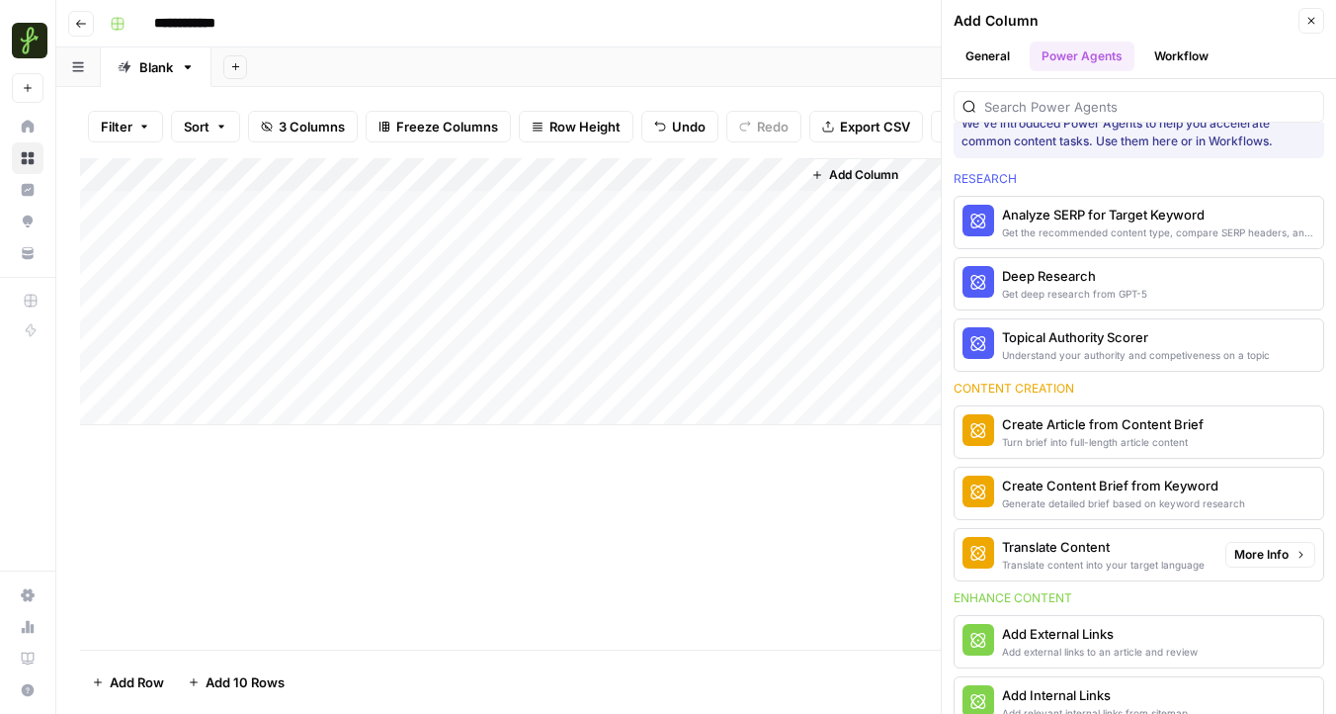
scroll to position [27, 0]
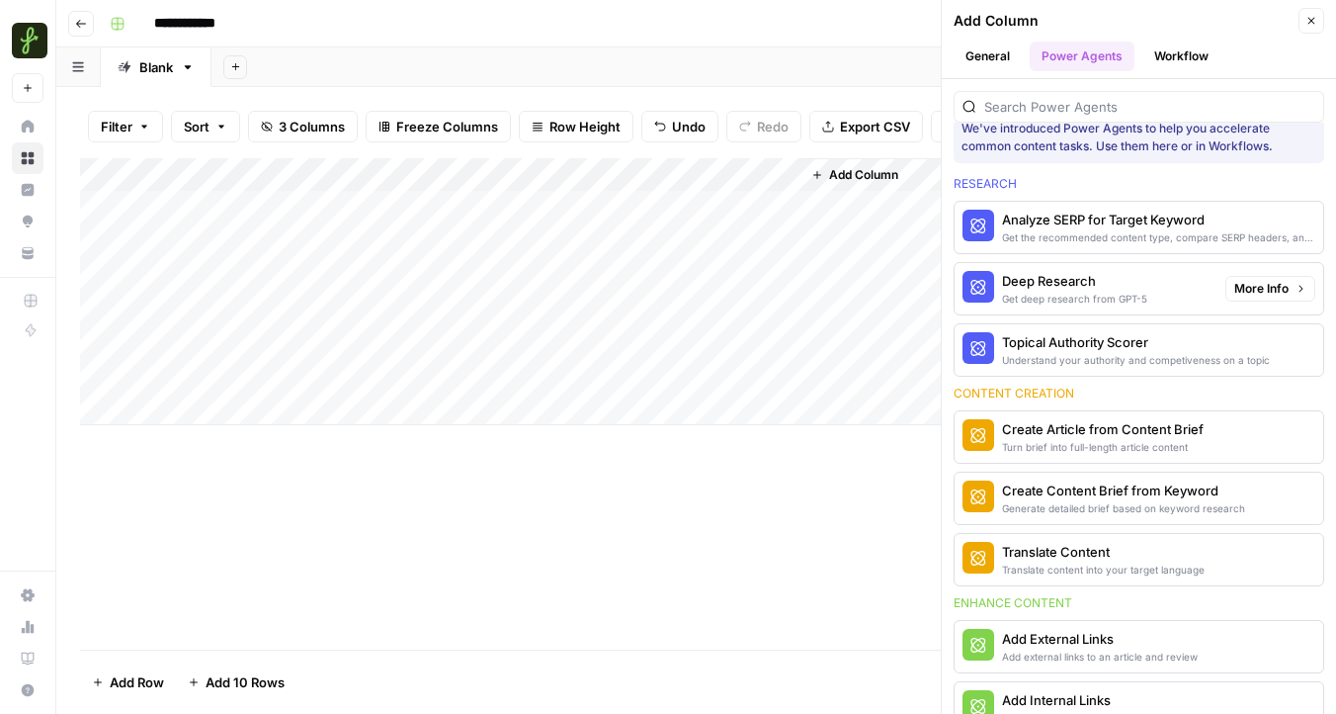
click at [1239, 288] on span "More Info" at bounding box center [1261, 289] width 54 height 18
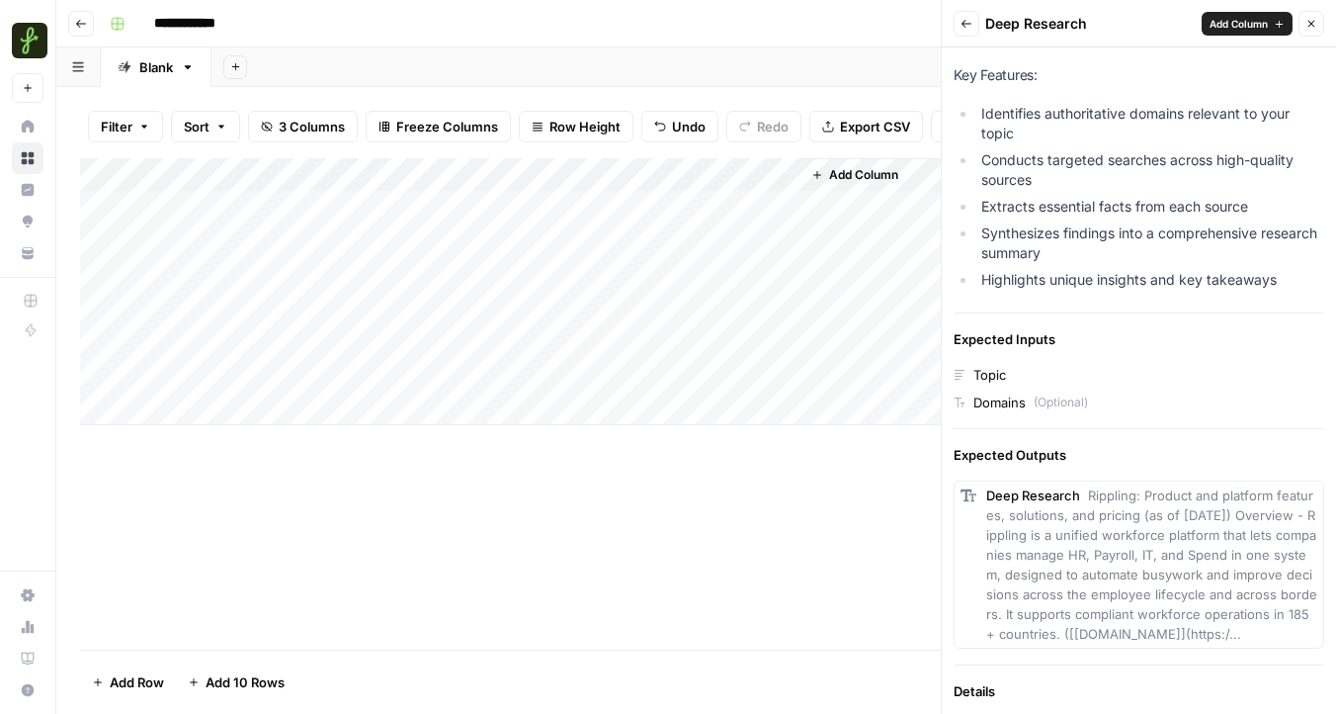
scroll to position [358, 0]
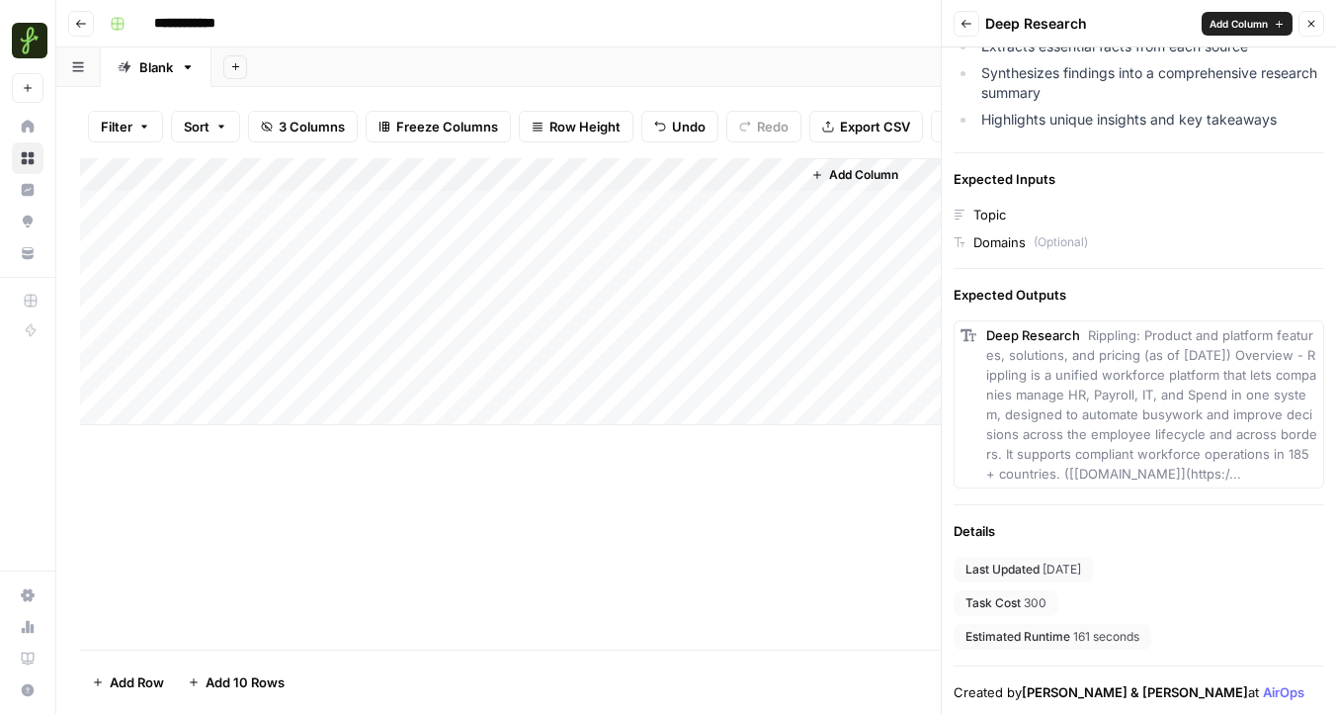
click at [1078, 375] on span "Rippling: Product and platform features, solutions, and pricing (as of [DATE]) …" at bounding box center [1151, 404] width 331 height 154
drag, startPoint x: 1082, startPoint y: 330, endPoint x: 1154, endPoint y: 404, distance: 103.4
click at [1154, 404] on div "Deep Research Rippling: Product and platform features, solutions, and pricing (…" at bounding box center [1151, 404] width 331 height 158
click at [1201, 470] on span "Rippling: Product and platform features, solutions, and pricing (as of [DATE]) …" at bounding box center [1151, 404] width 331 height 154
click at [1019, 223] on div "Topic" at bounding box center [1139, 215] width 371 height 20
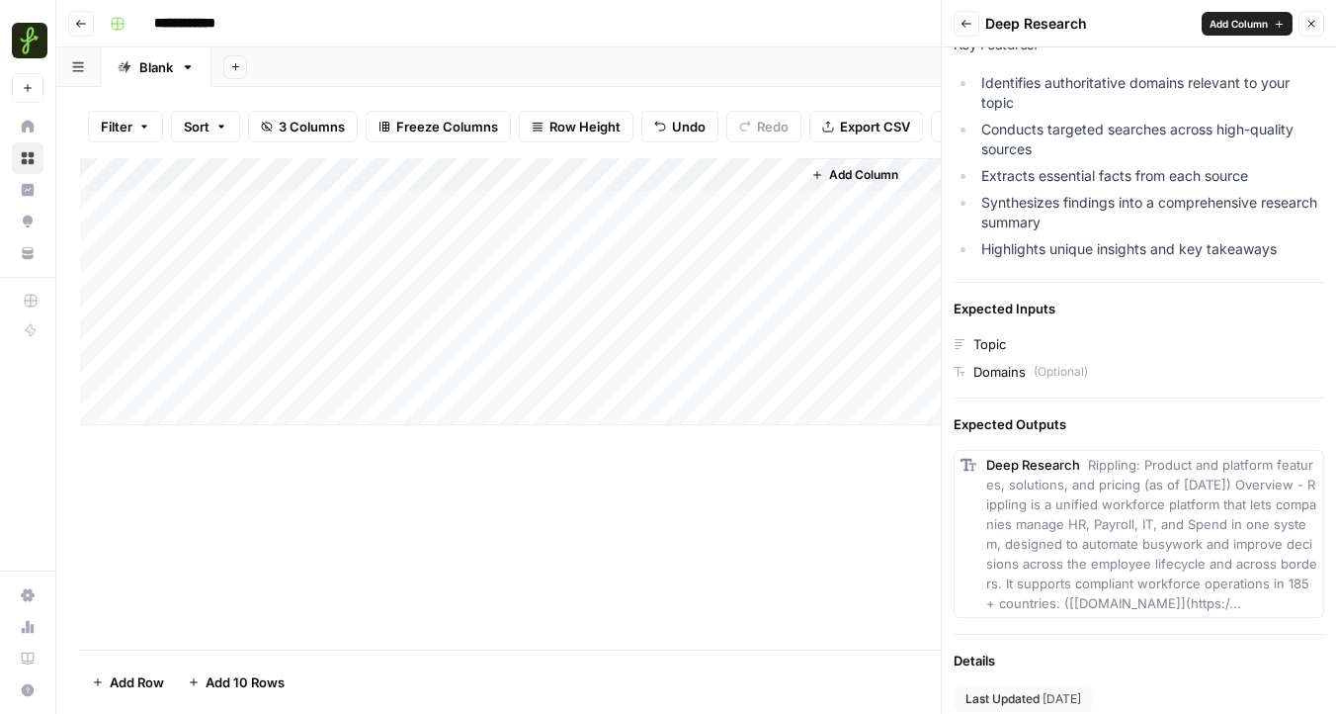
scroll to position [245, 0]
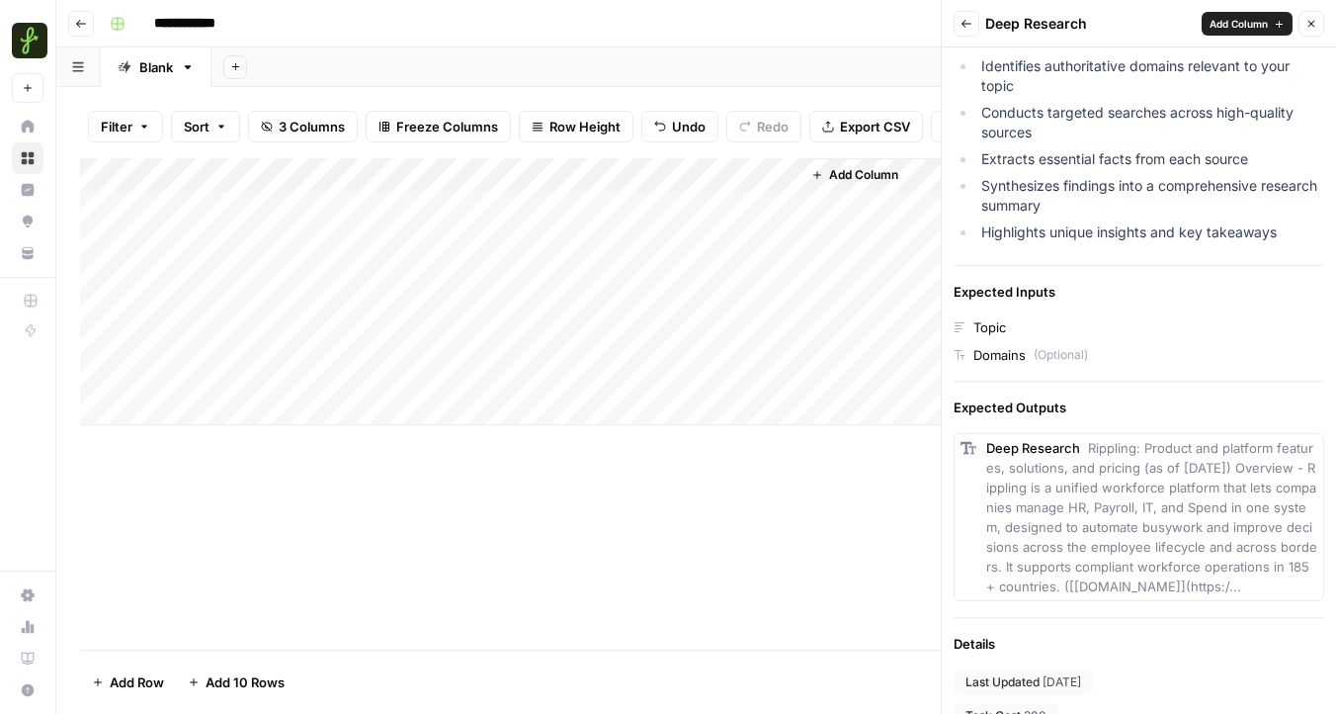
click at [978, 325] on div "Topic" at bounding box center [990, 327] width 33 height 20
click at [986, 327] on div "Topic" at bounding box center [990, 327] width 33 height 20
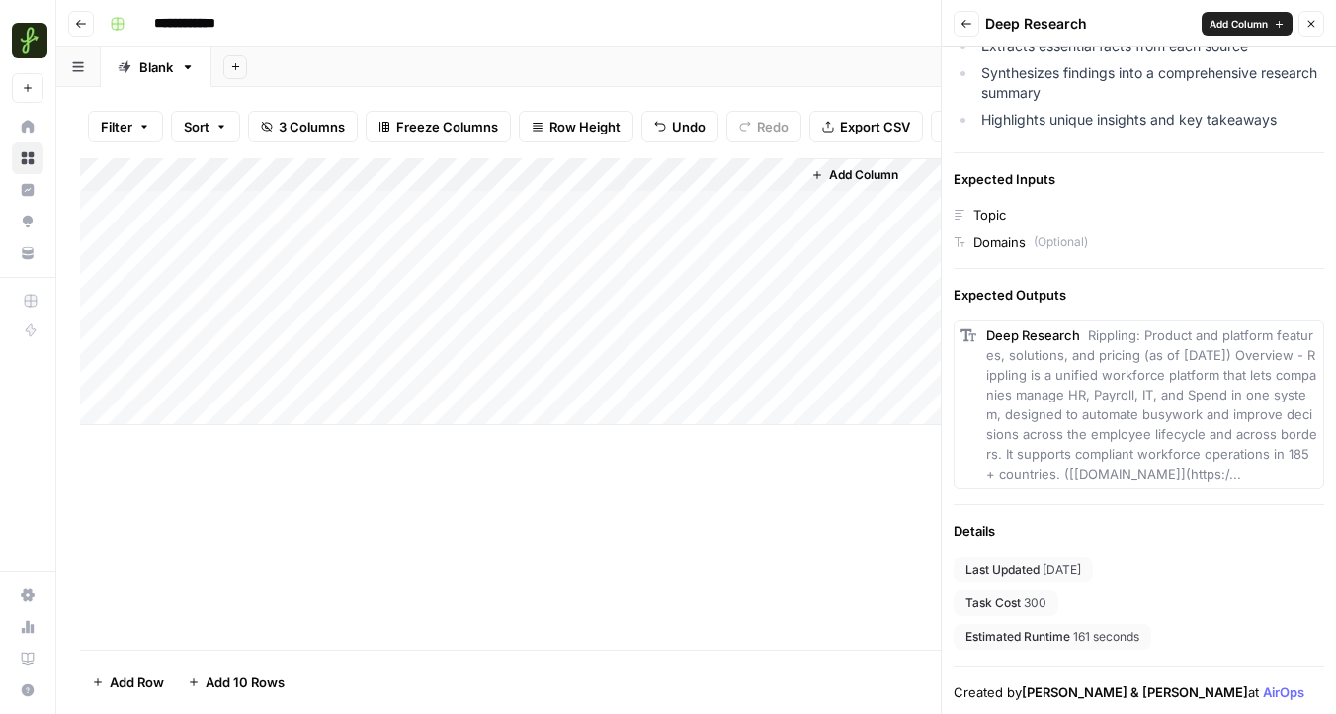
scroll to position [0, 0]
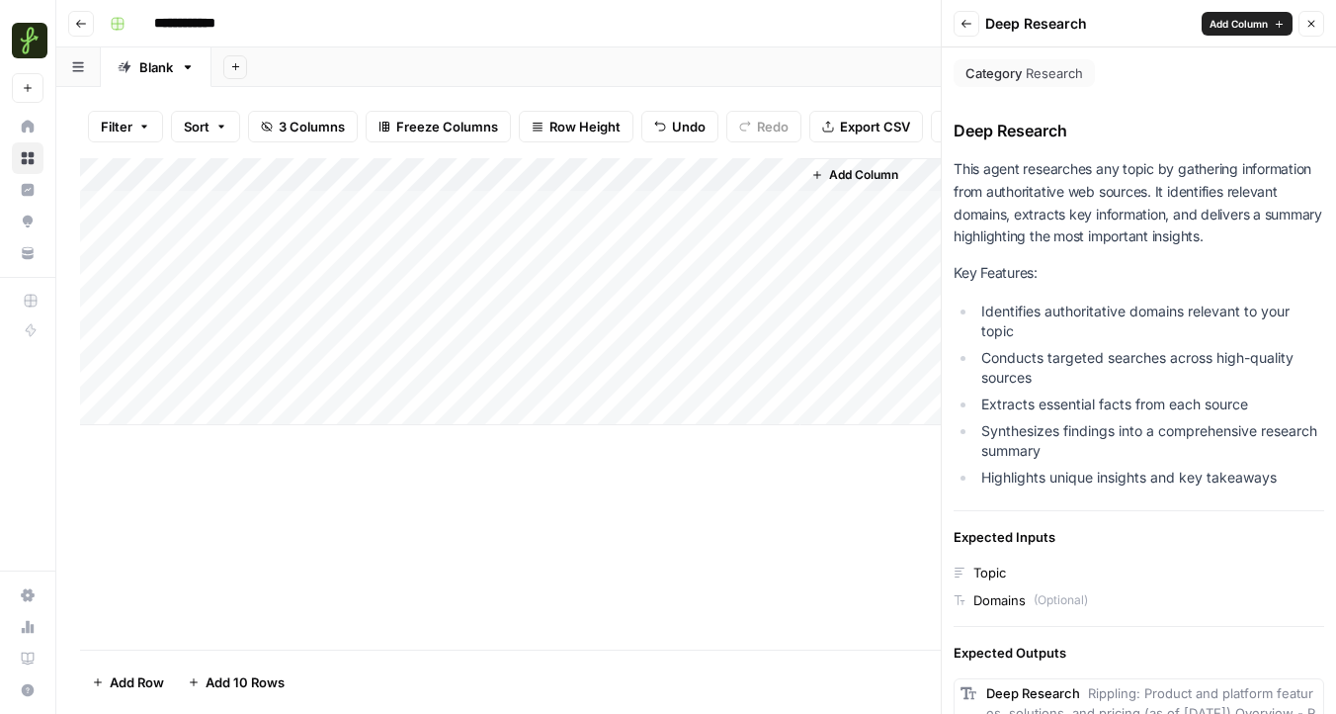
click at [862, 270] on div "Add Column" at bounding box center [1057, 291] width 512 height 267
click at [1238, 26] on span "Add Column" at bounding box center [1239, 24] width 58 height 16
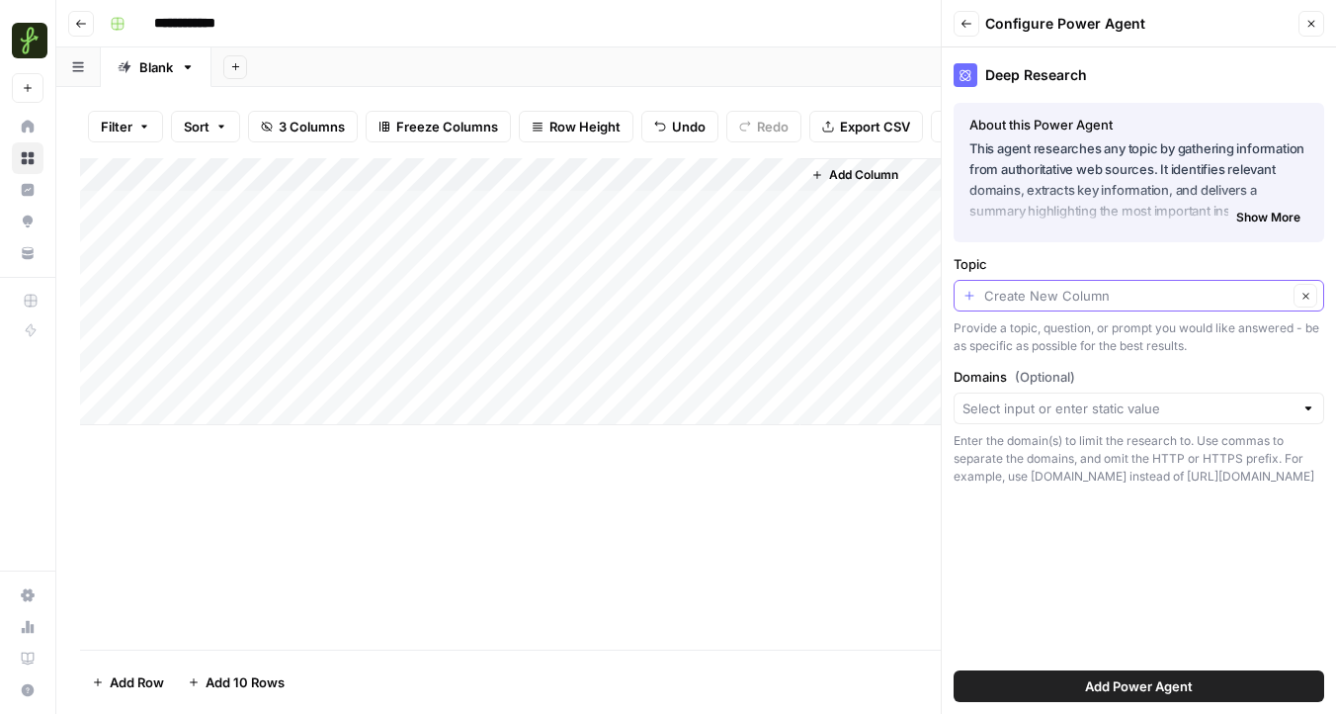
click at [1015, 299] on input "Topic" at bounding box center [1135, 296] width 303 height 20
type input "f"
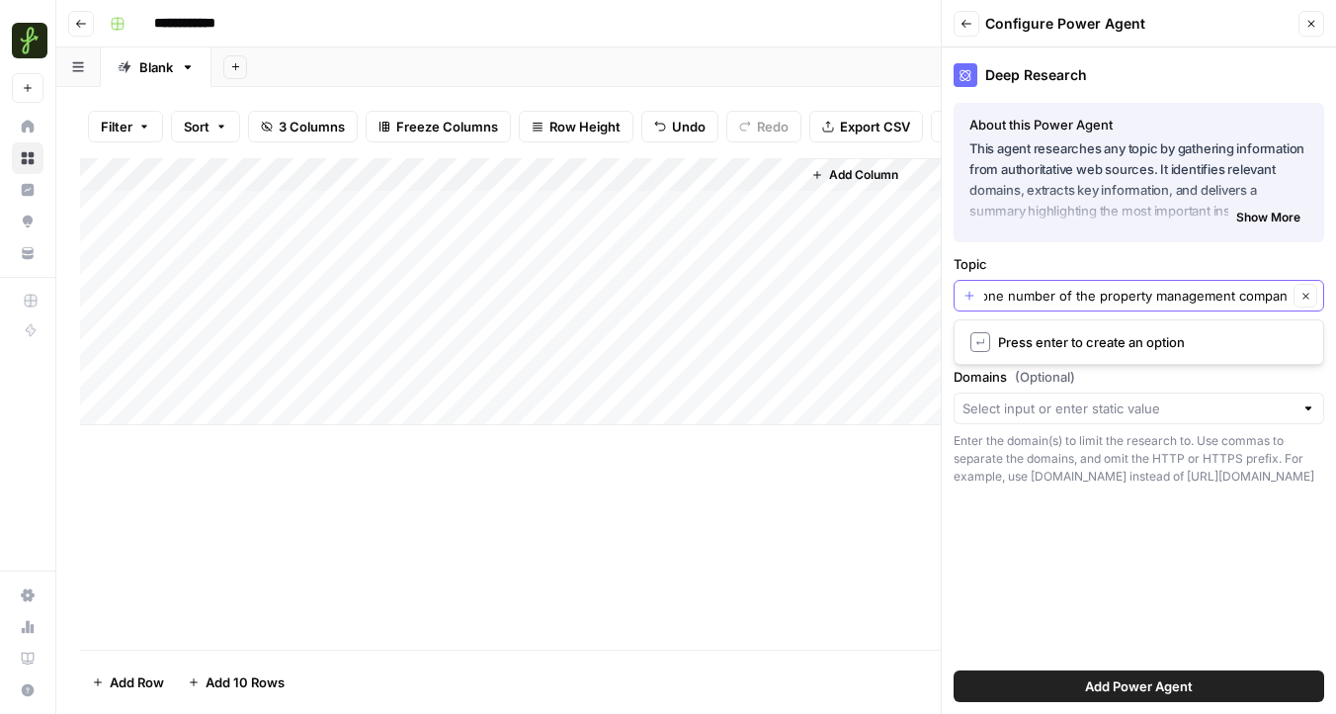
scroll to position [0, 101]
type input "Find me the phone number of the property management company"
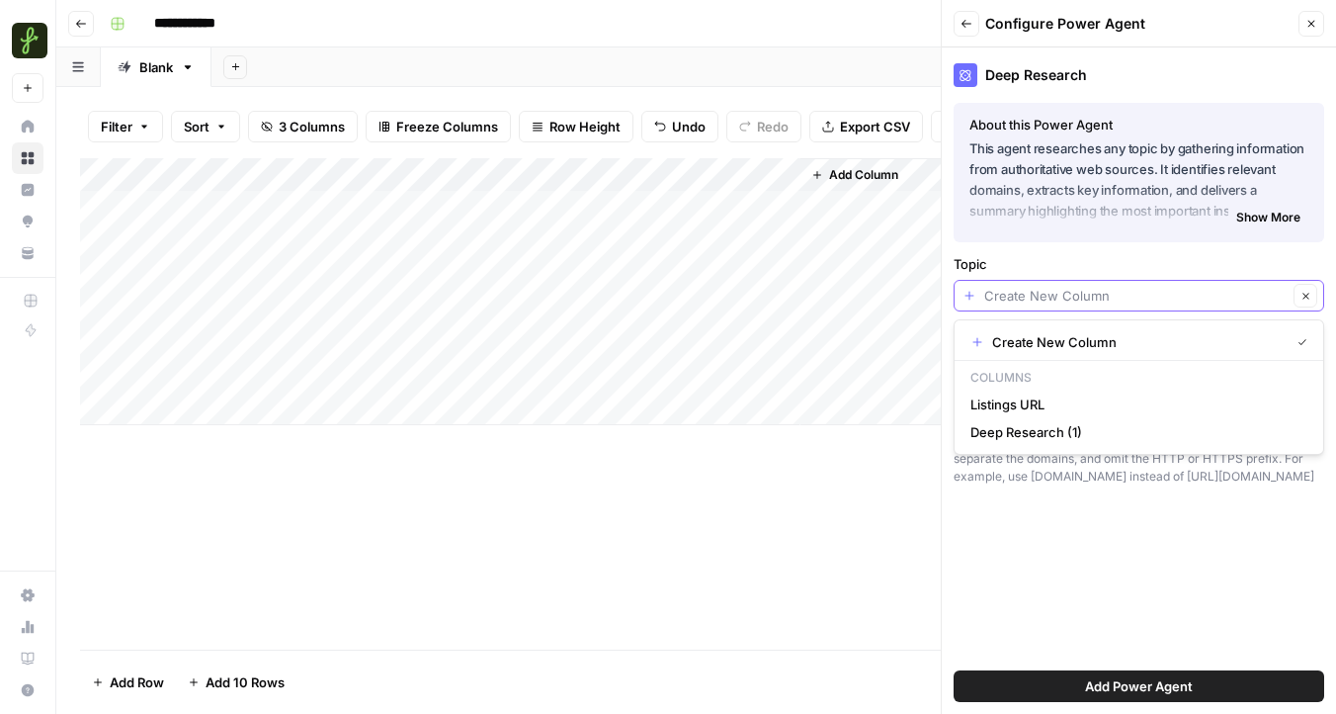
click at [1058, 298] on input "Topic" at bounding box center [1135, 296] width 303 height 20
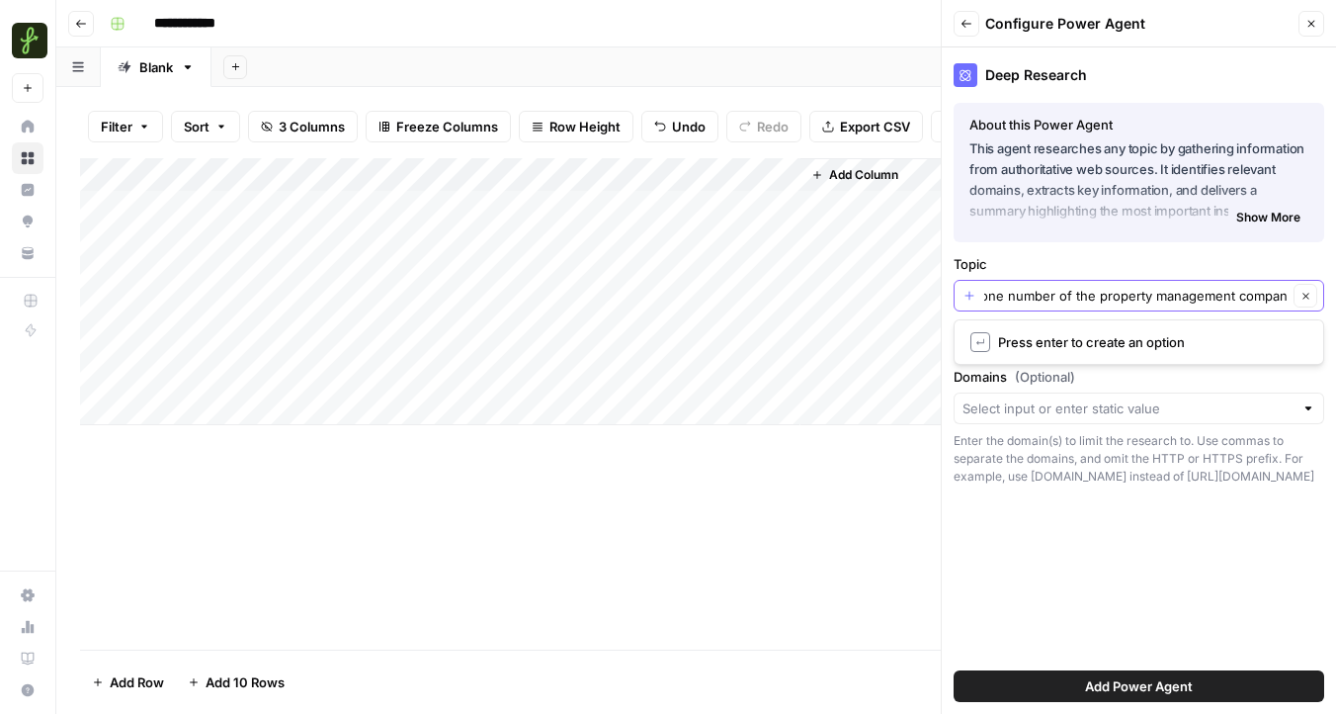
scroll to position [0, 135]
type input "find me the office phone number of the property management company."
click at [978, 344] on span "↵" at bounding box center [981, 342] width 20 height 20
click at [986, 400] on input "Domains (Optional)" at bounding box center [1128, 408] width 331 height 20
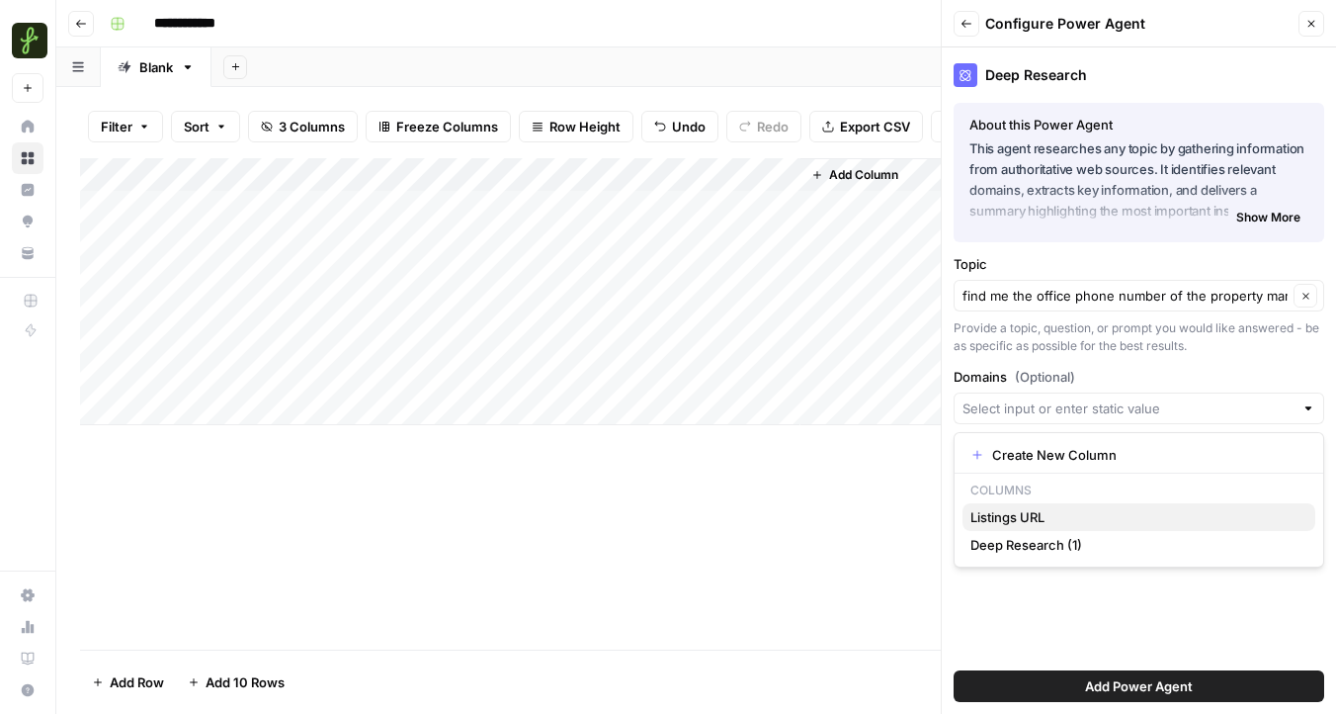
click at [1013, 517] on span "Listings URL" at bounding box center [1135, 517] width 329 height 20
type input "Listings URL"
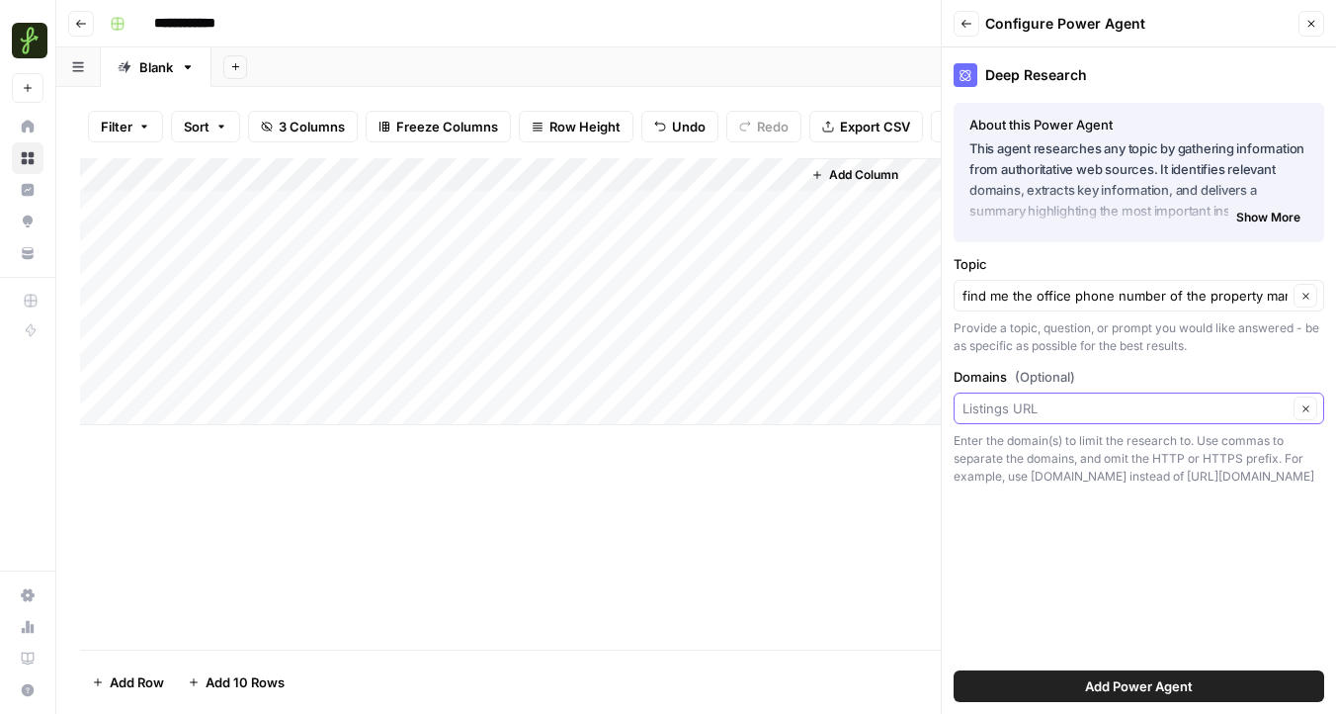
click at [1056, 413] on input "Domains (Optional)" at bounding box center [1125, 408] width 325 height 20
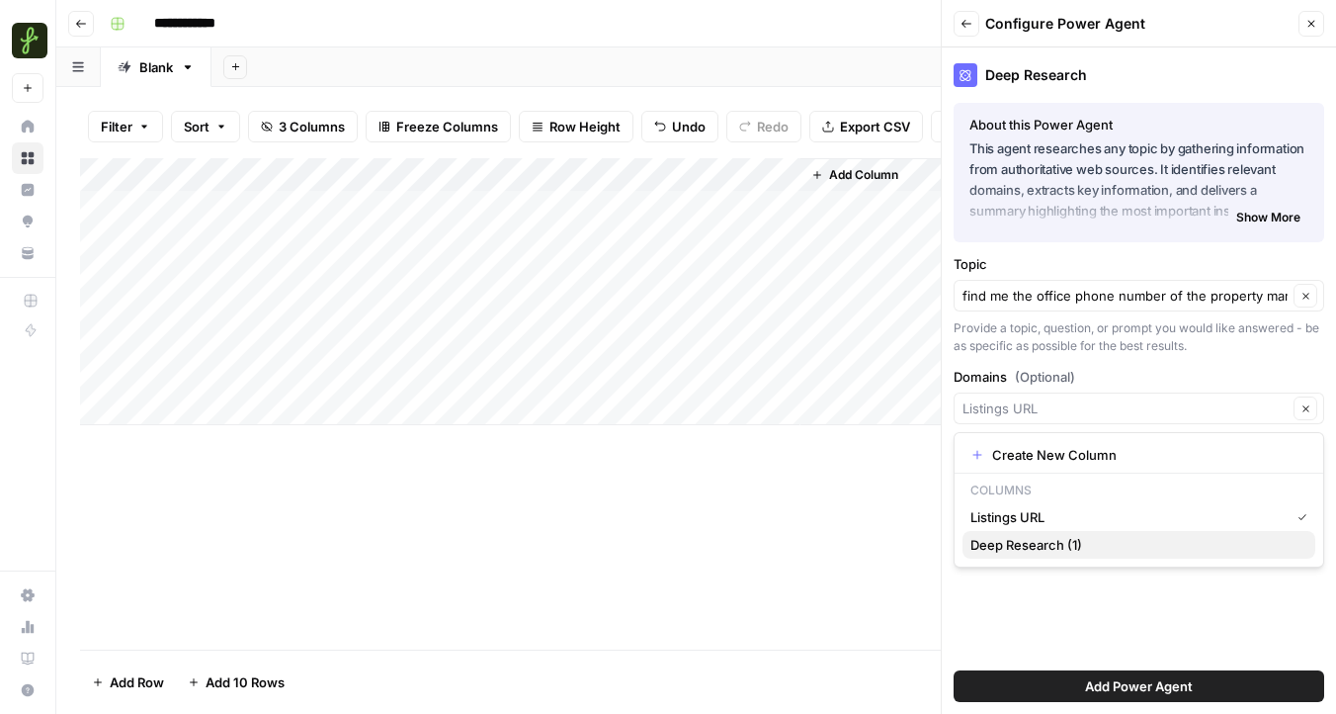
click at [1062, 545] on span "Deep Research (1)" at bounding box center [1135, 545] width 329 height 20
type input "Deep Research (1)"
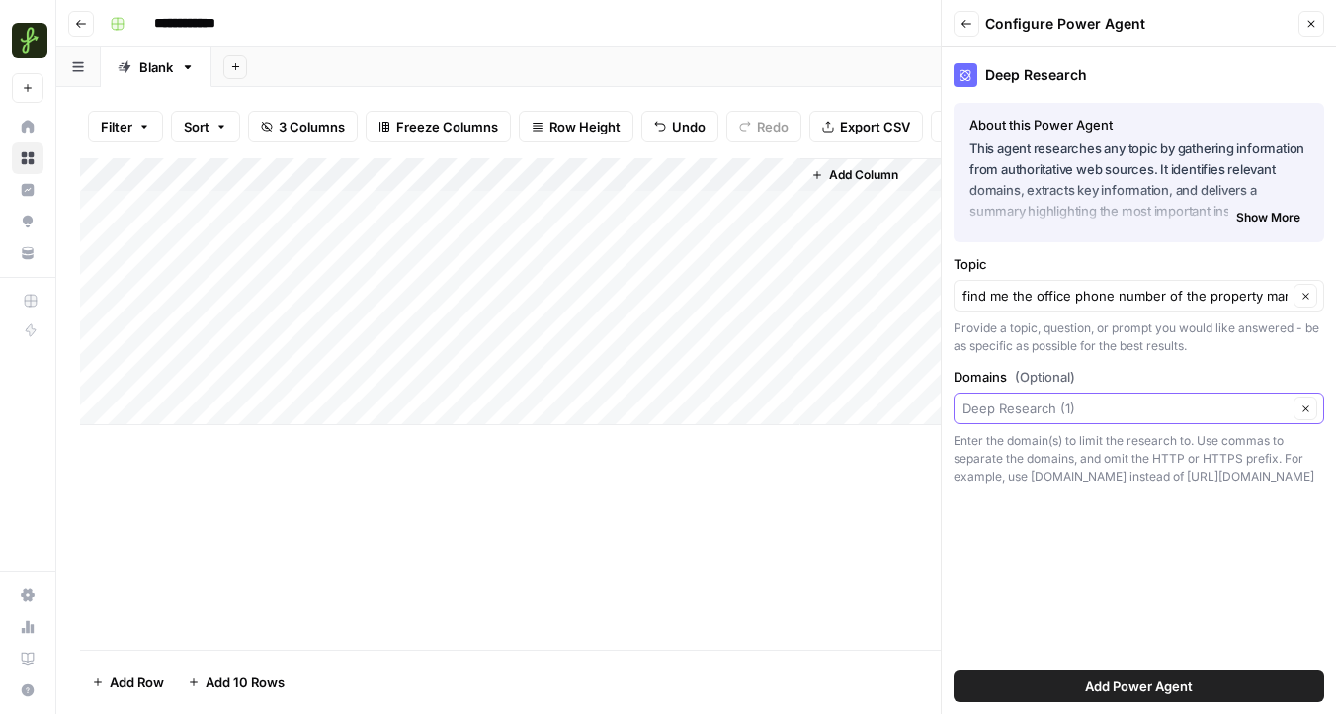
click at [1084, 415] on input "Domains (Optional)" at bounding box center [1125, 408] width 325 height 20
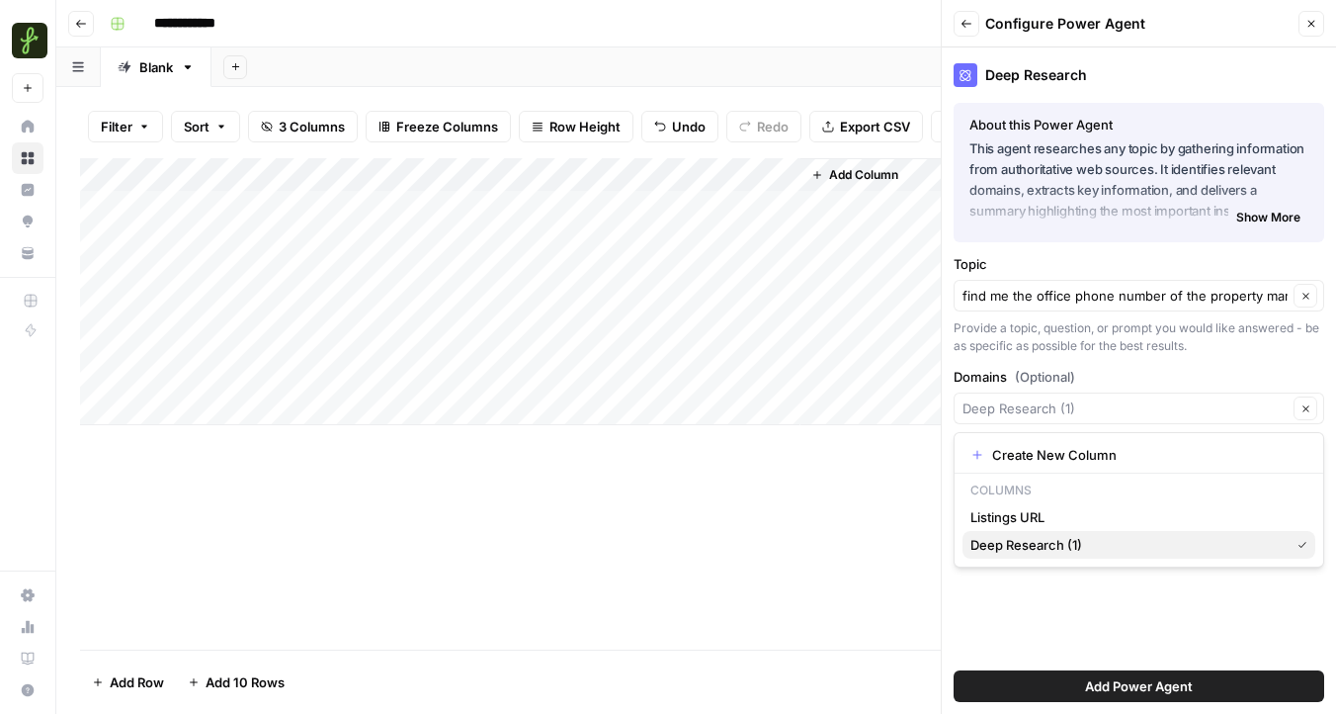
click at [1072, 535] on span "Deep Research (1)" at bounding box center [1126, 545] width 311 height 20
type input "Deep Research (1)"
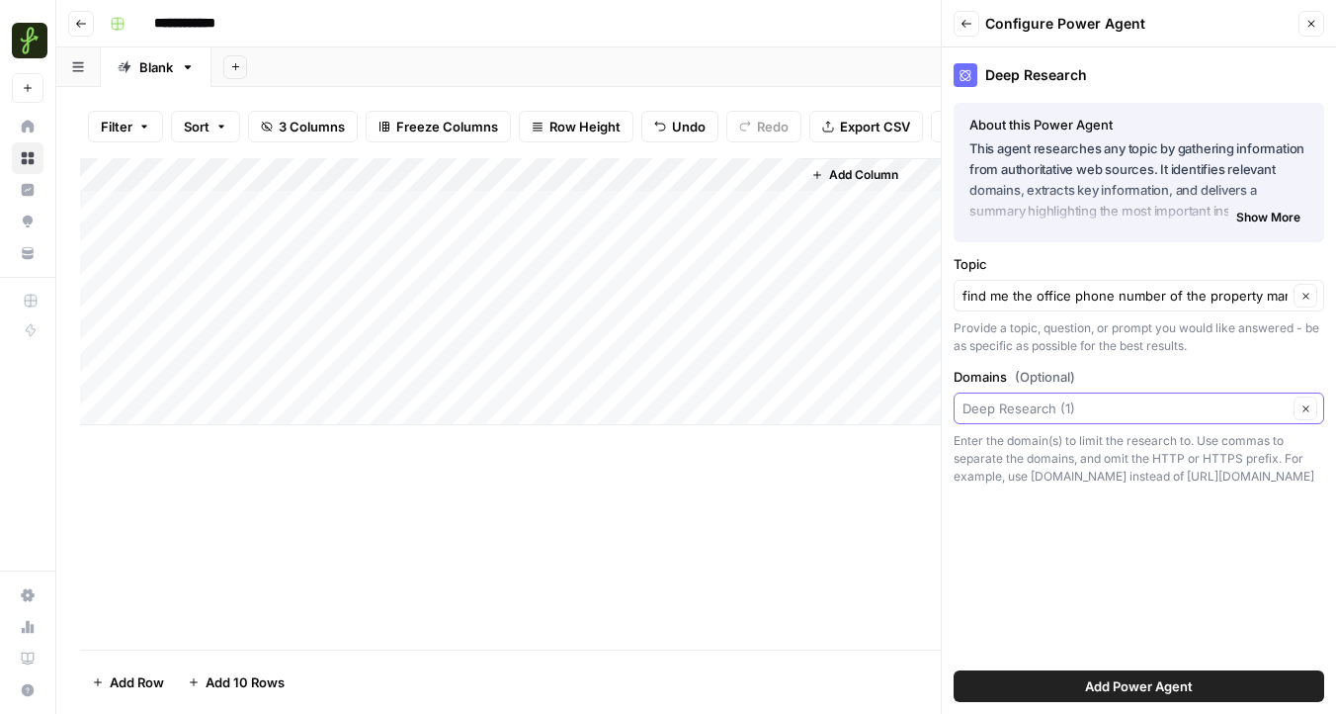
click at [1107, 412] on input "Domains (Optional)" at bounding box center [1125, 408] width 325 height 20
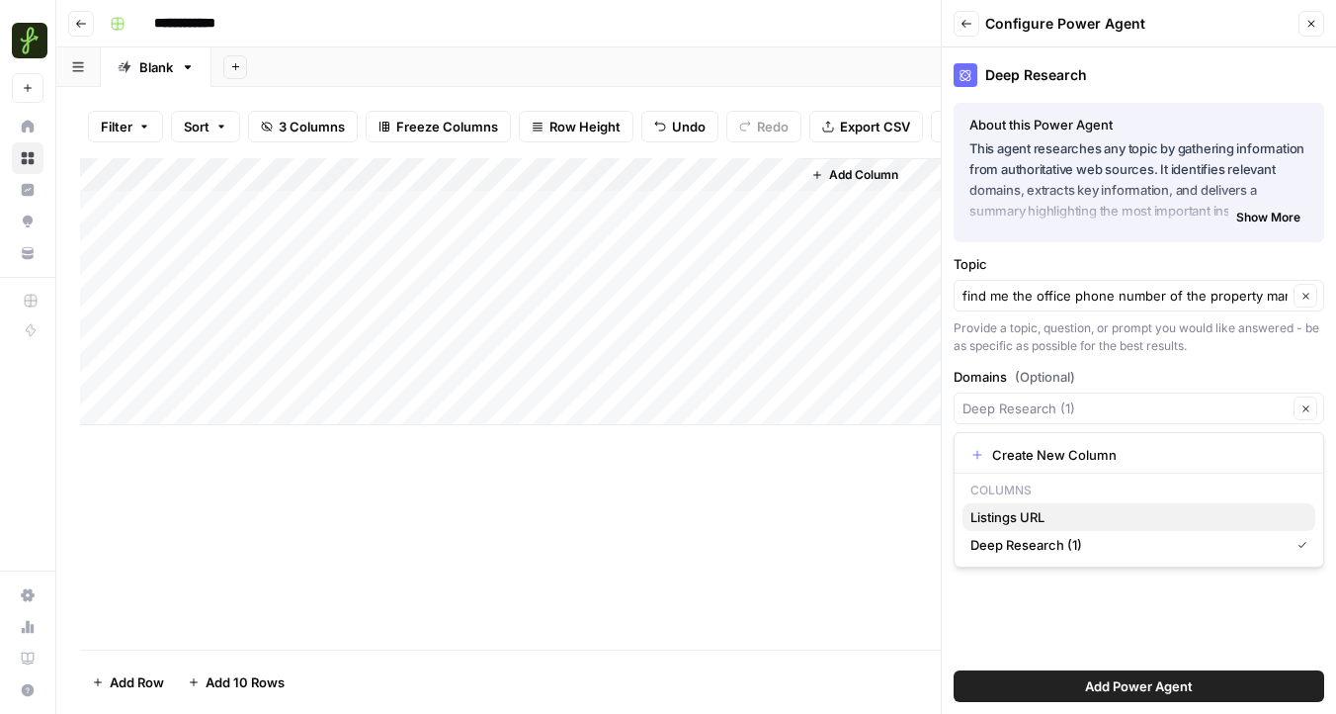
click at [1125, 513] on span "Listings URL" at bounding box center [1135, 517] width 329 height 20
type input "Listings URL"
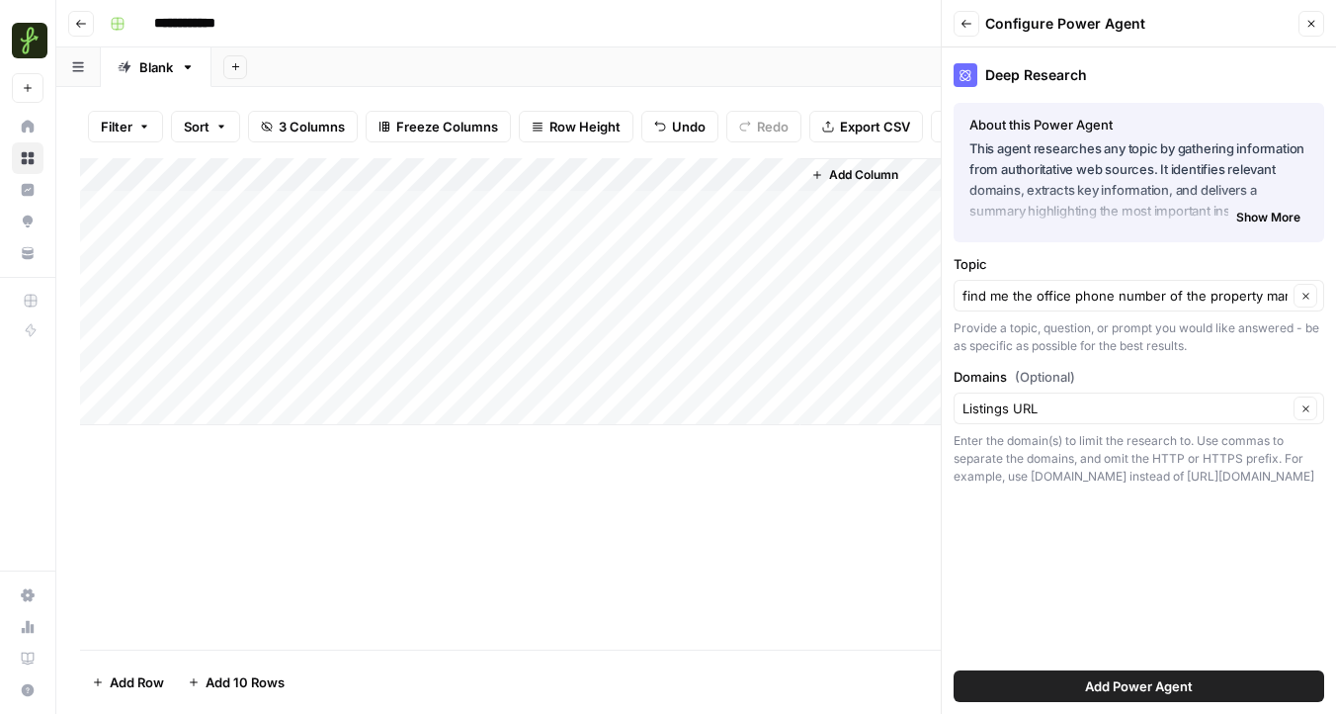
click at [1078, 689] on button "Add Power Agent" at bounding box center [1139, 686] width 371 height 32
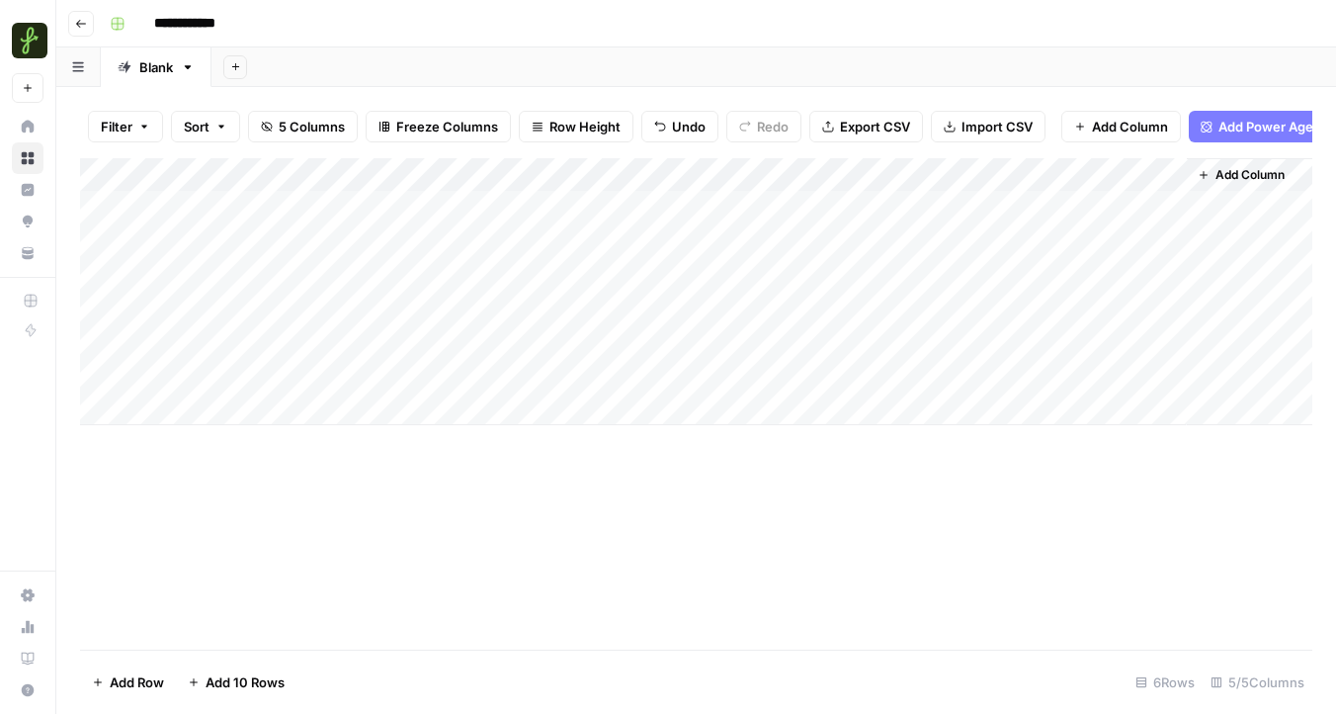
click at [901, 204] on div "Add Column" at bounding box center [696, 291] width 1232 height 267
click at [216, 244] on div "Add Column" at bounding box center [696, 291] width 1232 height 267
click at [331, 203] on div "Add Column" at bounding box center [696, 291] width 1232 height 267
click at [184, 245] on div "Add Column" at bounding box center [696, 291] width 1232 height 267
click at [963, 183] on div "Add Column" at bounding box center [696, 291] width 1232 height 267
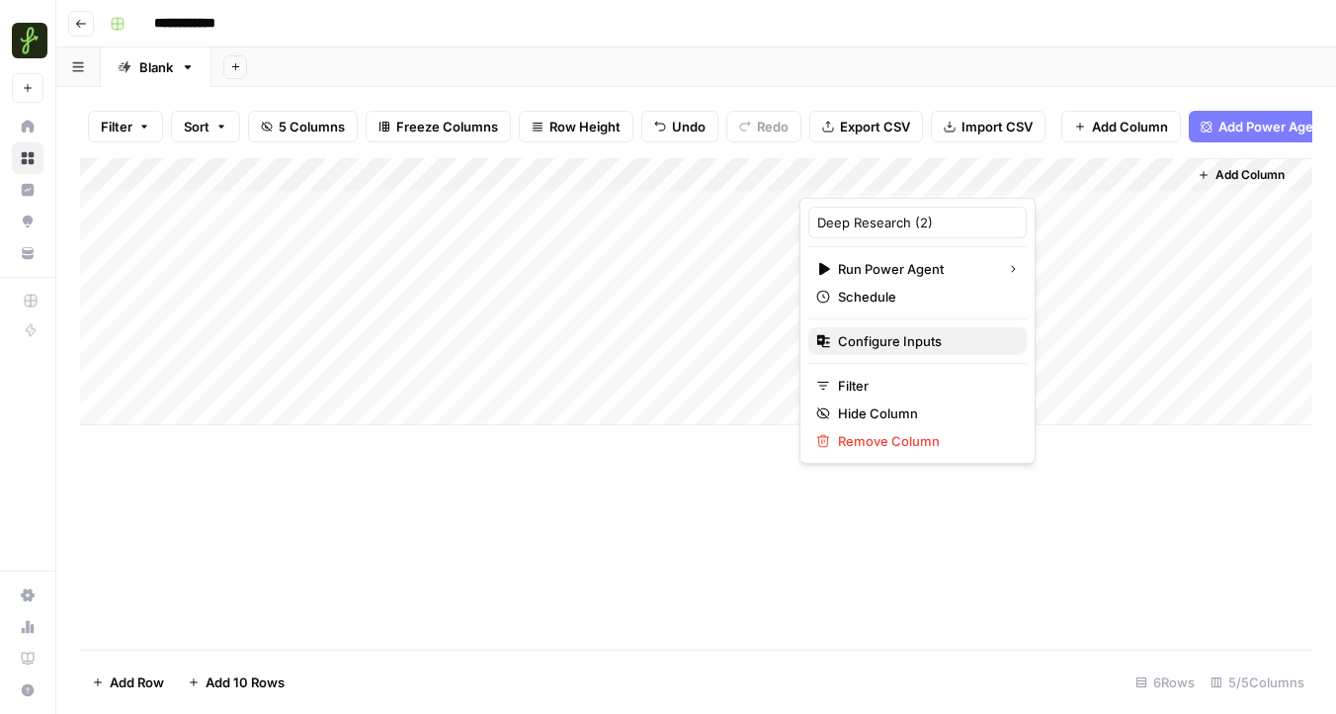
click at [885, 343] on span "Configure Inputs" at bounding box center [924, 341] width 173 height 20
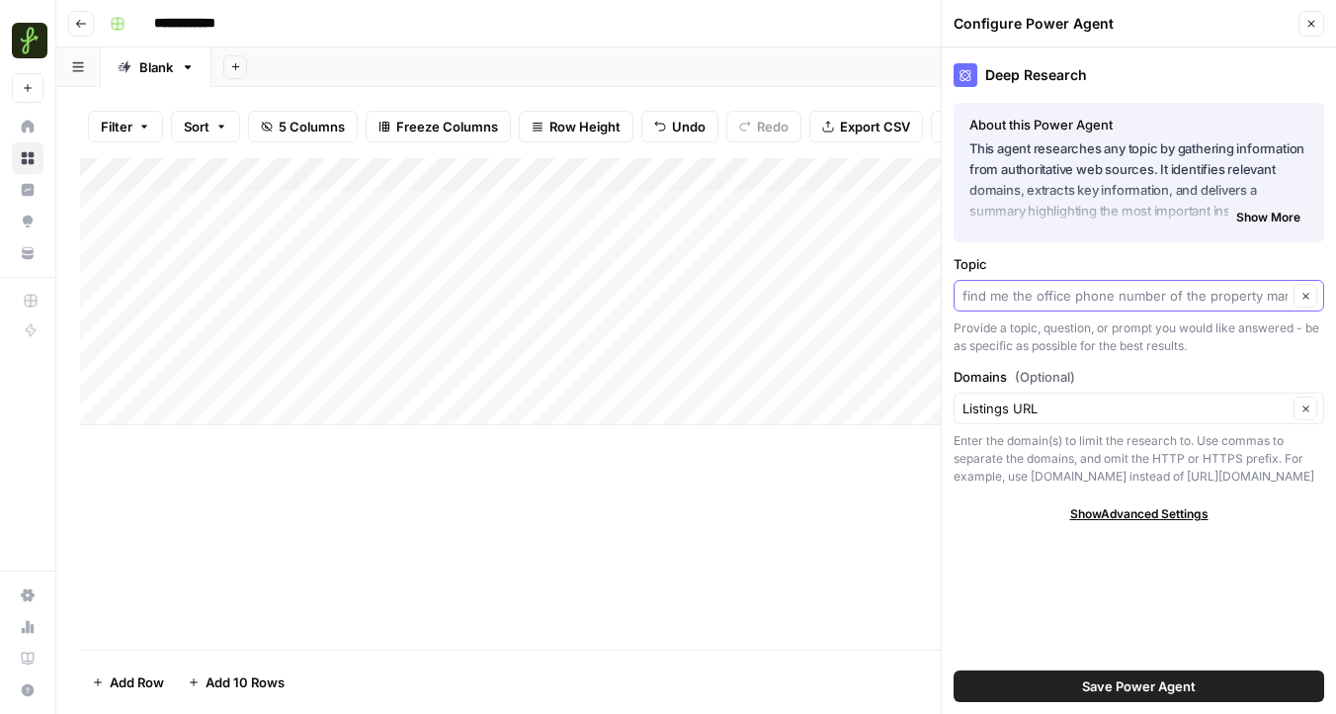
click at [1139, 304] on input "Topic" at bounding box center [1125, 296] width 325 height 20
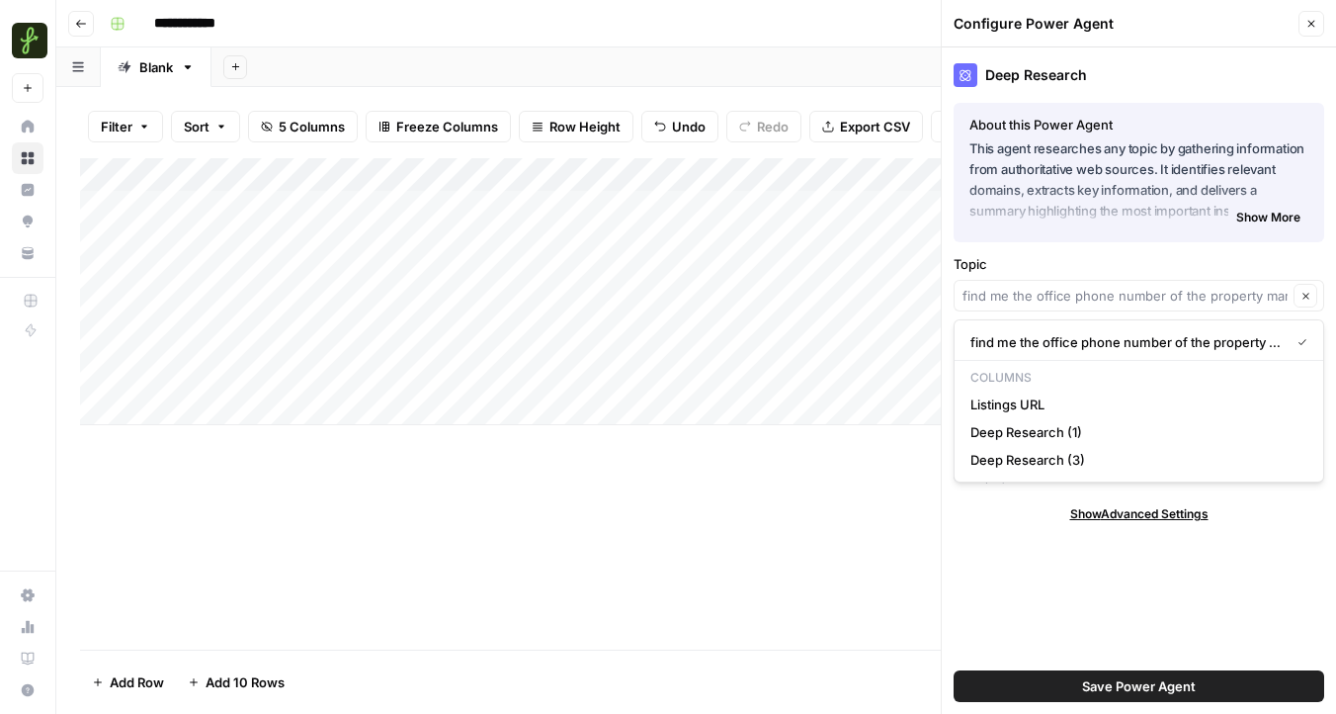
click at [1116, 307] on div "Clear" at bounding box center [1139, 296] width 371 height 32
click at [1160, 297] on input "Topic" at bounding box center [1125, 296] width 325 height 20
click button "find me the office phone number of the property management company." at bounding box center [1139, 342] width 353 height 28
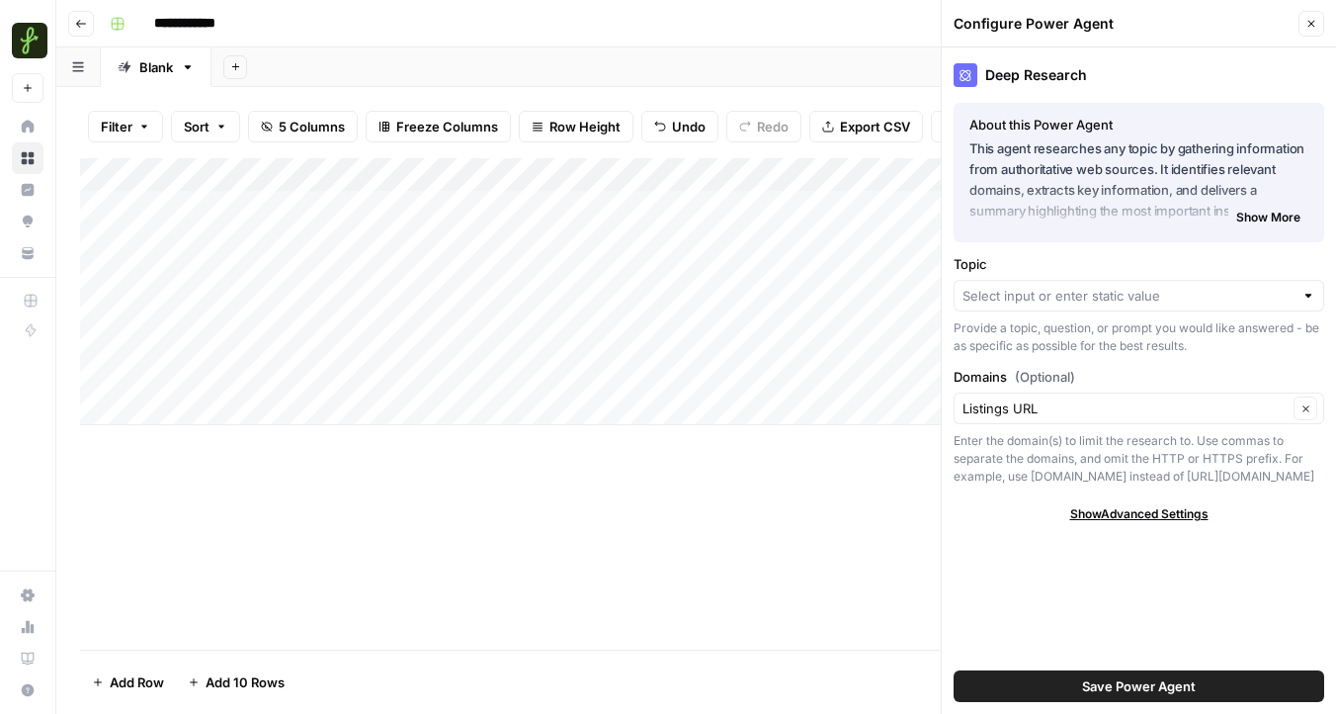
click at [1027, 305] on div at bounding box center [1139, 296] width 371 height 32
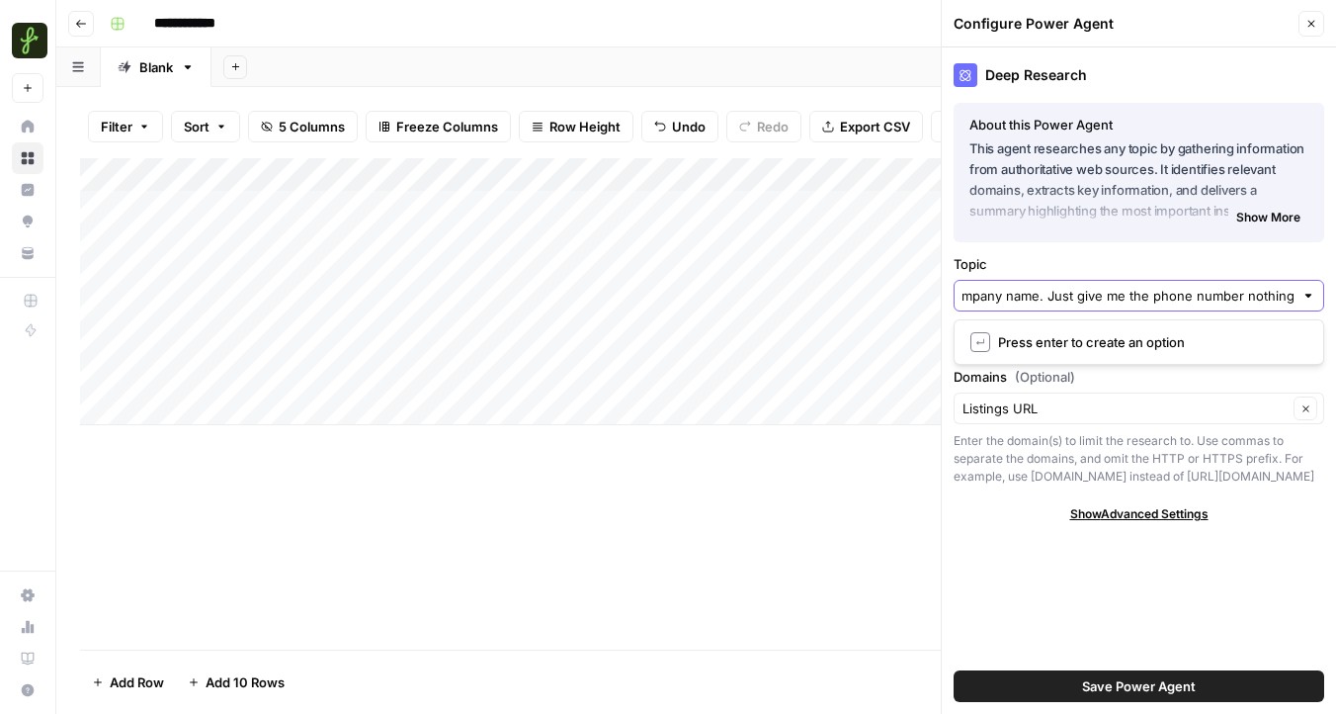
scroll to position [0, 633]
type input "find me the office phone number of the property management company from the lis…"
click at [980, 340] on span "↵" at bounding box center [981, 342] width 20 height 20
click at [1064, 683] on button "Save Power Agent" at bounding box center [1139, 686] width 371 height 32
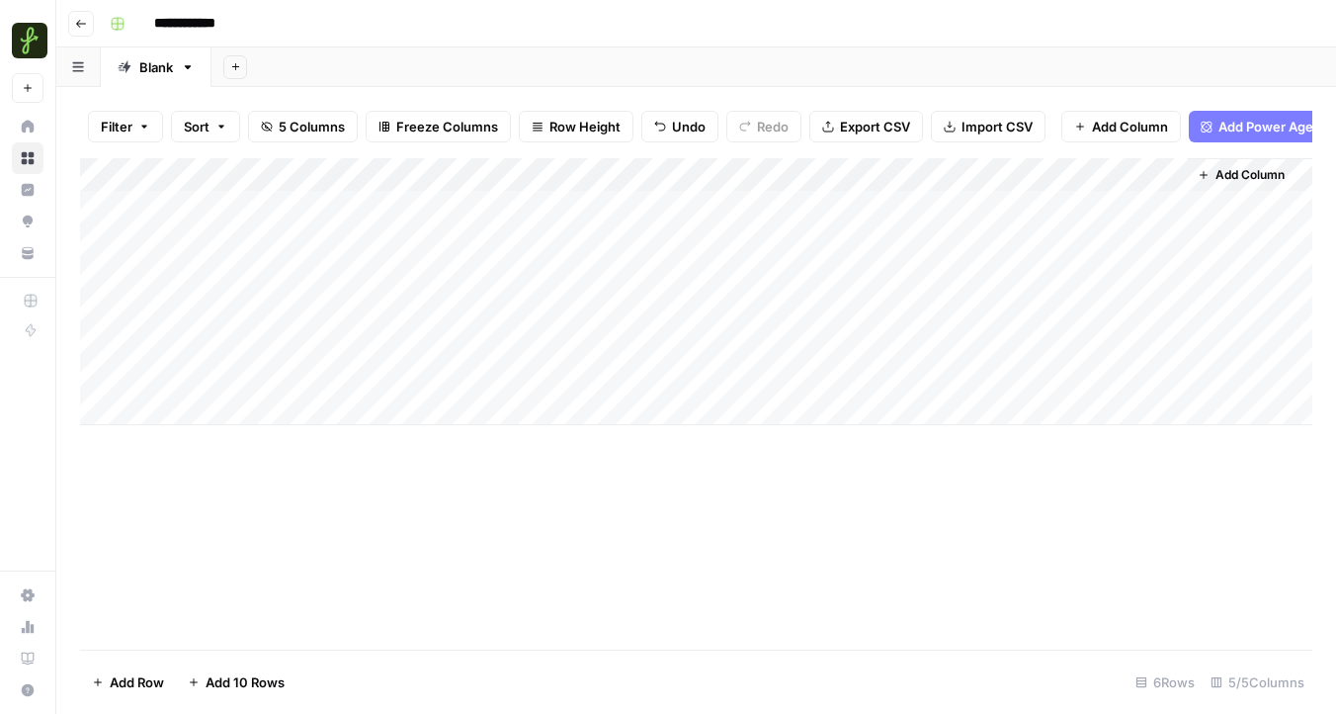
click at [738, 168] on div "Add Column" at bounding box center [696, 291] width 1232 height 267
click at [763, 227] on input "Deep Research (1)" at bounding box center [739, 222] width 201 height 20
type input "c"
type input "Company Name"
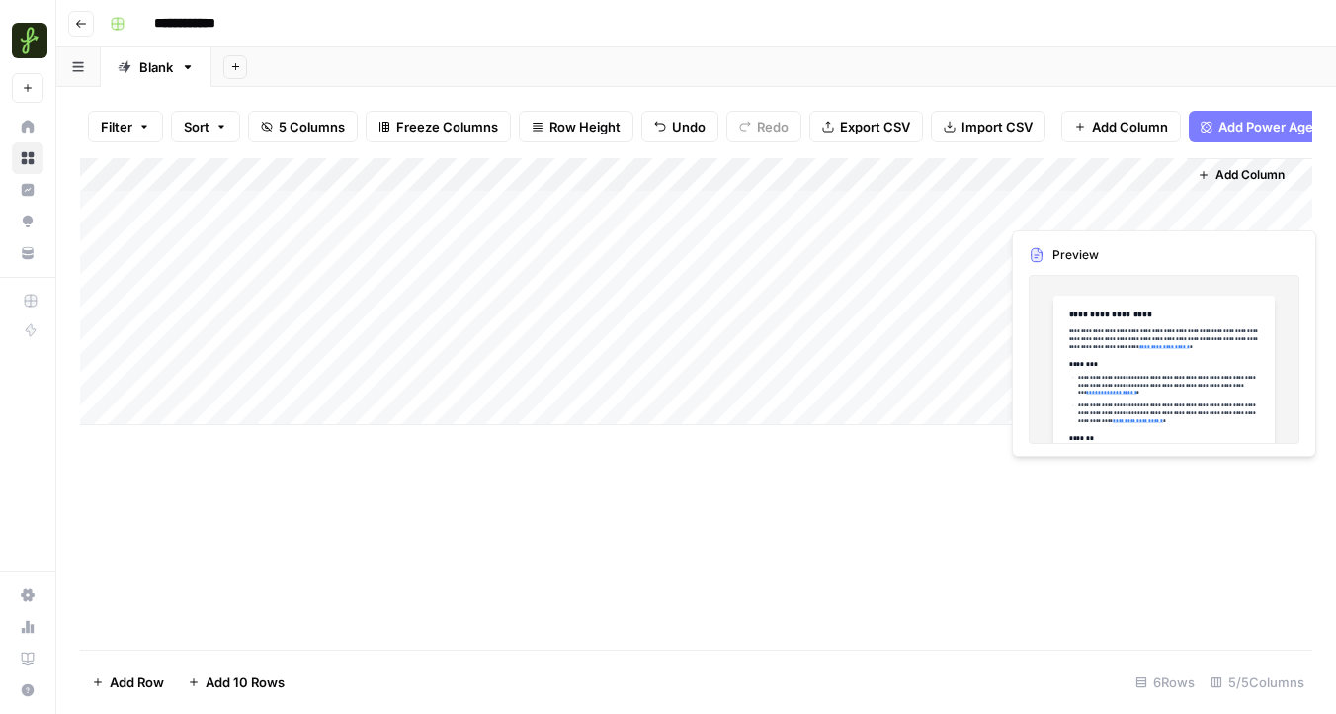
click at [1058, 177] on div "Add Column" at bounding box center [696, 291] width 1232 height 267
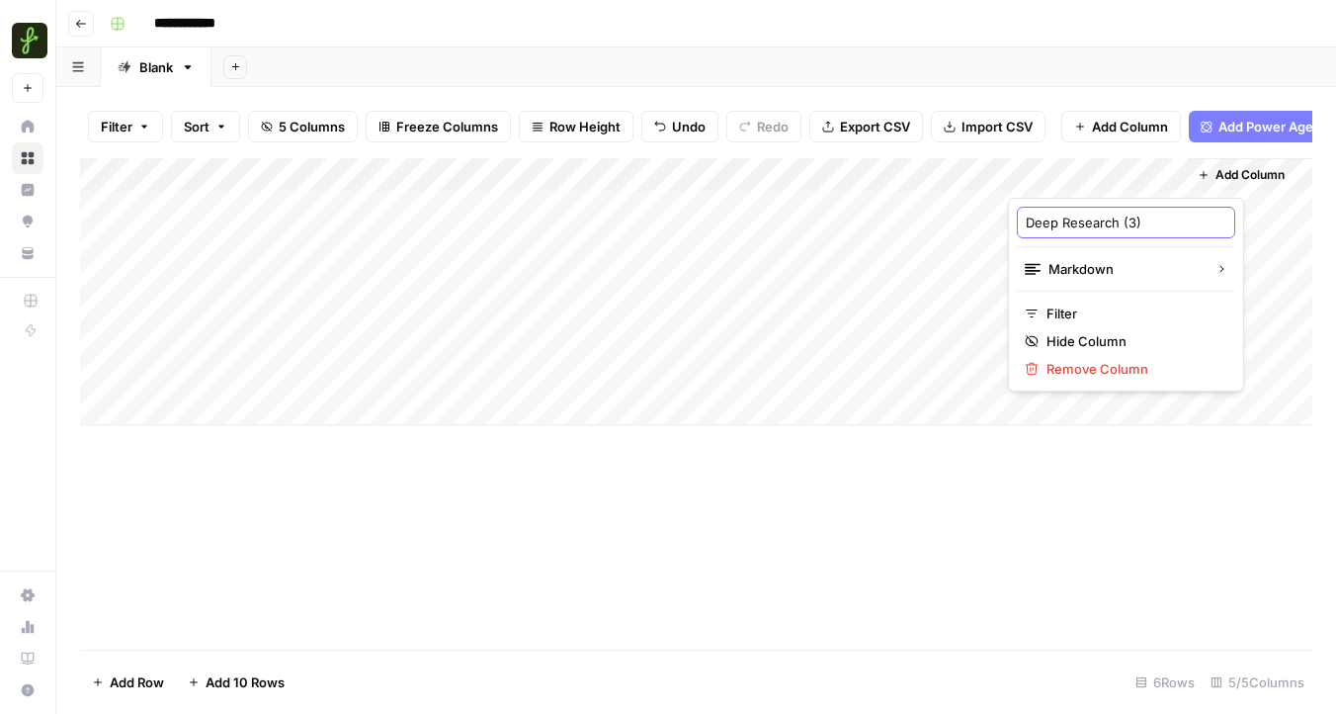
click at [1067, 225] on input "Deep Research (3)" at bounding box center [1126, 222] width 201 height 20
type input "p"
type input "Phone Number"
click at [950, 505] on div "Add Column" at bounding box center [696, 403] width 1232 height 491
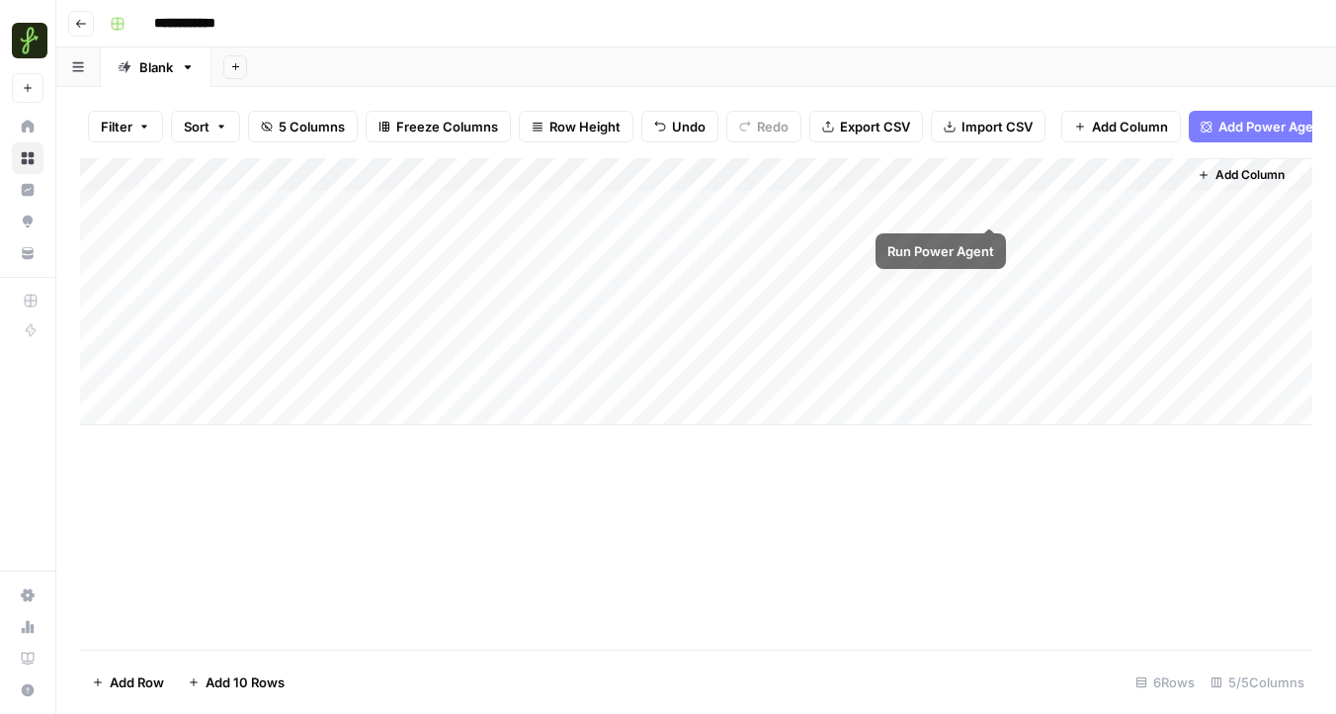
click at [991, 212] on div "Add Column" at bounding box center [696, 291] width 1232 height 267
click at [298, 277] on div "Add Column" at bounding box center [696, 291] width 1232 height 267
click at [265, 273] on div "Add Column" at bounding box center [696, 291] width 1232 height 267
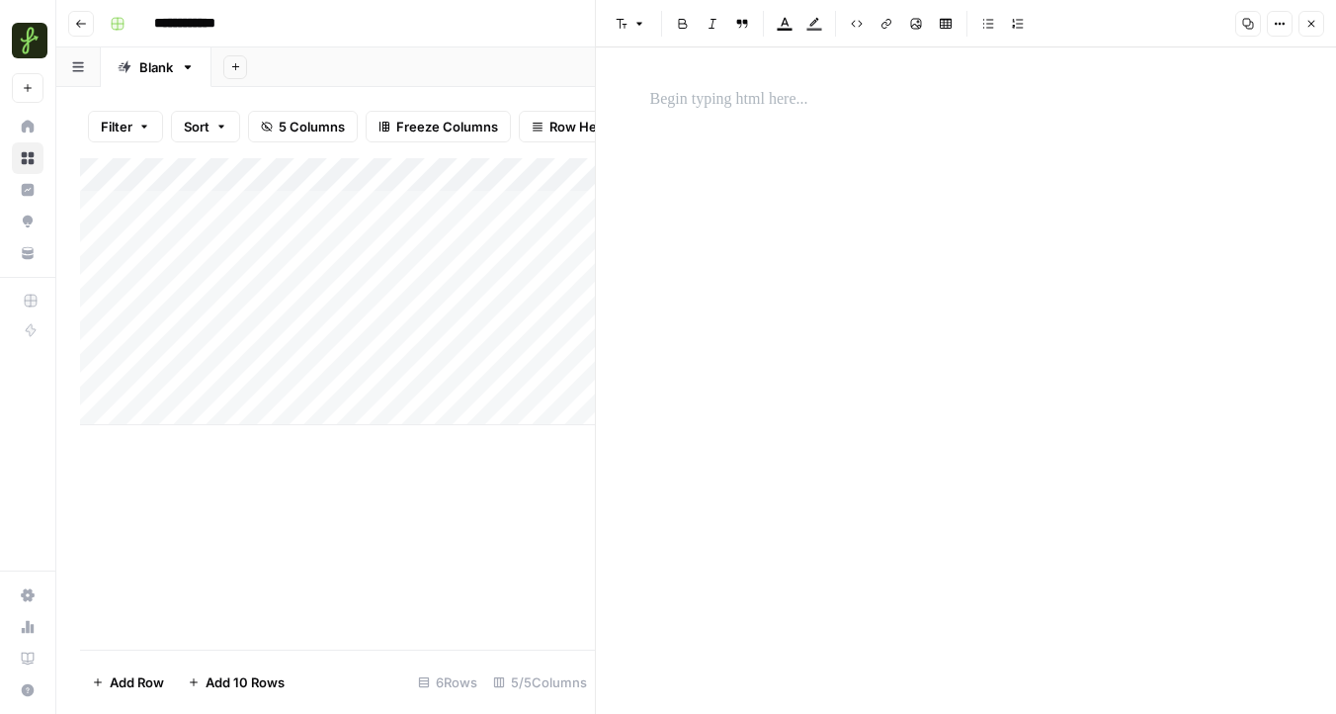
click at [269, 277] on div at bounding box center [292, 274] width 288 height 37
click at [840, 59] on div at bounding box center [966, 380] width 656 height 666
click at [681, 99] on p at bounding box center [966, 100] width 633 height 26
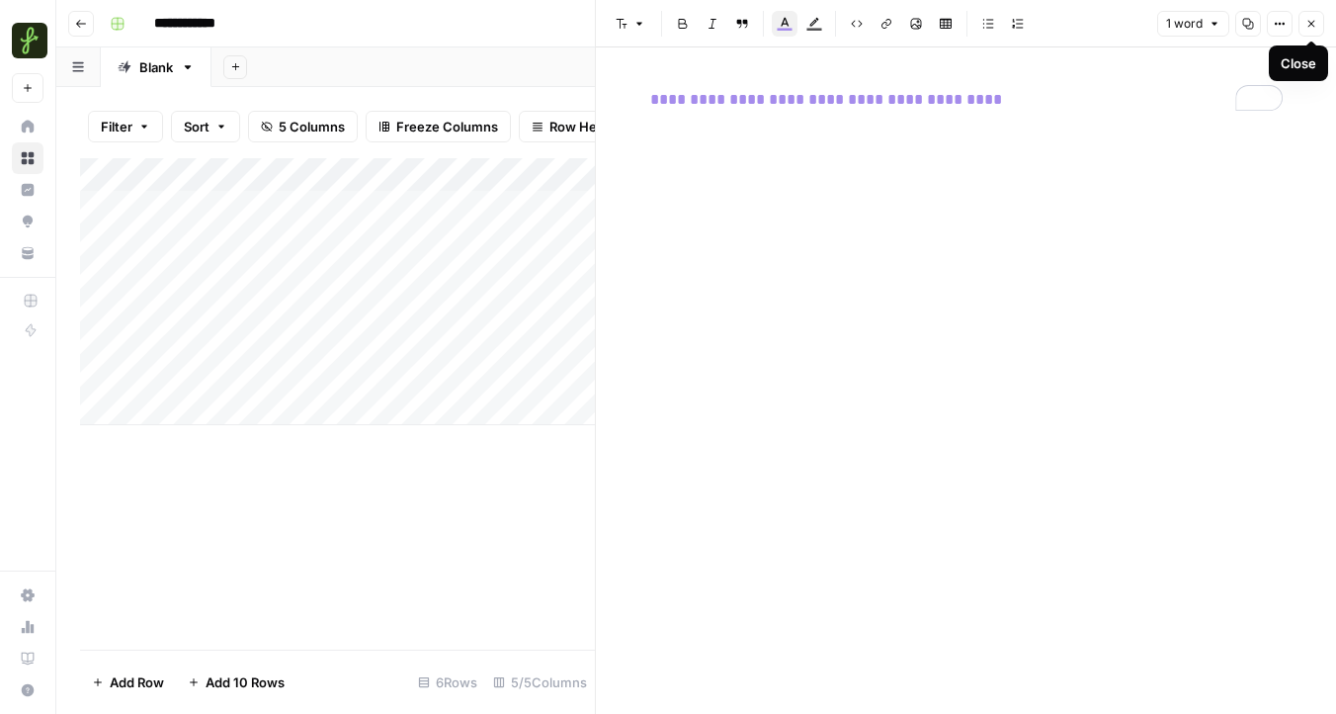
click at [1317, 28] on icon "button" at bounding box center [1312, 24] width 12 height 12
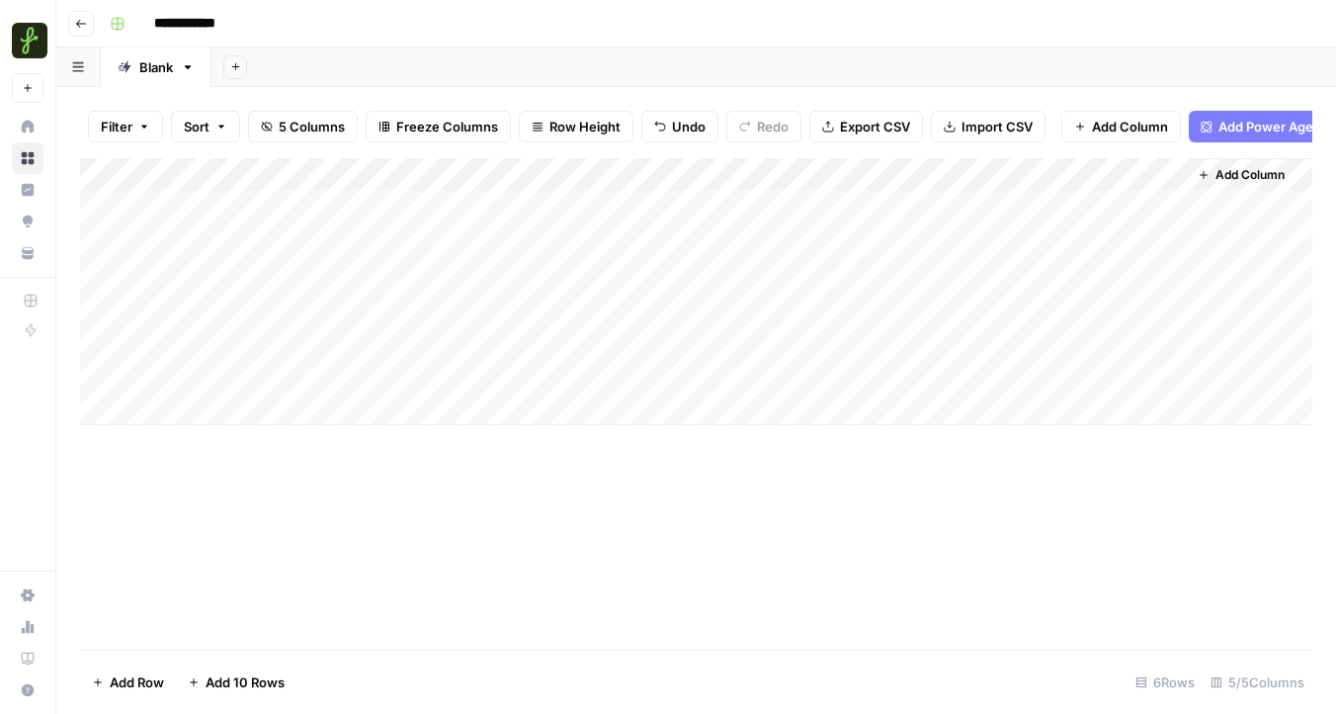
click at [216, 311] on div "Add Column" at bounding box center [696, 291] width 1232 height 267
click at [221, 311] on div "Add Column" at bounding box center [696, 291] width 1232 height 267
click at [221, 311] on div at bounding box center [292, 308] width 288 height 37
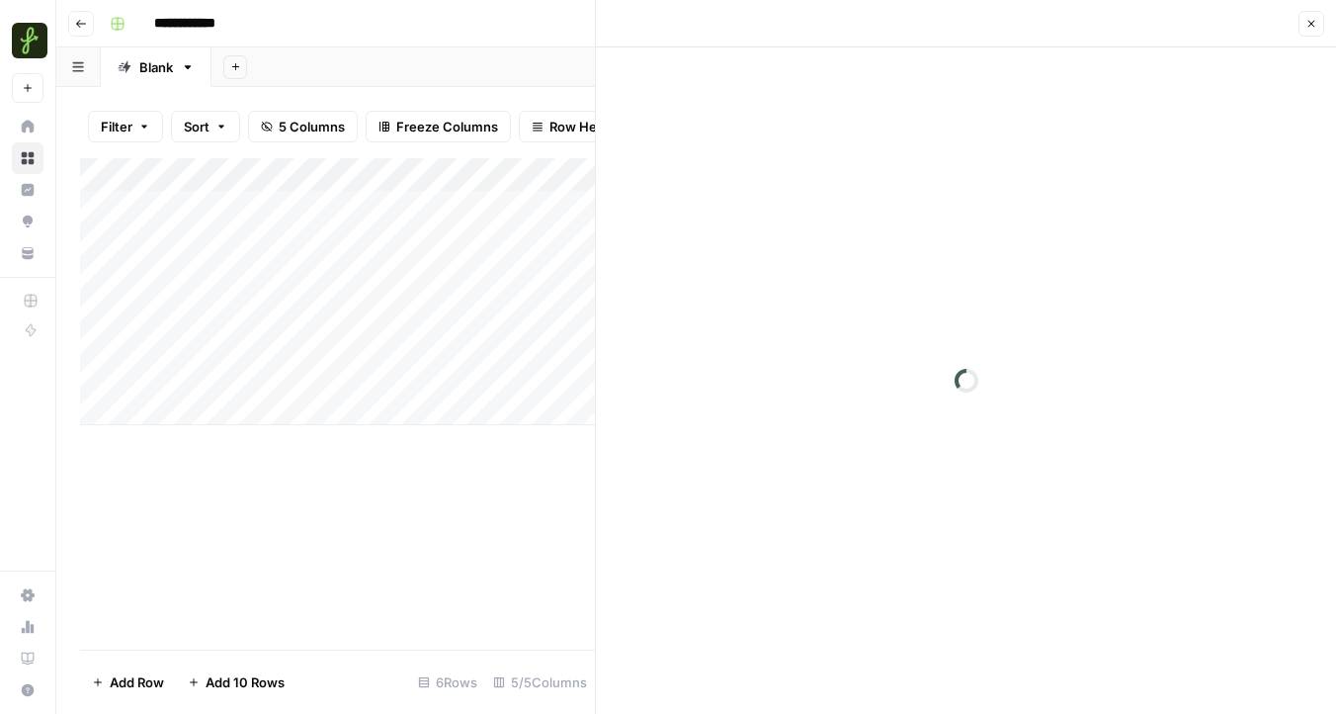
click at [880, 239] on div at bounding box center [966, 380] width 740 height 666
click at [774, 136] on div at bounding box center [966, 364] width 656 height 571
click at [717, 116] on div at bounding box center [966, 100] width 656 height 42
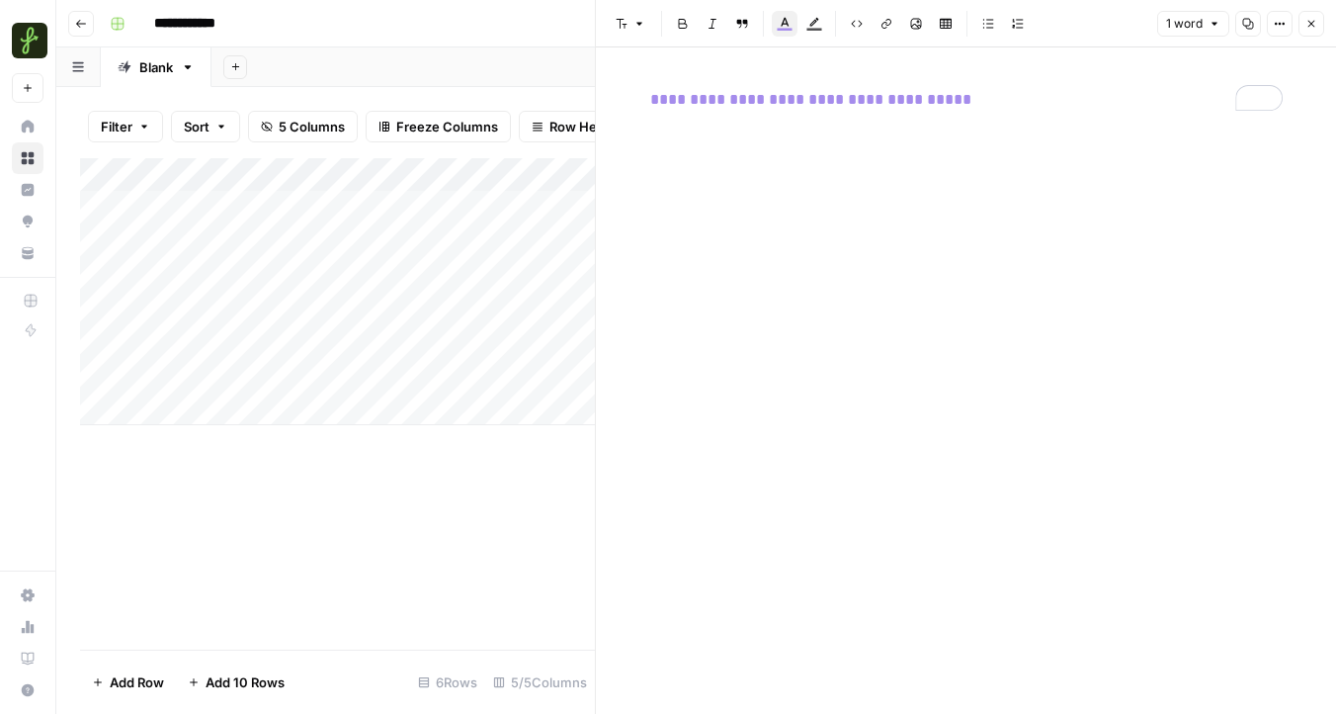
click at [1309, 25] on icon "button" at bounding box center [1312, 24] width 7 height 7
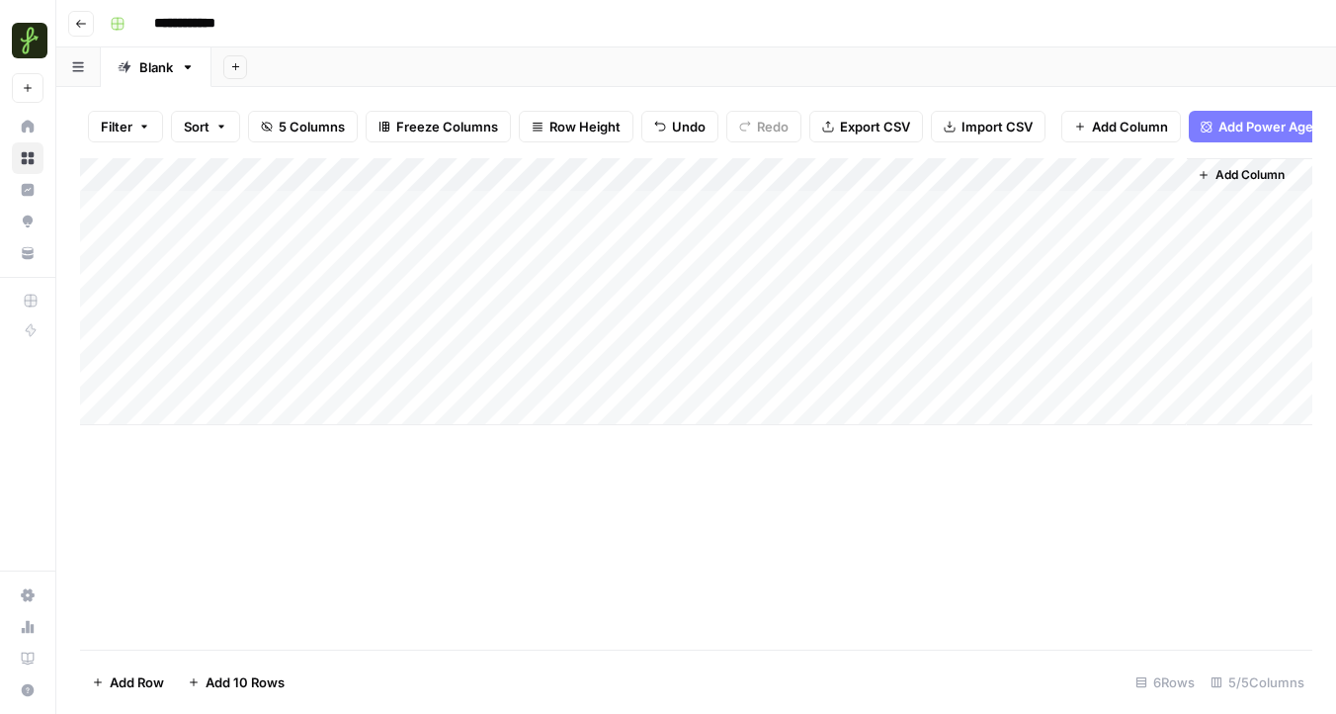
click at [184, 412] on div "Add Column" at bounding box center [696, 291] width 1232 height 267
click at [193, 443] on div "Add Column" at bounding box center [696, 308] width 1232 height 300
click at [192, 450] on div "Add Column" at bounding box center [696, 308] width 1232 height 300
click at [200, 443] on div "Add Column" at bounding box center [696, 308] width 1232 height 300
click at [298, 323] on div "Add Column" at bounding box center [696, 325] width 1232 height 334
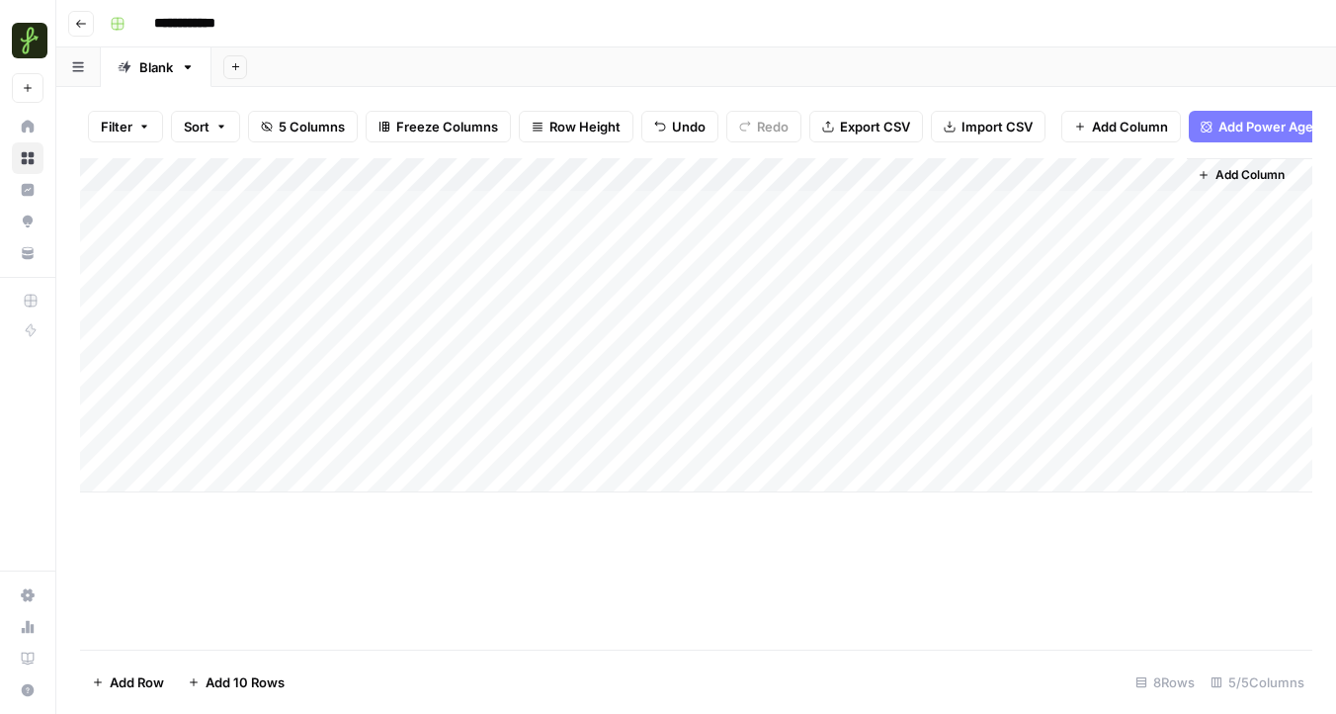
click at [122, 325] on div "Add Column" at bounding box center [696, 325] width 1232 height 334
click at [220, 333] on div "Add Column" at bounding box center [696, 325] width 1232 height 334
click at [235, 331] on div "Add Column" at bounding box center [696, 325] width 1232 height 334
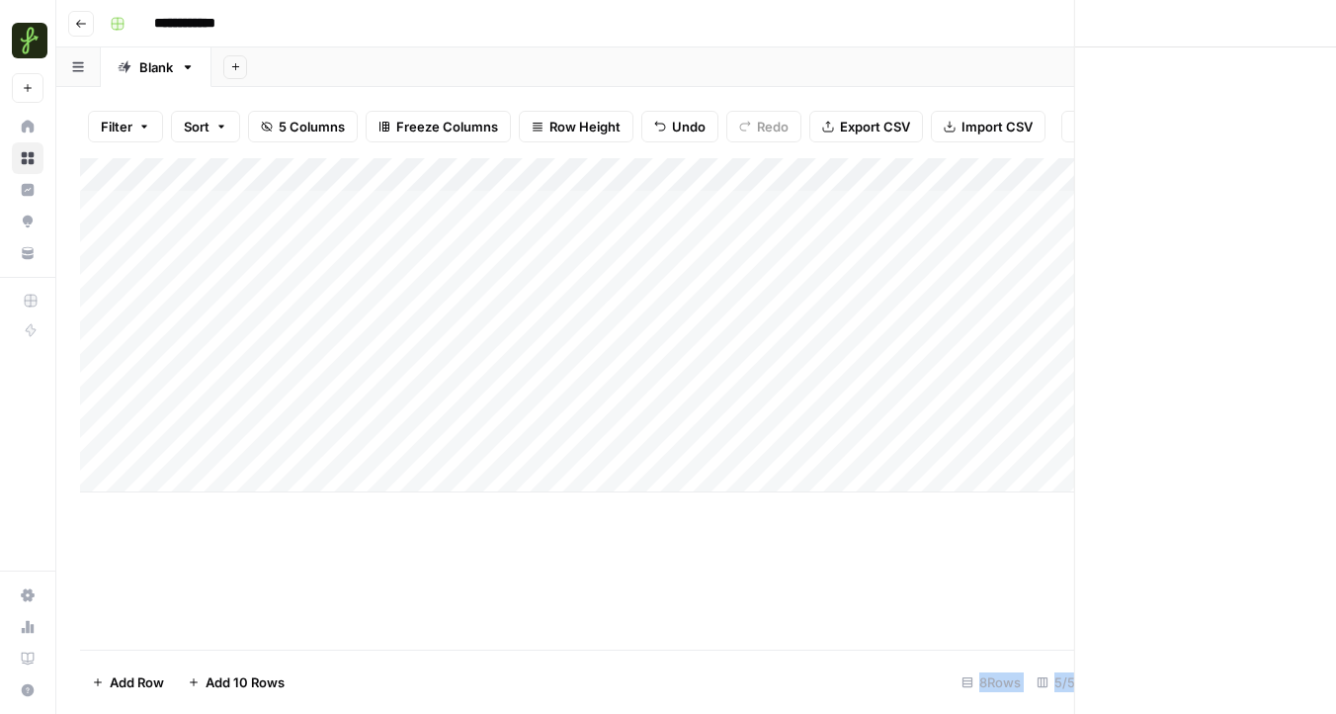
click at [235, 331] on div at bounding box center [292, 341] width 288 height 37
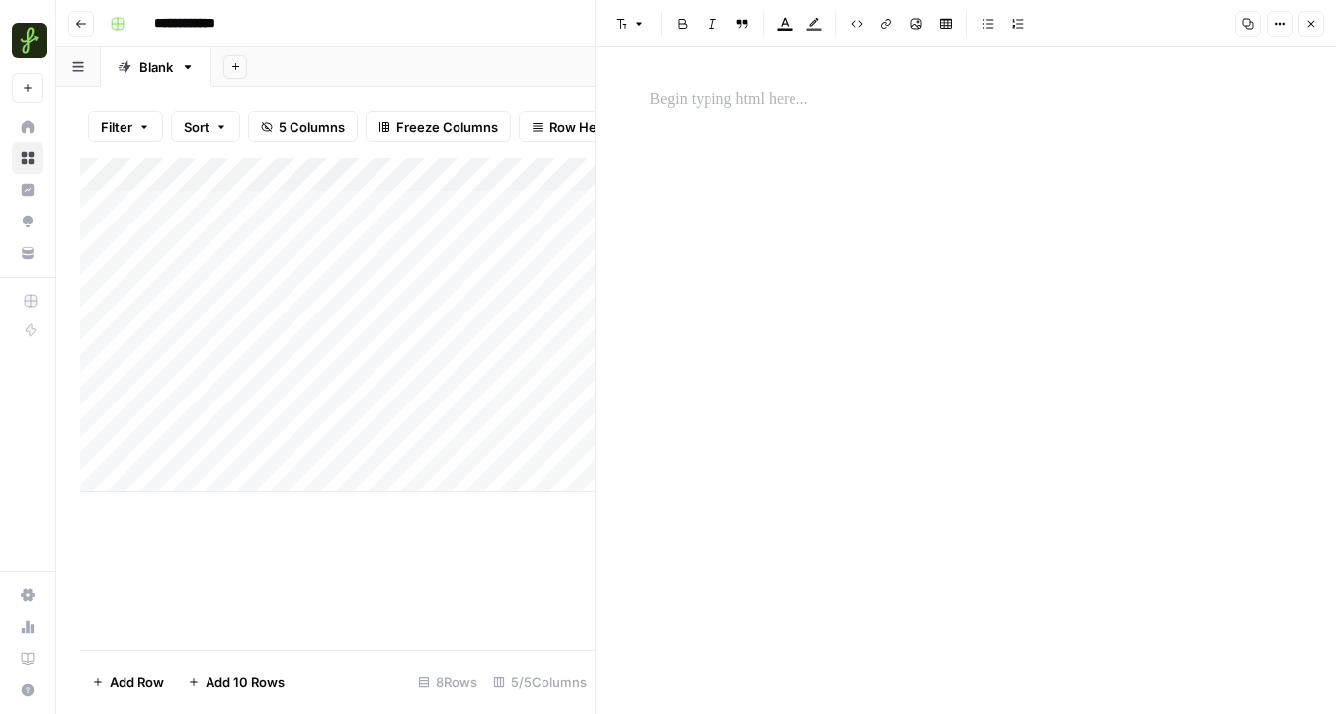
click at [842, 213] on div at bounding box center [966, 364] width 656 height 571
click at [679, 118] on div "To enrich screen reader interactions, please activate Accessibility in Grammarl…" at bounding box center [966, 100] width 656 height 42
click at [1308, 16] on button "Close" at bounding box center [1312, 24] width 26 height 26
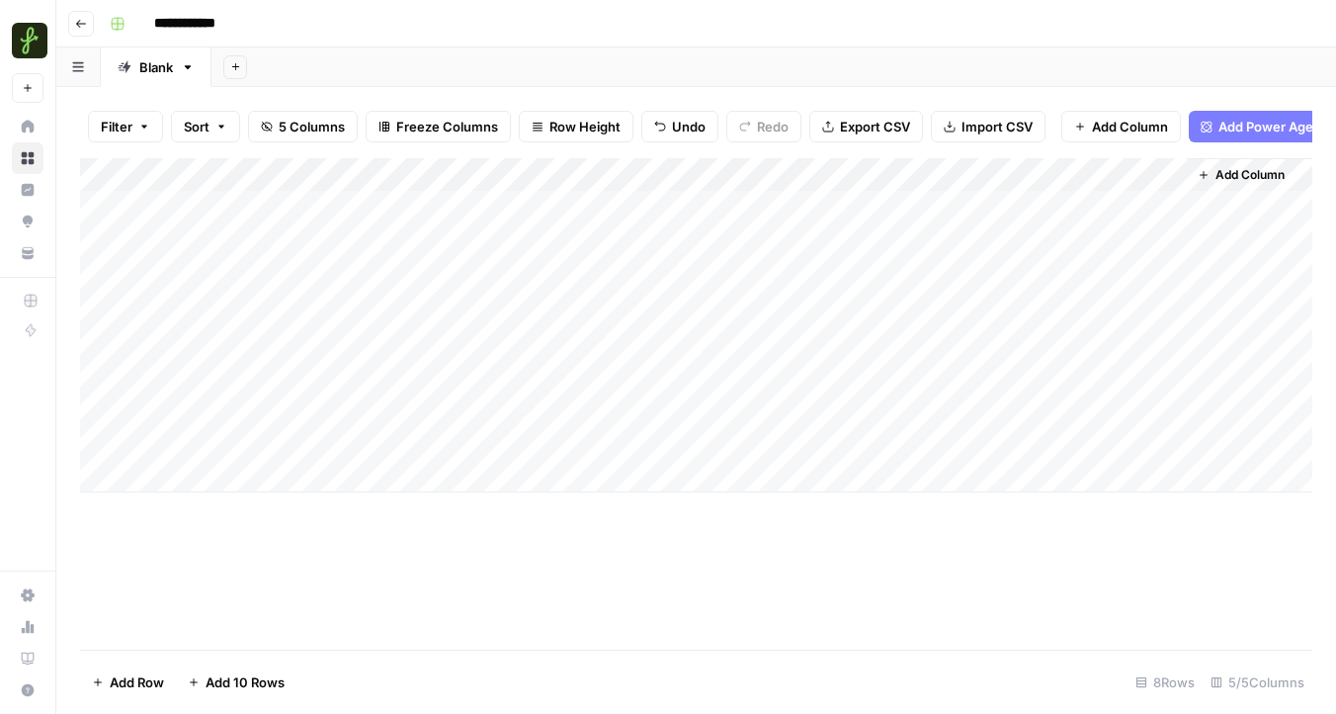
click at [257, 376] on div "Add Column" at bounding box center [696, 325] width 1232 height 334
click at [375, 373] on div "Add Column" at bounding box center [696, 325] width 1232 height 334
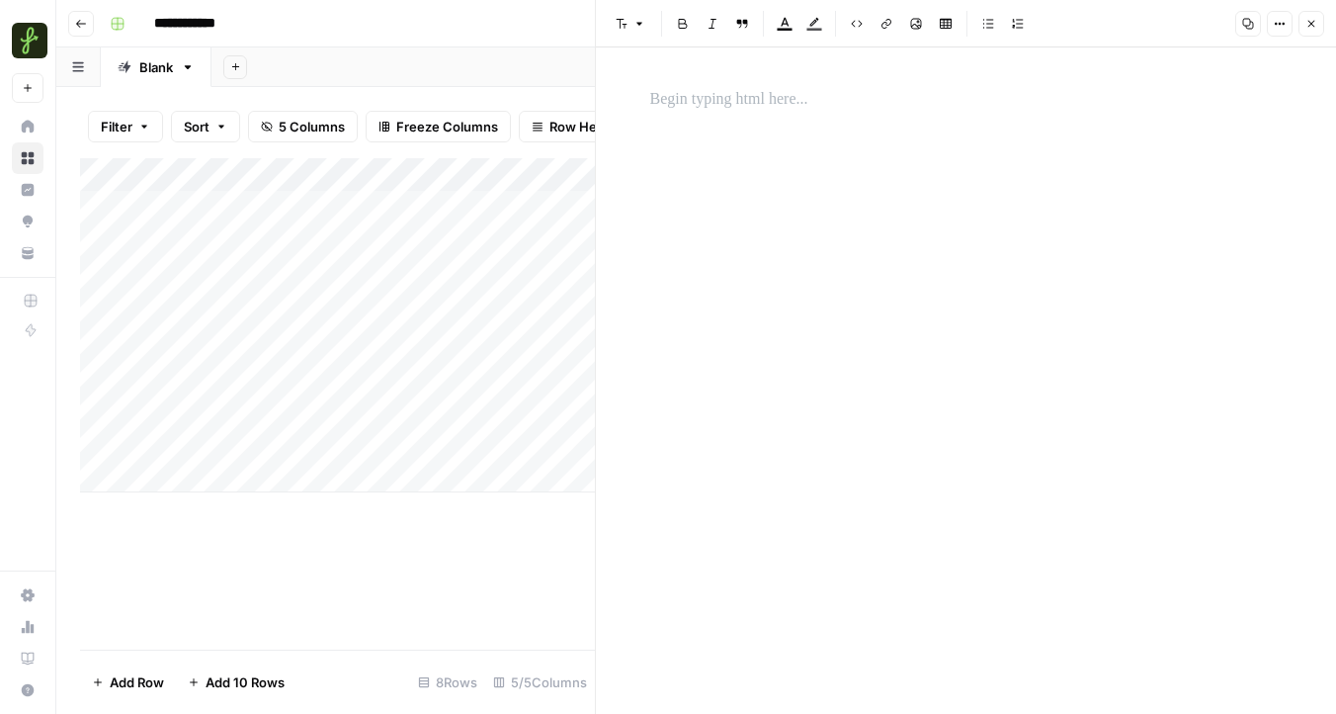
click at [821, 259] on div at bounding box center [966, 364] width 656 height 571
click at [734, 119] on div "To enrich screen reader interactions, please activate Accessibility in Grammarl…" at bounding box center [966, 100] width 656 height 42
click at [1315, 26] on icon "button" at bounding box center [1312, 24] width 12 height 12
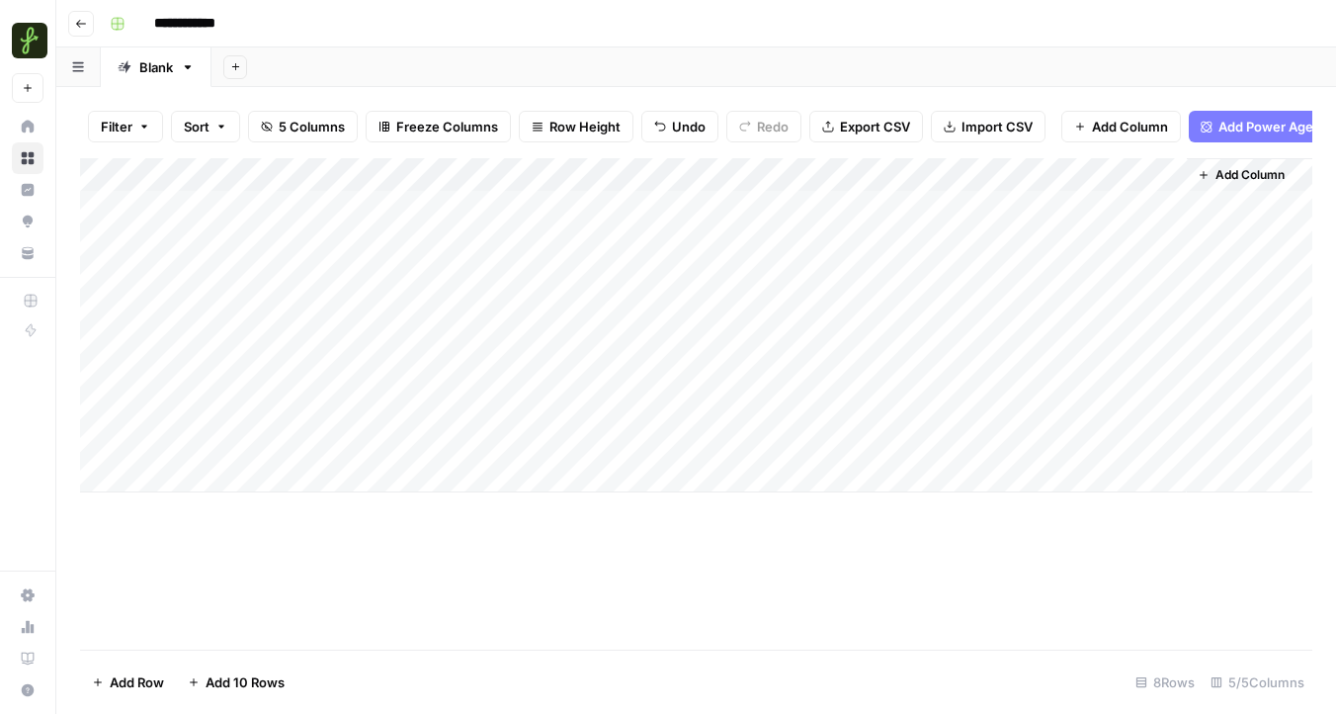
click at [326, 418] on div "Add Column" at bounding box center [696, 325] width 1232 height 334
click at [415, 403] on div "Add Column" at bounding box center [696, 325] width 1232 height 334
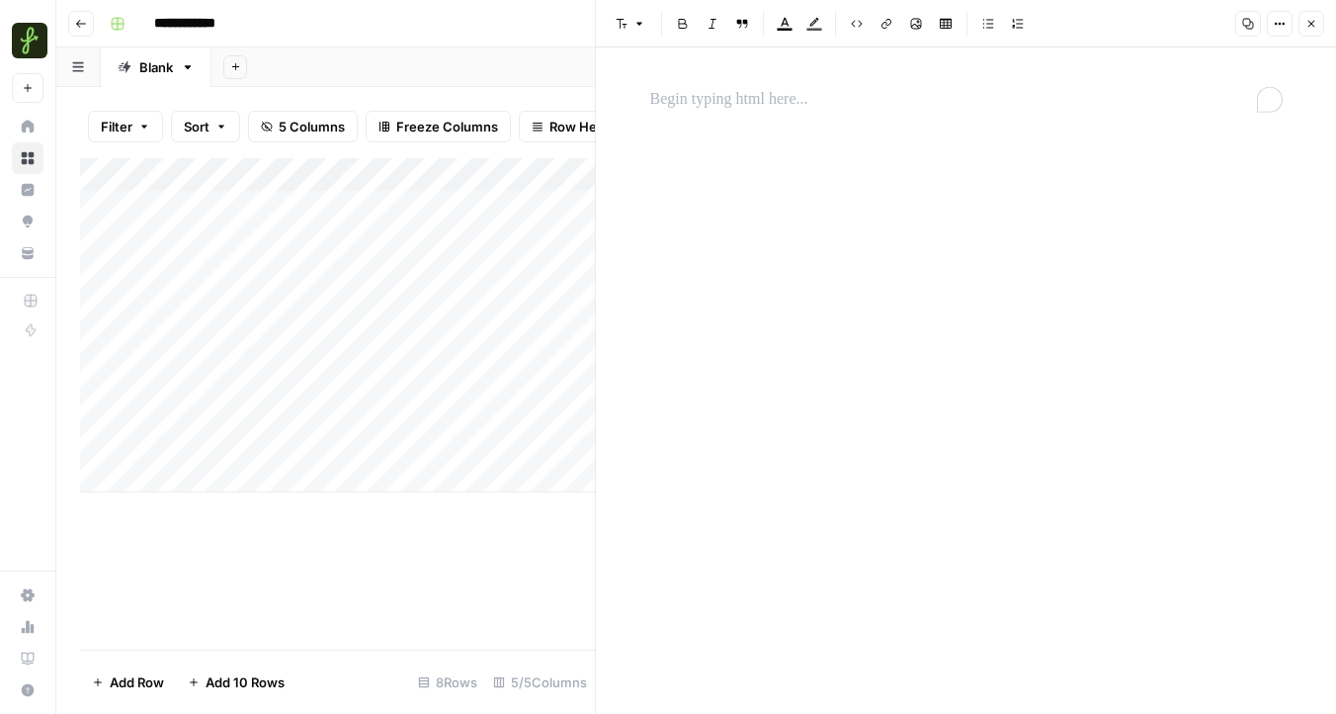
click at [941, 120] on div "To enrich screen reader interactions, please activate Accessibility in Grammarl…" at bounding box center [966, 100] width 656 height 42
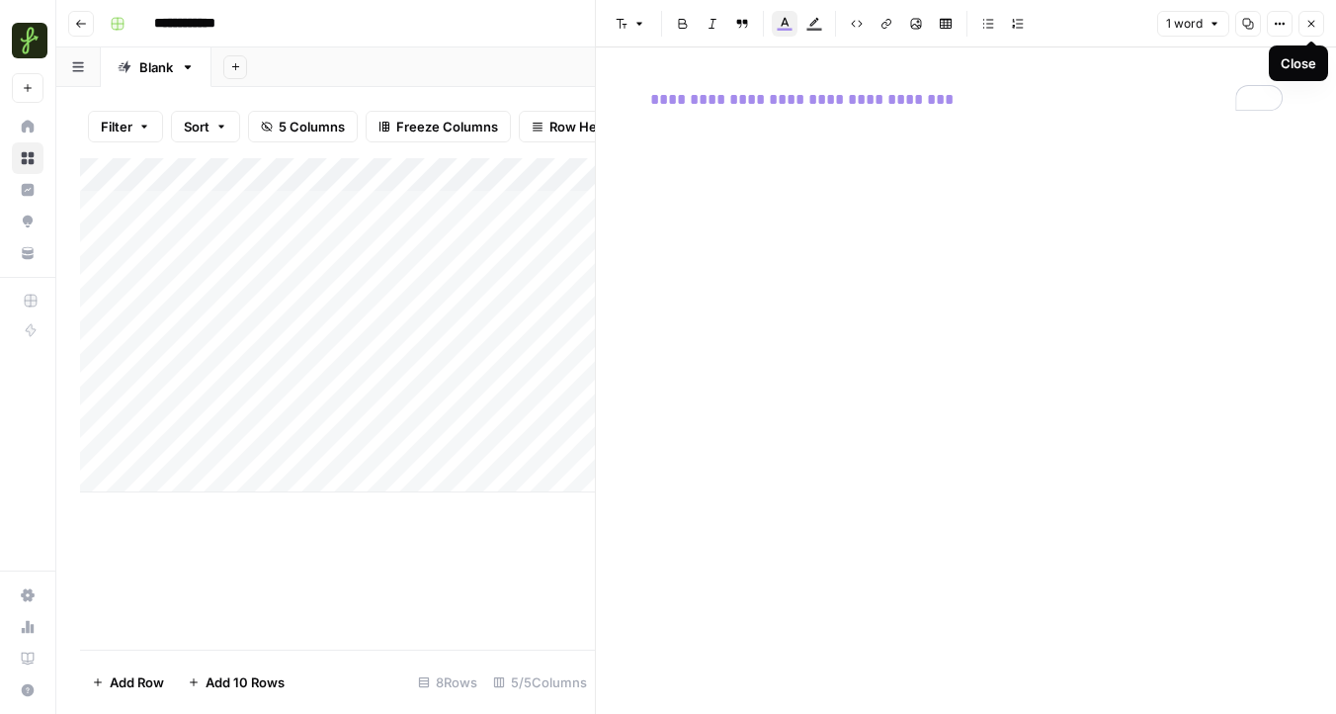
click at [1310, 20] on icon "button" at bounding box center [1312, 24] width 12 height 12
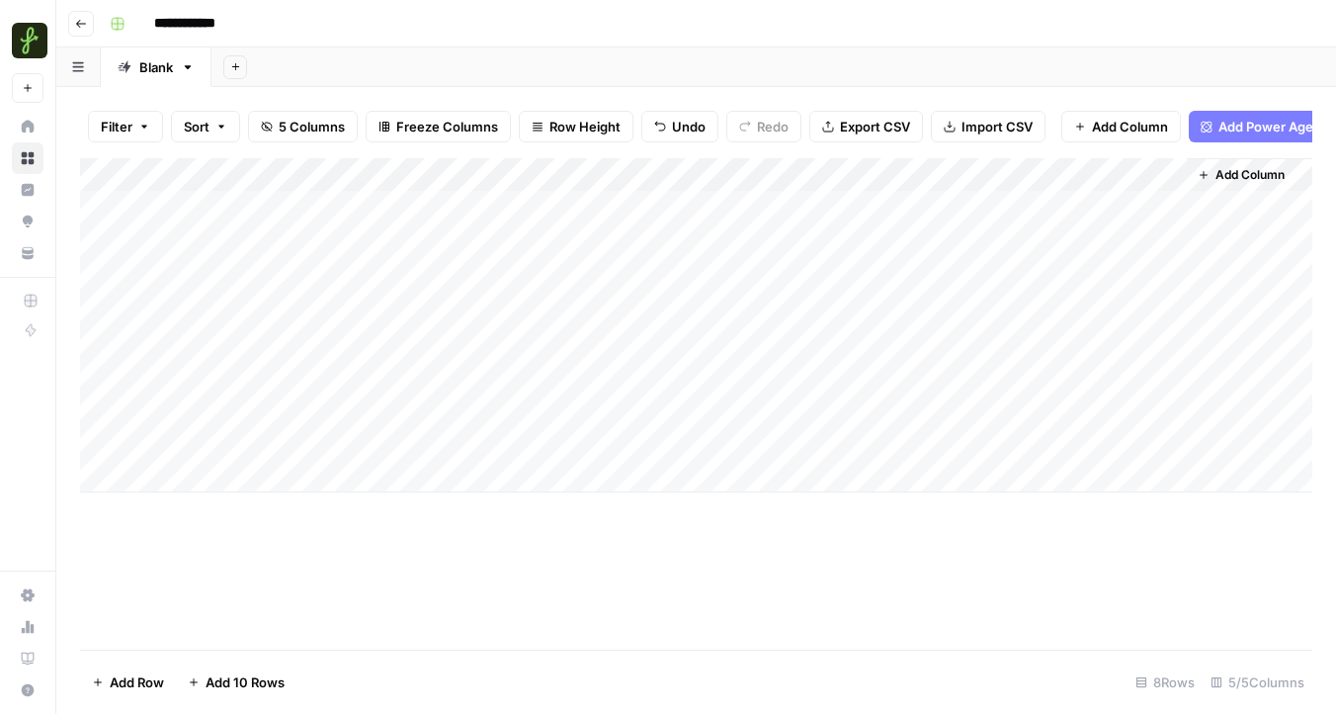
click at [232, 449] on div "Add Column" at bounding box center [696, 325] width 1232 height 334
click at [422, 446] on div "Add Column" at bounding box center [696, 325] width 1232 height 334
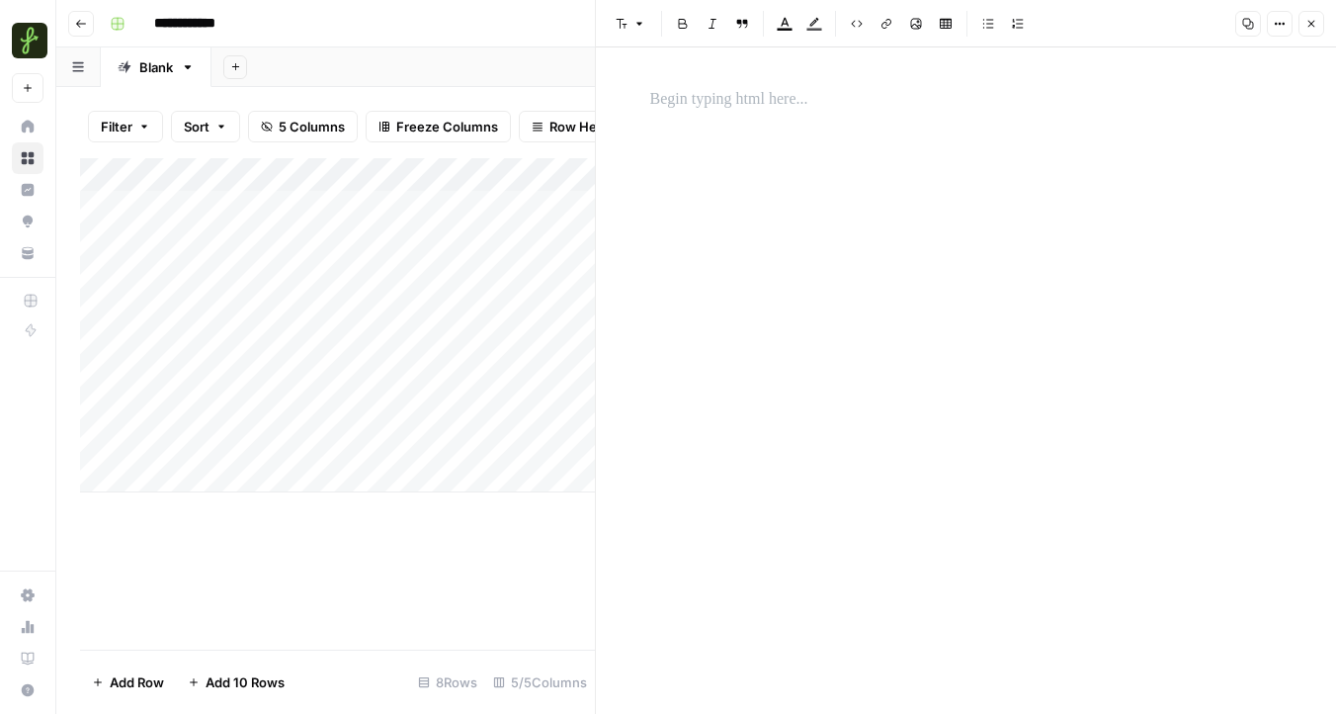
click at [675, 94] on p at bounding box center [966, 100] width 633 height 26
click at [427, 477] on div "Add Column" at bounding box center [337, 325] width 515 height 334
click at [1312, 13] on button "Close" at bounding box center [1312, 24] width 26 height 26
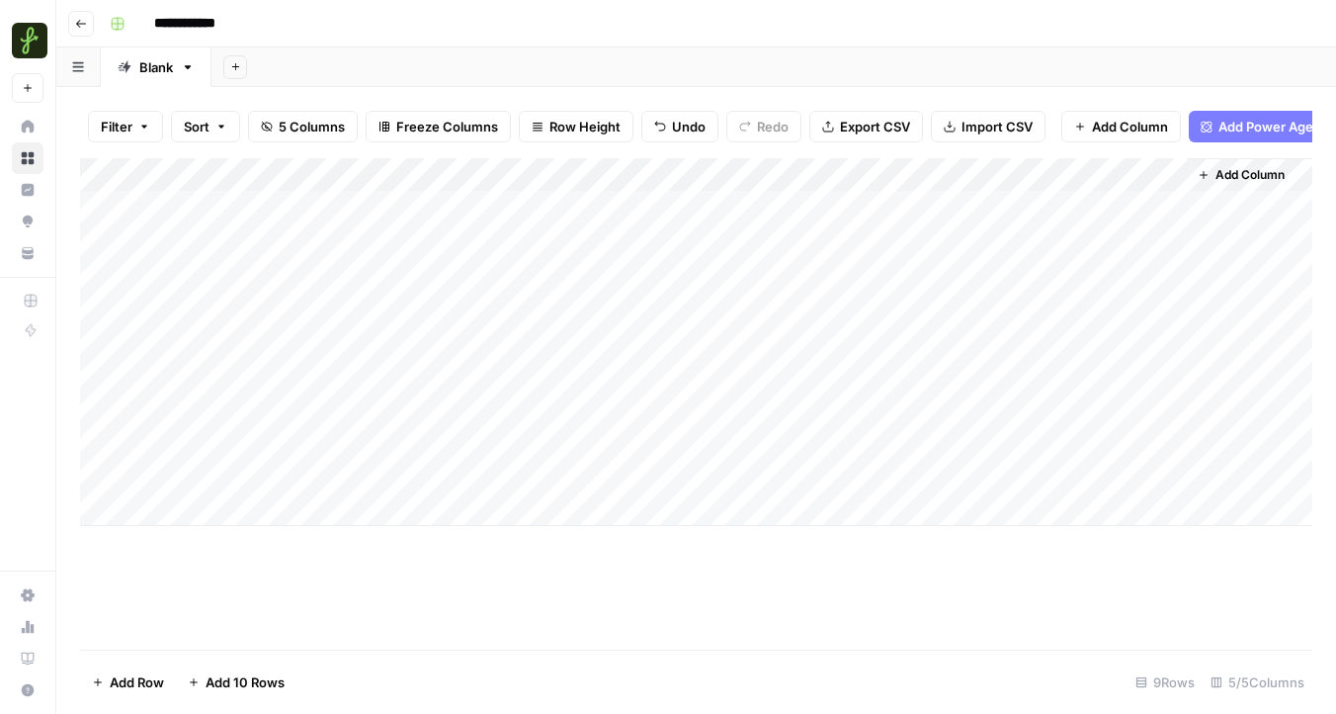
click at [191, 468] on div "Add Column" at bounding box center [696, 342] width 1232 height 368
click at [247, 478] on div "Add Column" at bounding box center [696, 342] width 1232 height 368
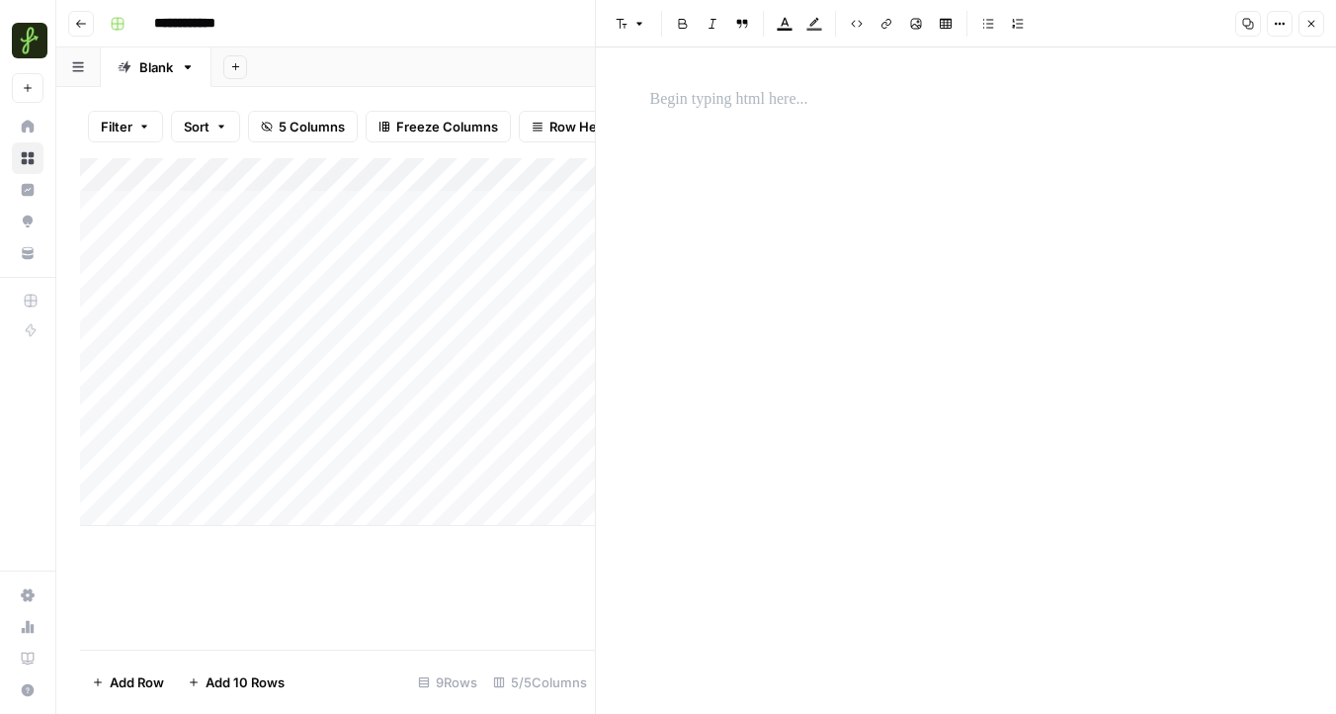
click at [900, 216] on div at bounding box center [966, 364] width 656 height 571
click at [677, 77] on div at bounding box center [966, 380] width 656 height 666
click at [677, 112] on p at bounding box center [966, 100] width 633 height 26
click at [1314, 27] on icon "button" at bounding box center [1312, 24] width 12 height 12
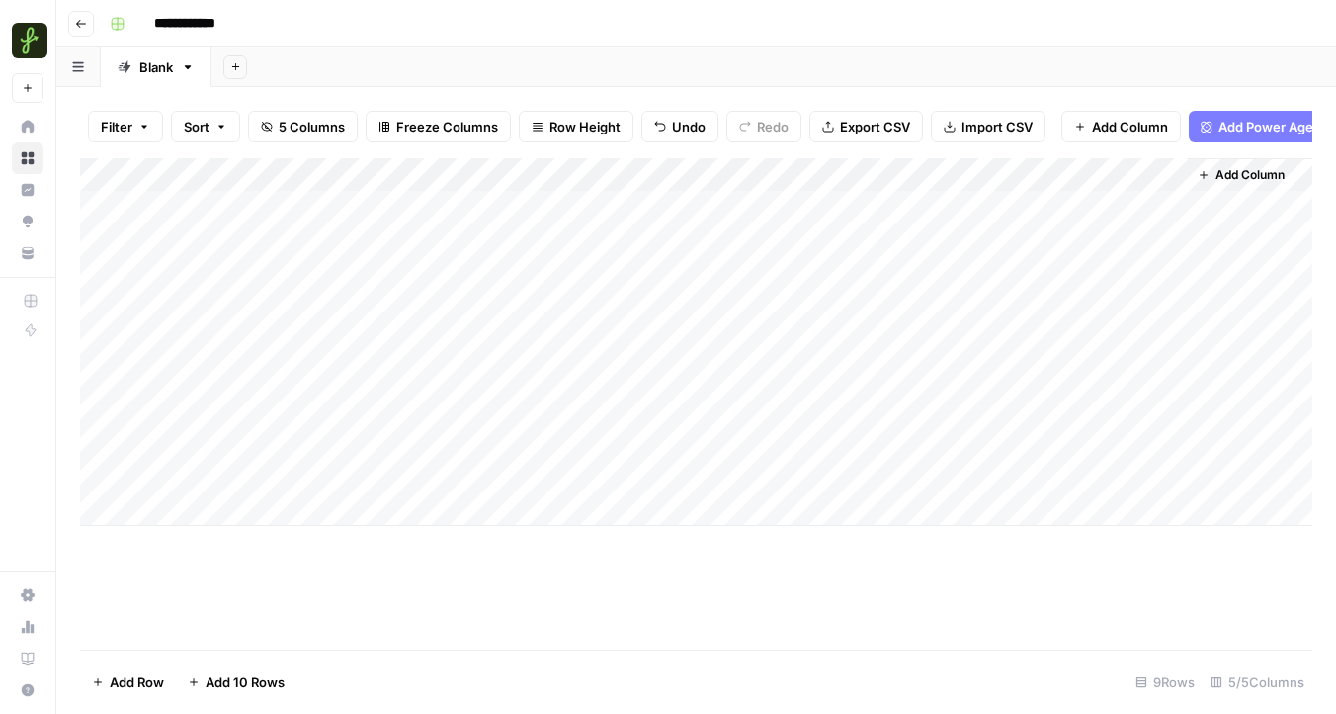
click at [227, 505] on div "Add Column" at bounding box center [696, 342] width 1232 height 368
click at [322, 598] on div "Add Column" at bounding box center [696, 403] width 1232 height 491
click at [290, 527] on div "Add Column" at bounding box center [696, 403] width 1232 height 491
click at [374, 506] on div "Add Column" at bounding box center [696, 342] width 1232 height 368
click at [163, 505] on div "Add Column" at bounding box center [696, 342] width 1232 height 368
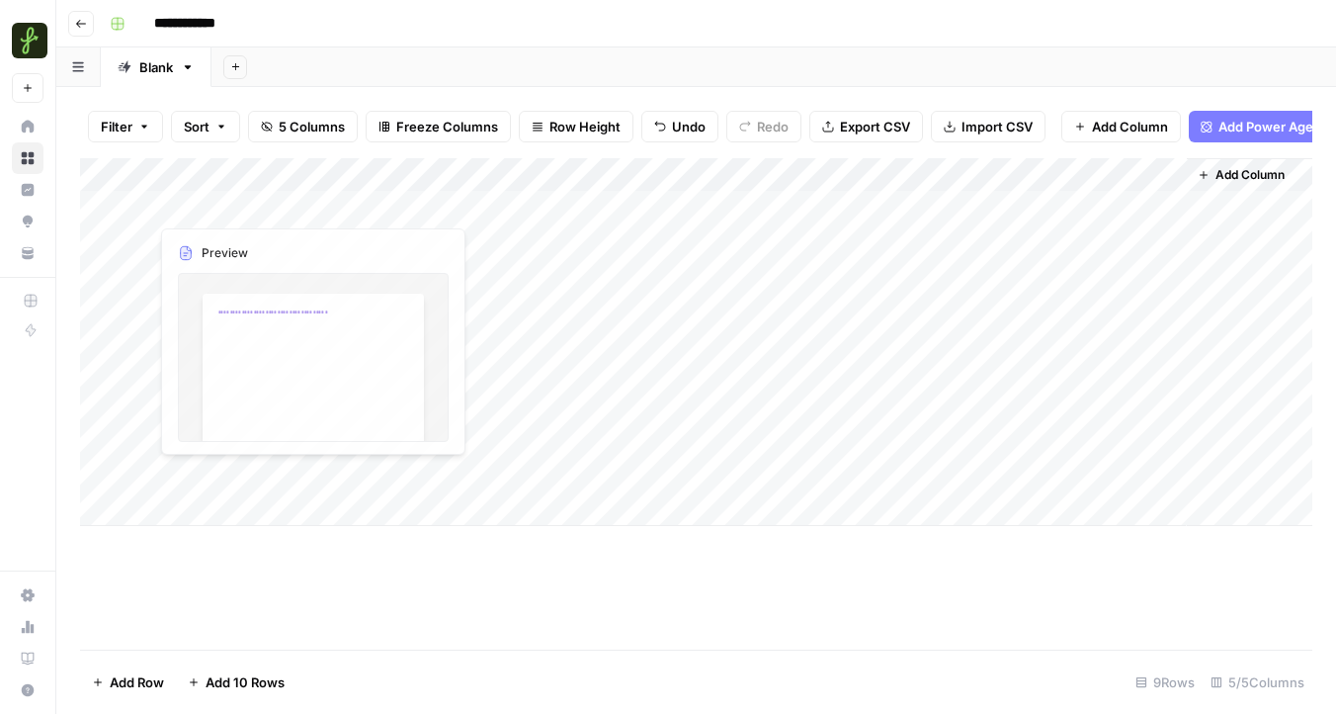
click at [366, 532] on div "Add Column" at bounding box center [696, 403] width 1232 height 491
click at [161, 512] on div "Add Column" at bounding box center [696, 342] width 1232 height 368
click at [137, 680] on span "Add Row" at bounding box center [137, 682] width 54 height 20
click at [469, 512] on div "Add Column" at bounding box center [696, 342] width 1232 height 368
click at [345, 518] on div "Add Column" at bounding box center [696, 342] width 1232 height 368
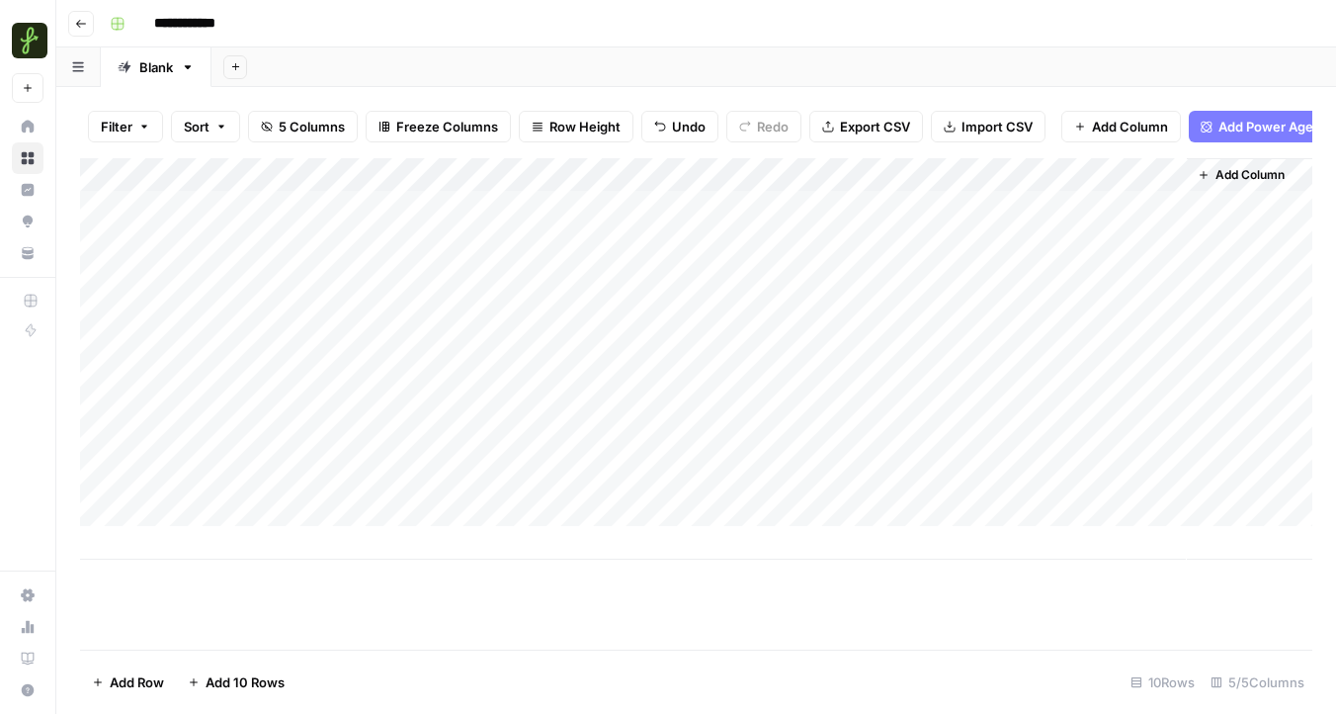
click at [575, 550] on div "Add Column" at bounding box center [696, 358] width 1232 height 401
click at [606, 170] on div "Add Column" at bounding box center [696, 358] width 1232 height 401
click at [622, 225] on span "All Rows" at bounding box center [675, 221] width 125 height 20
click at [228, 505] on div "Add Column" at bounding box center [696, 358] width 1232 height 401
click at [237, 505] on div "Add Column" at bounding box center [696, 358] width 1232 height 401
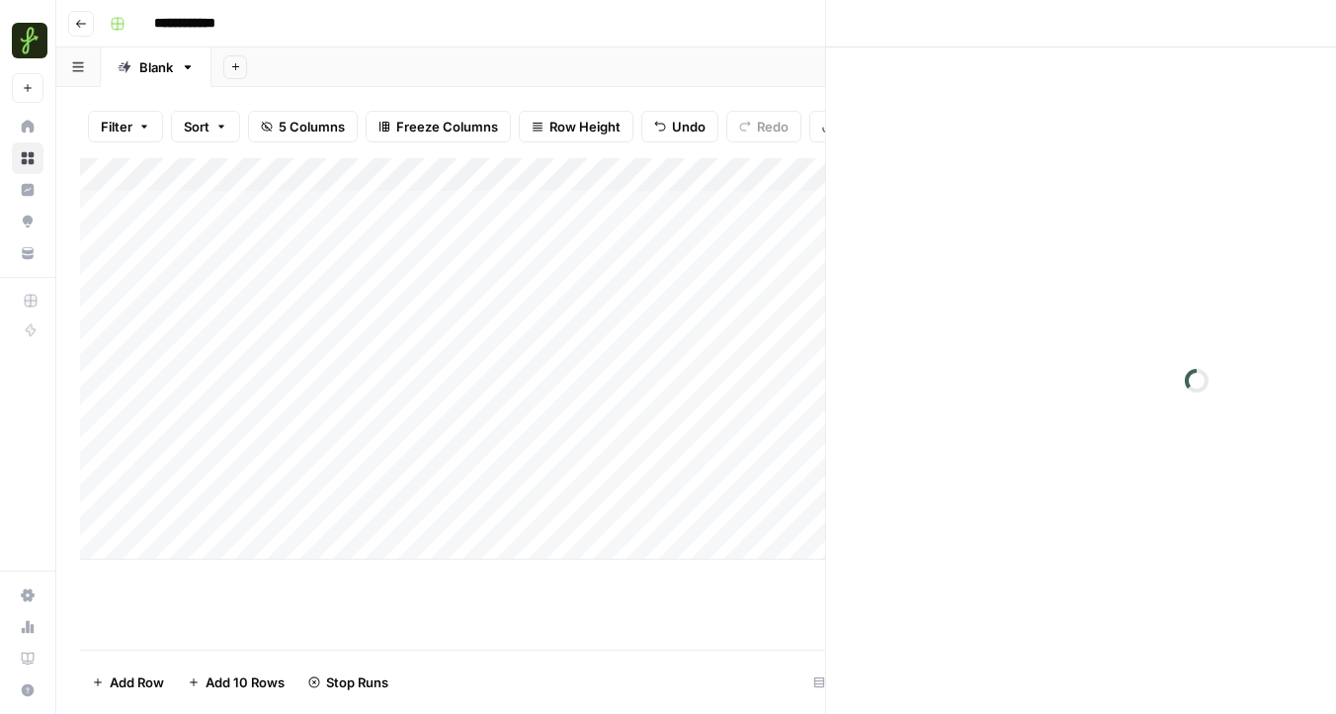
click at [237, 505] on div at bounding box center [292, 509] width 288 height 37
click at [719, 310] on div at bounding box center [966, 364] width 656 height 571
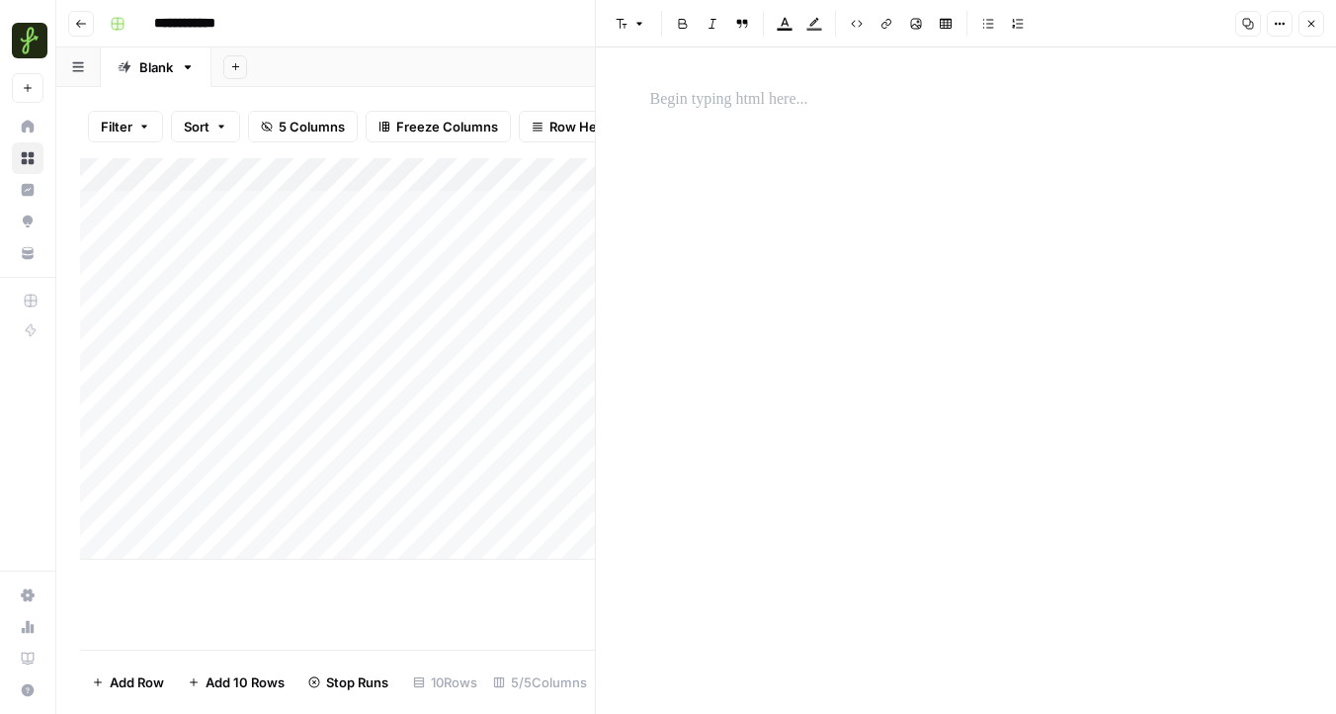
click at [686, 105] on p at bounding box center [966, 100] width 633 height 26
click at [219, 516] on div "Add Column" at bounding box center [337, 358] width 515 height 401
click at [219, 502] on div at bounding box center [292, 509] width 288 height 37
click at [192, 514] on div at bounding box center [292, 509] width 288 height 37
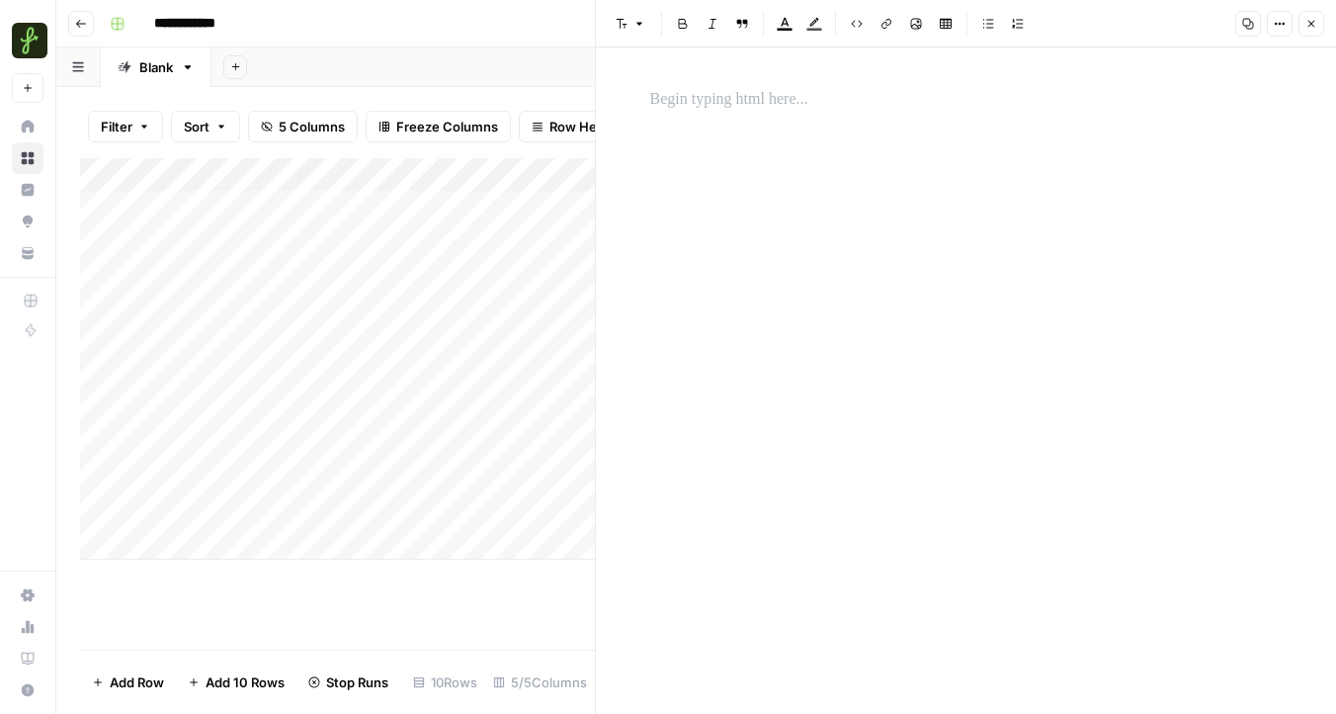
click at [192, 514] on div at bounding box center [292, 509] width 288 height 37
click at [817, 136] on div at bounding box center [966, 364] width 656 height 571
click at [668, 100] on p "To enrich screen reader interactions, please activate Accessibility in Grammarl…" at bounding box center [966, 100] width 633 height 26
click at [1307, 27] on icon "button" at bounding box center [1312, 24] width 12 height 12
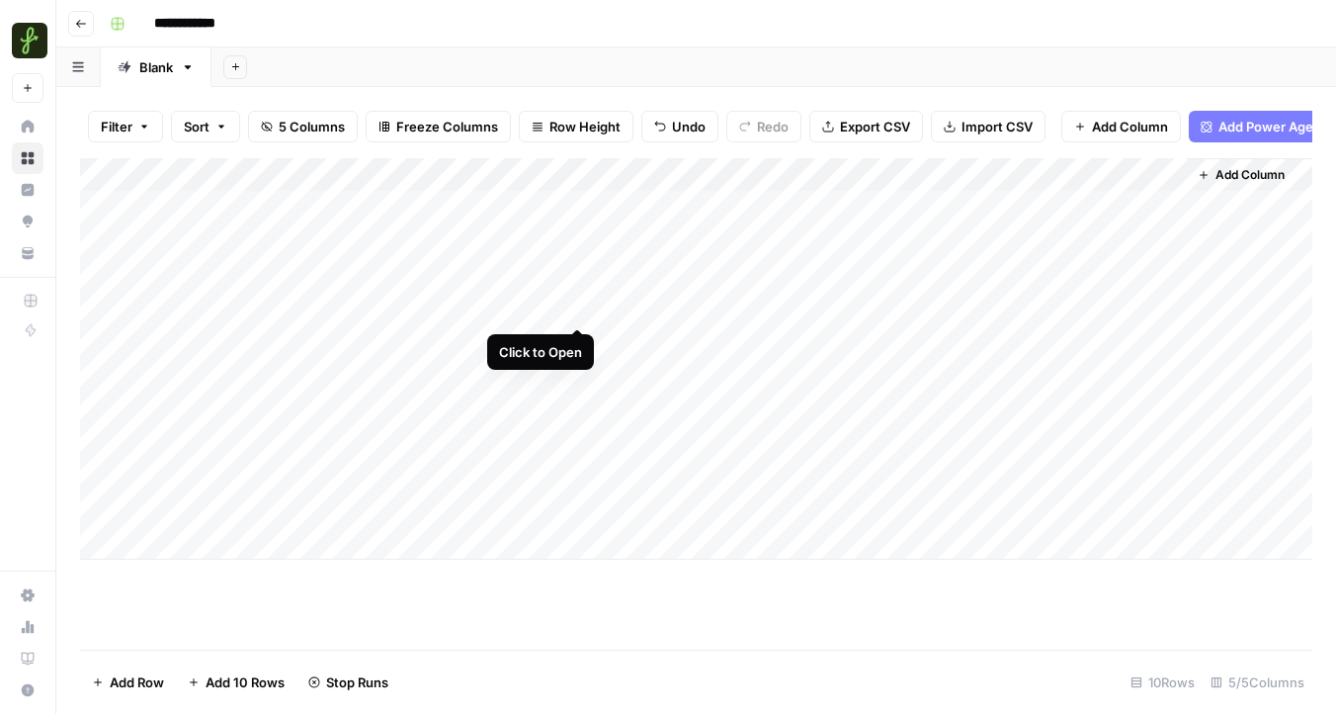
click at [575, 311] on div "Add Column" at bounding box center [696, 358] width 1232 height 401
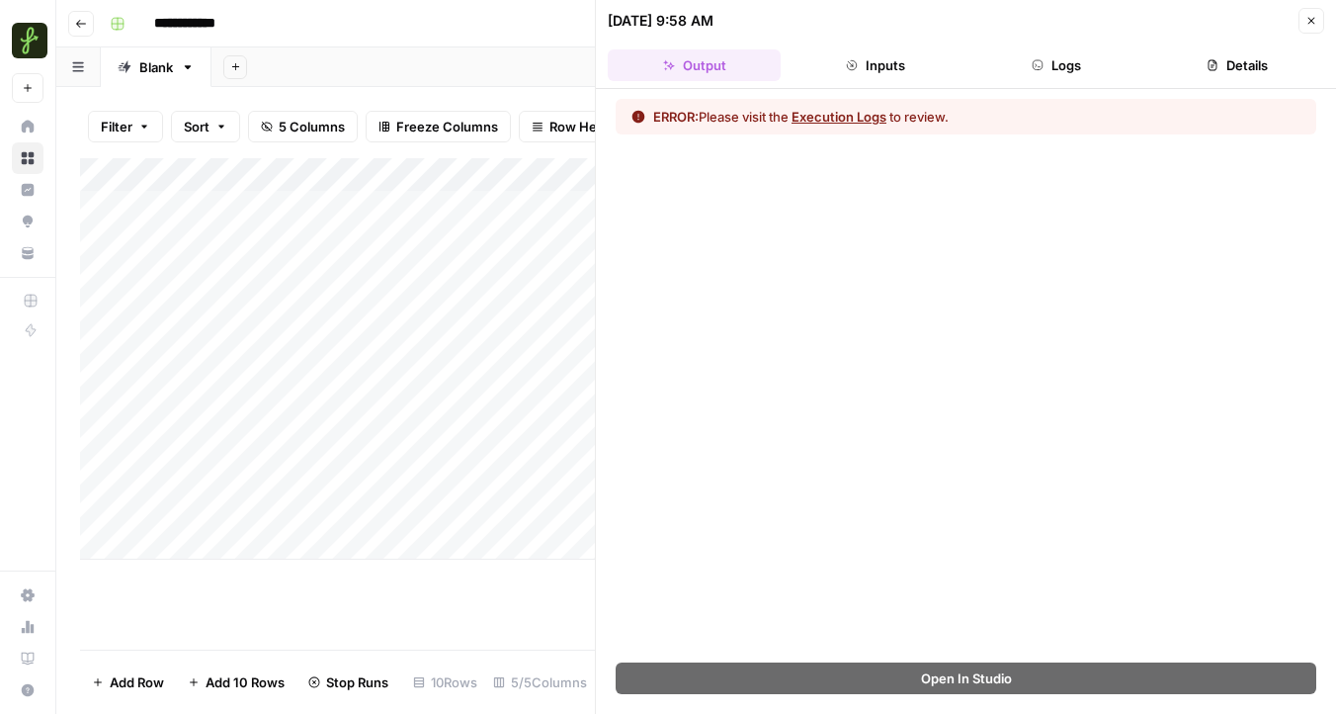
click at [863, 116] on button "Execution Logs" at bounding box center [839, 117] width 95 height 20
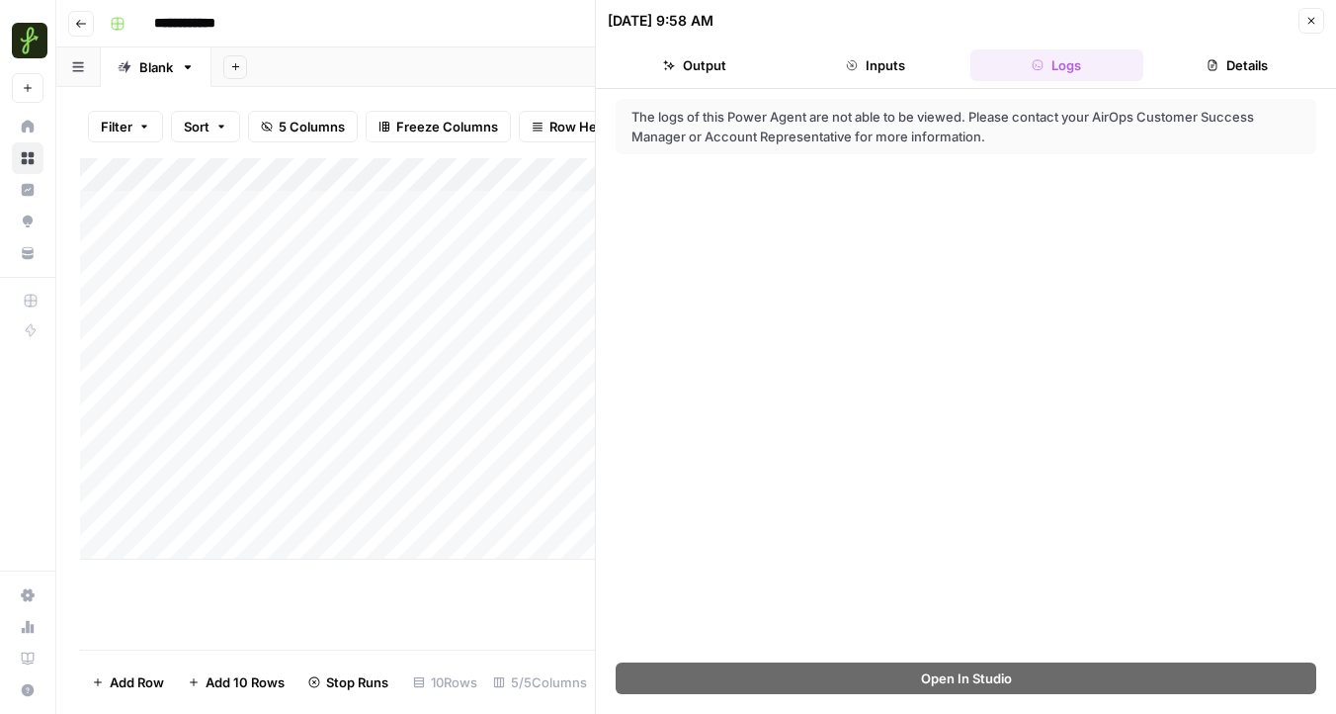
click at [1310, 17] on icon "button" at bounding box center [1312, 21] width 12 height 12
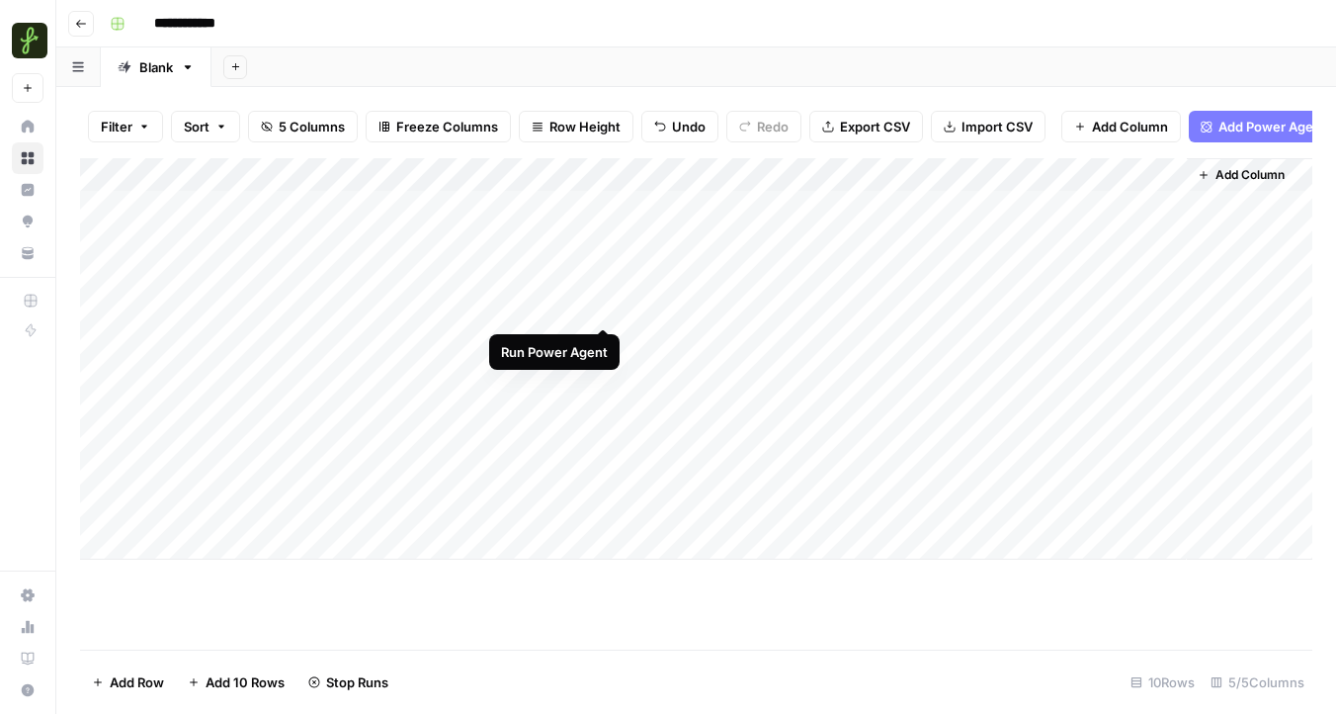
click at [602, 306] on div "Add Column" at bounding box center [696, 358] width 1232 height 401
click at [599, 337] on div "Add Column" at bounding box center [696, 358] width 1232 height 401
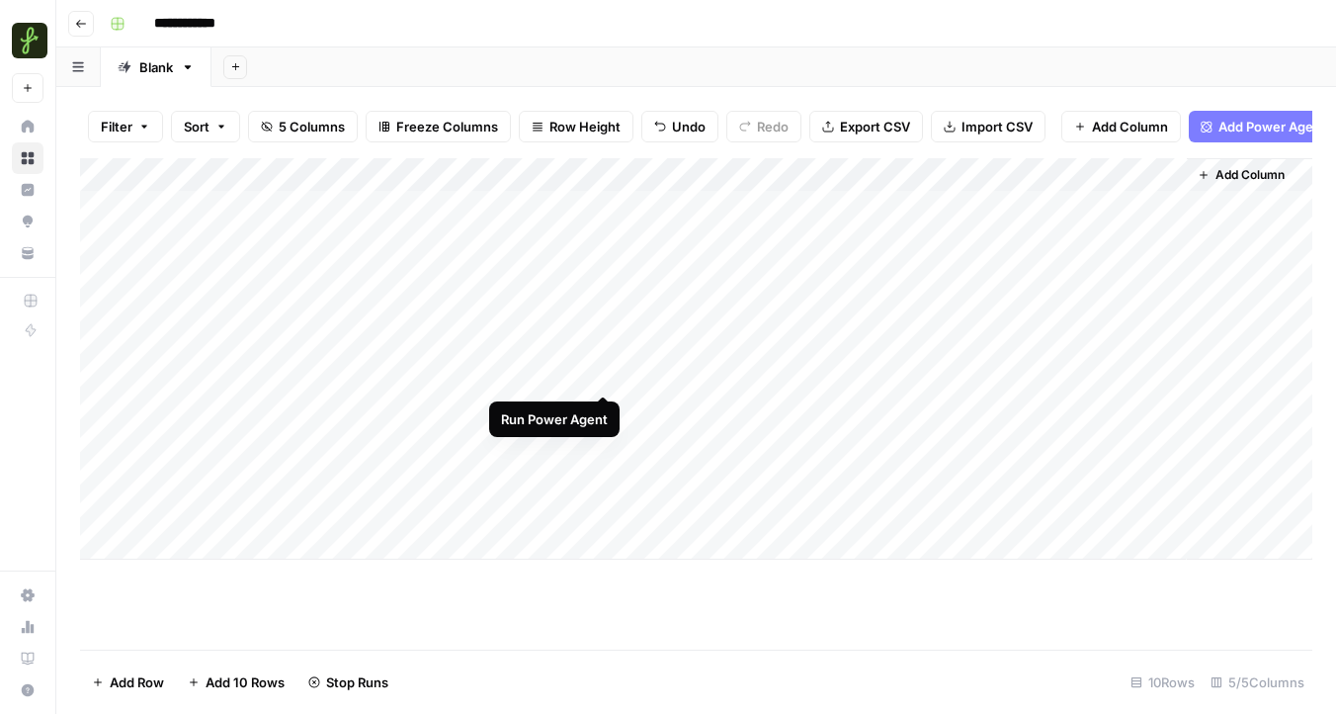
click at [600, 371] on div "Add Column" at bounding box center [696, 358] width 1232 height 401
click at [602, 411] on div "Add Column" at bounding box center [696, 358] width 1232 height 401
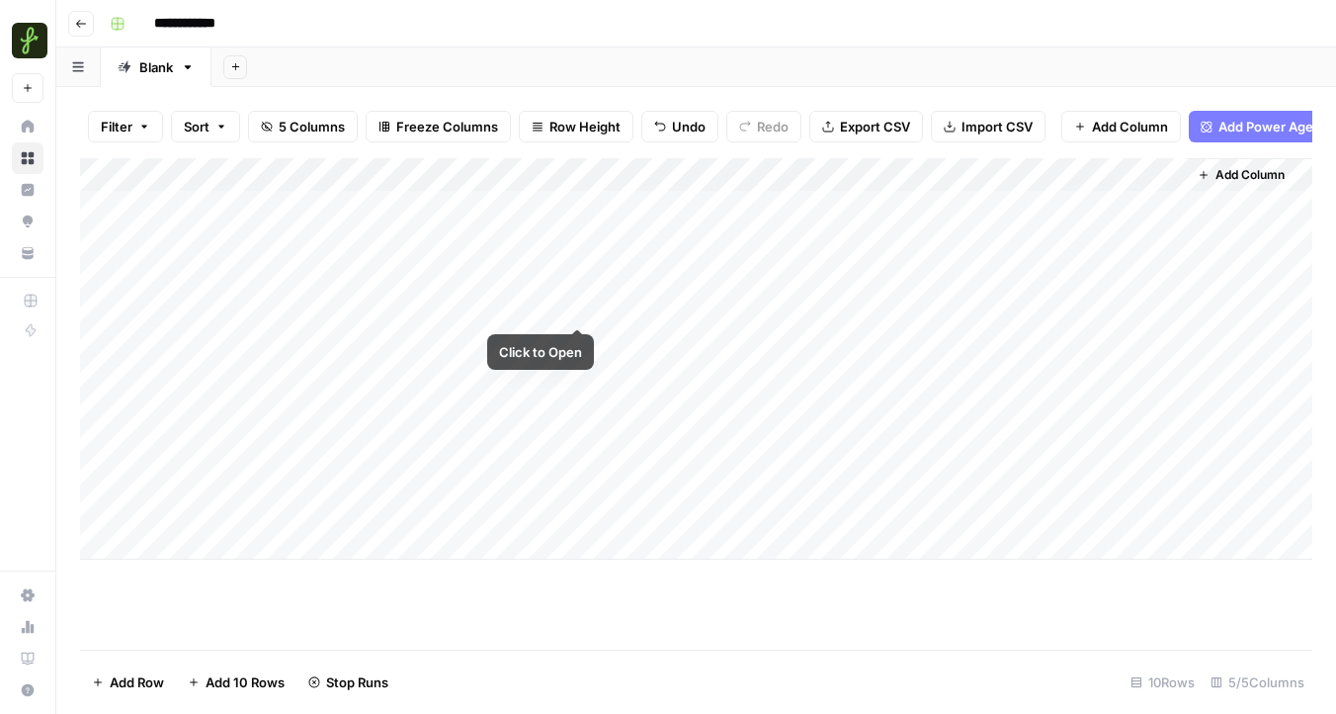
click at [573, 303] on div "Add Column" at bounding box center [696, 358] width 1232 height 401
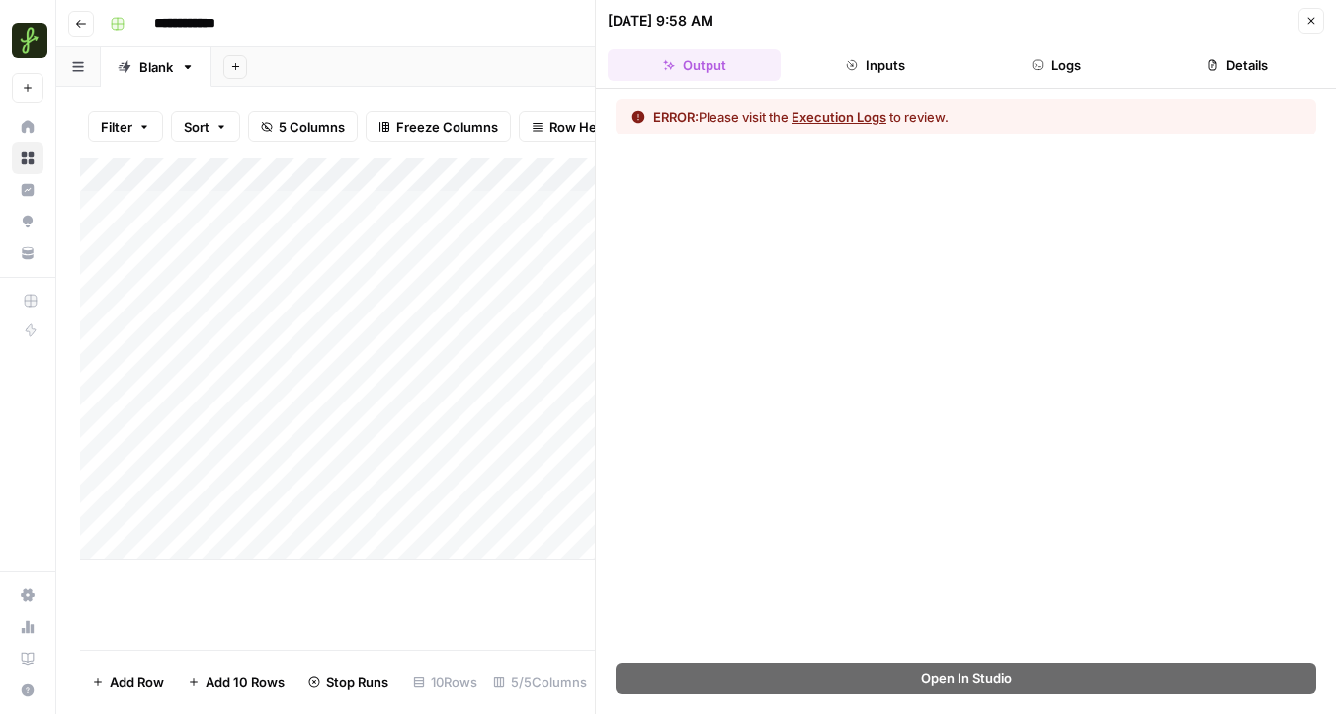
click at [837, 114] on button "Execution Logs" at bounding box center [839, 117] width 95 height 20
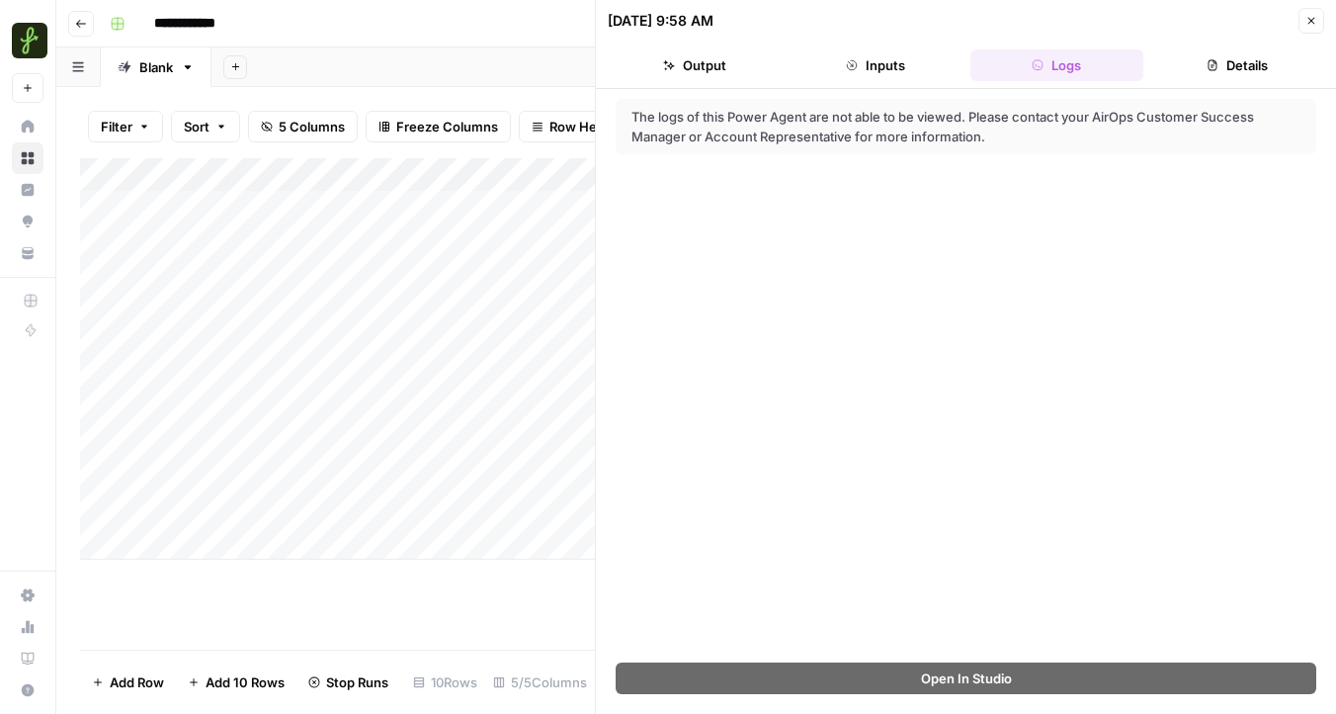
click at [1315, 22] on icon "button" at bounding box center [1312, 21] width 12 height 12
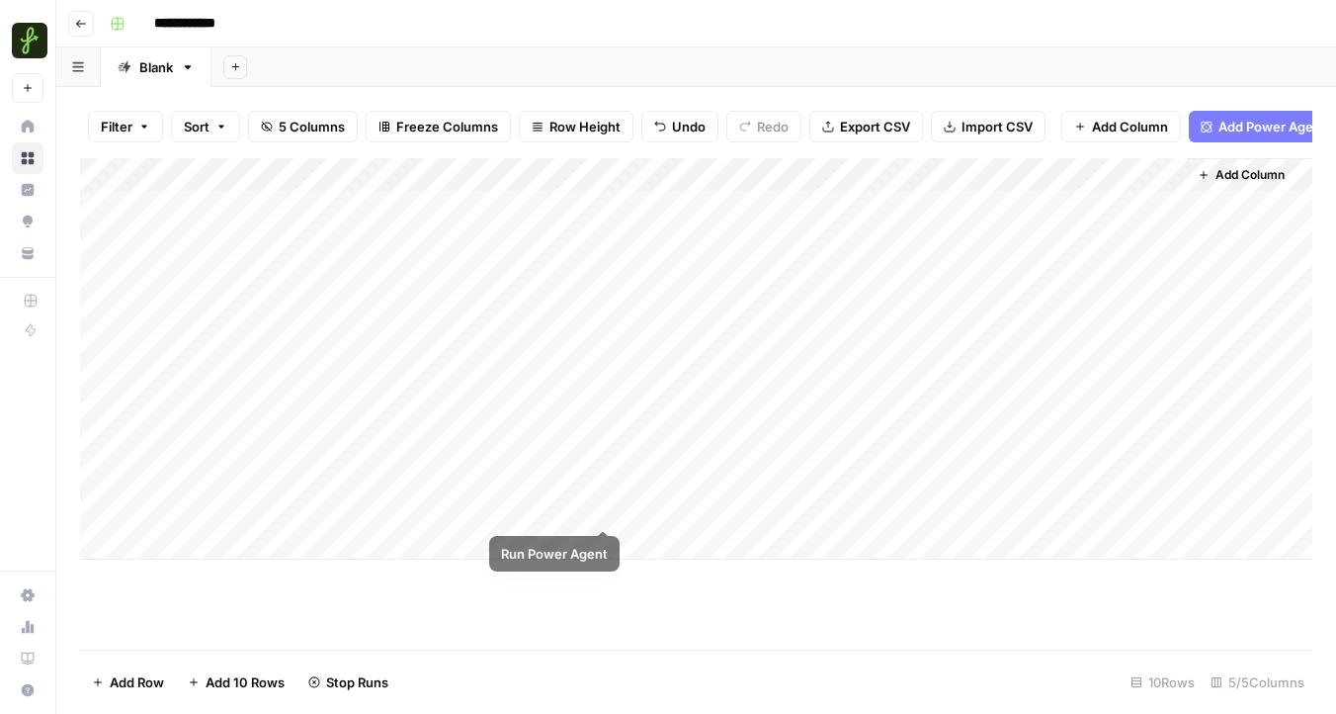
click at [598, 507] on div "Add Column" at bounding box center [696, 358] width 1232 height 401
click at [600, 476] on div "Add Column" at bounding box center [696, 358] width 1232 height 401
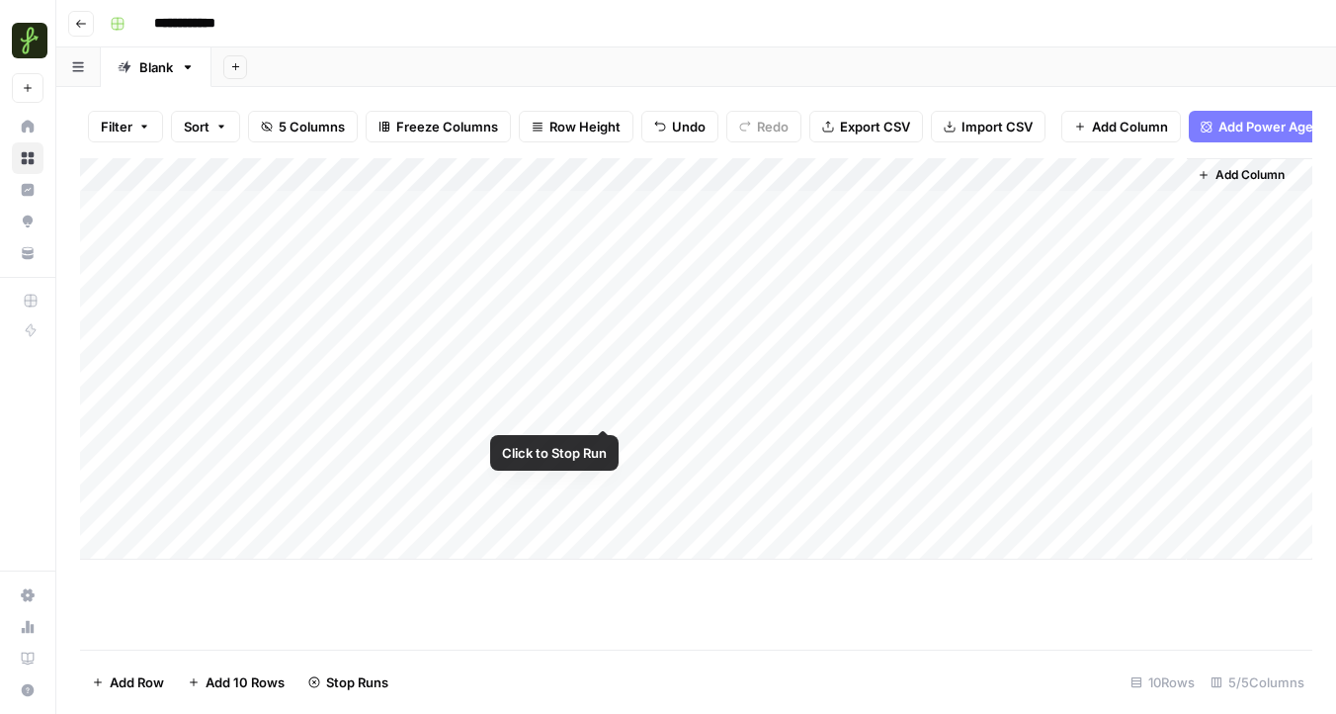
click at [599, 436] on div "Add Column" at bounding box center [696, 358] width 1232 height 401
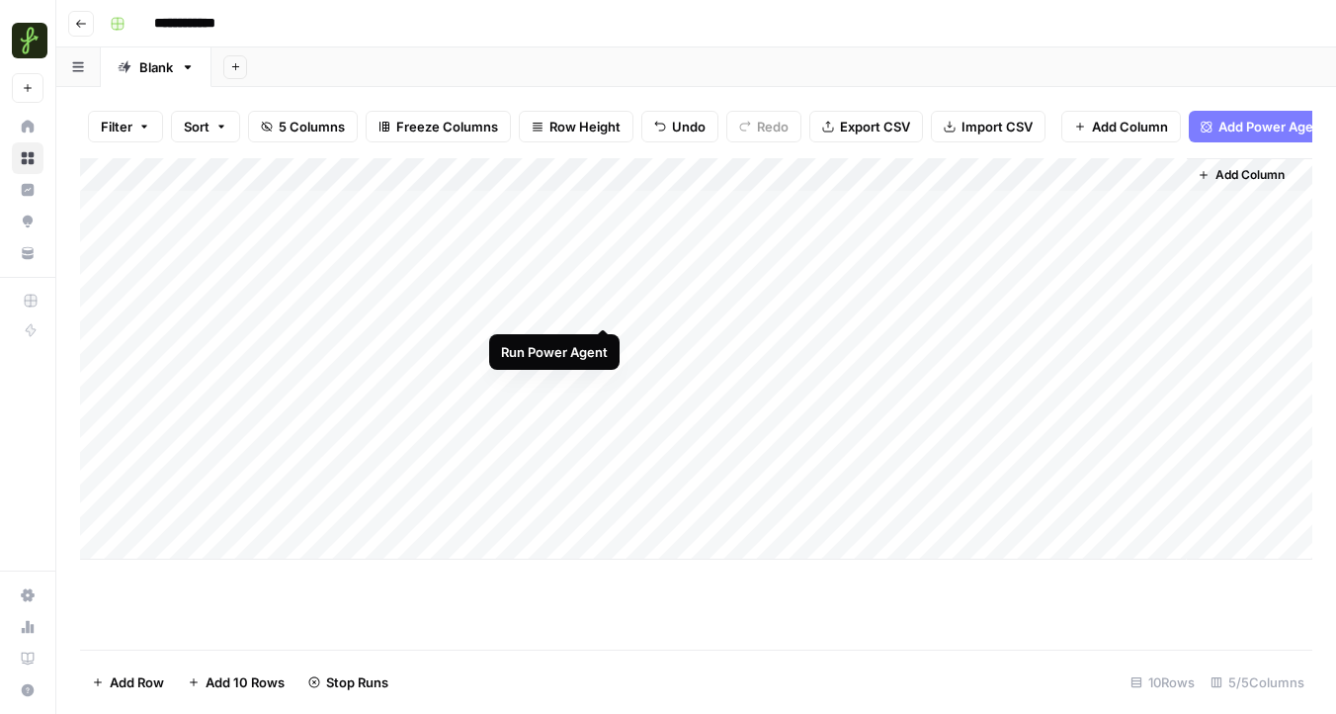
click at [599, 303] on div "Add Column" at bounding box center [696, 358] width 1232 height 401
click at [576, 173] on div "Add Column" at bounding box center [696, 358] width 1232 height 401
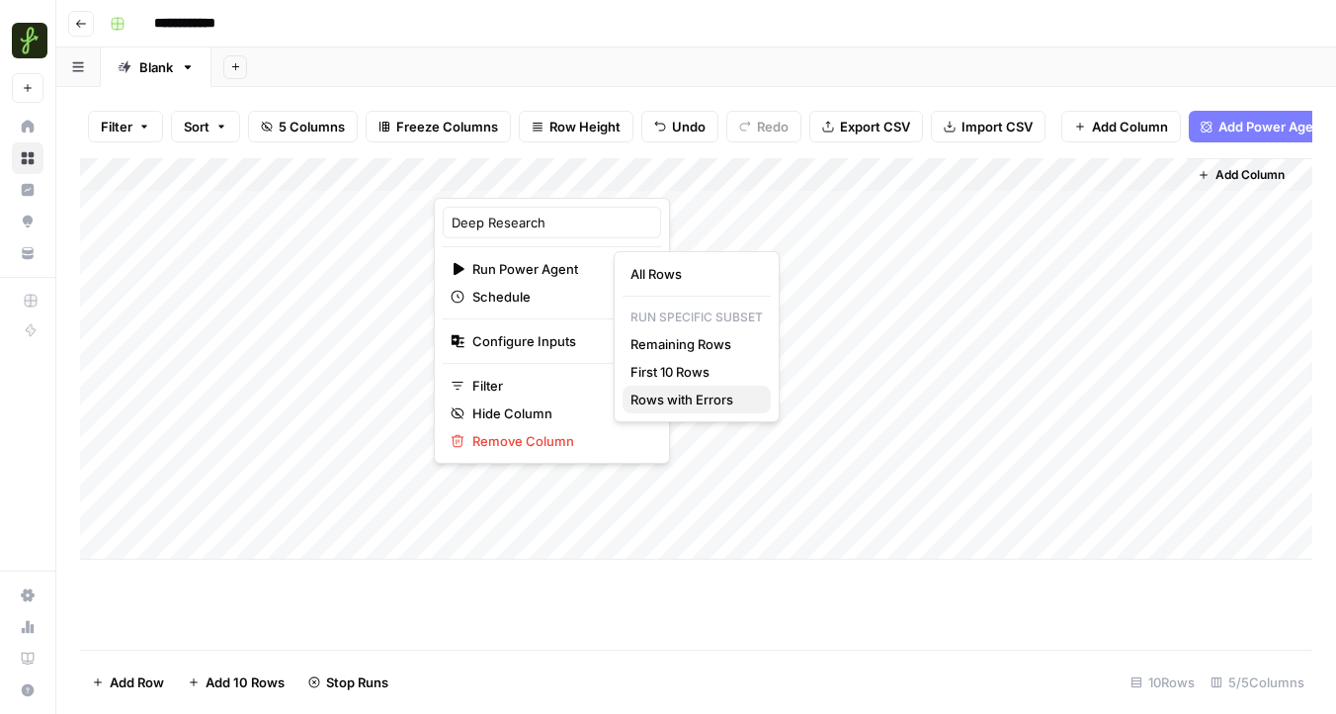
click at [679, 403] on span "Rows with Errors" at bounding box center [693, 399] width 125 height 20
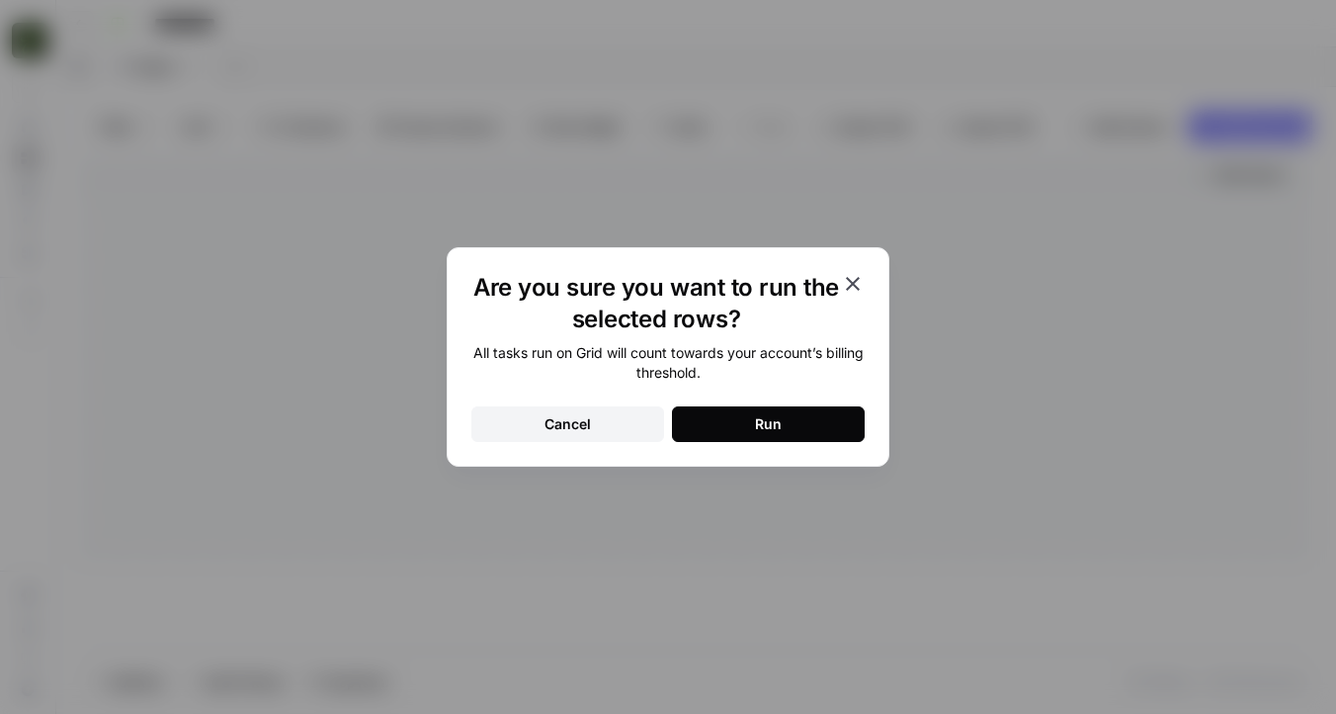
click at [852, 278] on icon "button" at bounding box center [853, 284] width 24 height 24
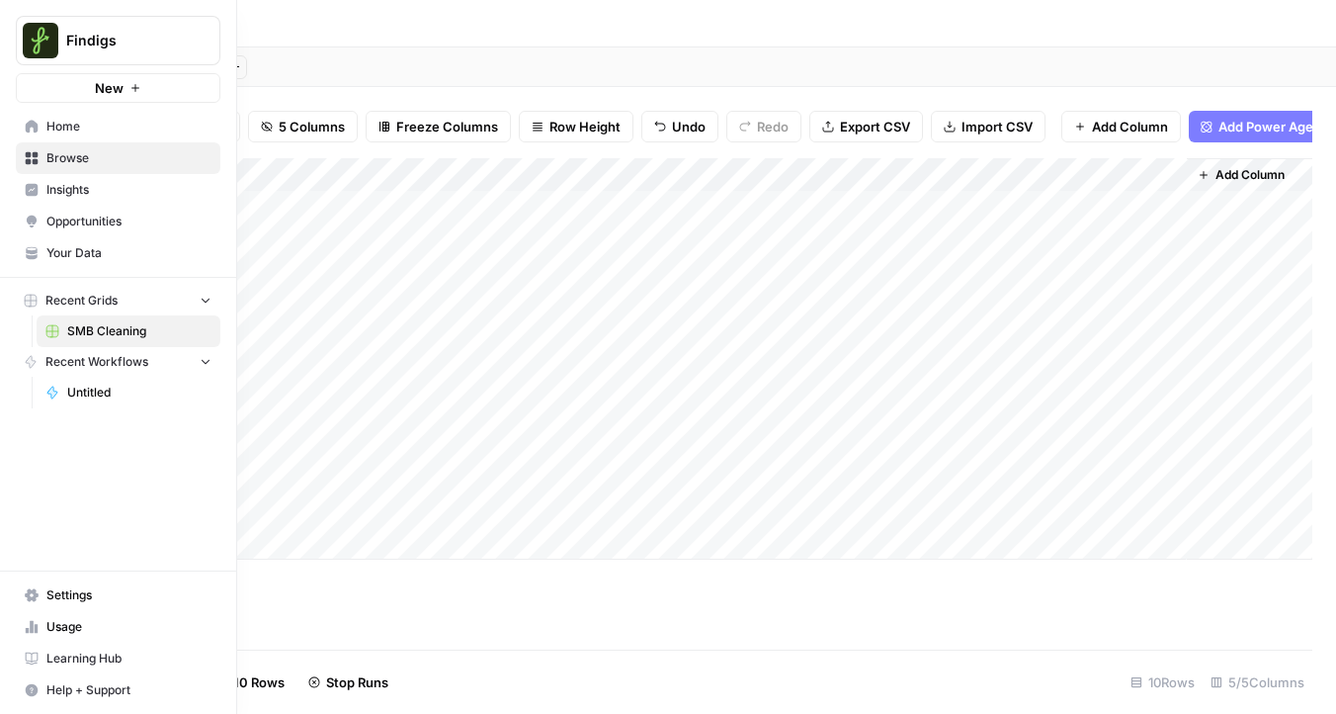
click at [99, 258] on span "Your Data" at bounding box center [128, 253] width 165 height 18
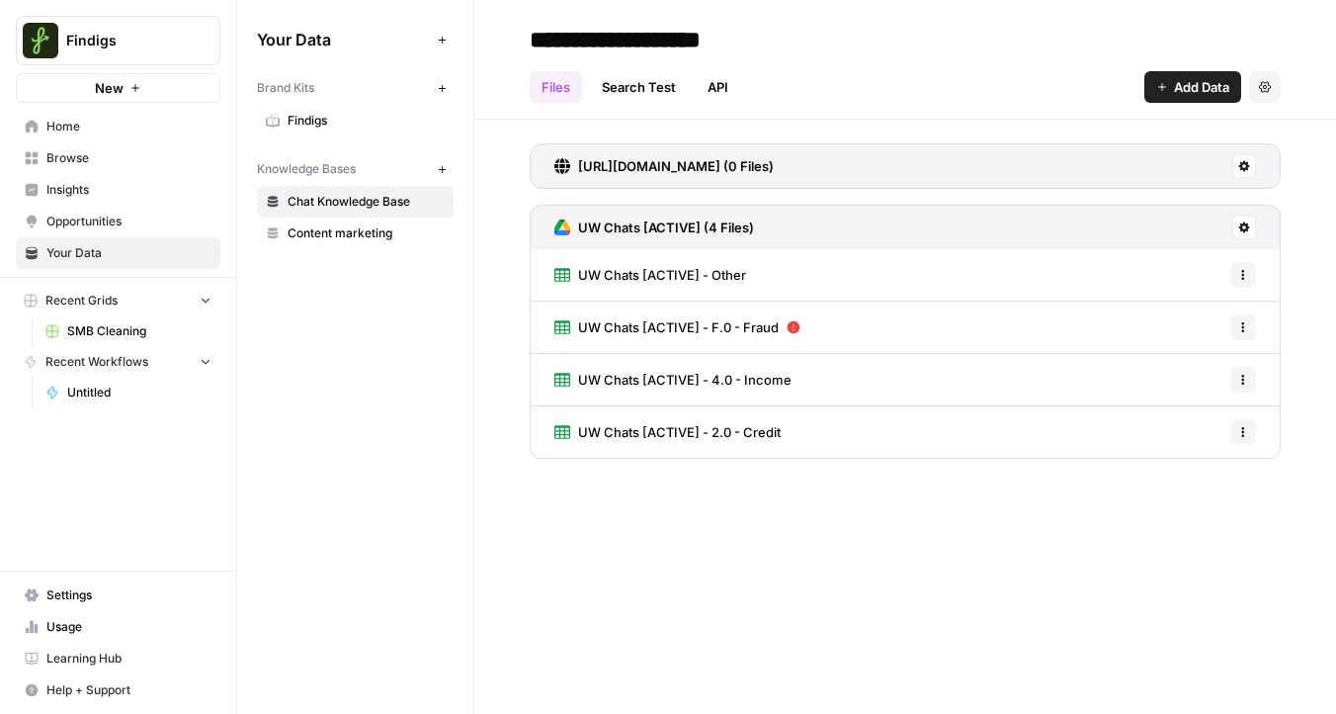
click at [83, 628] on span "Usage" at bounding box center [128, 627] width 165 height 18
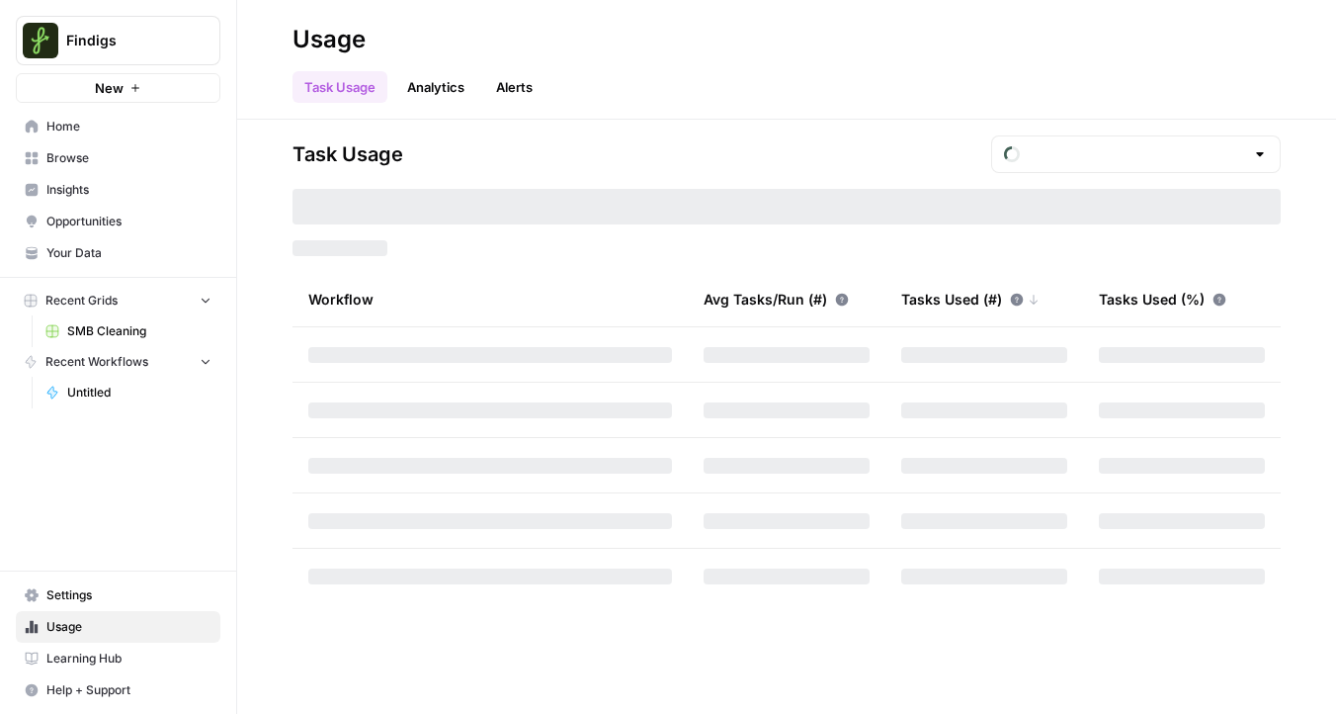
type input "October Tasks"
click at [127, 329] on span "SMB Cleaning" at bounding box center [139, 331] width 144 height 18
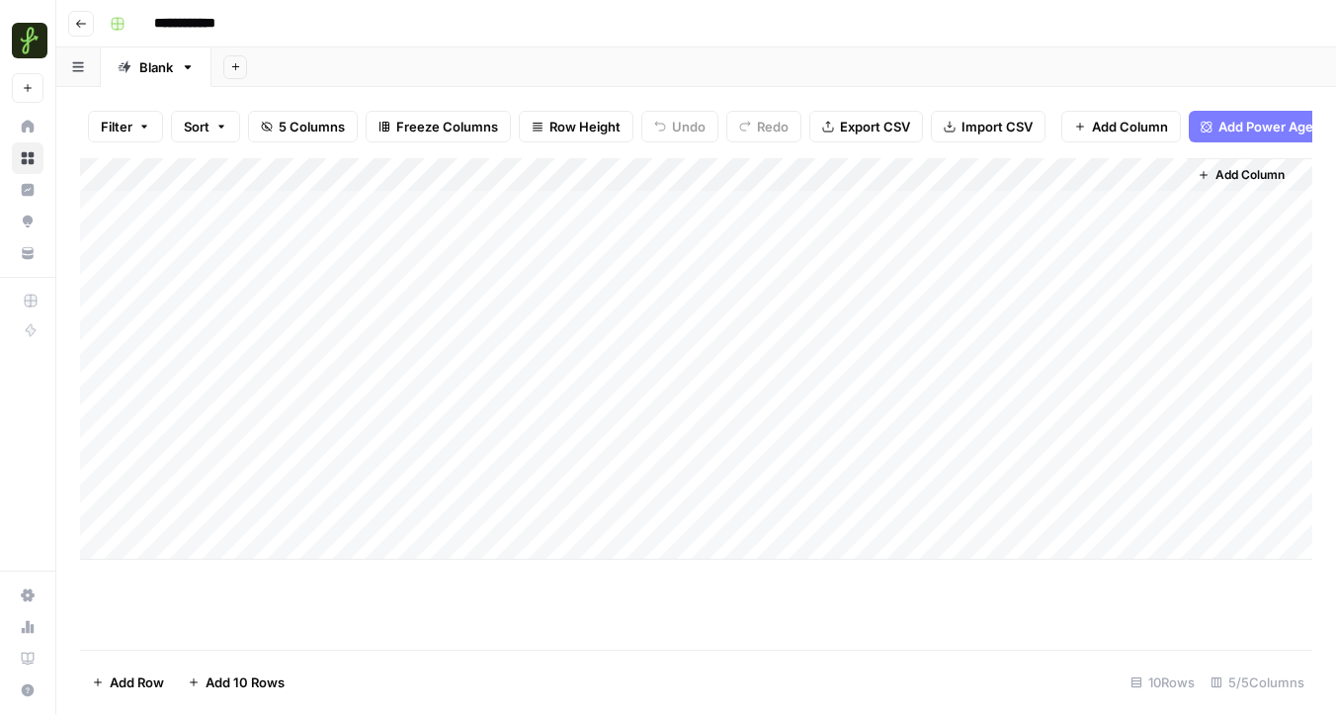
click at [901, 242] on div "Add Column" at bounding box center [696, 358] width 1232 height 401
click at [902, 277] on div "Add Column" at bounding box center [696, 358] width 1232 height 401
click at [815, 234] on div "Add Column" at bounding box center [696, 358] width 1232 height 401
click at [906, 278] on div "Add Column" at bounding box center [696, 358] width 1232 height 401
